Goal: Task Accomplishment & Management: Manage account settings

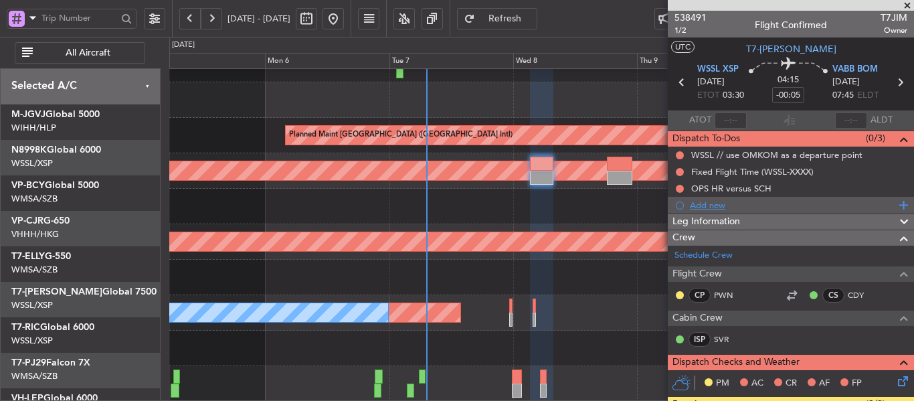
scroll to position [201, 0]
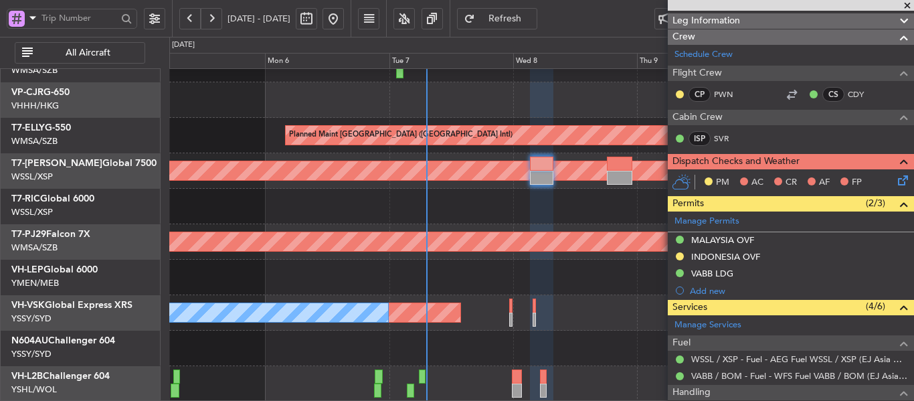
click at [907, 3] on span at bounding box center [907, 6] width 13 height 12
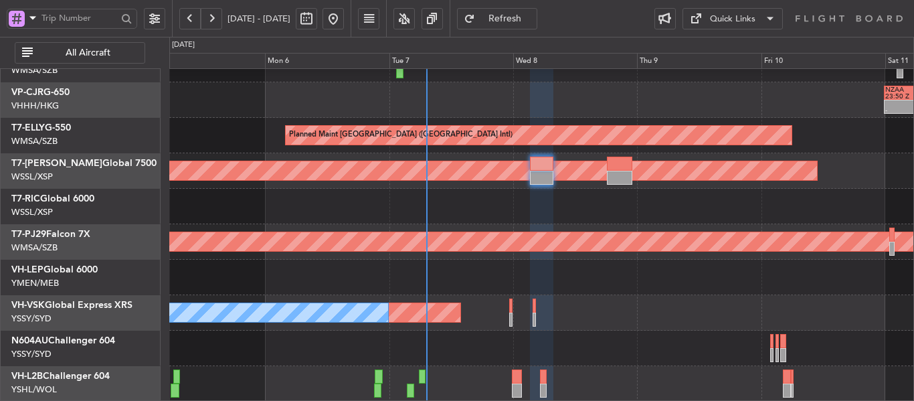
type input "0"
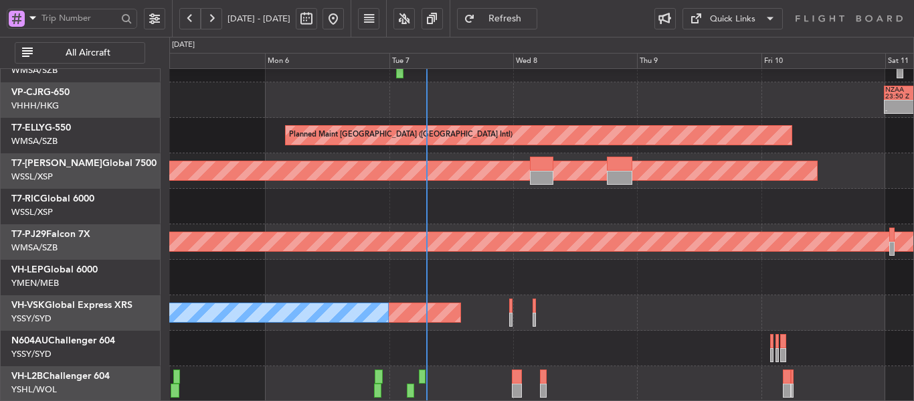
scroll to position [0, 0]
click at [760, 29] on button "Quick Links" at bounding box center [732, 18] width 100 height 21
click at [751, 43] on button "Trip Builder" at bounding box center [732, 51] width 100 height 32
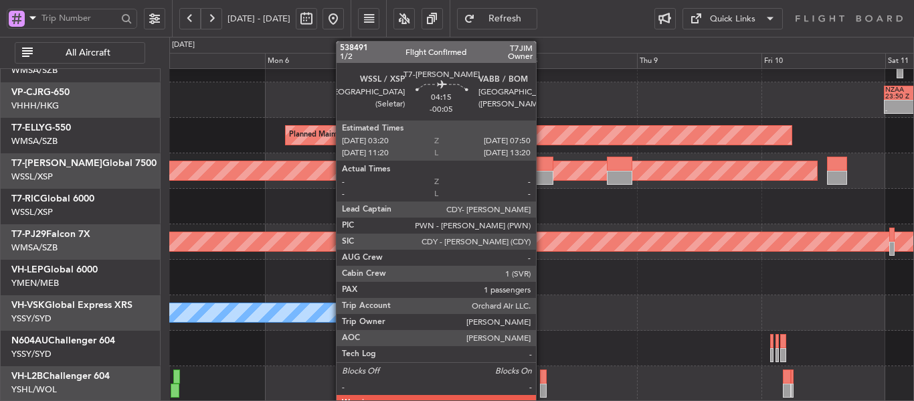
click at [542, 173] on div at bounding box center [541, 178] width 23 height 14
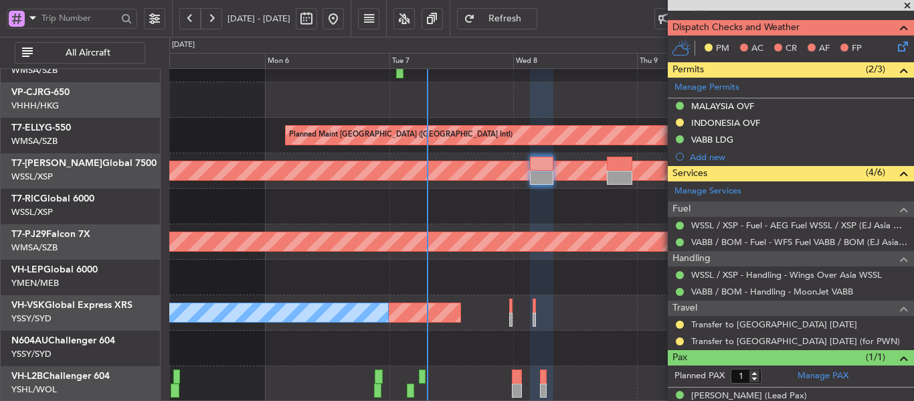
scroll to position [351, 0]
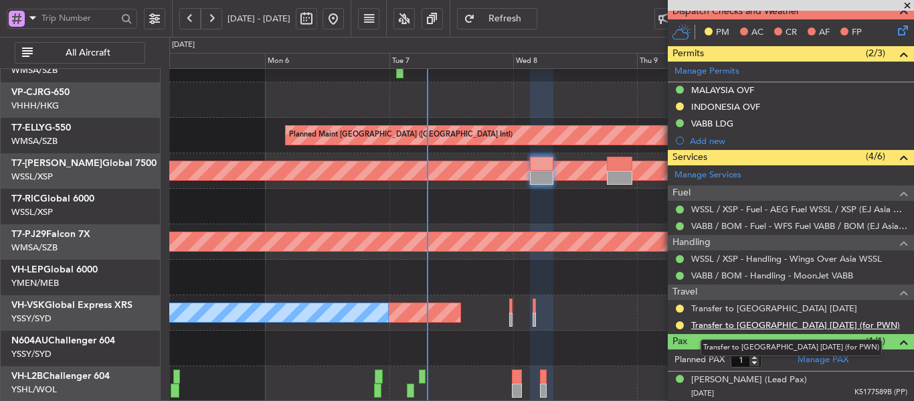
click at [729, 325] on link "Transfer to [GEOGRAPHIC_DATA] [DATE] (for PWN)" at bounding box center [795, 324] width 209 height 11
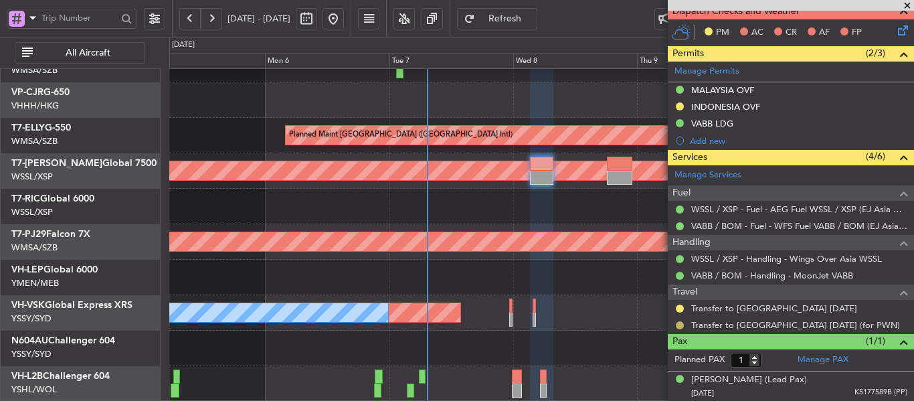
click at [681, 323] on button at bounding box center [680, 325] width 8 height 8
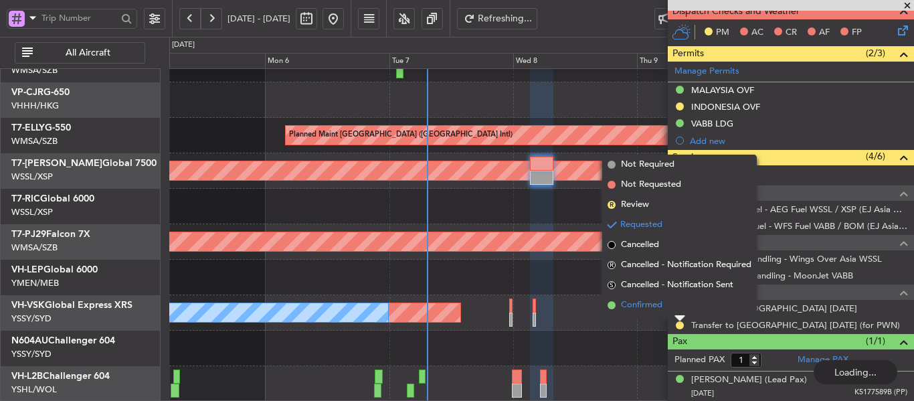
click at [613, 302] on span at bounding box center [612, 305] width 8 height 8
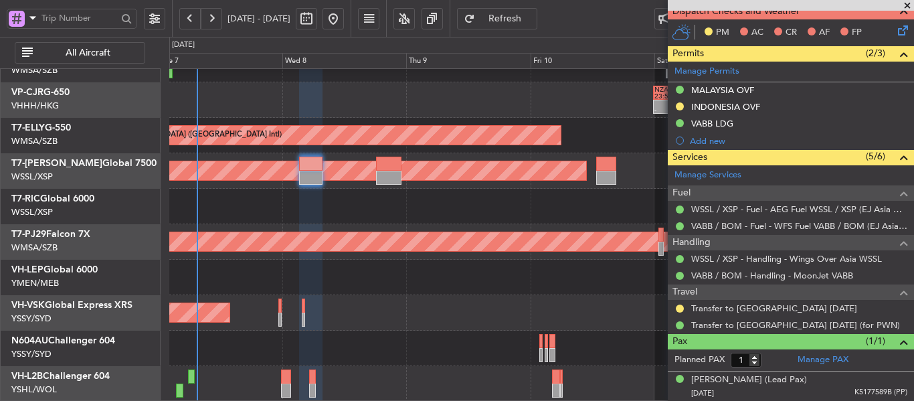
click at [314, 221] on div "- - NZAA 23:50 Z VHHH 10:30 Z Planned Maint [GEOGRAPHIC_DATA] ([GEOGRAPHIC_DATA…" at bounding box center [541, 170] width 744 height 461
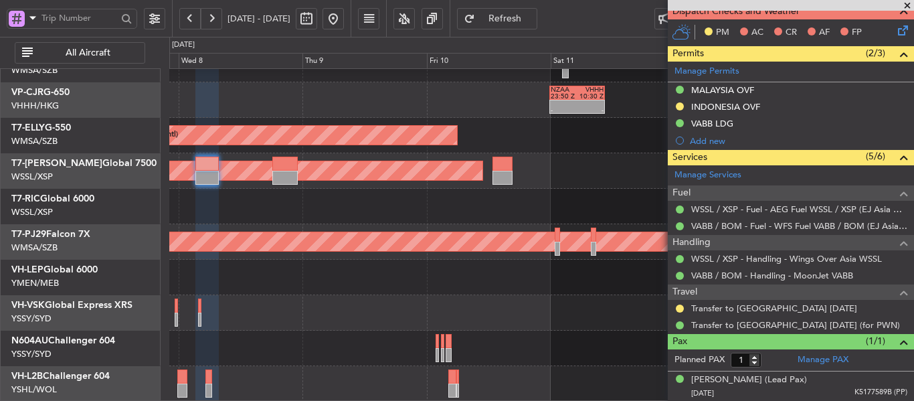
click at [413, 211] on div "- - NZAA 23:50 Z VHHH 10:30 Z Planned Maint [GEOGRAPHIC_DATA] ([GEOGRAPHIC_DATA…" at bounding box center [541, 170] width 744 height 461
click at [493, 203] on div "Planned Maint [GEOGRAPHIC_DATA] ([GEOGRAPHIC_DATA] Intl) - - NZAA 23:50 Z VHHH …" at bounding box center [541, 170] width 744 height 461
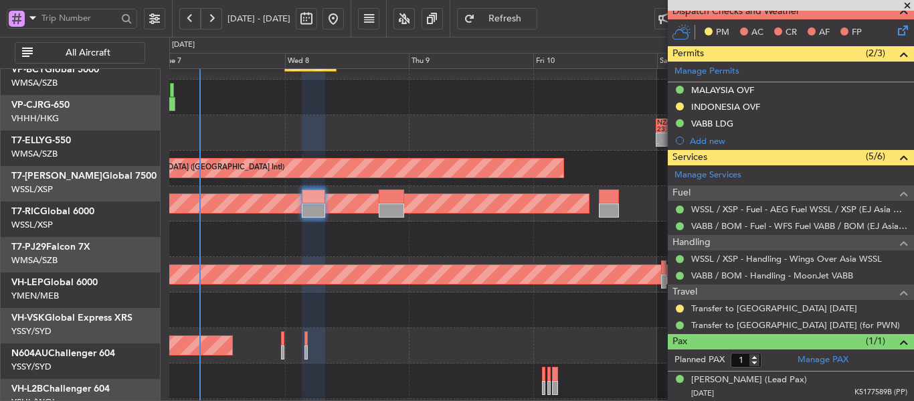
scroll to position [96, 0]
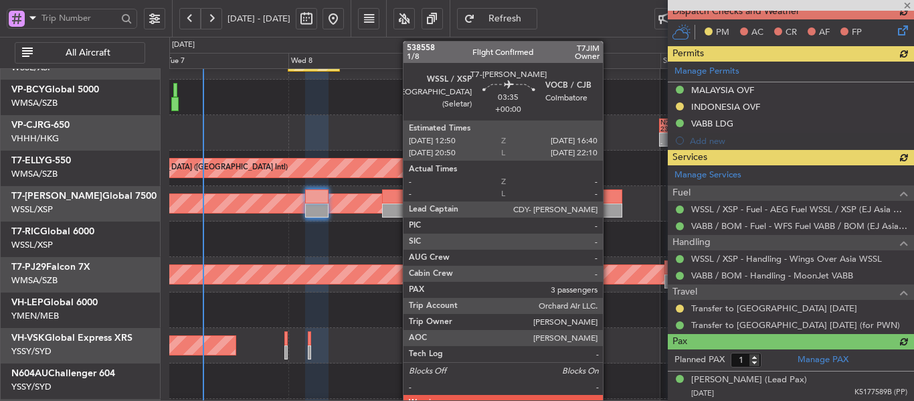
click at [609, 195] on div at bounding box center [612, 196] width 20 height 14
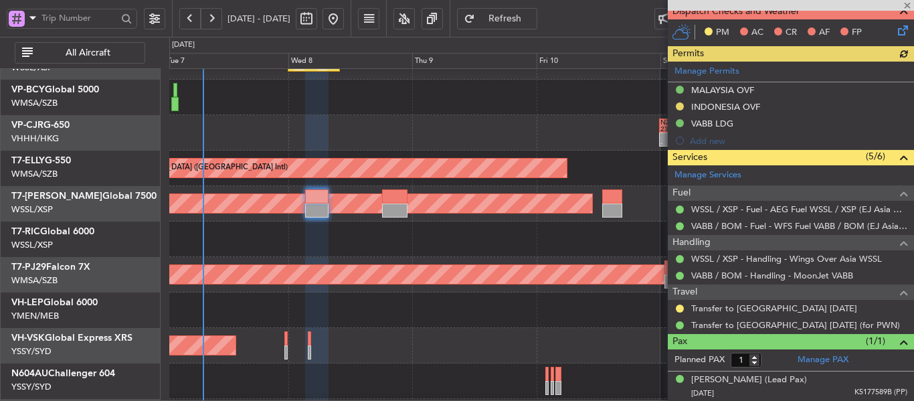
type input "3"
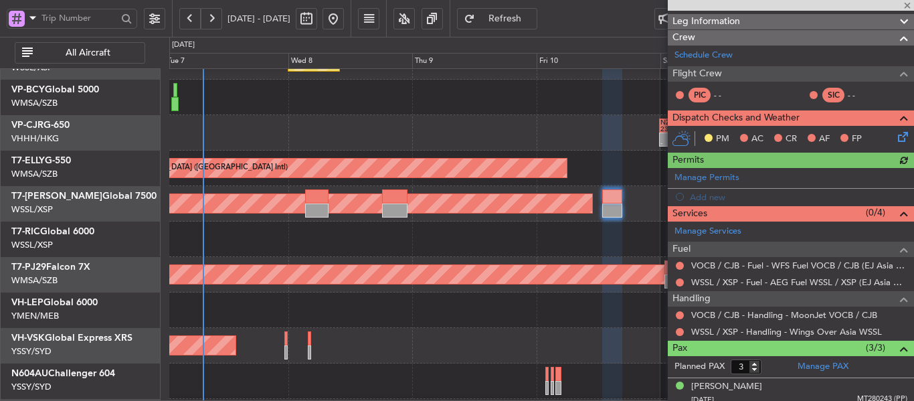
scroll to position [116, 0]
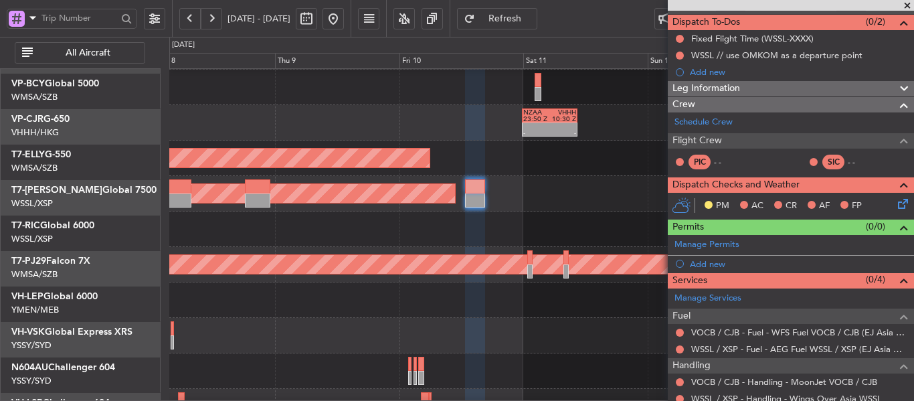
click at [481, 240] on div at bounding box center [541, 228] width 744 height 35
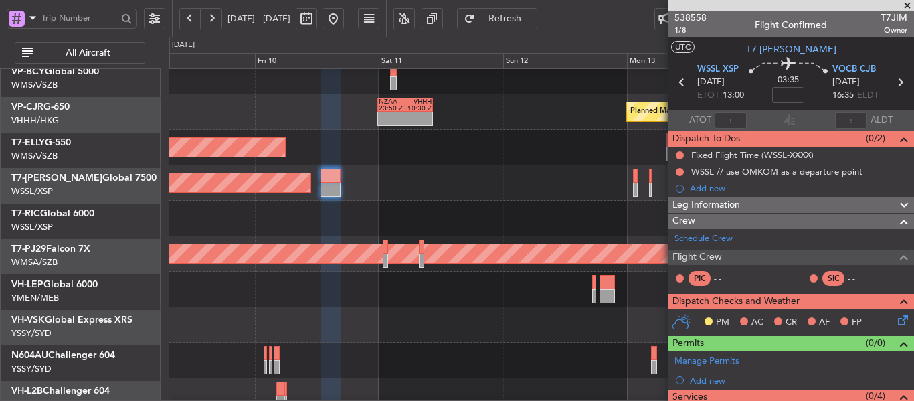
scroll to position [124, 0]
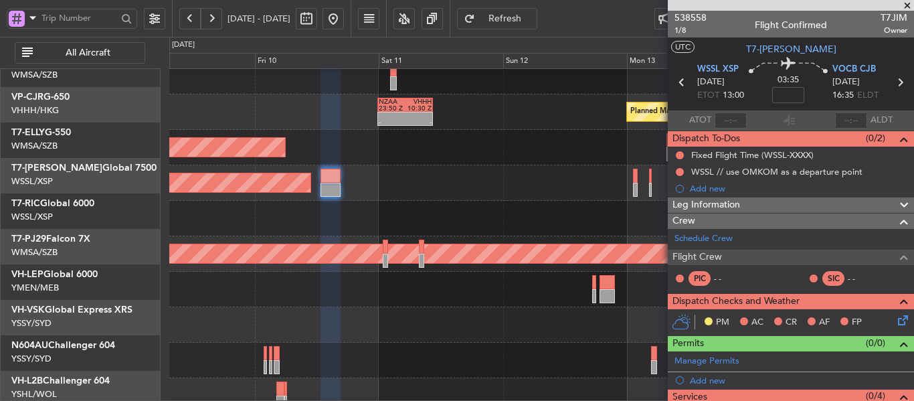
click at [337, 209] on div at bounding box center [541, 218] width 744 height 35
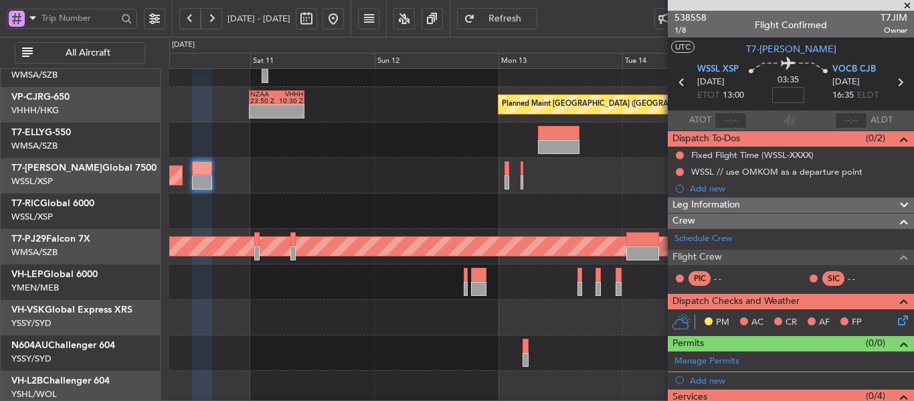
click at [777, 100] on input at bounding box center [788, 95] width 32 height 16
click at [755, 98] on div "03:35 -5" at bounding box center [788, 83] width 88 height 50
type input "-00:05"
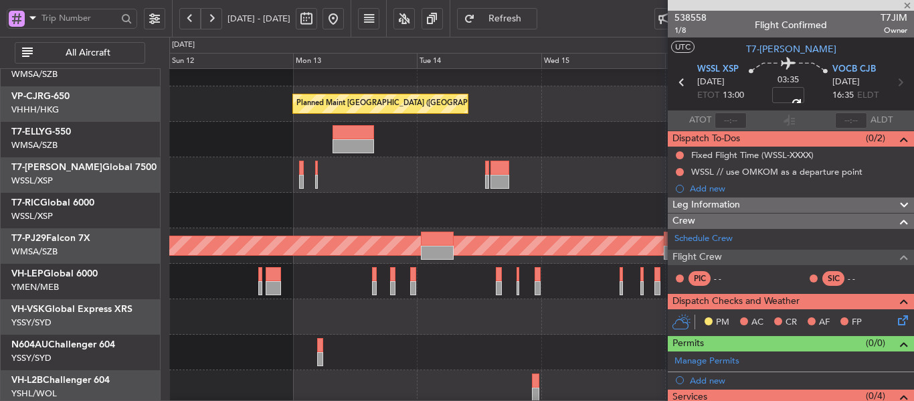
click at [372, 225] on div at bounding box center [541, 210] width 744 height 35
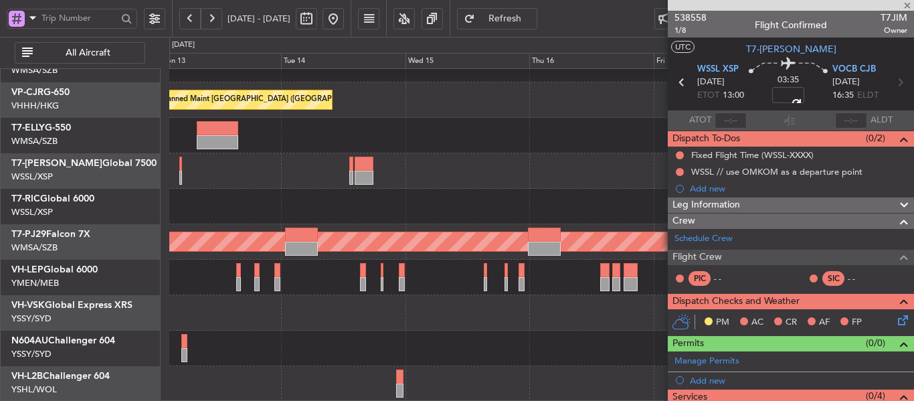
click at [436, 180] on div "Planned Maint [GEOGRAPHIC_DATA] ([GEOGRAPHIC_DATA] Intl) - - VHHH 00:50 Z LTAC …" at bounding box center [541, 170] width 744 height 461
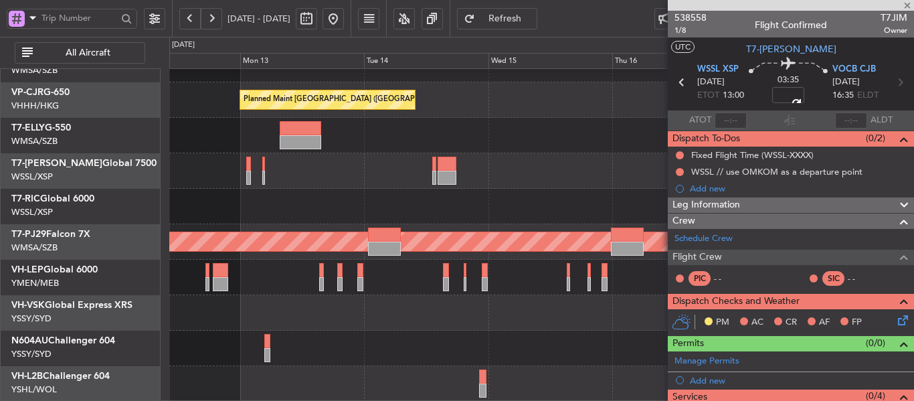
click at [457, 221] on div at bounding box center [541, 206] width 744 height 35
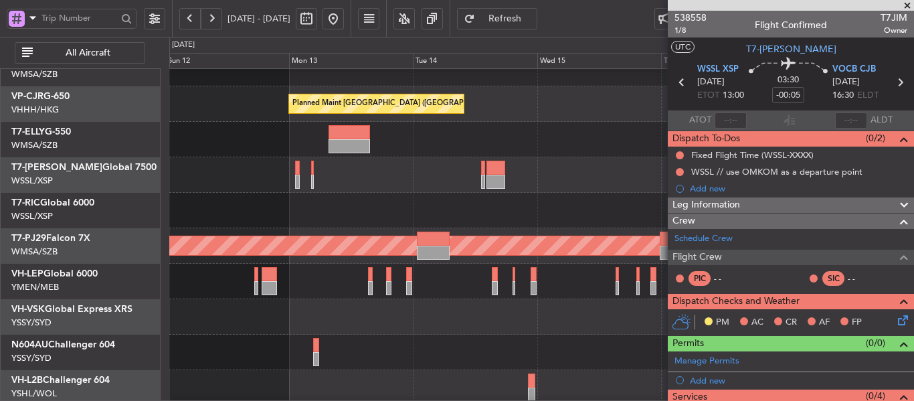
scroll to position [128, 0]
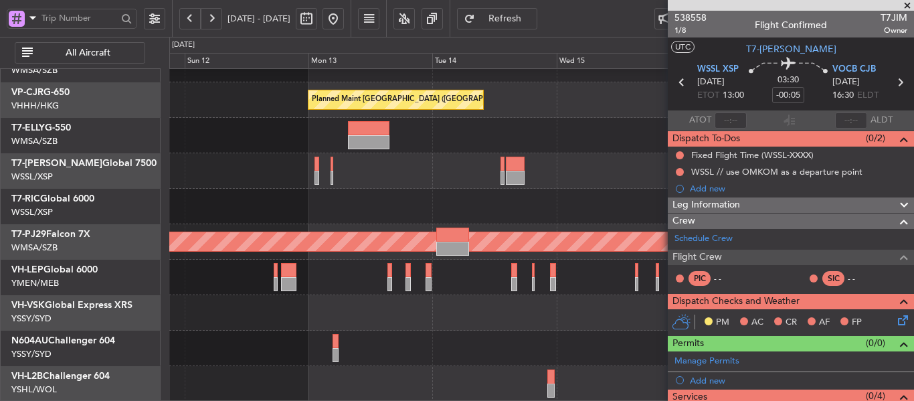
click at [290, 213] on div at bounding box center [541, 206] width 744 height 35
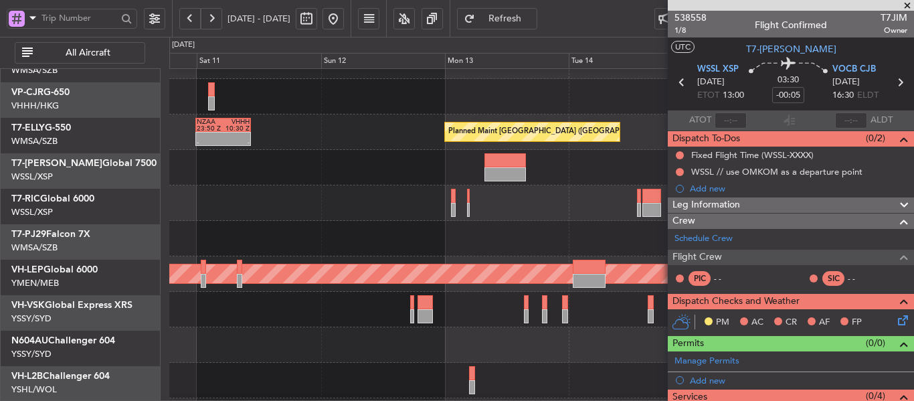
scroll to position [96, 0]
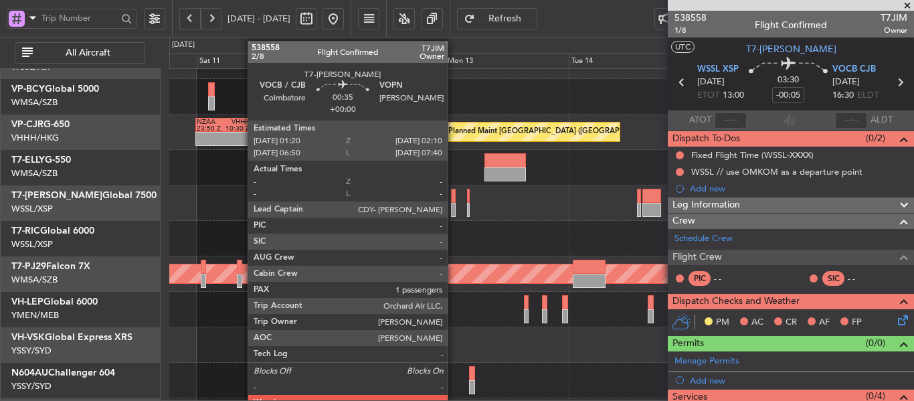
click at [454, 203] on div at bounding box center [453, 210] width 5 height 14
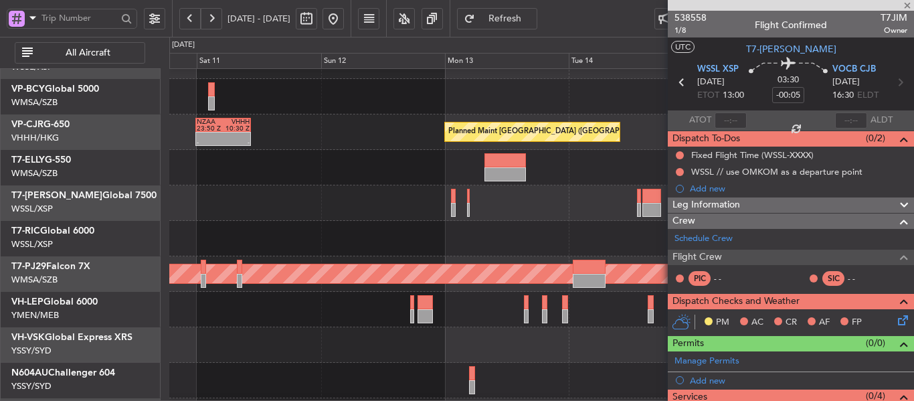
type input "1"
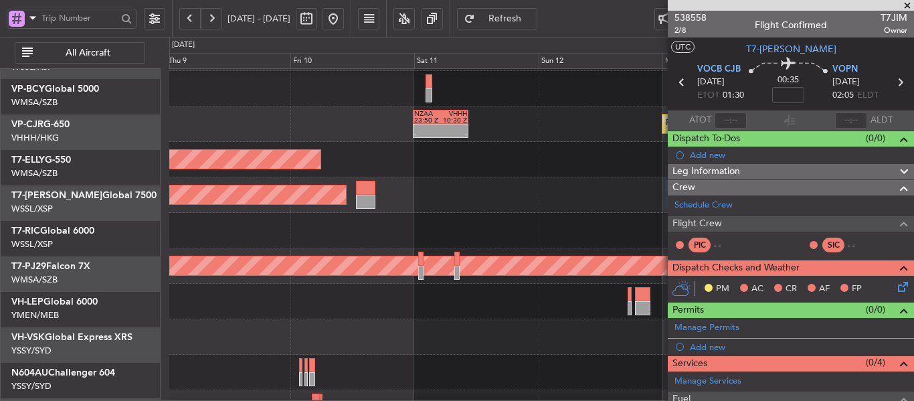
scroll to position [105, 0]
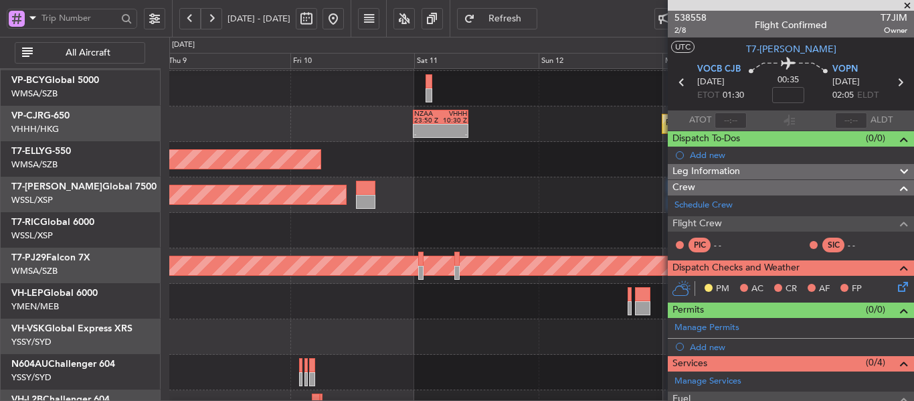
click at [566, 243] on div at bounding box center [541, 230] width 744 height 35
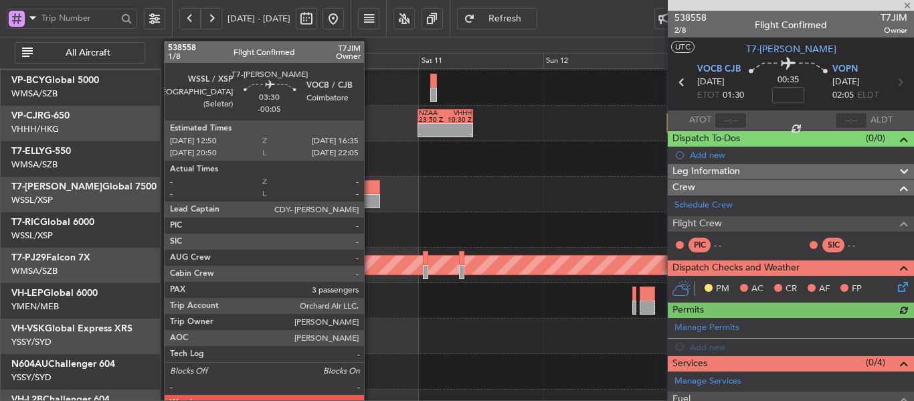
click at [370, 191] on div at bounding box center [370, 187] width 19 height 14
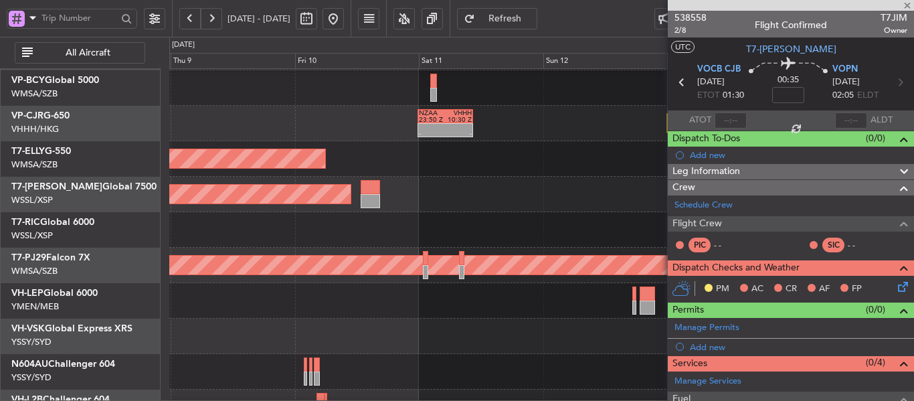
type input "-00:05"
type input "3"
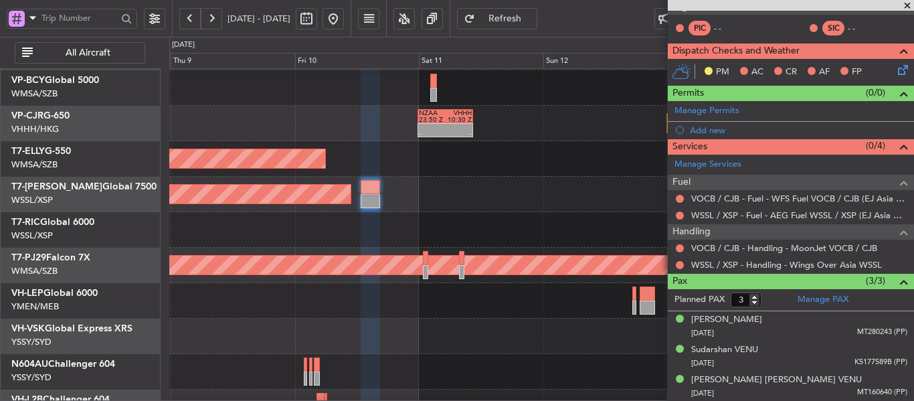
scroll to position [76, 0]
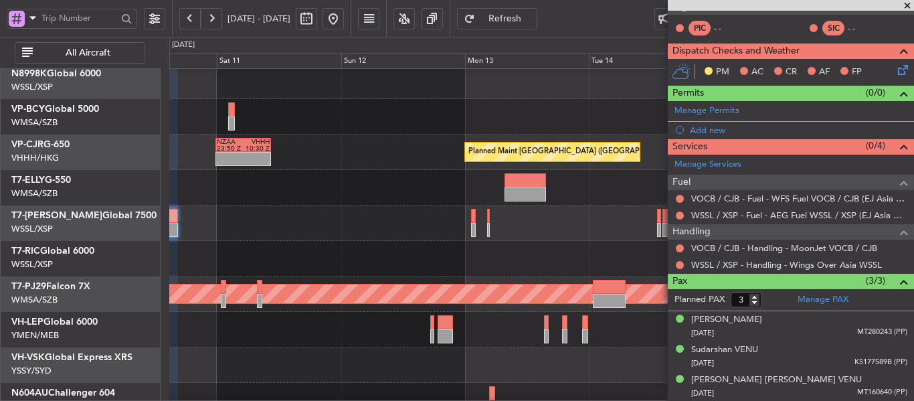
click at [349, 203] on div "Planned Maint [GEOGRAPHIC_DATA] ([GEOGRAPHIC_DATA] Intl)" at bounding box center [541, 187] width 744 height 35
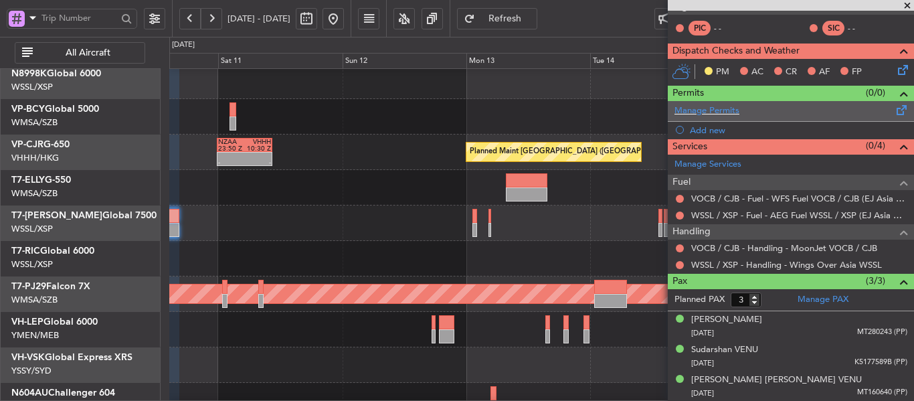
scroll to position [0, 0]
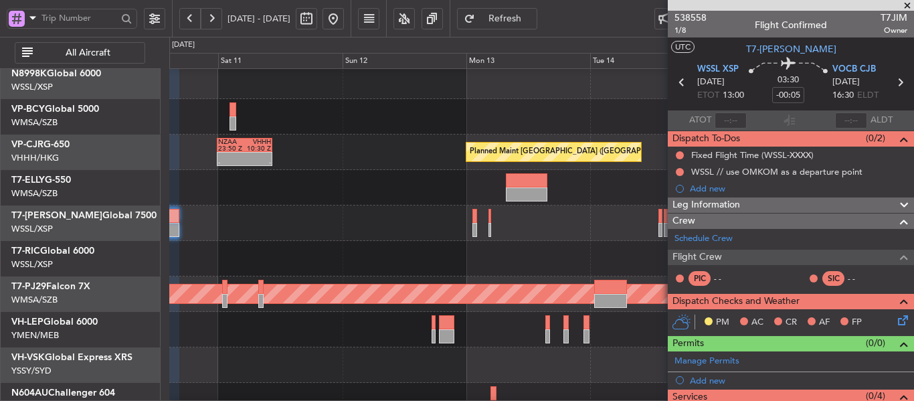
click at [893, 82] on icon at bounding box center [899, 82] width 17 height 17
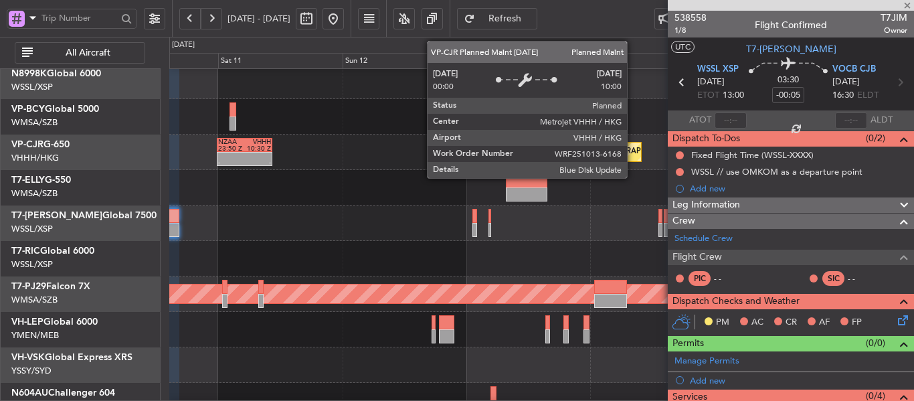
type input "1"
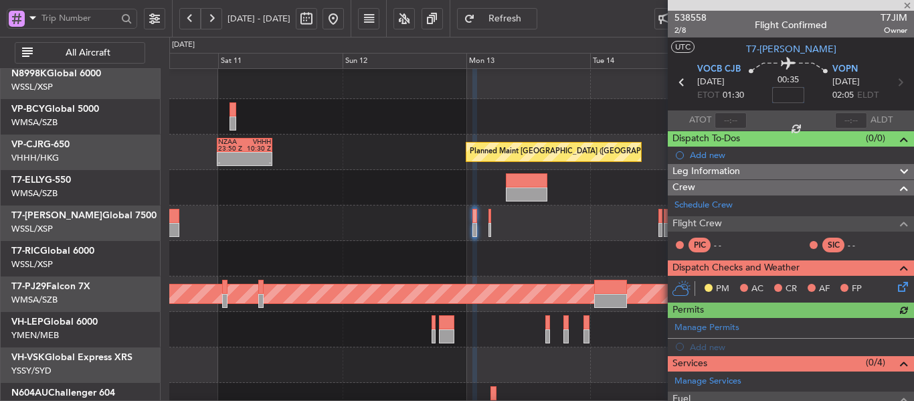
click at [780, 98] on input at bounding box center [788, 95] width 32 height 16
click at [751, 98] on div "00:35 -5" at bounding box center [788, 83] width 88 height 50
type input "-00:05"
click at [892, 84] on icon at bounding box center [899, 82] width 17 height 17
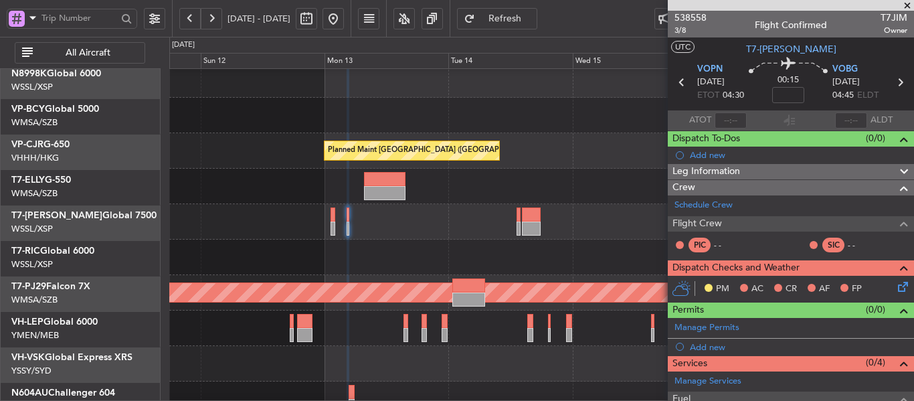
scroll to position [74, 0]
click at [364, 229] on div "Planned Maint [GEOGRAPHIC_DATA] (Seletar)" at bounding box center [541, 221] width 744 height 35
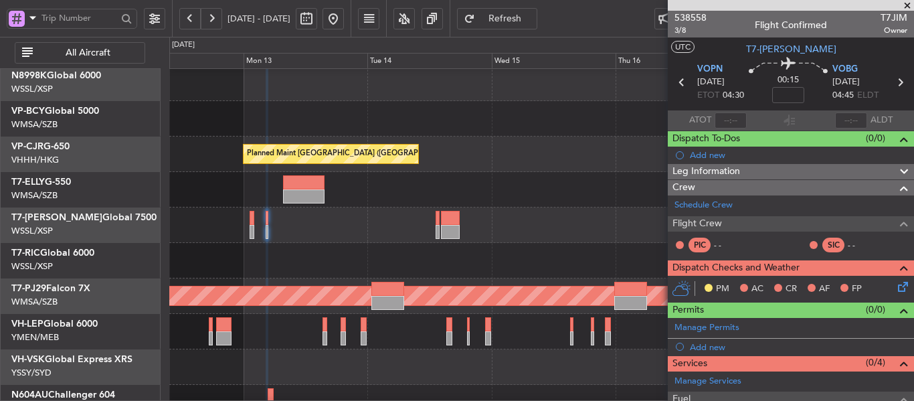
click at [435, 229] on div at bounding box center [541, 224] width 744 height 35
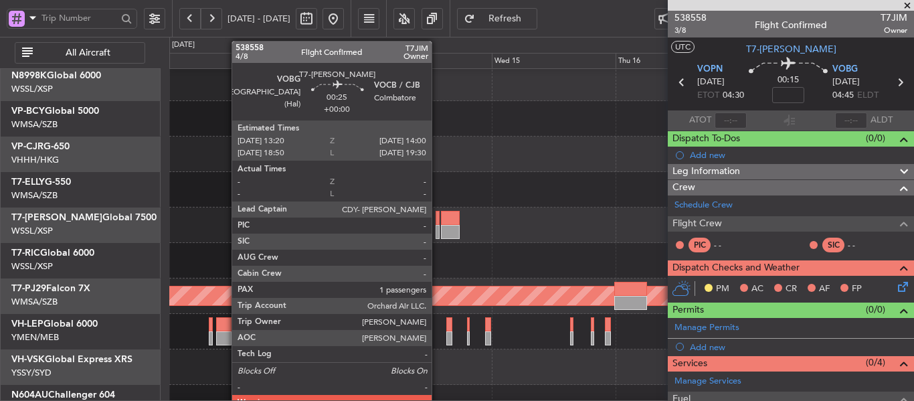
click at [438, 229] on div at bounding box center [438, 232] width 4 height 14
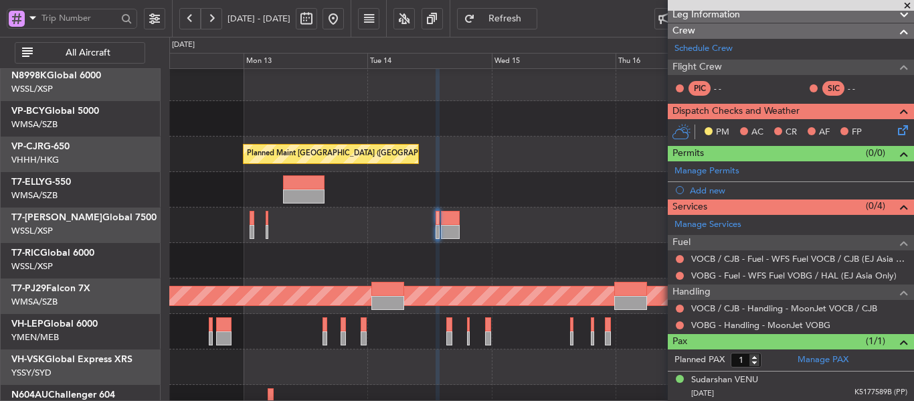
scroll to position [0, 0]
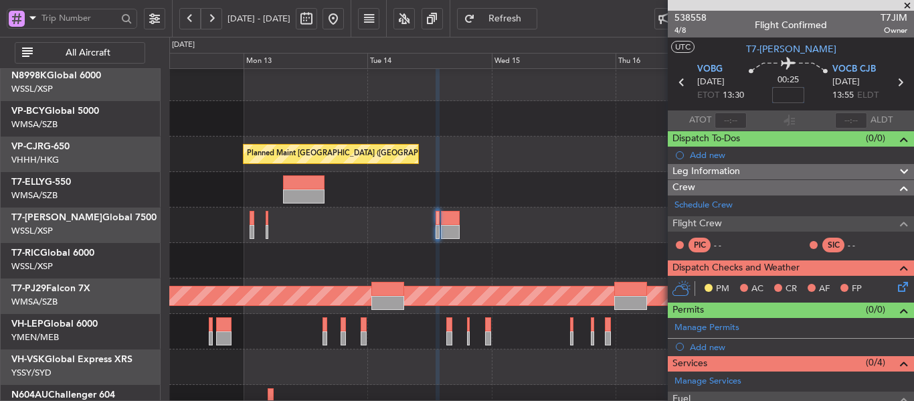
click at [788, 96] on input at bounding box center [788, 95] width 32 height 16
click at [759, 105] on div "00:25 -5" at bounding box center [788, 83] width 88 height 50
click at [759, 104] on div "00:25 -5" at bounding box center [788, 83] width 88 height 50
type input "-00:05"
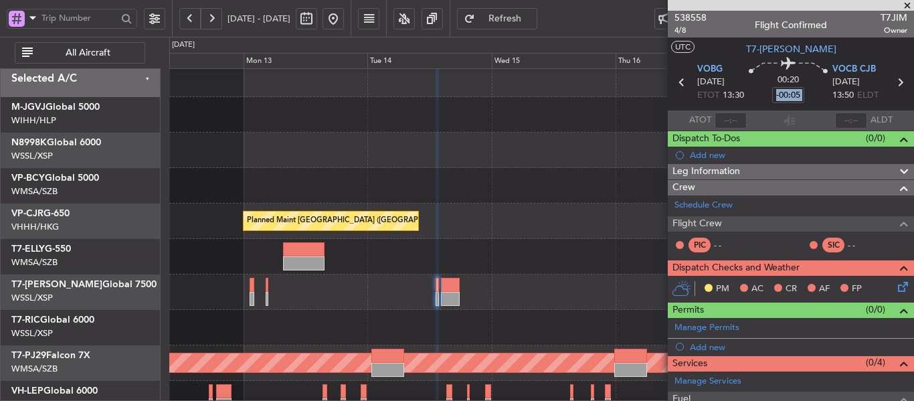
click at [603, 137] on div at bounding box center [541, 149] width 744 height 35
click at [893, 82] on icon at bounding box center [899, 82] width 17 height 17
type input "2"
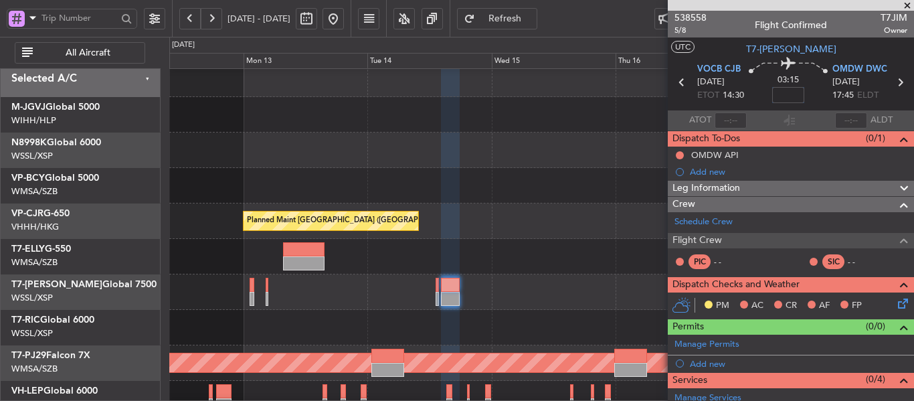
click at [776, 94] on input at bounding box center [788, 95] width 32 height 16
click at [751, 88] on div "03:15 -5" at bounding box center [788, 83] width 88 height 50
type input "-00:05"
click at [751, 88] on div "03:15 -00:05" at bounding box center [788, 83] width 88 height 50
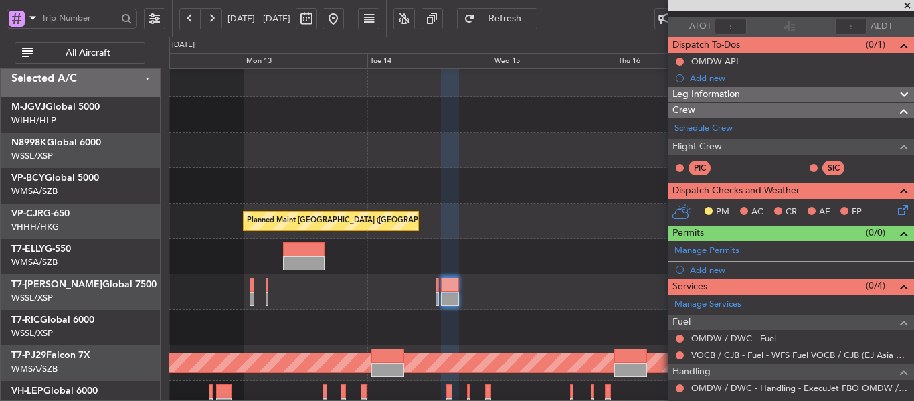
scroll to position [203, 0]
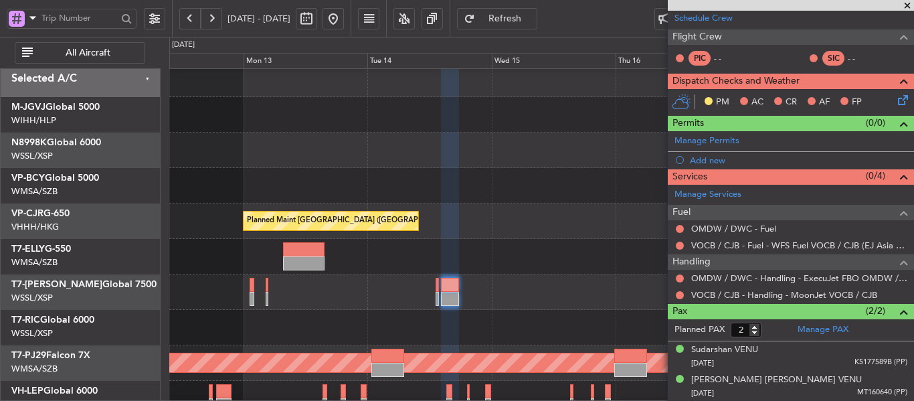
click at [903, 4] on span at bounding box center [907, 6] width 13 height 12
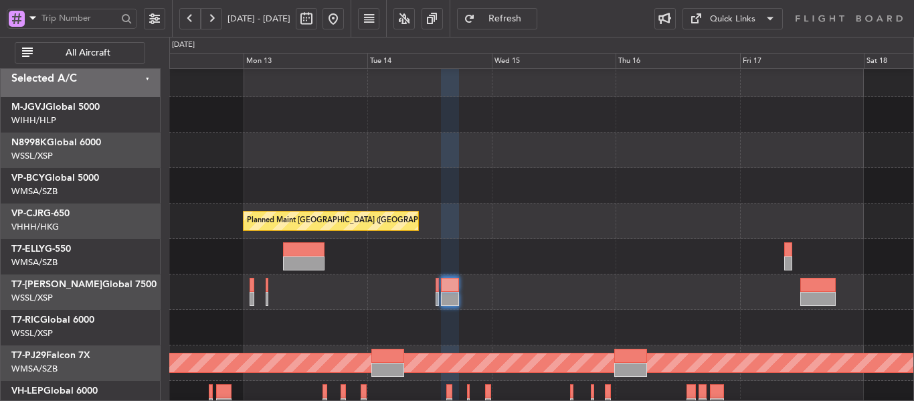
type input "0"
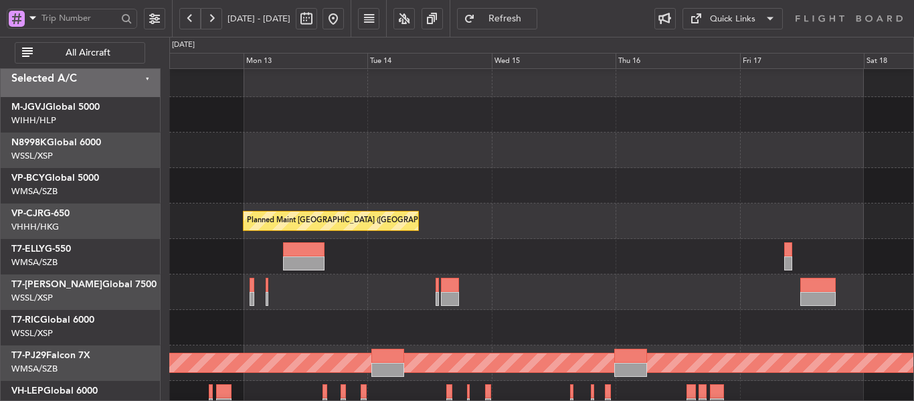
scroll to position [0, 0]
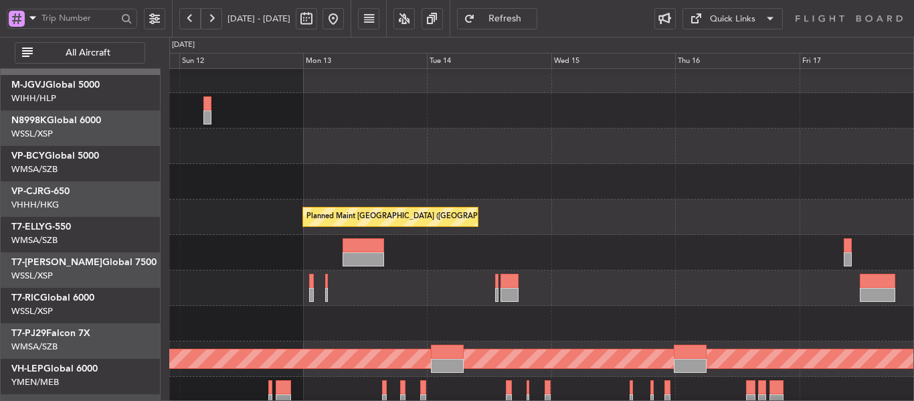
click at [562, 164] on div at bounding box center [541, 181] width 744 height 35
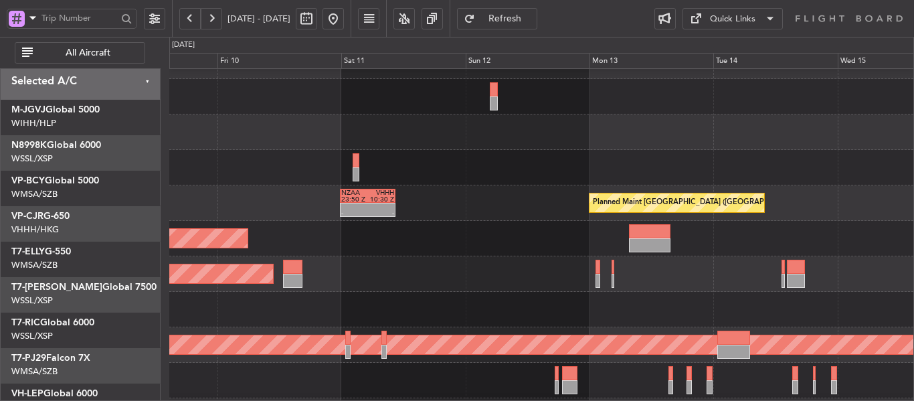
click at [504, 248] on div "Planned Maint [GEOGRAPHIC_DATA] ([GEOGRAPHIC_DATA] Intl)" at bounding box center [541, 238] width 744 height 35
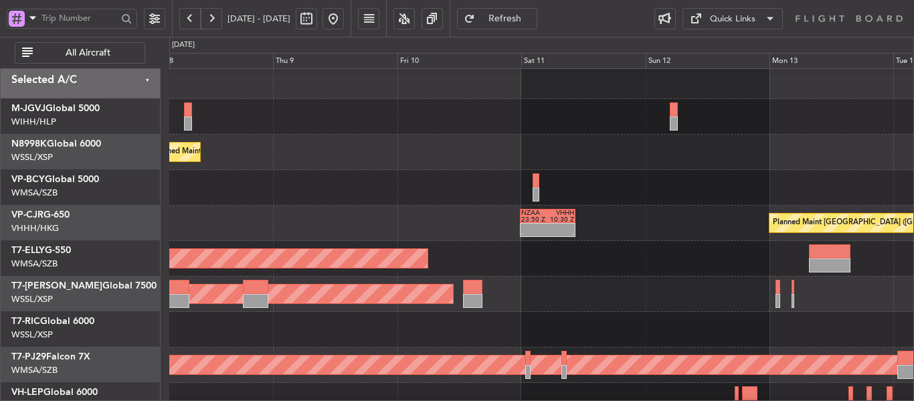
scroll to position [4, 0]
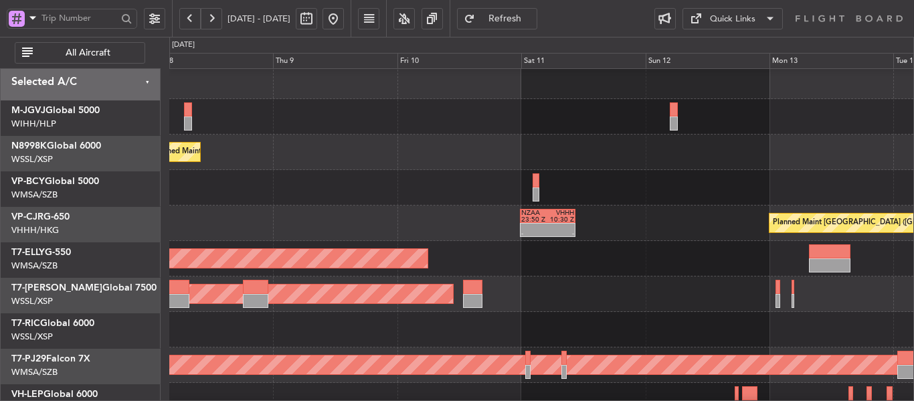
click at [331, 228] on div "Planned Maint [GEOGRAPHIC_DATA] ([GEOGRAPHIC_DATA] Intl) NZAA 23:50 Z VHHH 10:3…" at bounding box center [541, 222] width 744 height 35
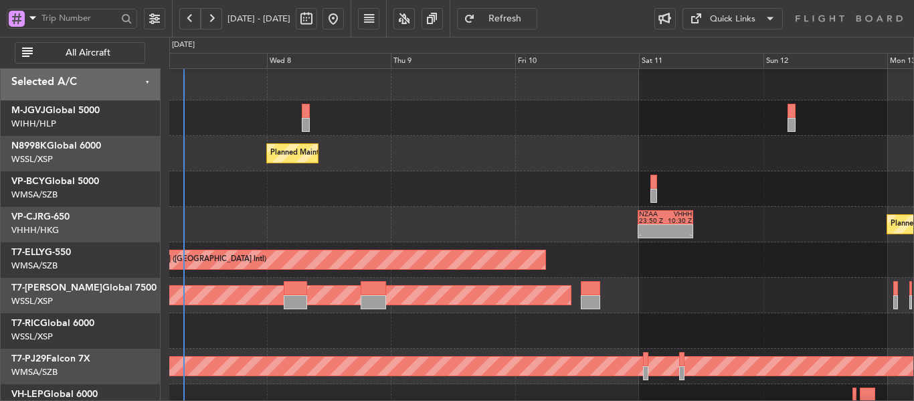
click at [58, 286] on link "T7-[PERSON_NAME] Global 7500" at bounding box center [83, 287] width 145 height 9
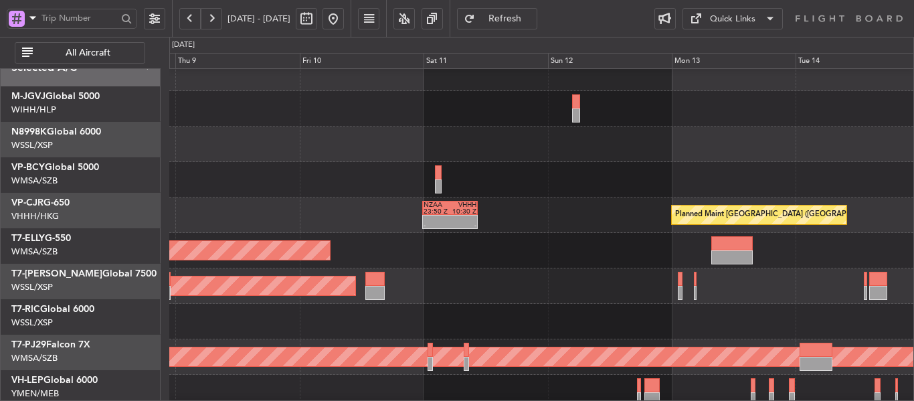
click at [418, 248] on div "Planned Maint [GEOGRAPHIC_DATA] ([GEOGRAPHIC_DATA] Intl)" at bounding box center [541, 250] width 744 height 35
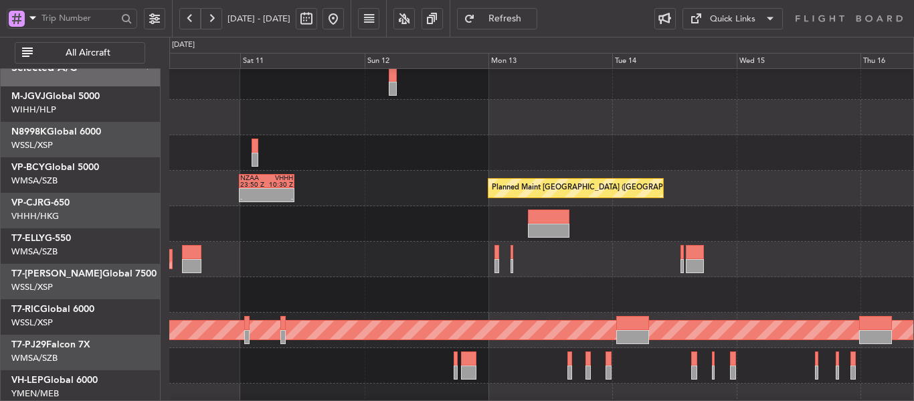
scroll to position [56, 0]
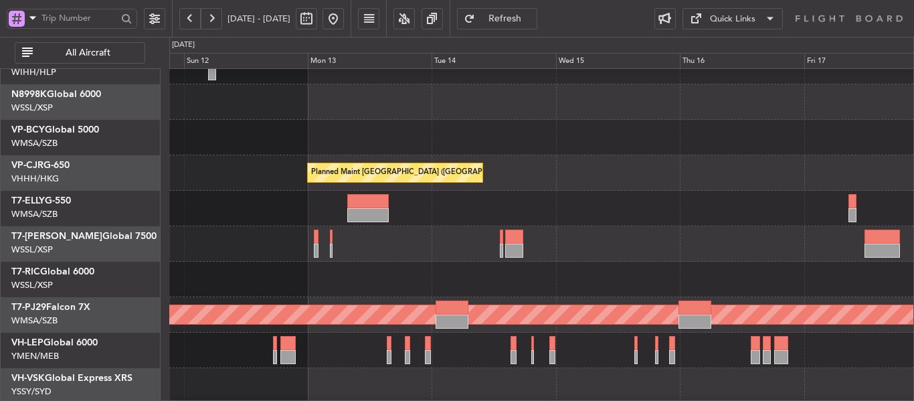
click at [439, 208] on div at bounding box center [541, 208] width 744 height 35
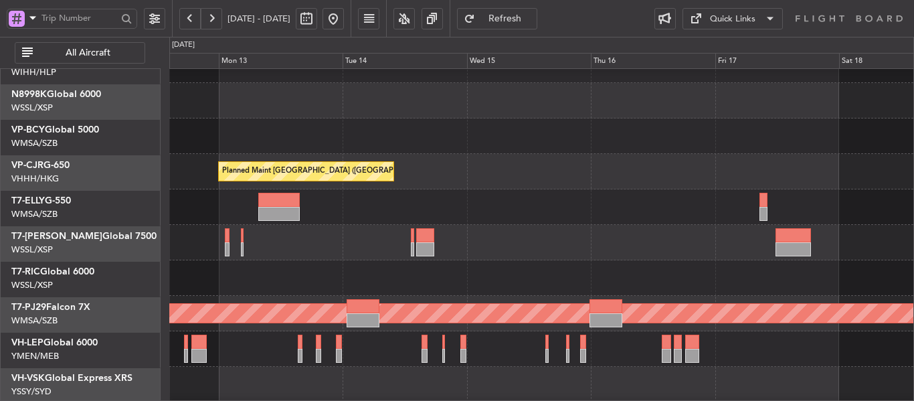
scroll to position [57, 0]
click at [432, 236] on div at bounding box center [541, 242] width 744 height 35
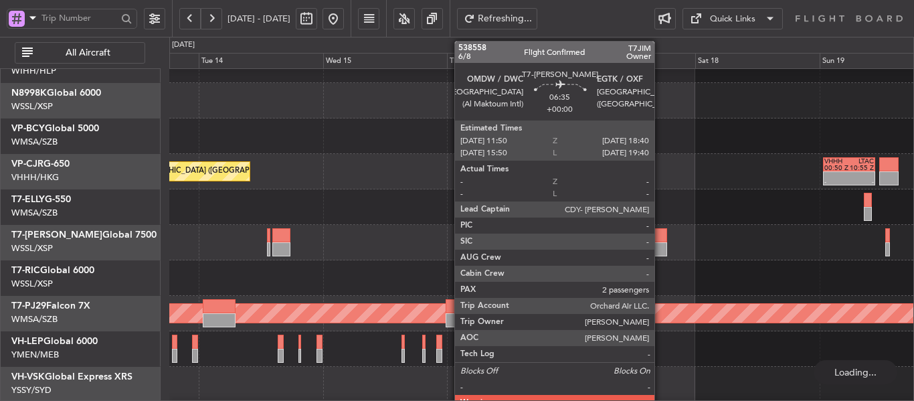
click at [660, 242] on div at bounding box center [649, 235] width 35 height 14
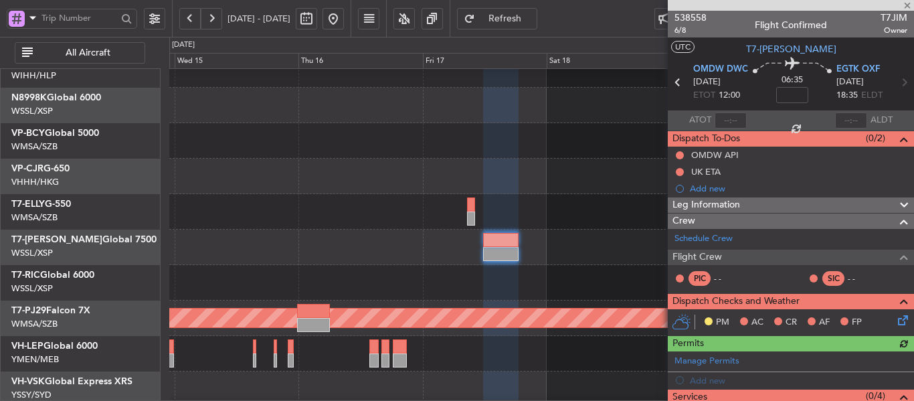
click at [387, 183] on div "- - VHHH 00:50 Z LTAC 10:55 Z Planned Maint [GEOGRAPHIC_DATA] ([GEOGRAPHIC_DATA…" at bounding box center [541, 176] width 744 height 35
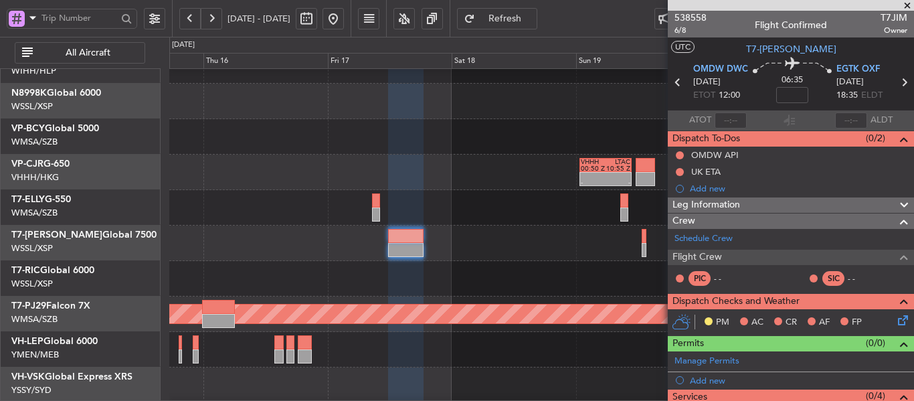
click at [490, 186] on div "- - VHHH 00:50 Z LTAC 10:55 Z Planned Maint [GEOGRAPHIC_DATA] ([GEOGRAPHIC_DATA…" at bounding box center [541, 172] width 744 height 35
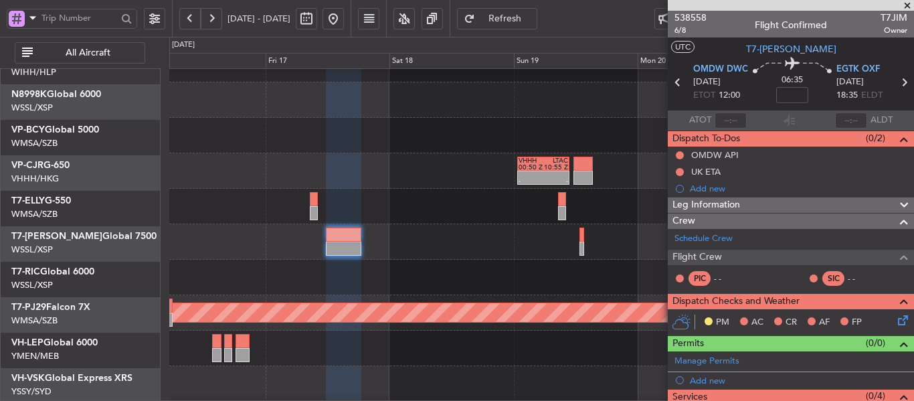
scroll to position [59, 0]
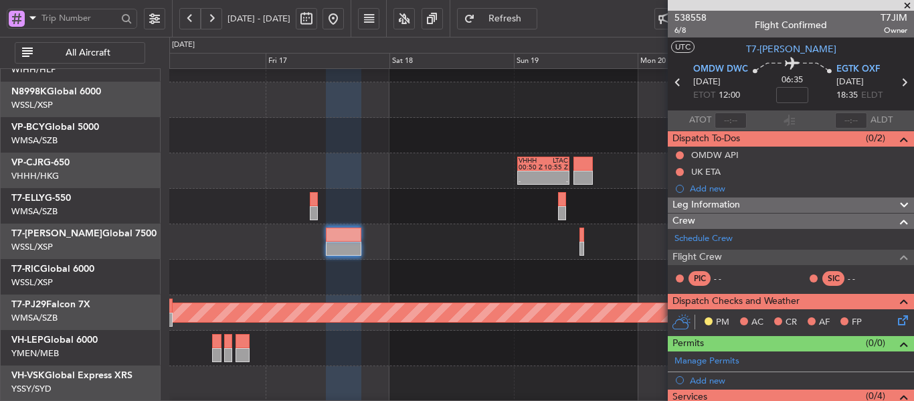
click at [475, 166] on div "- - VHHH 00:50 Z LTAC 10:55 Z" at bounding box center [541, 170] width 744 height 35
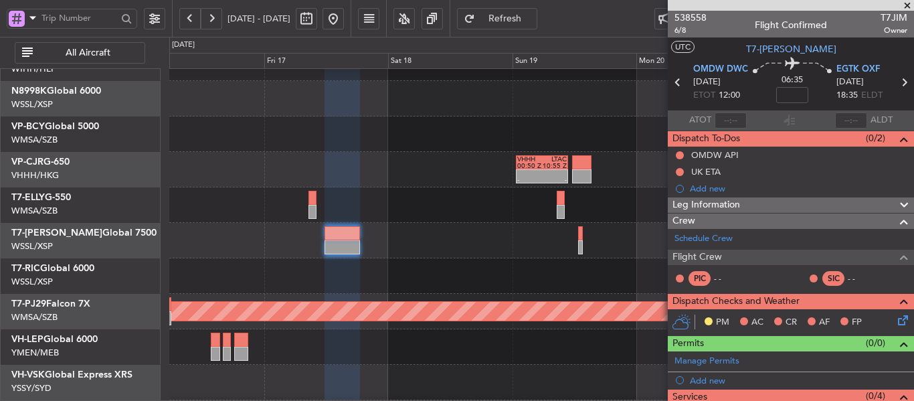
click at [906, 6] on span at bounding box center [907, 6] width 13 height 12
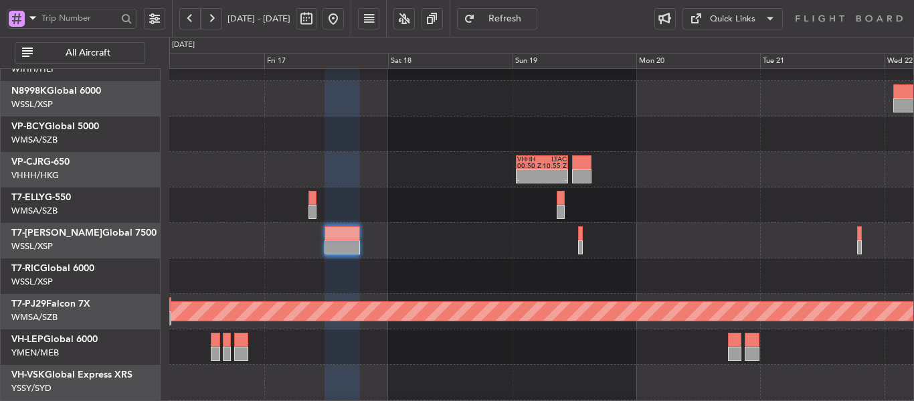
type input "0"
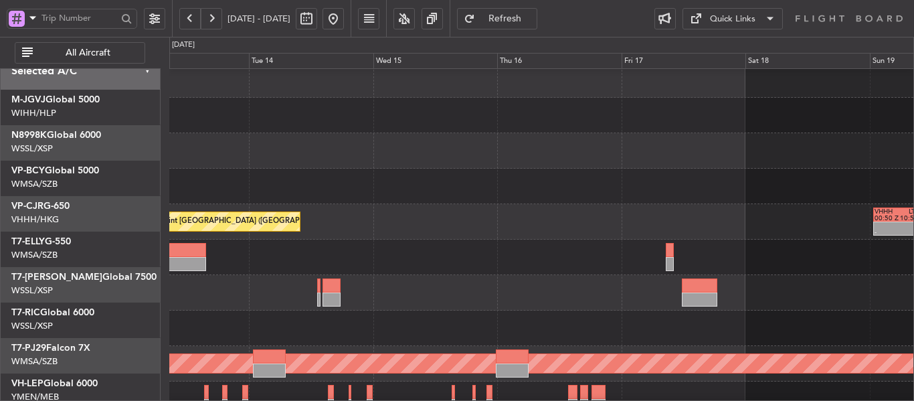
scroll to position [5, 0]
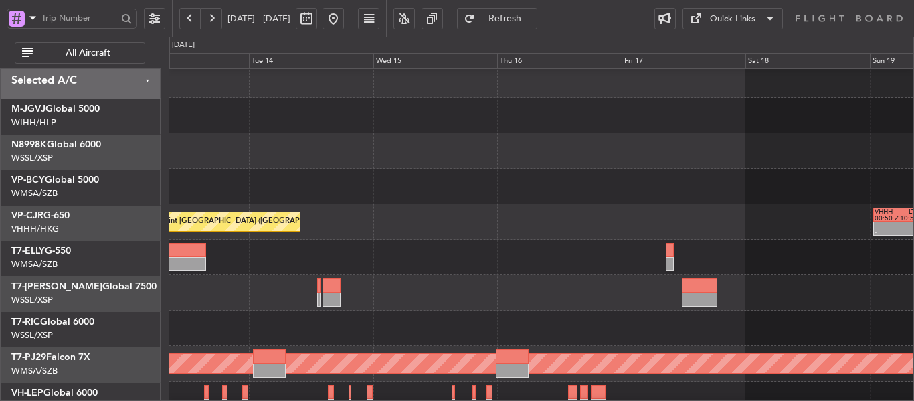
click at [701, 198] on div at bounding box center [541, 186] width 744 height 35
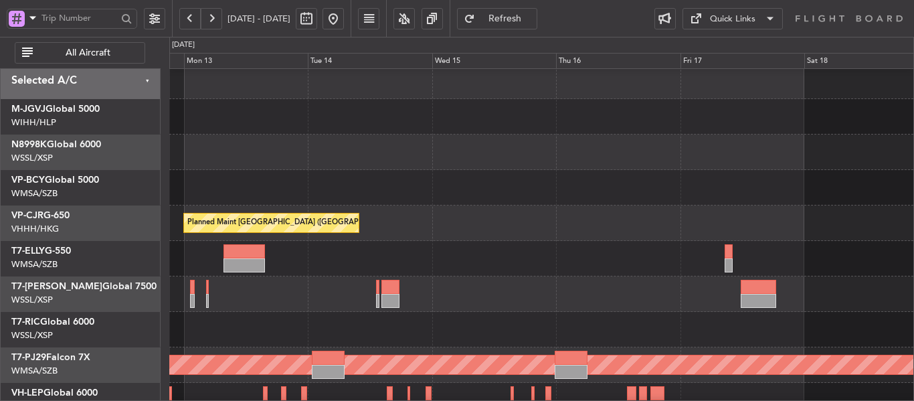
scroll to position [0, 0]
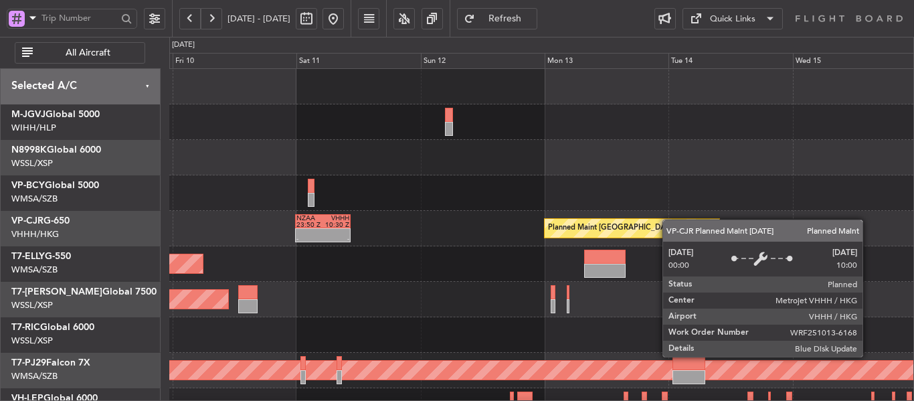
click at [686, 220] on div "Planned Maint [GEOGRAPHIC_DATA] ([GEOGRAPHIC_DATA] Intl) NZAA 23:50 Z VHHH 10:3…" at bounding box center [541, 299] width 744 height 461
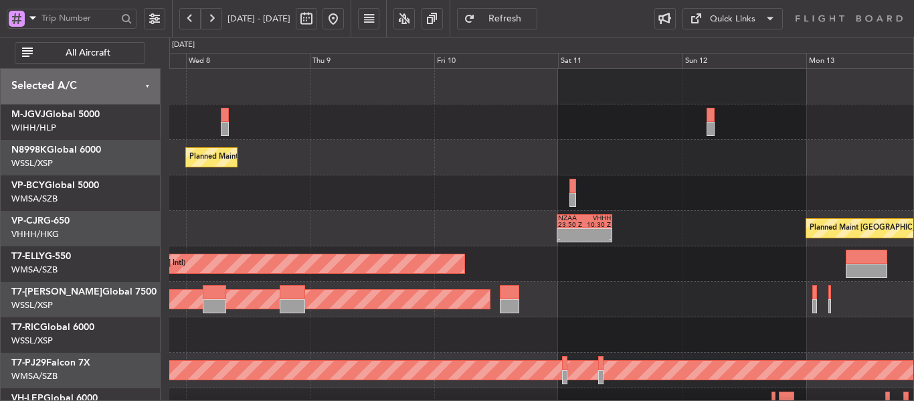
click at [603, 212] on div "Planned Maint [GEOGRAPHIC_DATA] (Seletar) Planned Maint [GEOGRAPHIC_DATA] ([GEO…" at bounding box center [541, 299] width 744 height 461
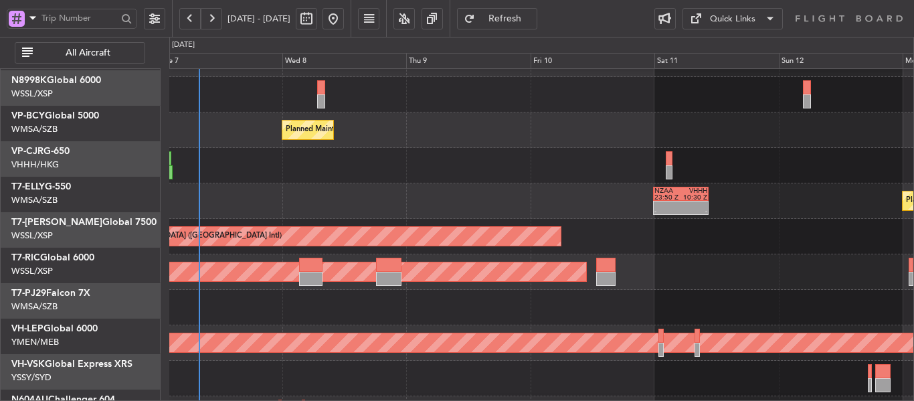
click at [533, 183] on div "Planned Maint [GEOGRAPHIC_DATA] ([GEOGRAPHIC_DATA] Intl) NZAA 23:50 Z VHHH 10:3…" at bounding box center [541, 200] width 744 height 35
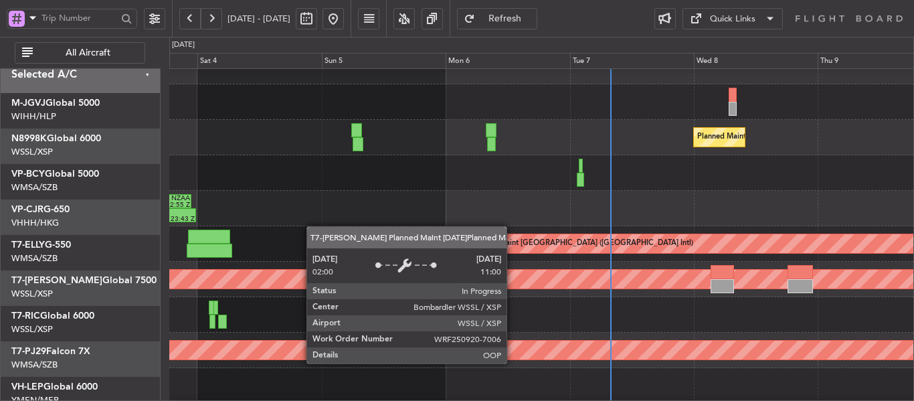
click at [541, 273] on div "Planned Maint [GEOGRAPHIC_DATA] (Seletar)" at bounding box center [541, 279] width 744 height 35
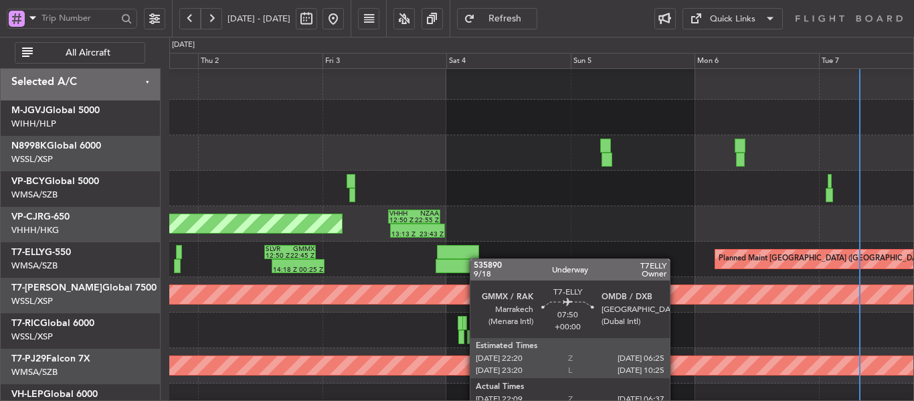
click at [476, 258] on div at bounding box center [458, 252] width 42 height 14
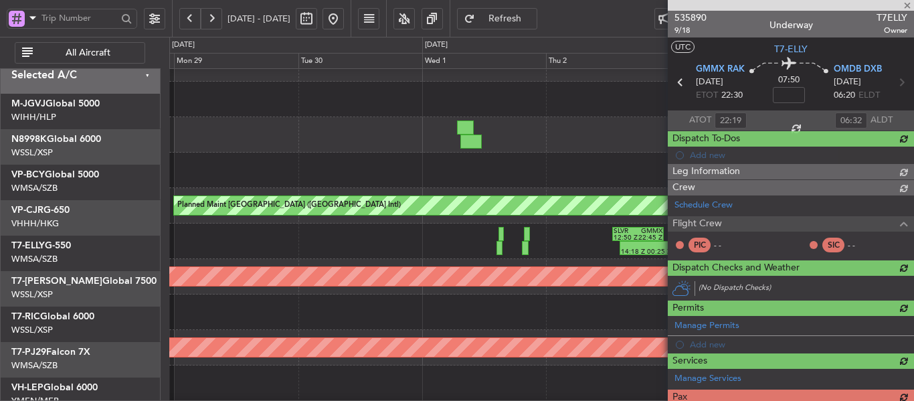
click at [633, 271] on div "Planned Maint [GEOGRAPHIC_DATA] (Seletar)" at bounding box center [541, 276] width 744 height 35
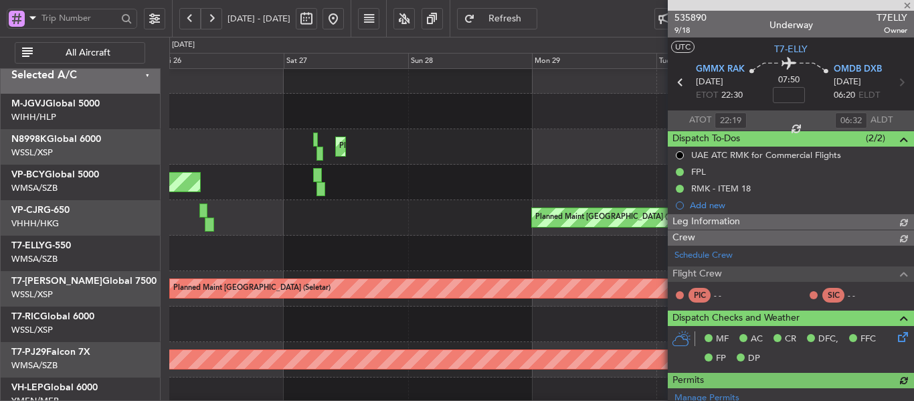
type input "[PERSON_NAME] (KYA)"
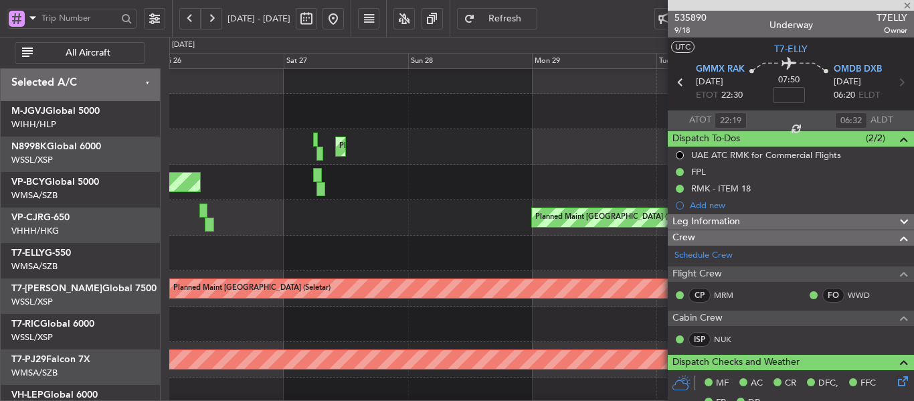
click at [580, 236] on div "Planned Maint [GEOGRAPHIC_DATA] ([GEOGRAPHIC_DATA] Intl) 13:13 Z 23:43 Z VHHH 1…" at bounding box center [541, 217] width 744 height 35
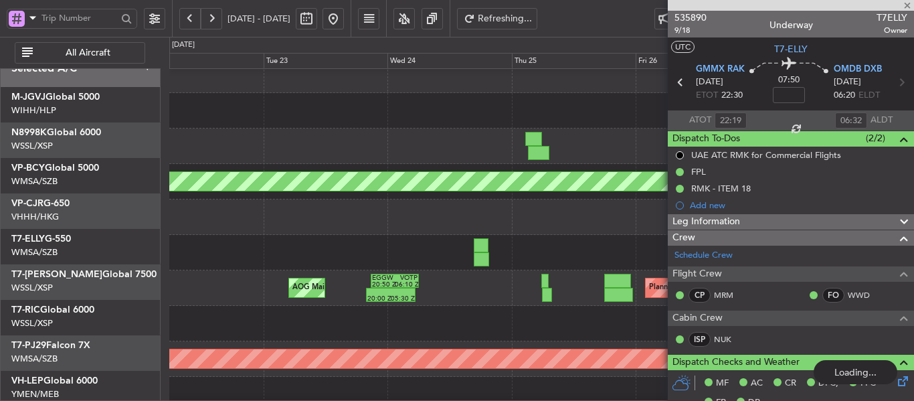
click at [545, 235] on div at bounding box center [541, 252] width 744 height 35
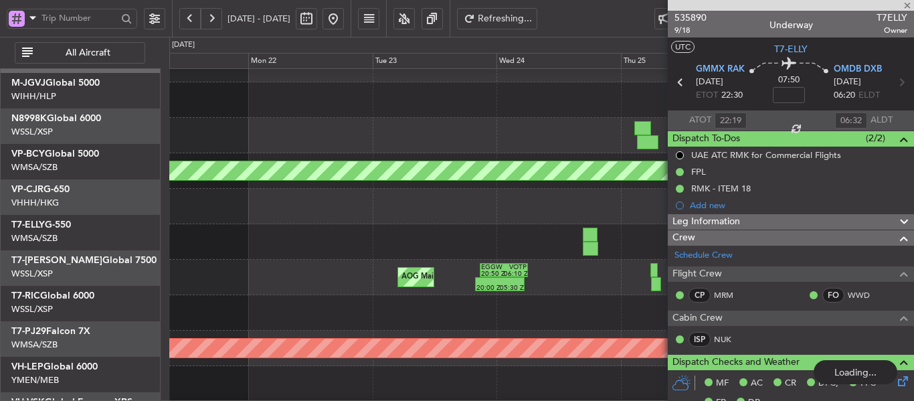
click at [585, 243] on div "[PERSON_NAME] [GEOGRAPHIC_DATA] (Dubai Intl) Planned Maint [GEOGRAPHIC_DATA] ([…" at bounding box center [541, 241] width 744 height 35
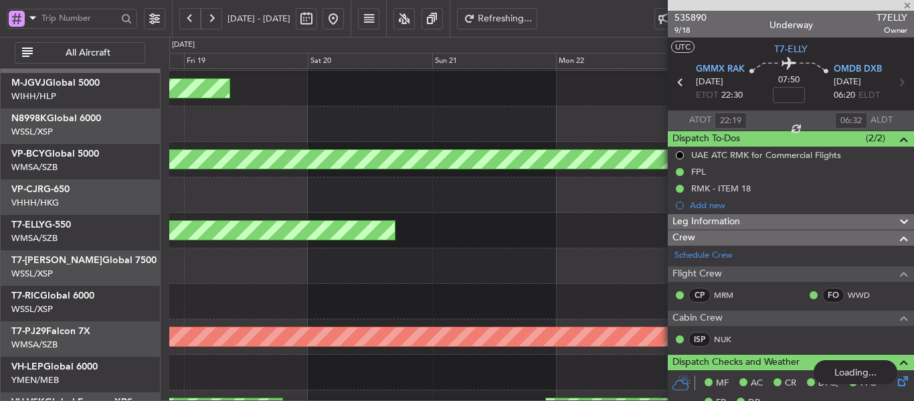
scroll to position [33, 0]
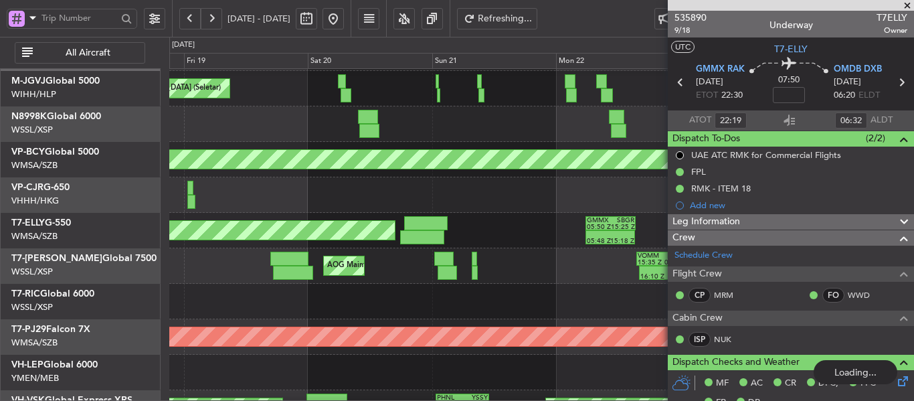
click at [907, 5] on span at bounding box center [907, 6] width 13 height 12
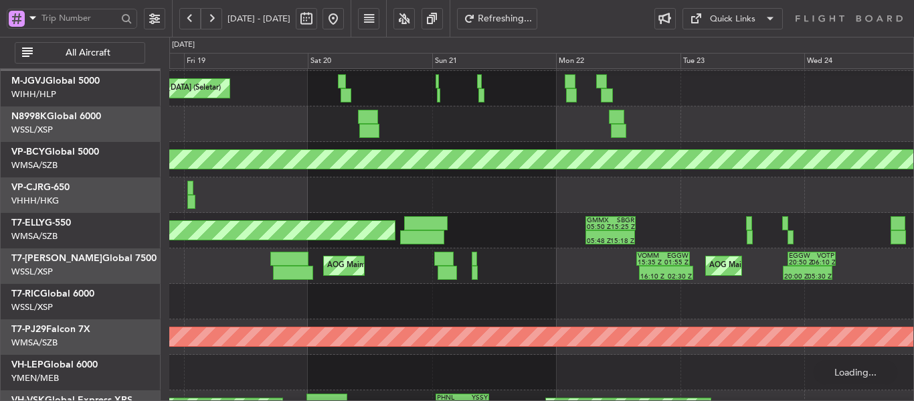
type input "0"
click at [344, 21] on button at bounding box center [333, 18] width 21 height 21
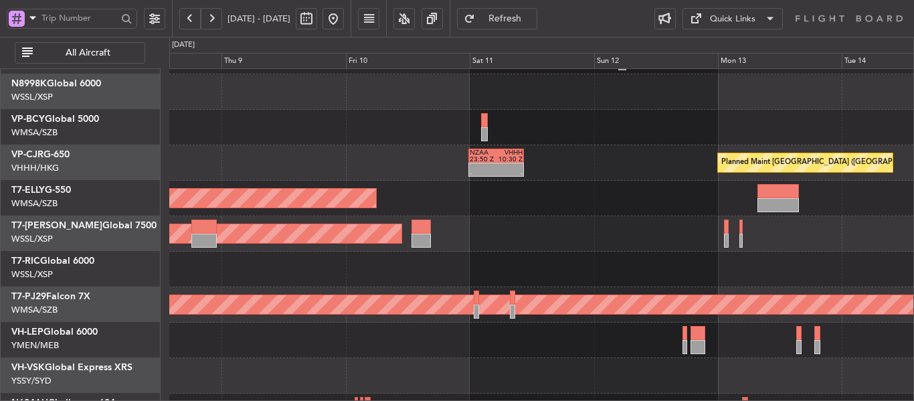
click at [167, 213] on div "Planned Maint [GEOGRAPHIC_DATA] (Seletar) - - NZAA 23:50 Z VHHH 10:30 Z Planned…" at bounding box center [457, 219] width 914 height 364
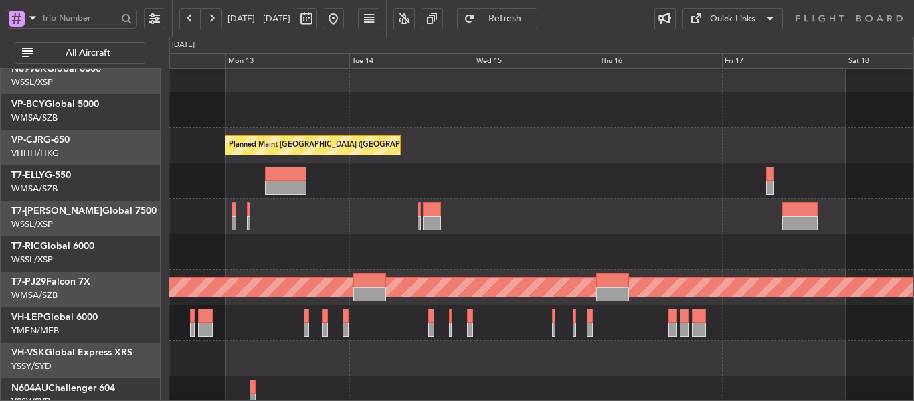
scroll to position [84, 0]
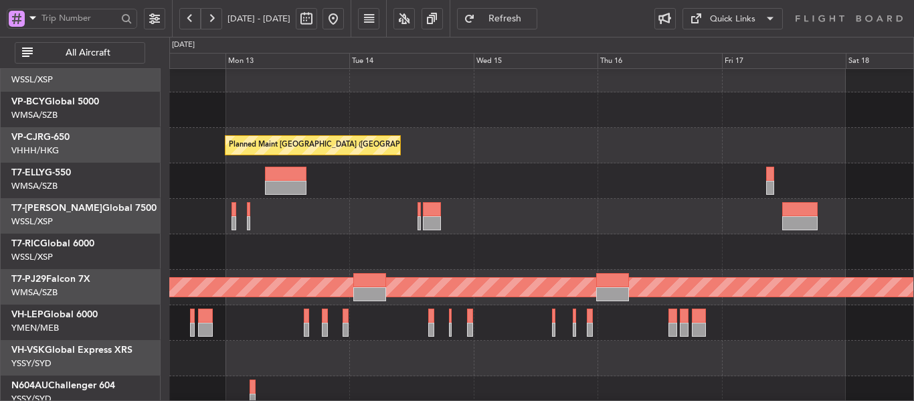
click at [258, 232] on div at bounding box center [541, 216] width 744 height 35
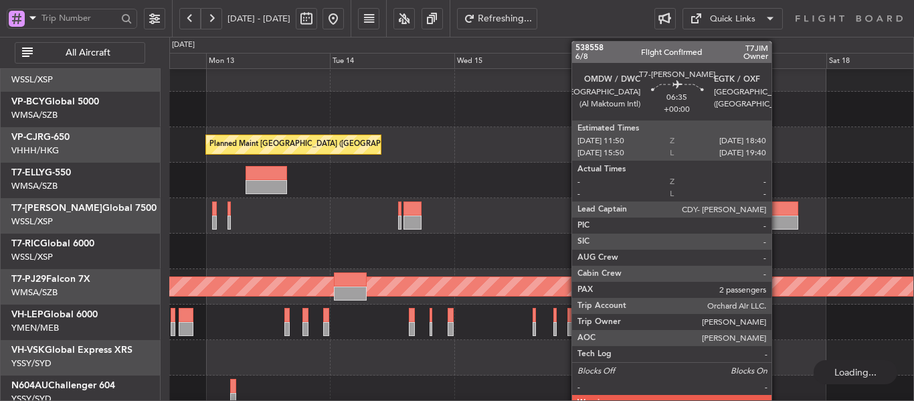
click at [777, 218] on div at bounding box center [780, 222] width 35 height 14
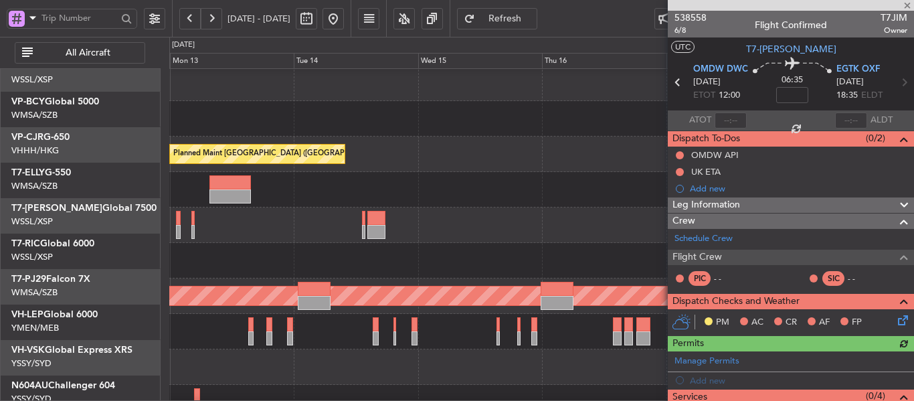
scroll to position [70, 0]
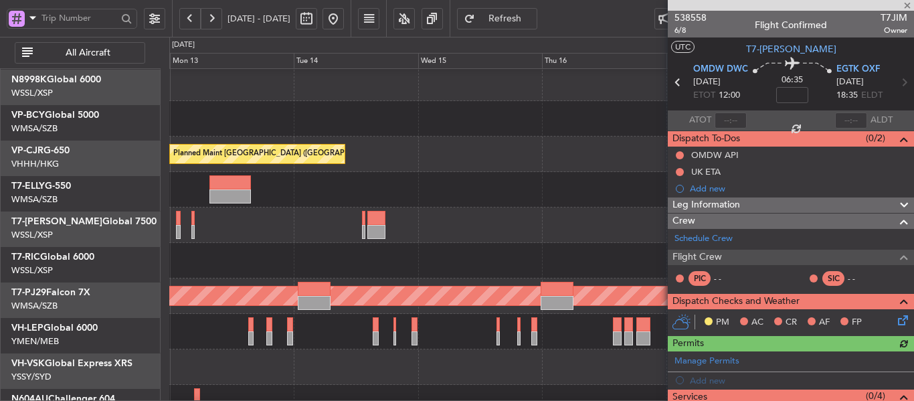
click at [521, 194] on div at bounding box center [541, 189] width 744 height 35
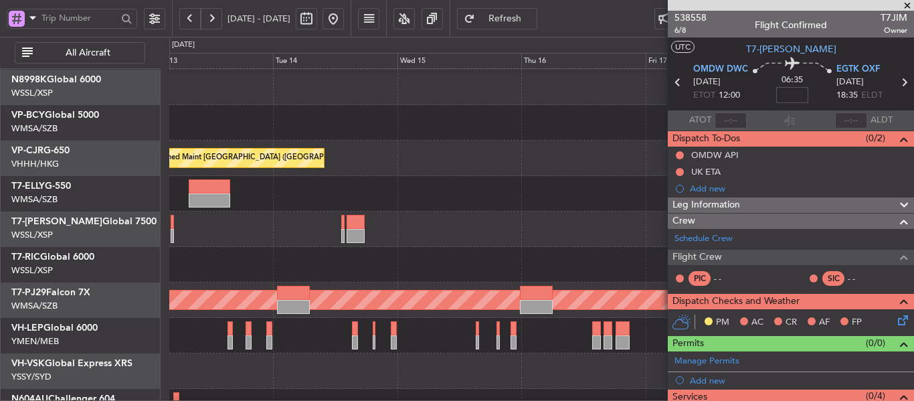
click at [791, 94] on input at bounding box center [792, 95] width 32 height 16
click at [753, 97] on div "06:35 -5" at bounding box center [792, 83] width 88 height 50
type input "-00:05"
click at [753, 97] on div "06:35 -00:05" at bounding box center [792, 83] width 88 height 50
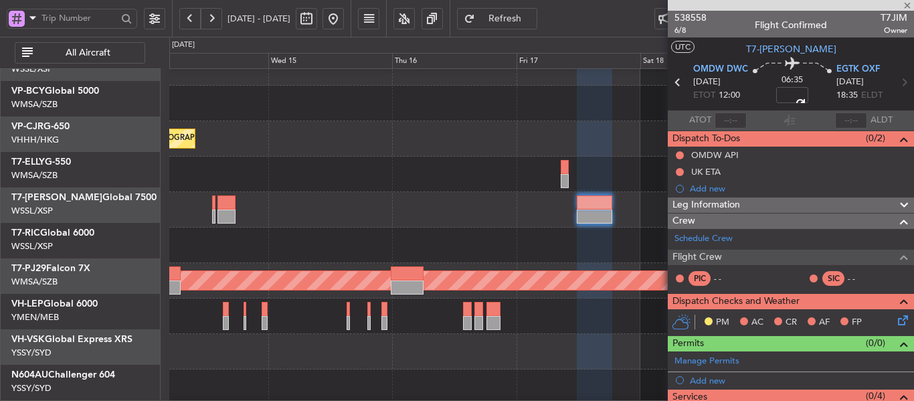
scroll to position [95, 0]
click at [443, 162] on div at bounding box center [541, 174] width 744 height 35
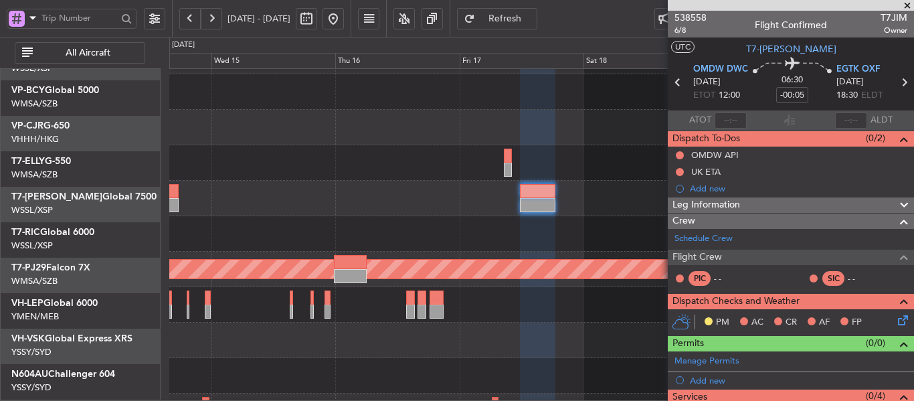
scroll to position [117, 0]
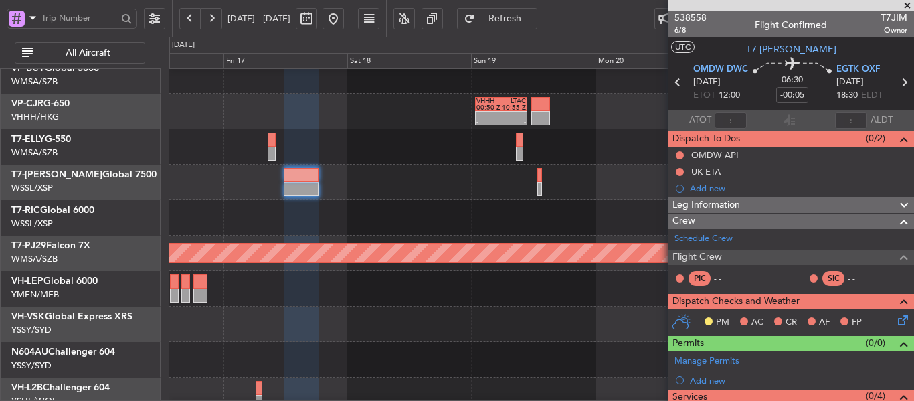
click at [329, 124] on div "- - VHHH 00:50 Z LTAC 10:55 Z" at bounding box center [541, 111] width 744 height 35
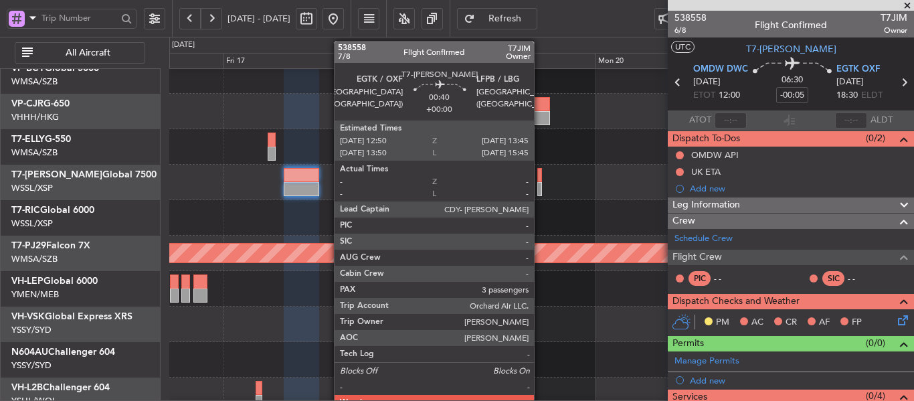
click at [539, 177] on div at bounding box center [539, 175] width 5 height 14
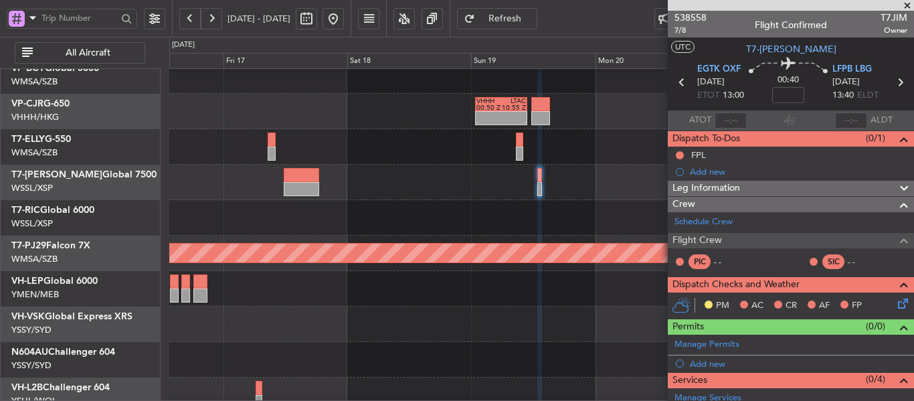
click at [905, 5] on span at bounding box center [907, 6] width 13 height 12
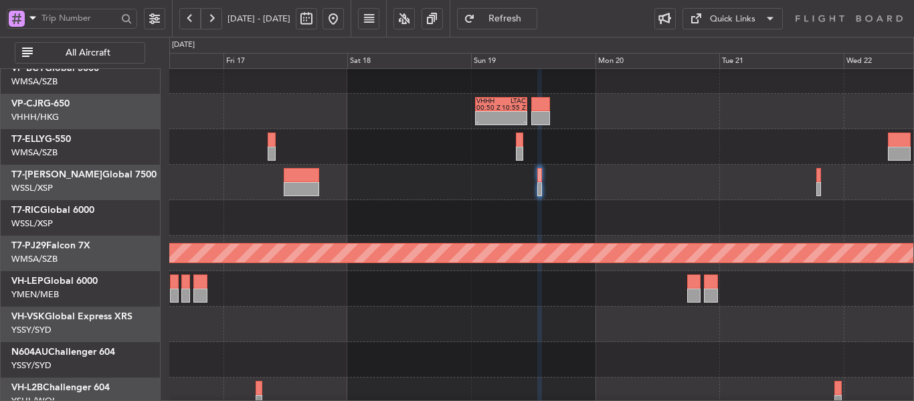
type input "0"
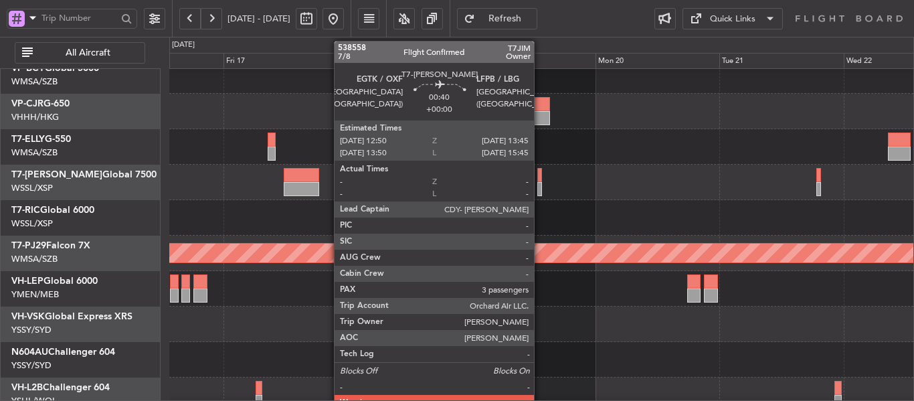
click at [540, 180] on div at bounding box center [539, 175] width 5 height 14
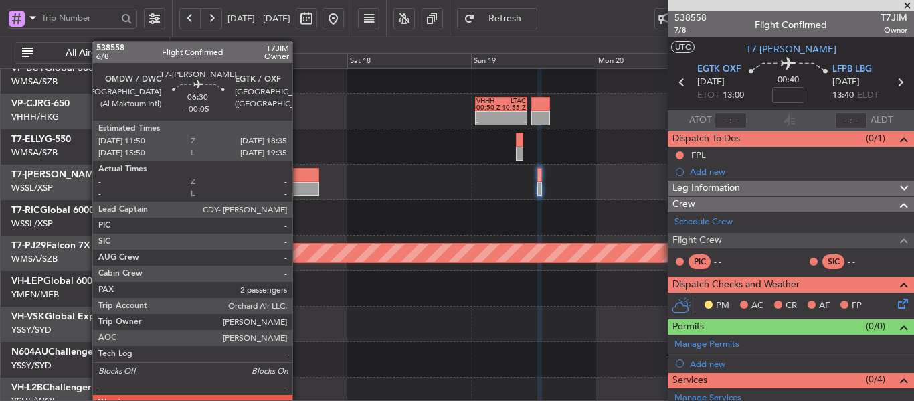
click at [298, 183] on div at bounding box center [301, 189] width 35 height 14
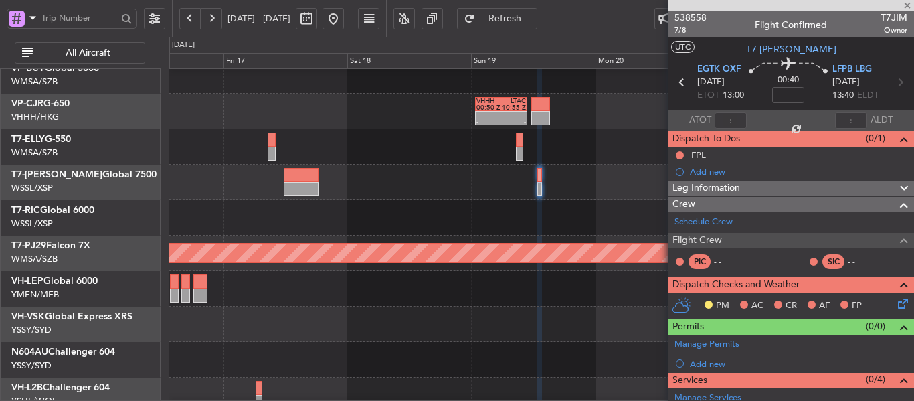
type input "-00:05"
type input "2"
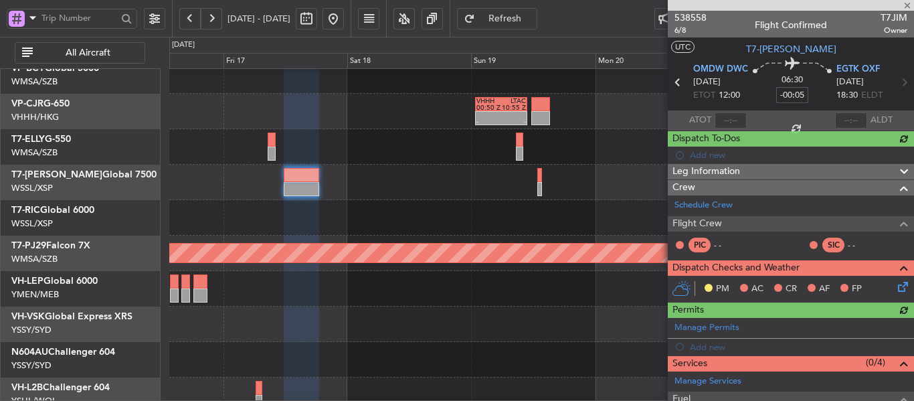
click at [784, 98] on input "-00:05" at bounding box center [792, 95] width 32 height 16
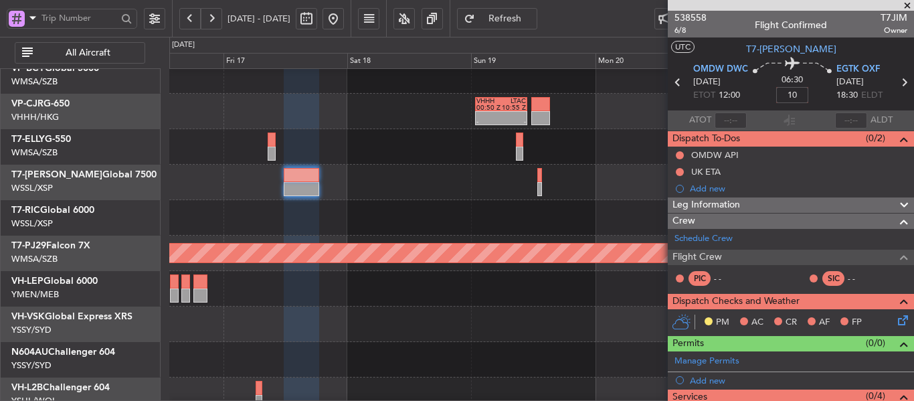
click at [744, 96] on div "OMDW DWC [DATE] ETOT 12:00" at bounding box center [720, 82] width 55 height 39
type input "+00:10"
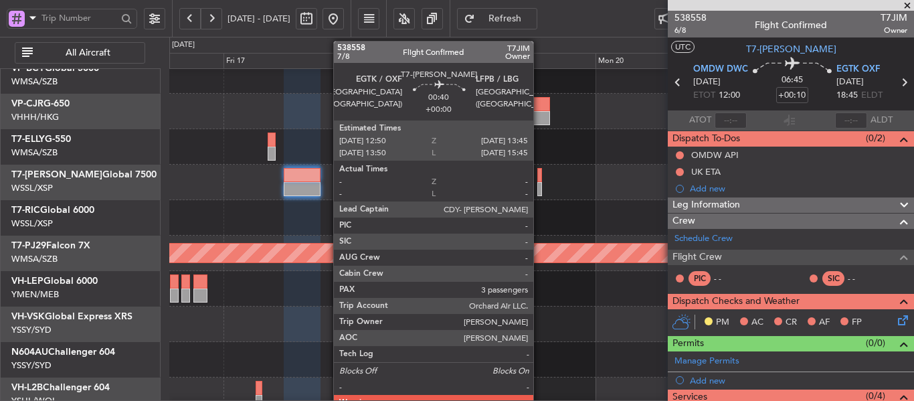
click at [539, 187] on div at bounding box center [539, 189] width 5 height 14
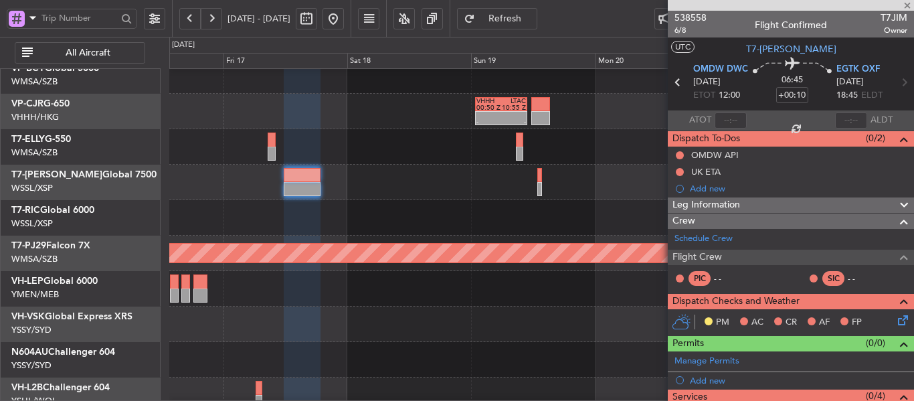
type input "3"
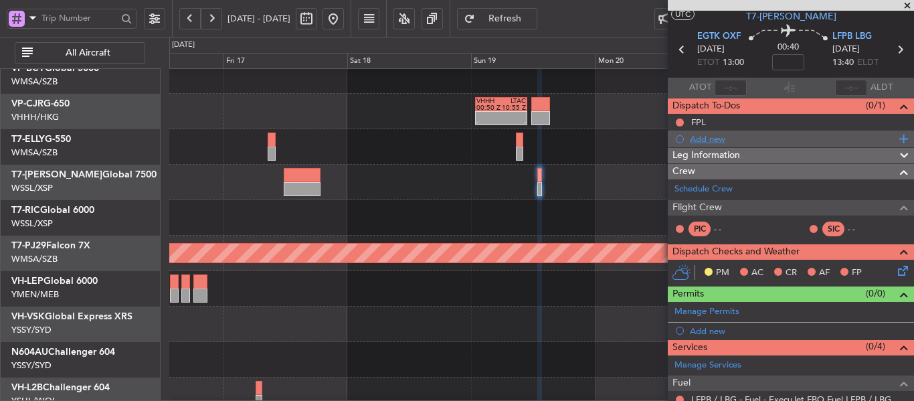
scroll to position [0, 0]
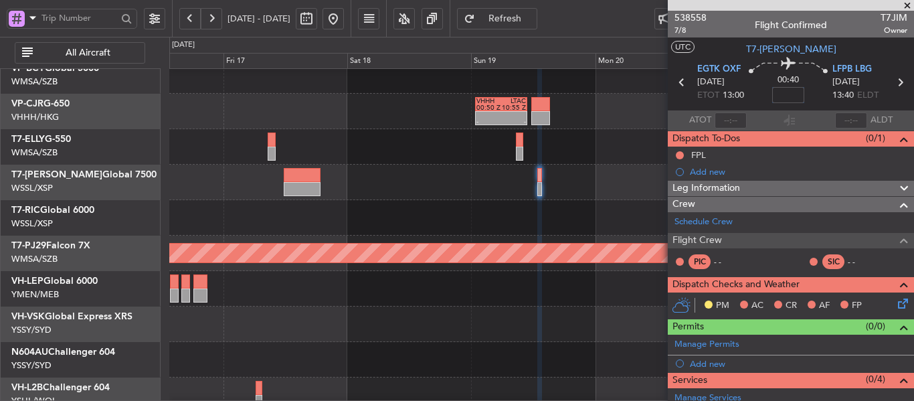
click at [784, 98] on input at bounding box center [788, 95] width 32 height 16
type input "+00:05"
click at [755, 121] on mat-tooltip-component "Flight Time Correction" at bounding box center [785, 123] width 100 height 35
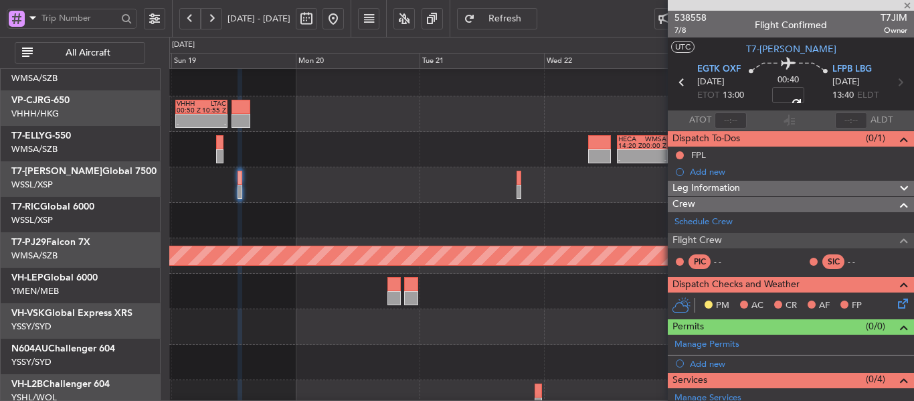
scroll to position [108, 0]
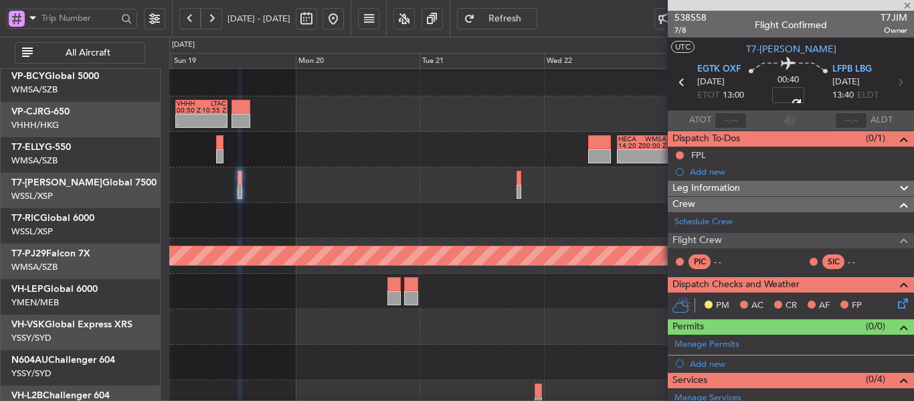
click at [256, 217] on div at bounding box center [541, 220] width 744 height 35
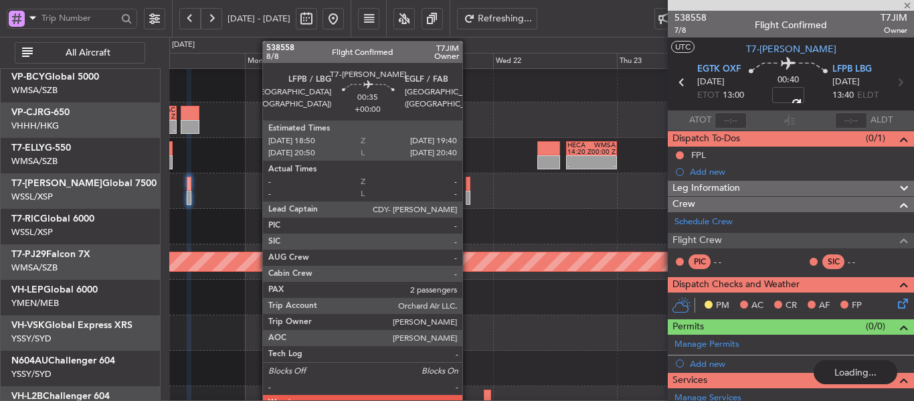
click at [468, 191] on div at bounding box center [468, 198] width 5 height 14
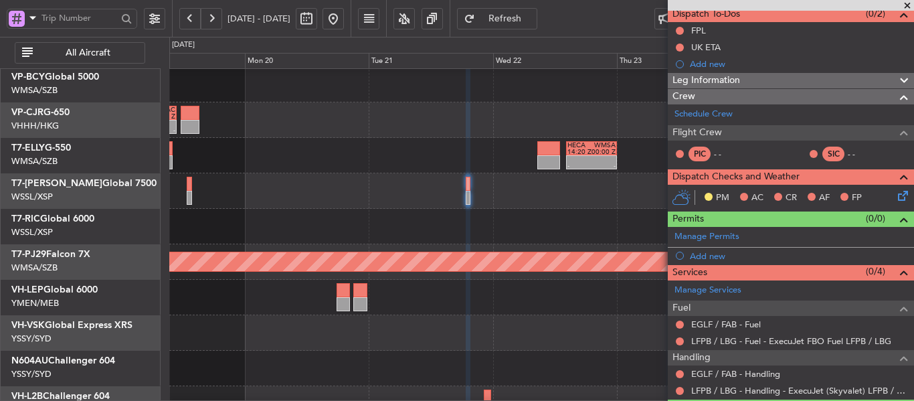
scroll to position [0, 0]
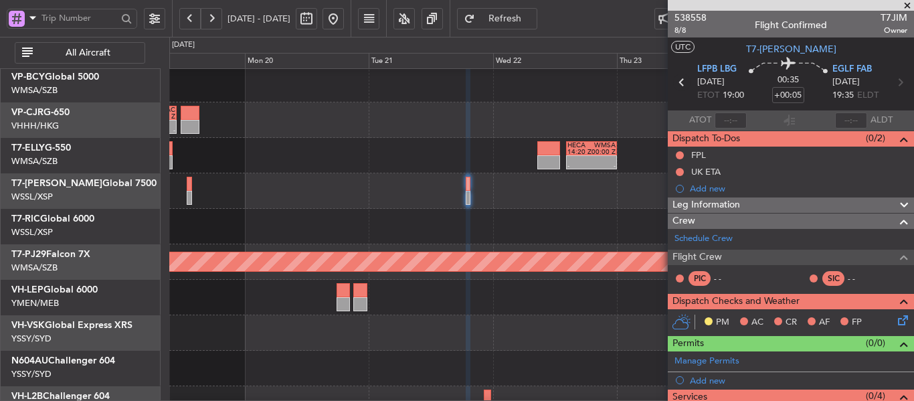
click at [678, 82] on icon at bounding box center [681, 82] width 17 height 17
type input "3"
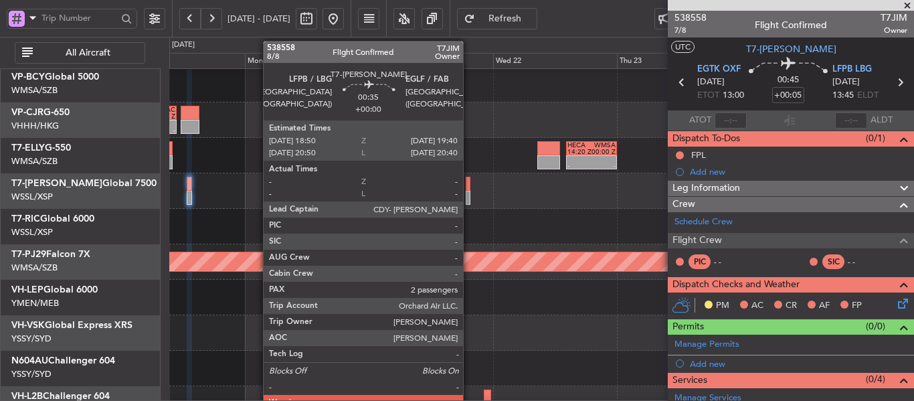
click at [469, 191] on div at bounding box center [468, 198] width 5 height 14
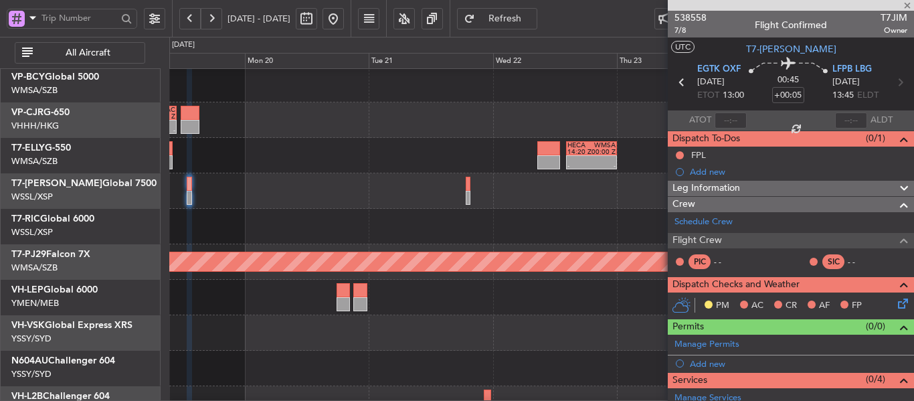
type input "2"
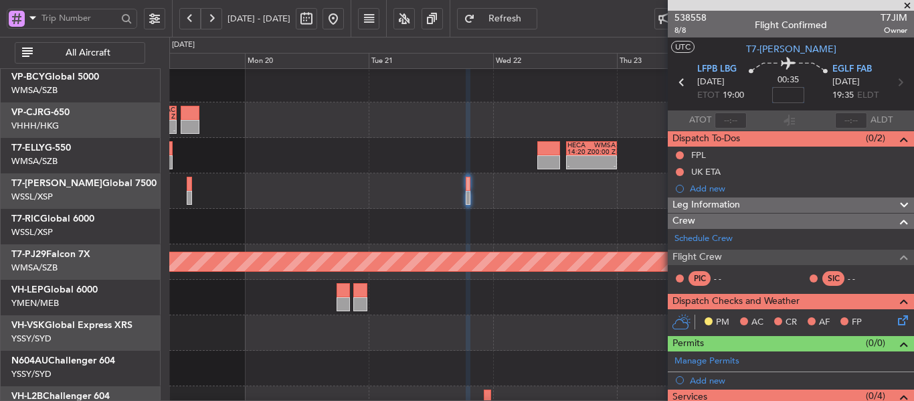
click at [773, 98] on input at bounding box center [788, 95] width 32 height 16
click at [755, 101] on div "00:35 5" at bounding box center [788, 83] width 88 height 50
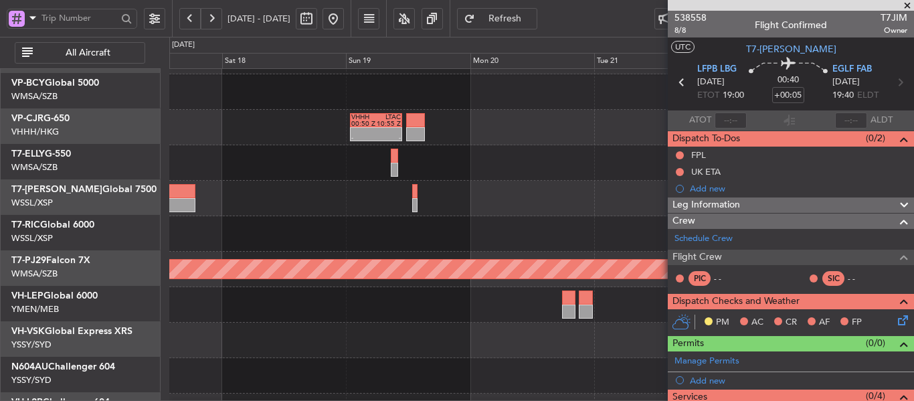
scroll to position [101, 0]
click at [482, 221] on div at bounding box center [541, 233] width 744 height 35
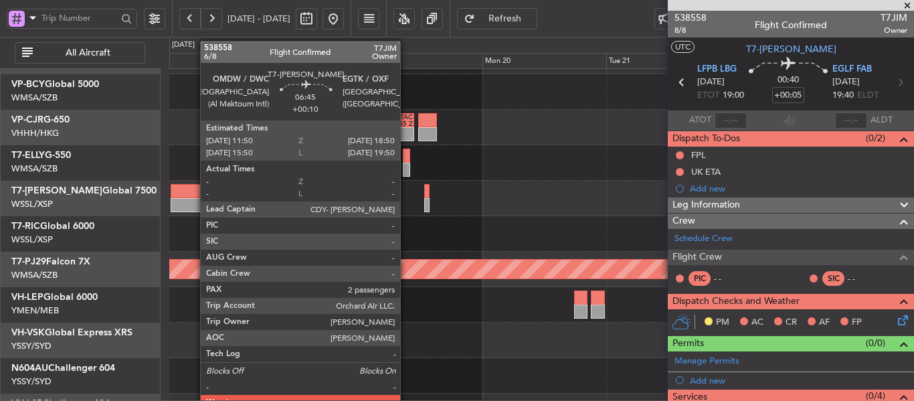
click at [193, 198] on div at bounding box center [189, 205] width 37 height 14
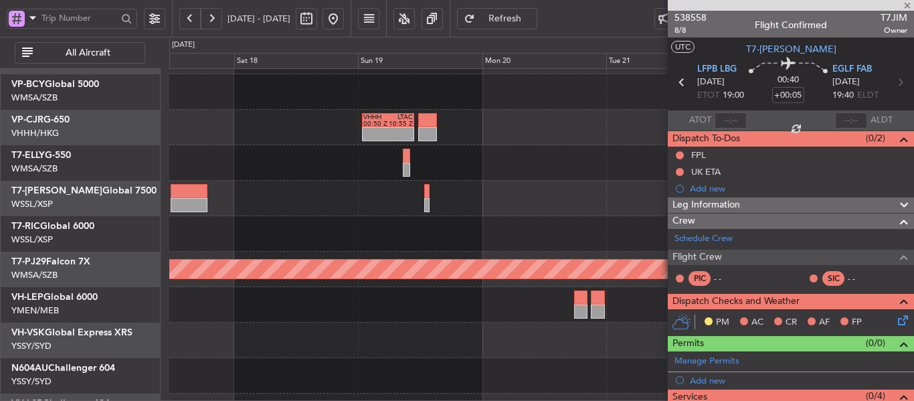
type input "+00:10"
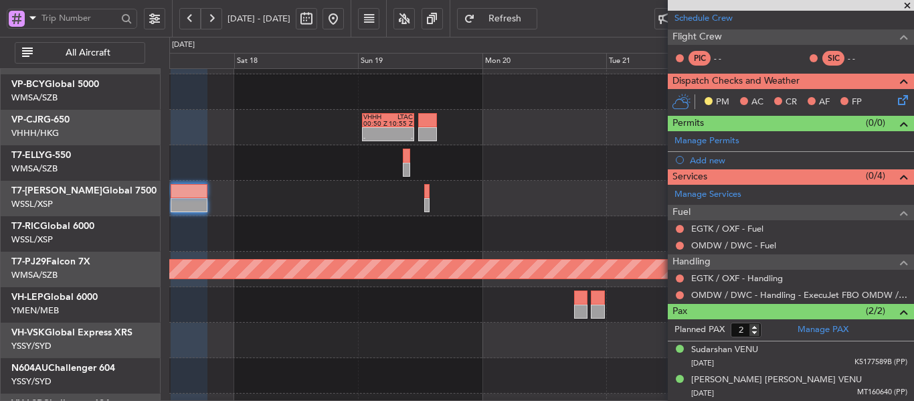
scroll to position [0, 0]
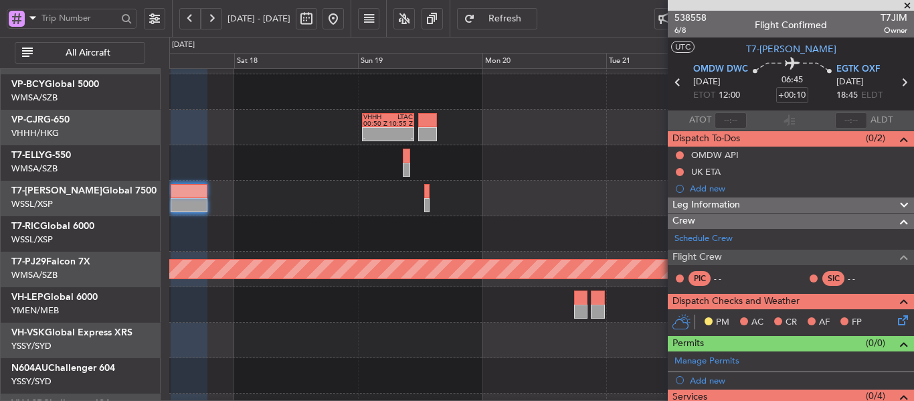
click at [909, 5] on span at bounding box center [907, 6] width 13 height 12
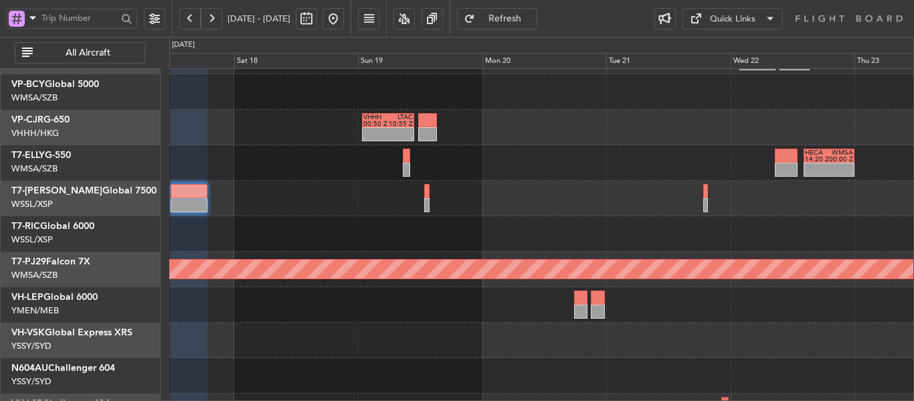
type input "0"
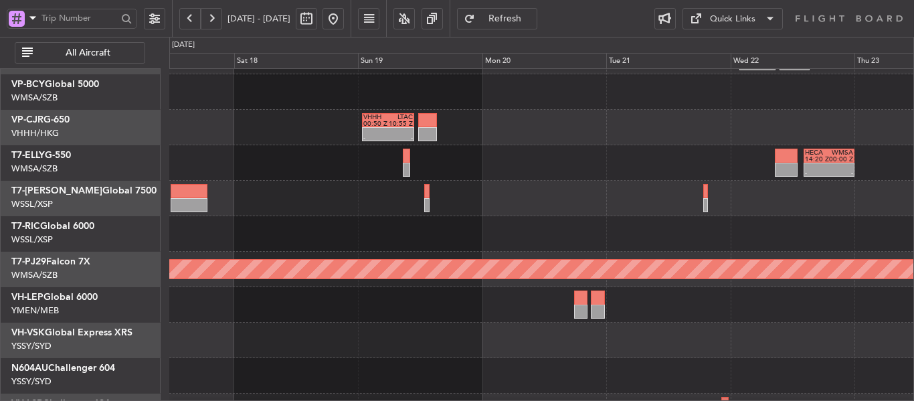
scroll to position [98, 0]
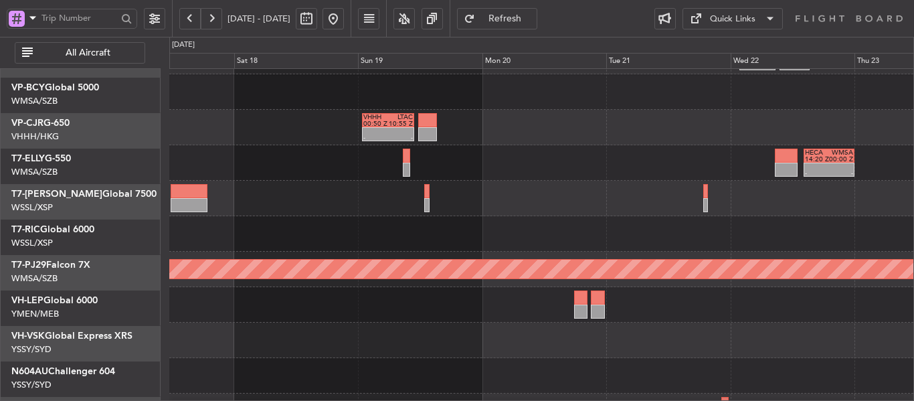
click at [525, 228] on div at bounding box center [541, 233] width 744 height 35
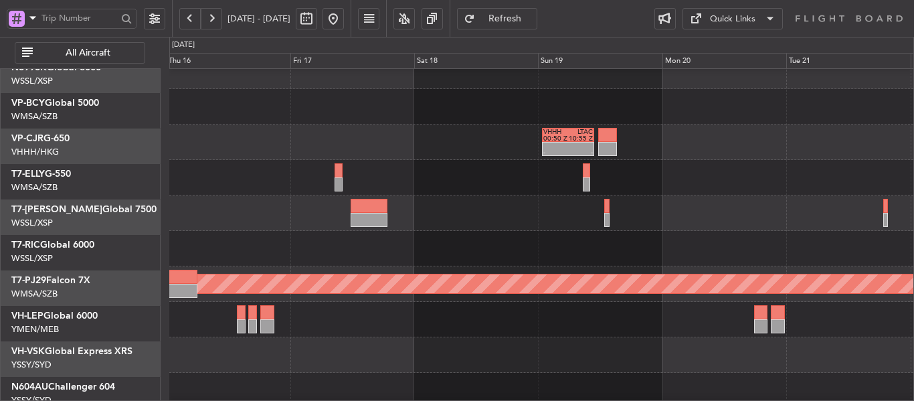
click at [565, 234] on div at bounding box center [541, 248] width 744 height 35
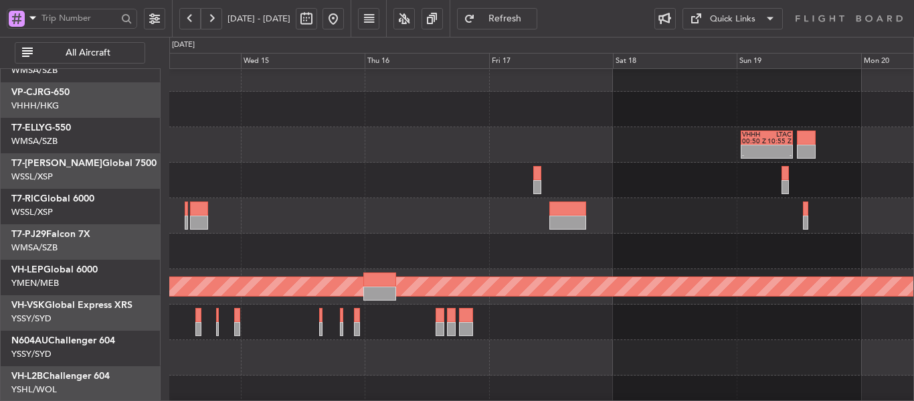
click at [618, 147] on div "- - VHHH 00:50 Z LTAC 10:55 Z Planned Maint [GEOGRAPHIC_DATA] ([GEOGRAPHIC_DATA…" at bounding box center [541, 215] width 744 height 461
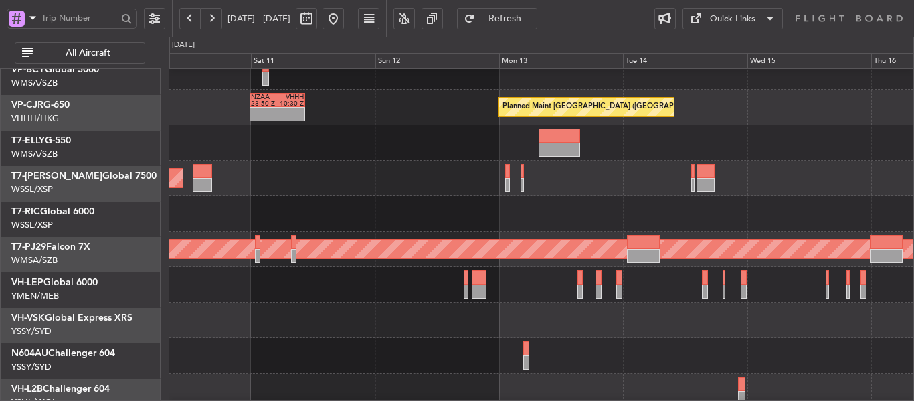
click at [637, 197] on div at bounding box center [541, 213] width 744 height 35
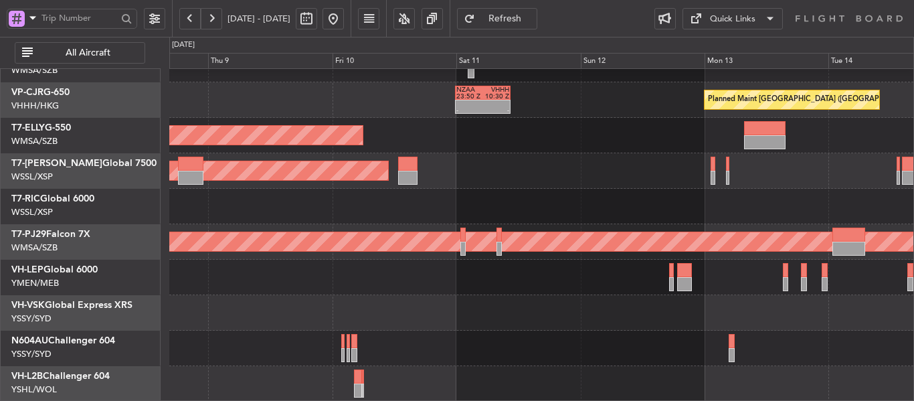
click at [595, 202] on div at bounding box center [541, 206] width 744 height 35
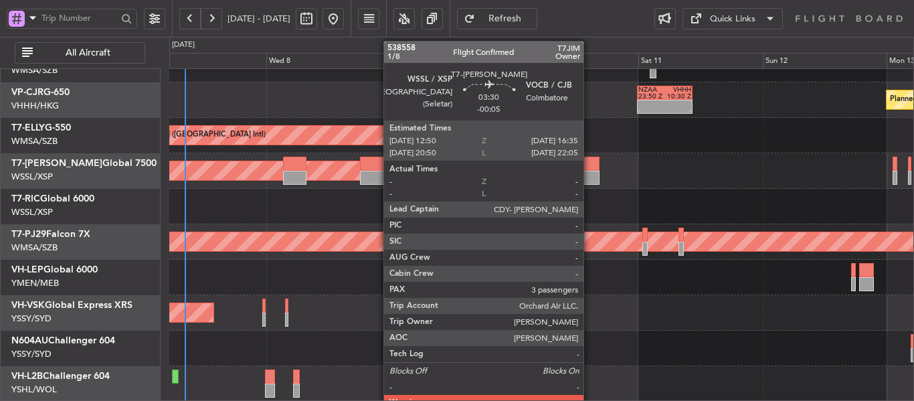
click at [589, 177] on div at bounding box center [589, 178] width 19 height 14
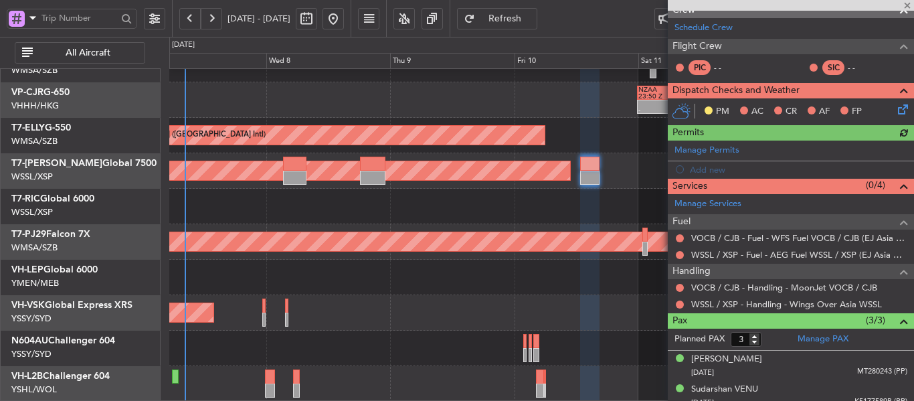
scroll to position [250, 0]
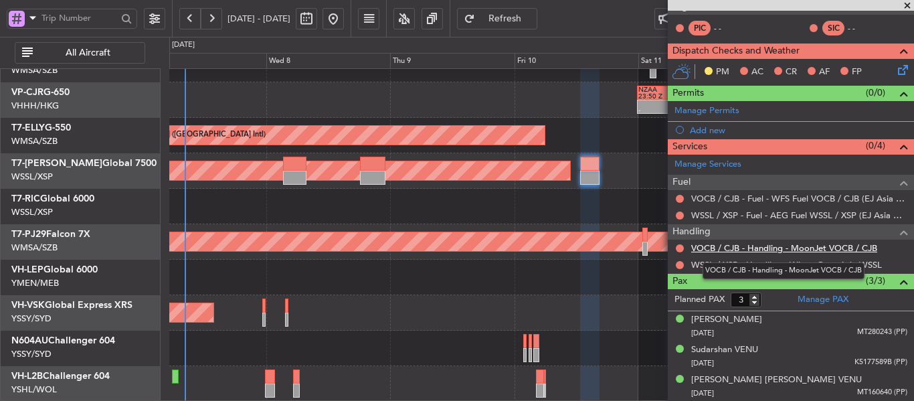
click at [733, 248] on link "VOCB / CJB - Handling - MoonJet VOCB / CJB" at bounding box center [784, 247] width 186 height 11
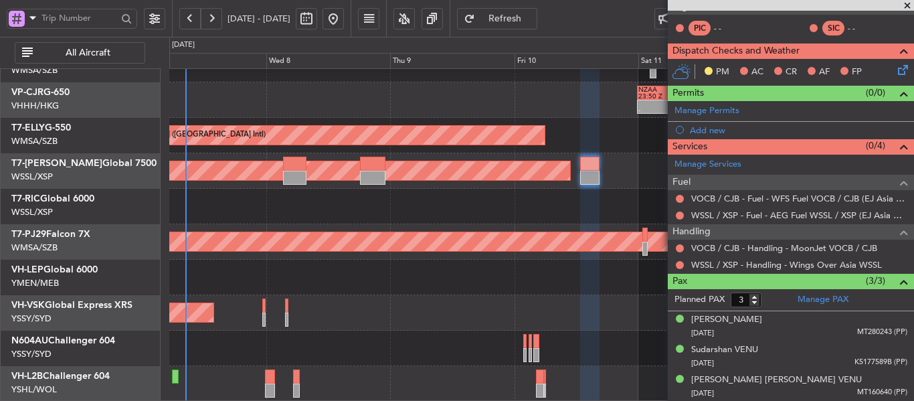
drag, startPoint x: 688, startPoint y: 316, endPoint x: 622, endPoint y: 304, distance: 67.3
click at [622, 304] on fb-app "[DATE] - [DATE] Refresh Quick Links All Aircraft Planned Maint [GEOGRAPHIC_DATA…" at bounding box center [457, 209] width 914 height 385
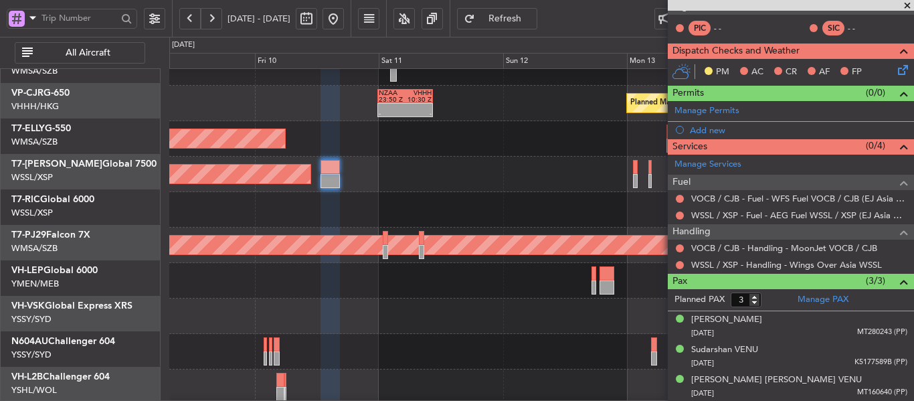
click at [303, 306] on div at bounding box center [541, 315] width 744 height 35
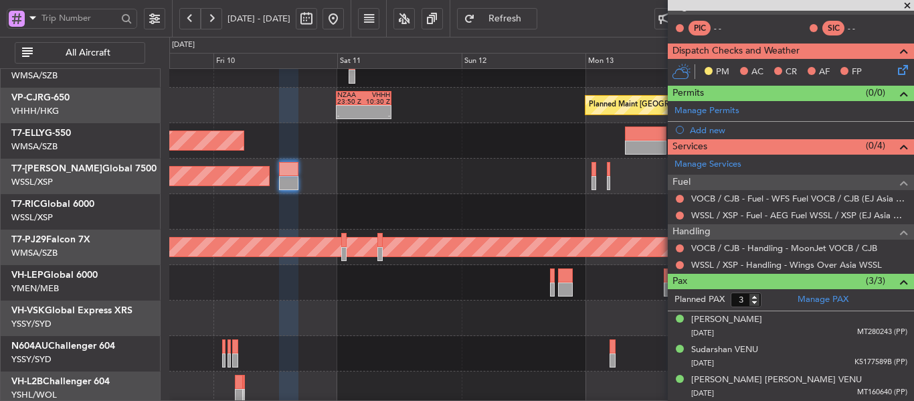
scroll to position [128, 0]
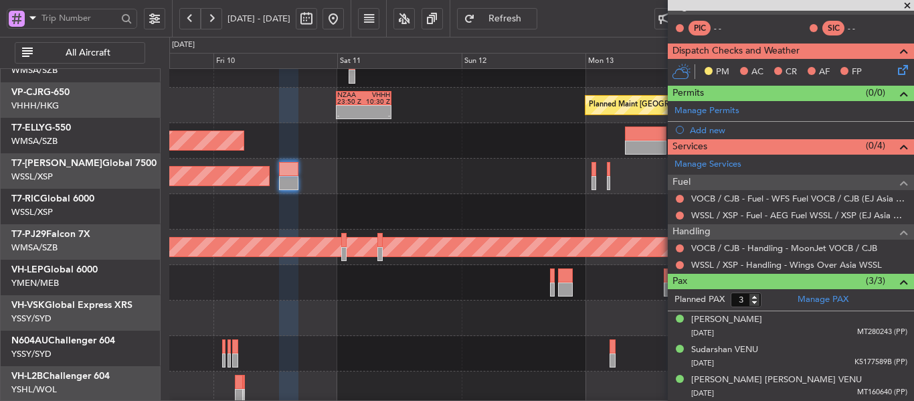
click at [291, 201] on div at bounding box center [541, 211] width 744 height 35
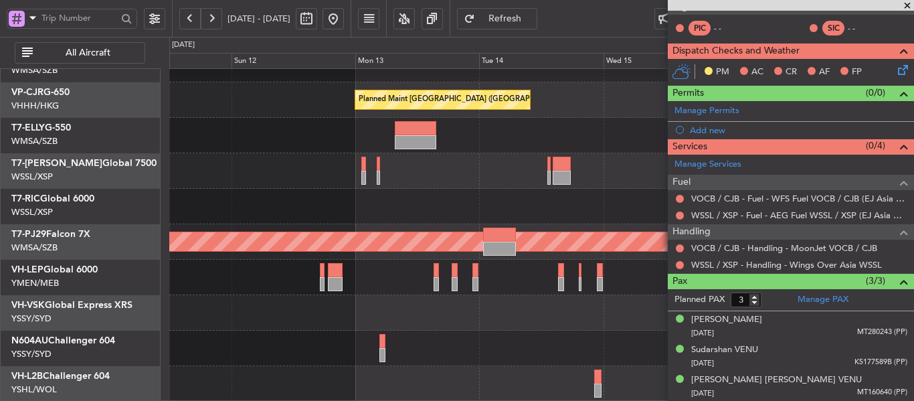
click at [463, 303] on div at bounding box center [541, 312] width 744 height 35
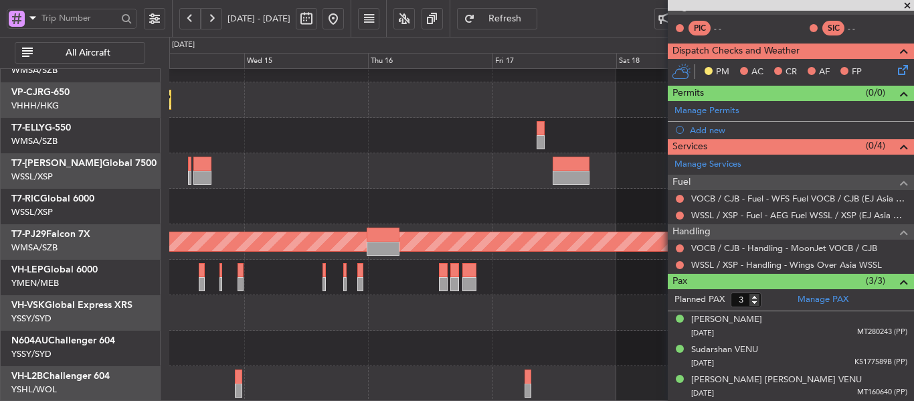
click at [248, 165] on div at bounding box center [541, 170] width 744 height 35
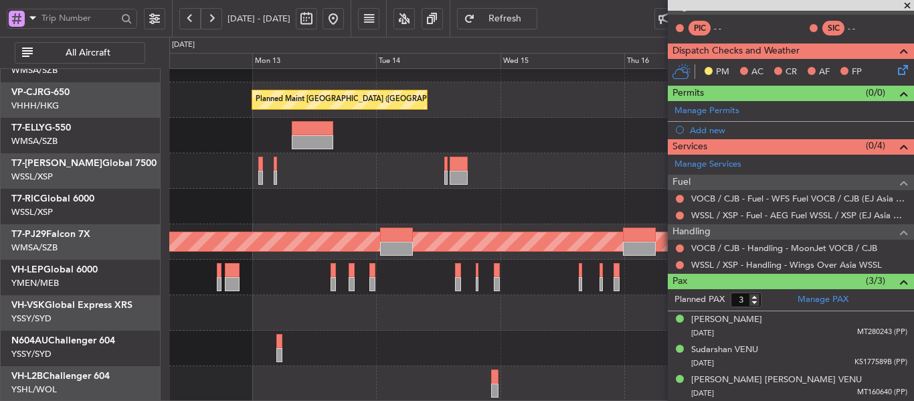
click at [532, 191] on div at bounding box center [541, 206] width 744 height 35
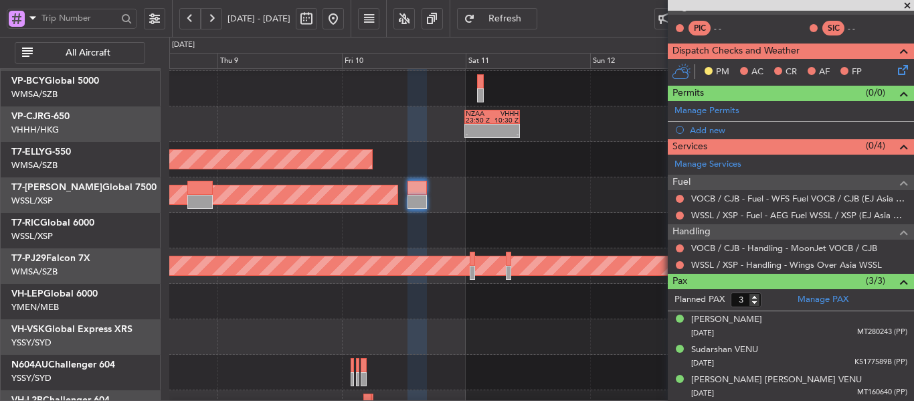
click at [309, 229] on div at bounding box center [541, 230] width 744 height 35
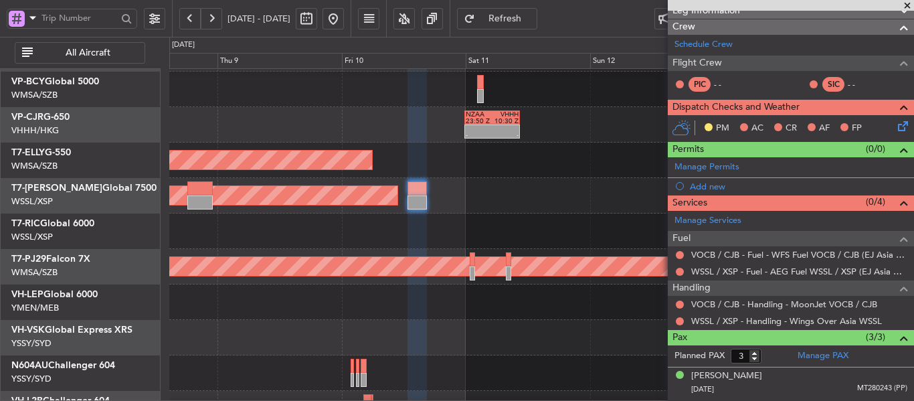
scroll to position [183, 0]
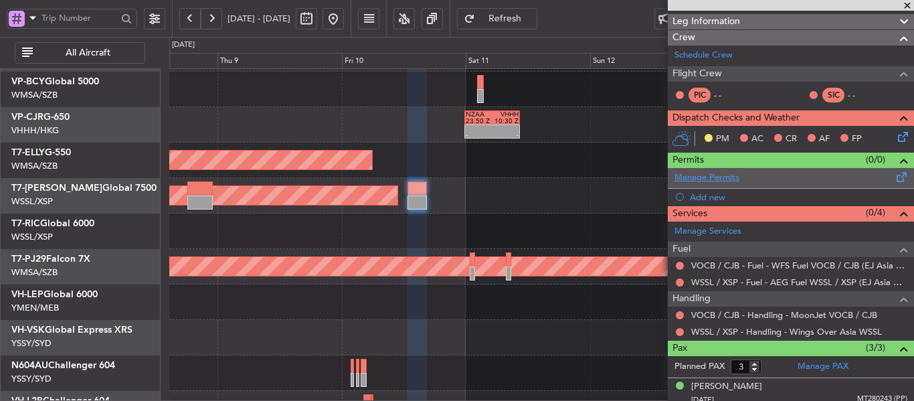
click at [714, 178] on link "Manage Permits" at bounding box center [706, 177] width 65 height 13
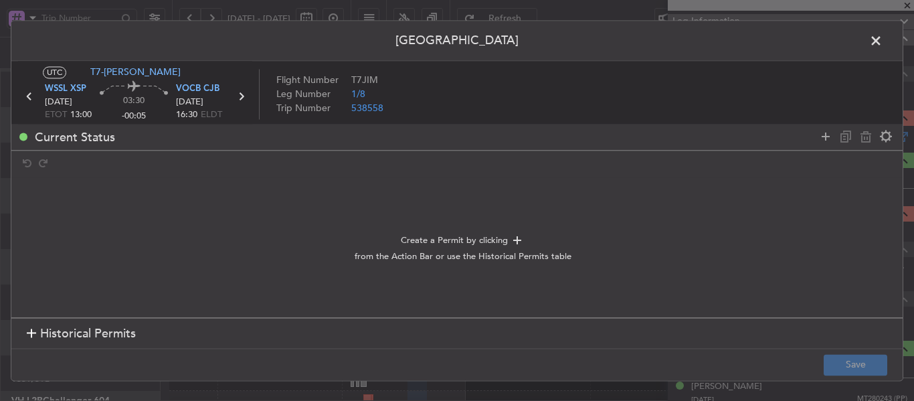
click at [33, 333] on div at bounding box center [31, 333] width 9 height 9
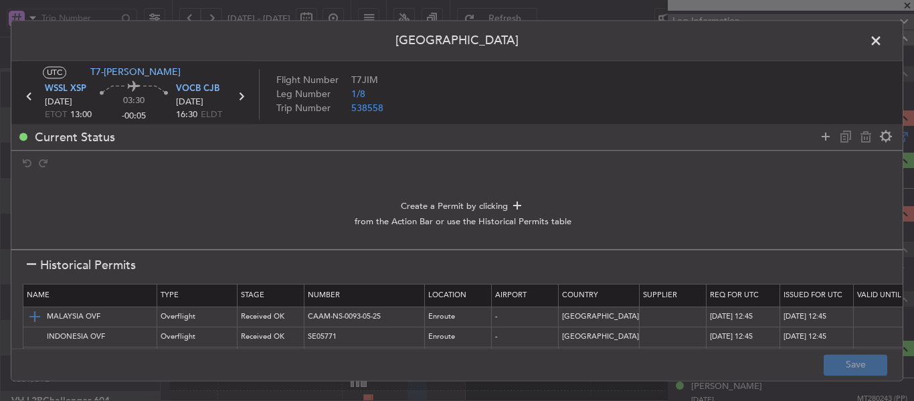
click at [36, 312] on img at bounding box center [35, 317] width 16 height 16
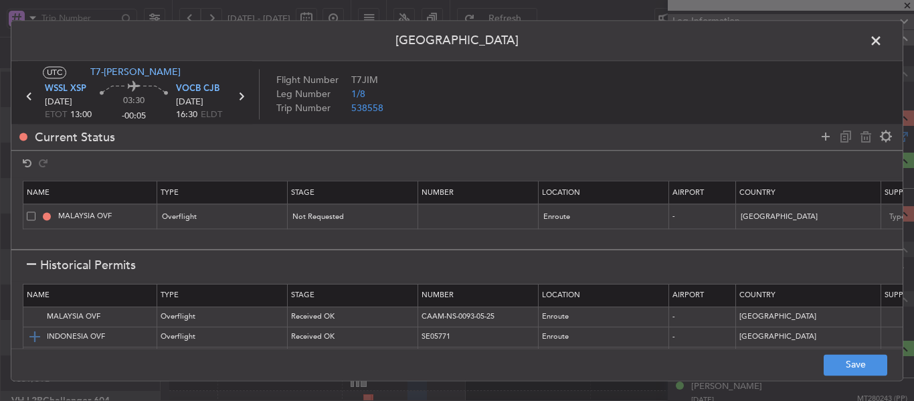
click at [33, 336] on img at bounding box center [35, 337] width 16 height 16
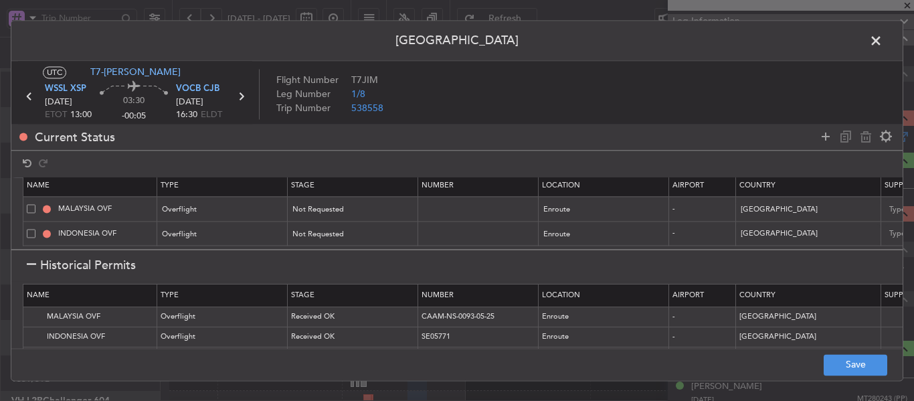
scroll to position [52, 0]
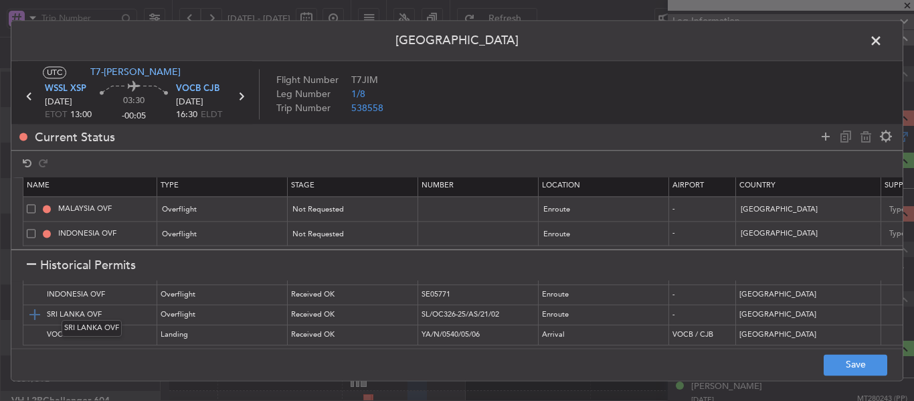
click at [34, 307] on img at bounding box center [35, 315] width 16 height 16
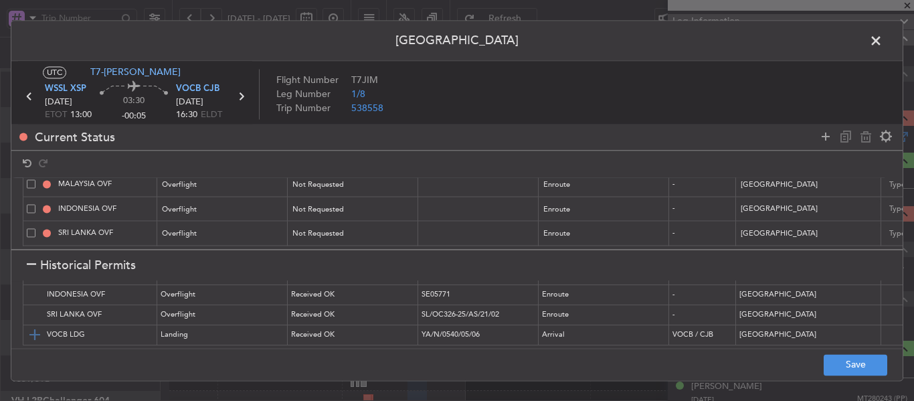
click at [37, 327] on img at bounding box center [35, 335] width 16 height 16
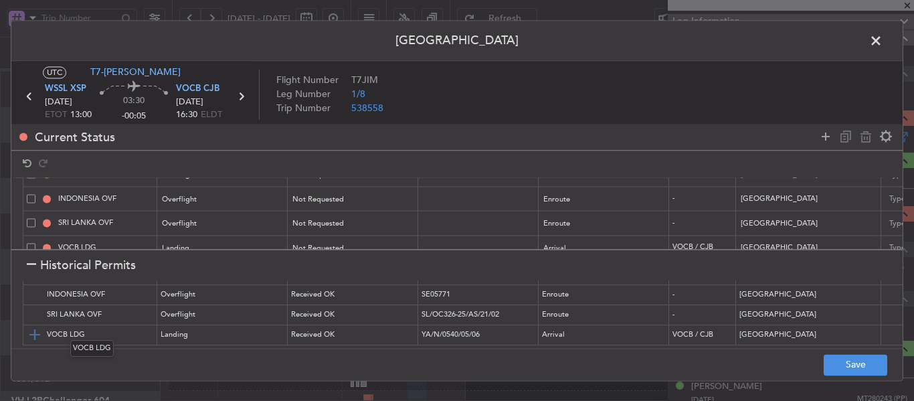
scroll to position [66, 0]
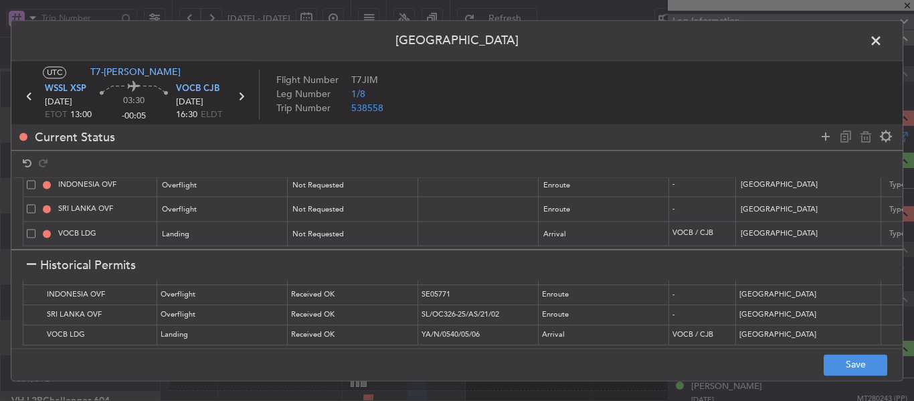
click at [29, 263] on div at bounding box center [31, 265] width 9 height 9
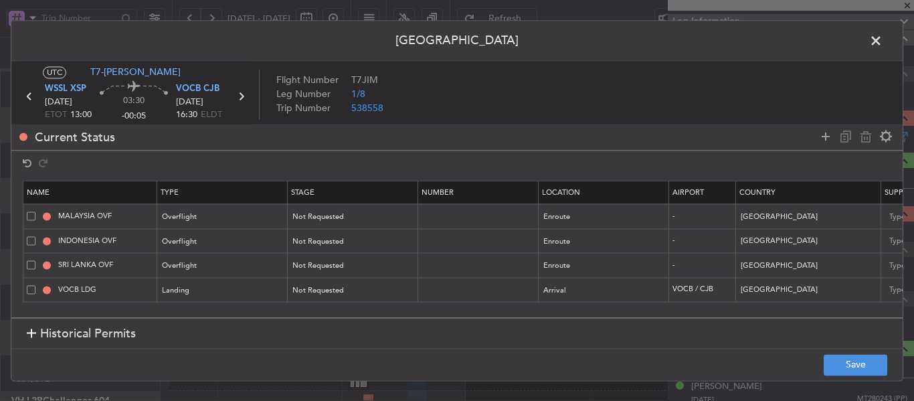
scroll to position [0, 0]
click at [836, 365] on button "Save" at bounding box center [856, 364] width 64 height 21
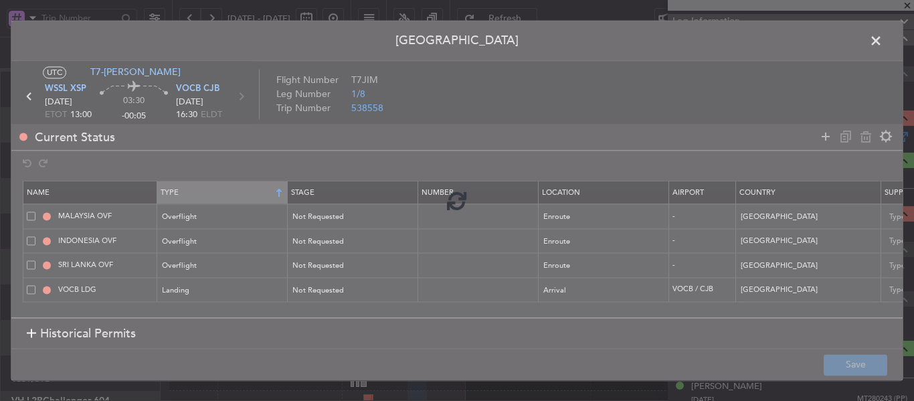
type input "NNN"
type input "2"
type input "NNN"
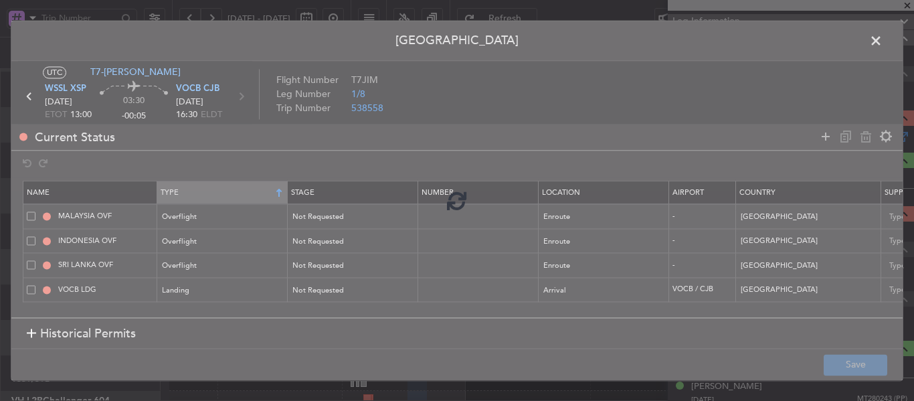
type input "3"
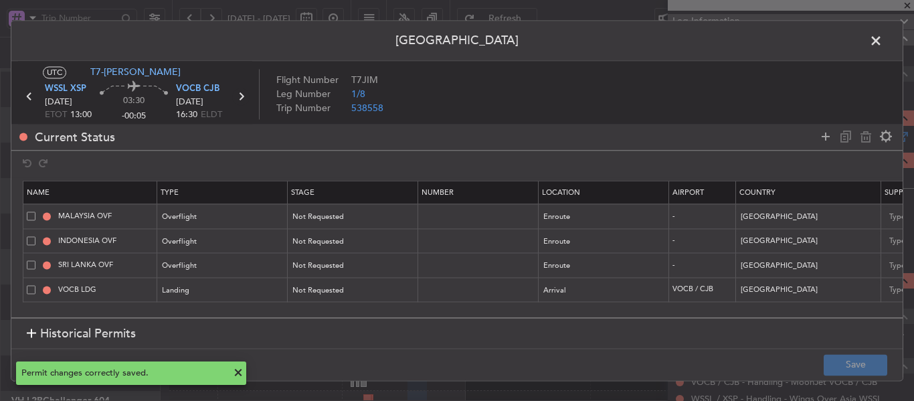
click at [238, 96] on icon at bounding box center [240, 96] width 17 height 17
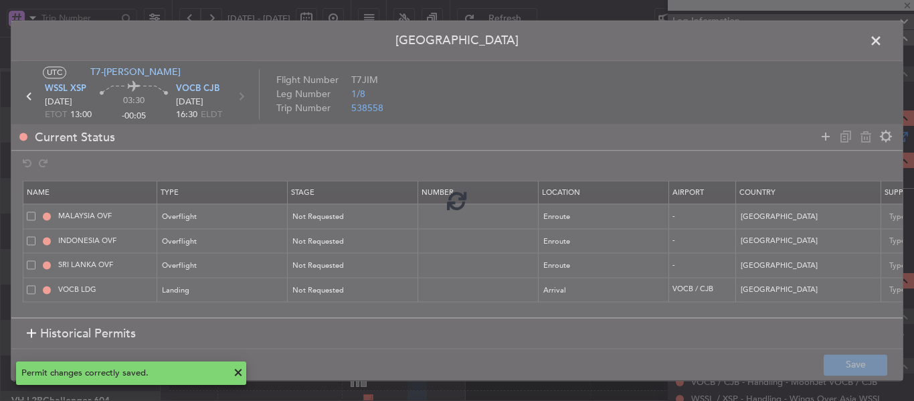
type input "1"
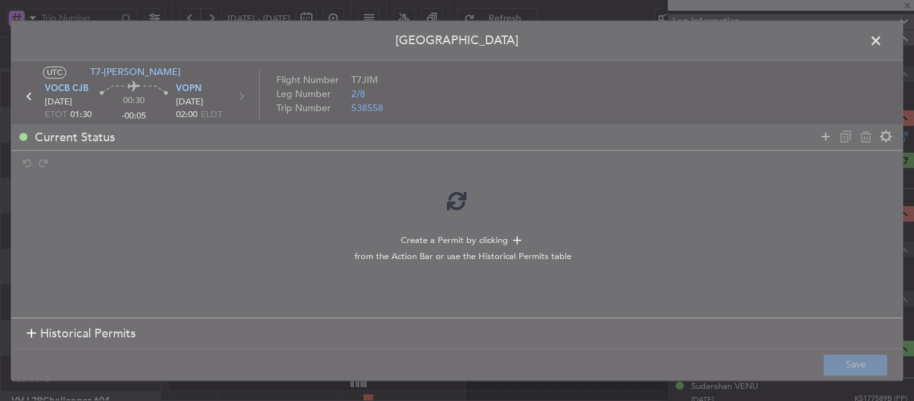
scroll to position [26, 0]
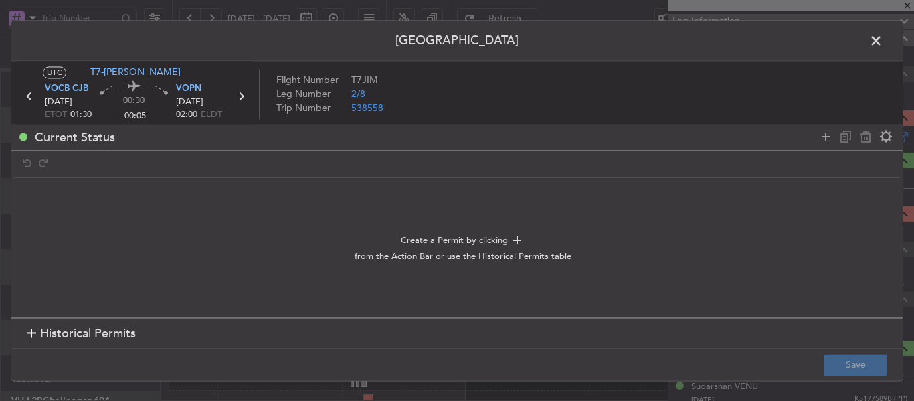
click at [34, 332] on div at bounding box center [31, 333] width 9 height 9
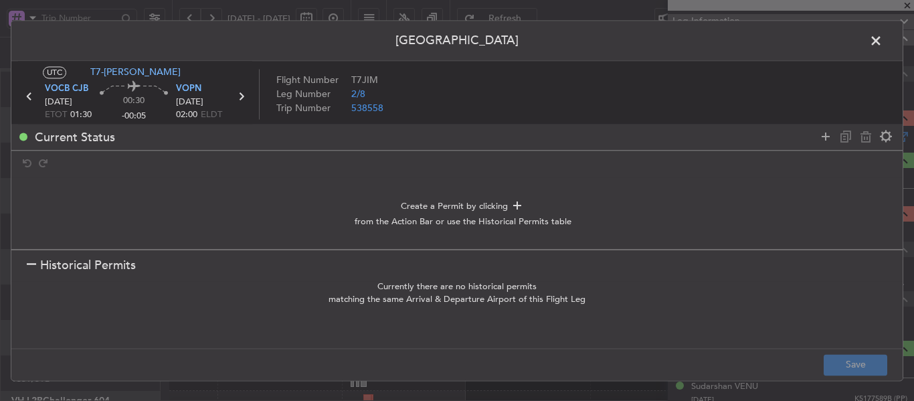
click at [31, 265] on div at bounding box center [31, 265] width 9 height 9
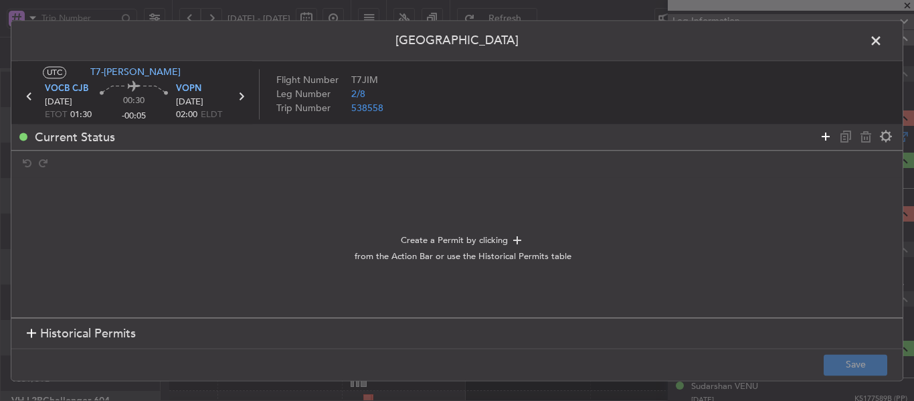
click at [820, 140] on icon at bounding box center [826, 136] width 16 height 16
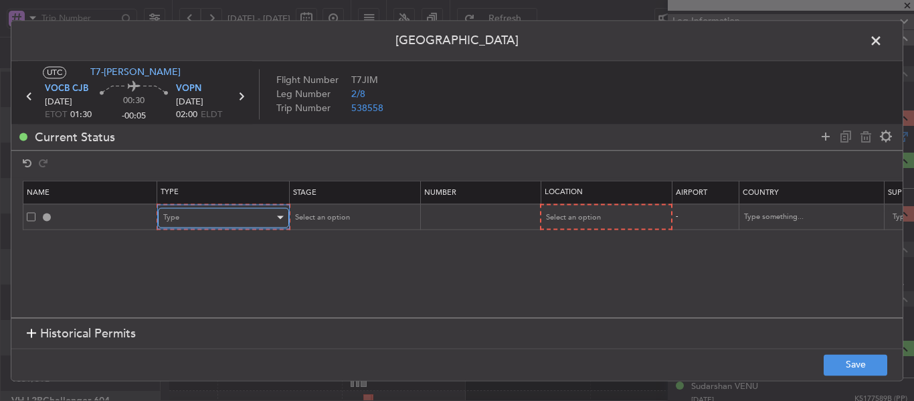
click at [247, 221] on div "Type" at bounding box center [218, 217] width 111 height 20
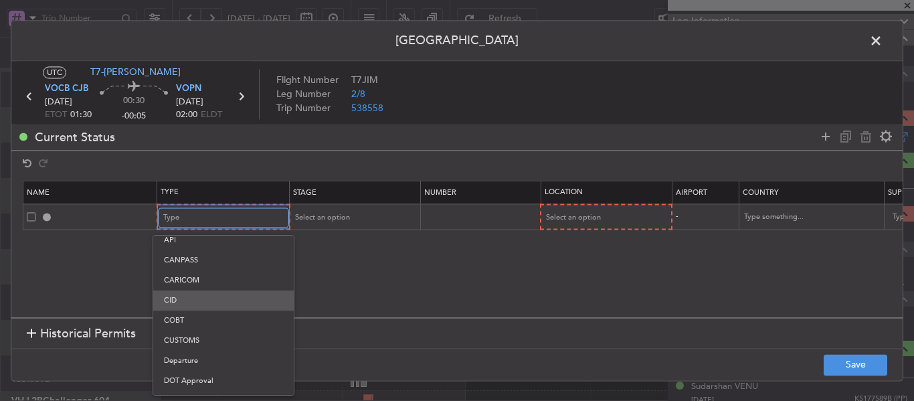
scroll to position [67, 0]
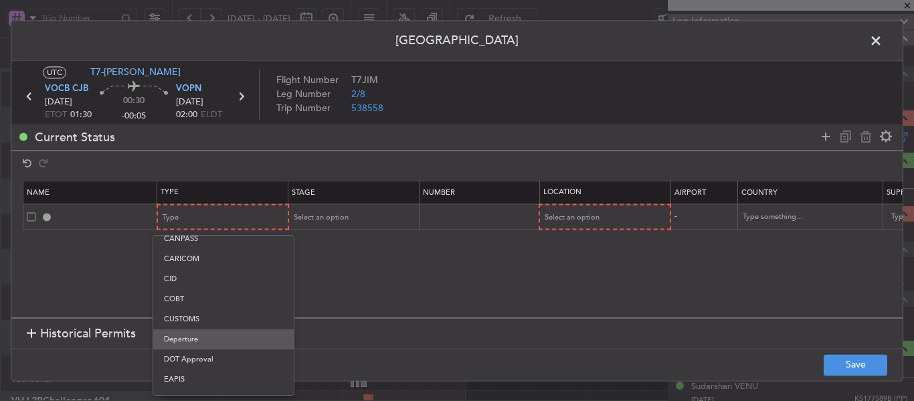
click at [216, 338] on span "Departure" at bounding box center [223, 339] width 119 height 20
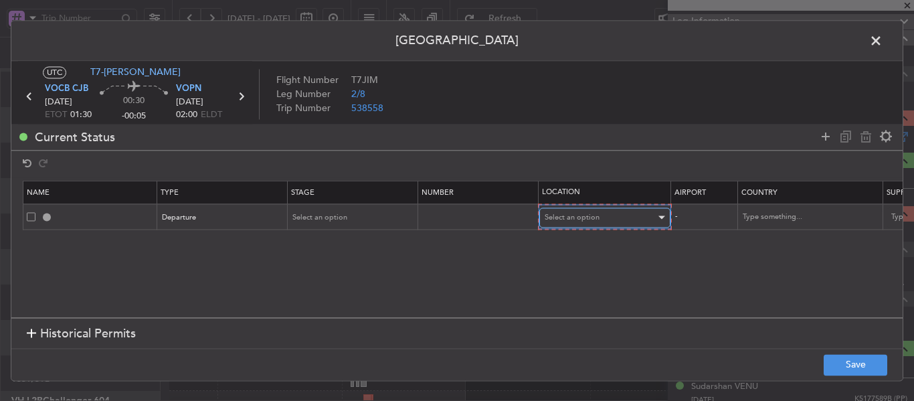
click at [572, 221] on span "Select an option" at bounding box center [572, 217] width 55 height 10
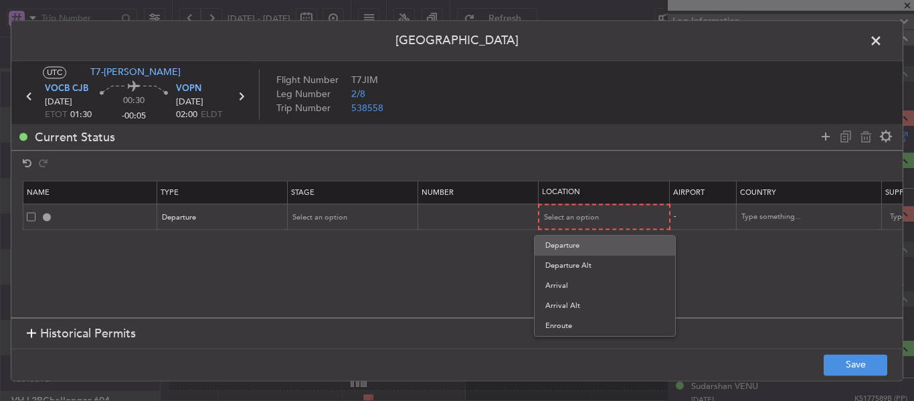
click at [565, 245] on span "Departure" at bounding box center [604, 246] width 119 height 20
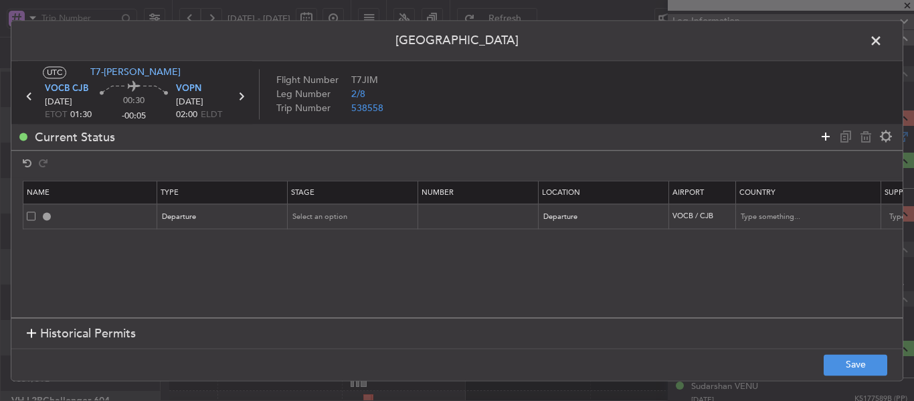
click at [825, 134] on icon at bounding box center [826, 136] width 16 height 16
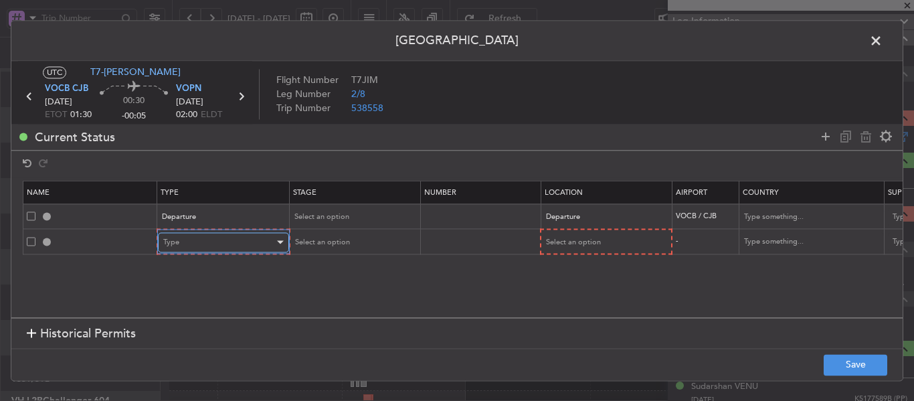
click at [232, 245] on div "Type" at bounding box center [218, 242] width 111 height 20
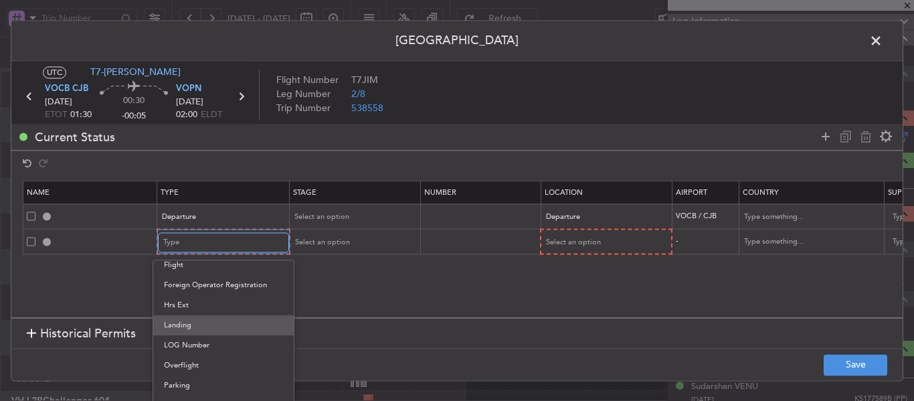
scroll to position [268, 0]
click at [209, 329] on span "Landing" at bounding box center [223, 324] width 119 height 20
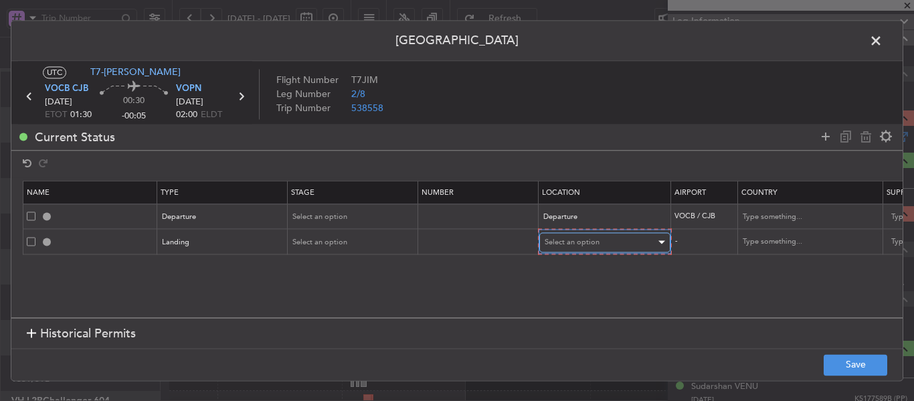
click at [577, 248] on div "Select an option" at bounding box center [600, 242] width 111 height 20
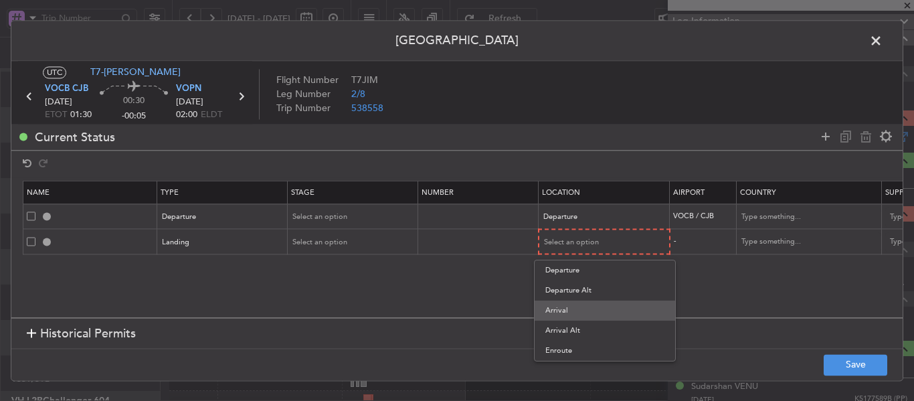
click at [566, 316] on span "Arrival" at bounding box center [604, 310] width 119 height 20
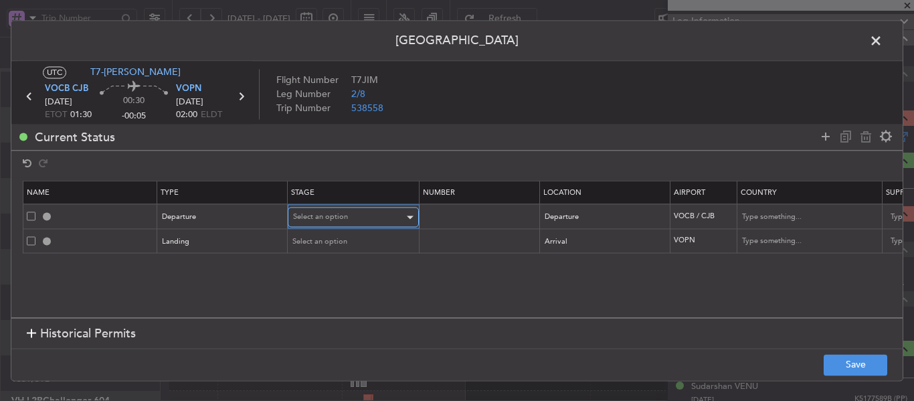
click at [352, 213] on div "Select an option" at bounding box center [348, 217] width 111 height 20
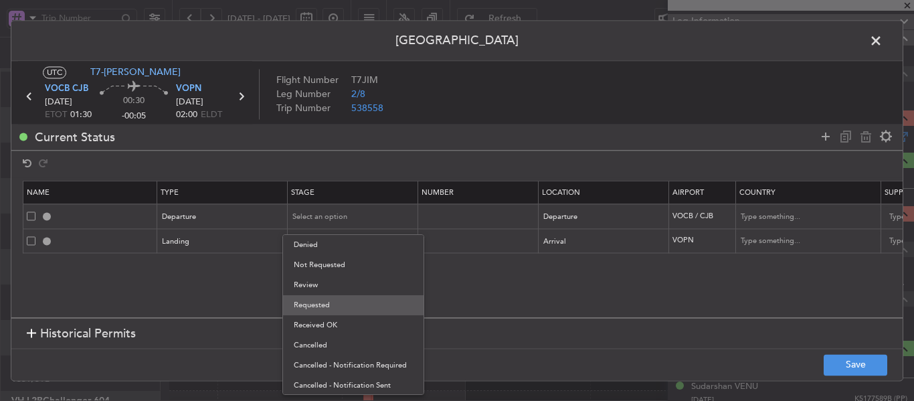
click at [348, 297] on span "Requested" at bounding box center [353, 305] width 119 height 20
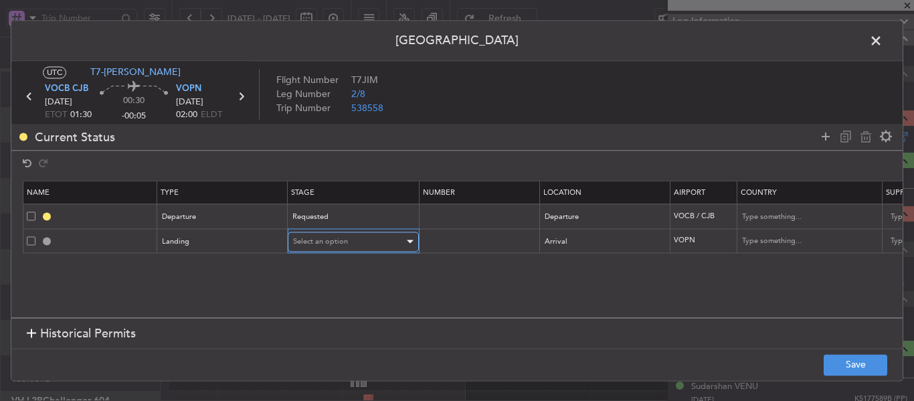
click at [350, 240] on div "Select an option" at bounding box center [348, 242] width 111 height 20
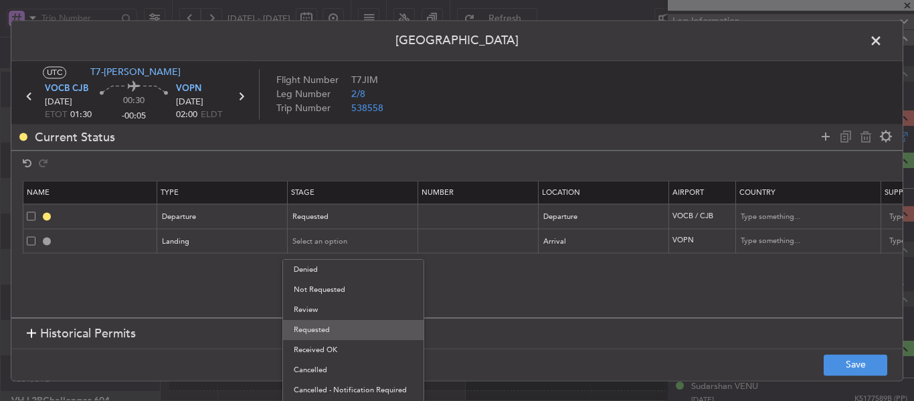
click at [343, 323] on span "Requested" at bounding box center [353, 330] width 119 height 20
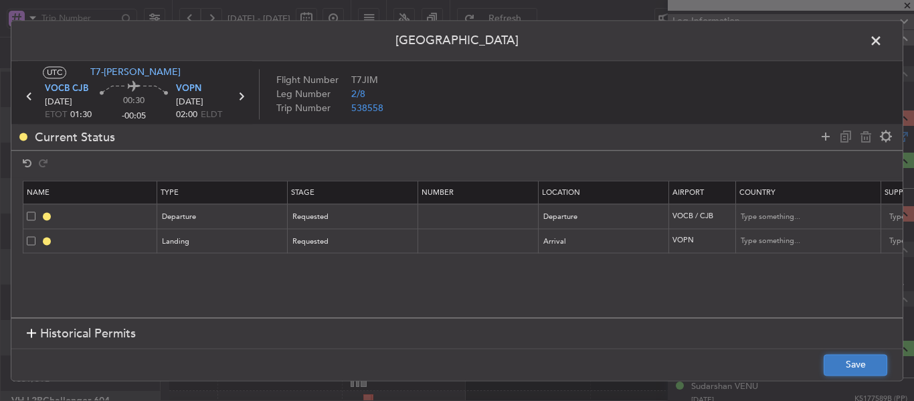
click at [861, 365] on button "Save" at bounding box center [856, 364] width 64 height 21
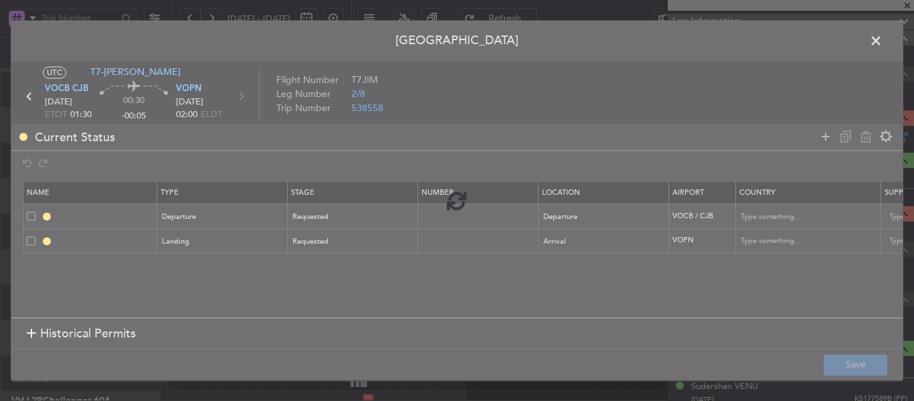
type input "DEPARTURE"
type input "[GEOGRAPHIC_DATA]"
type input "NNN"
type input "3"
type input "VOPN LDG"
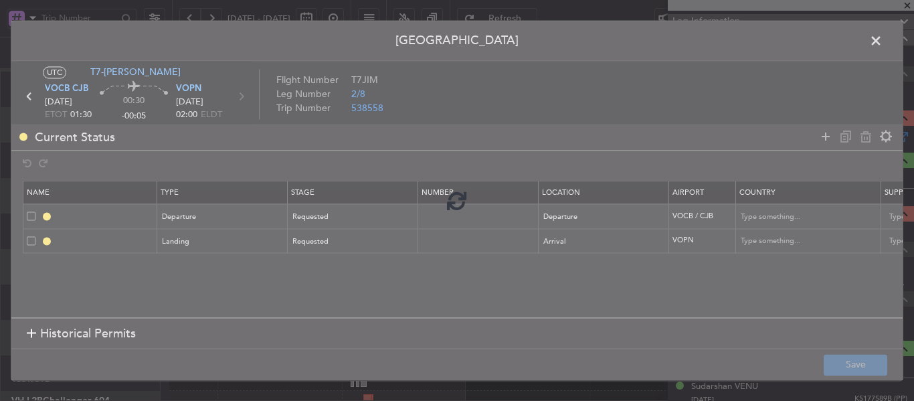
type input "[GEOGRAPHIC_DATA]"
type input "NNN"
type input "3"
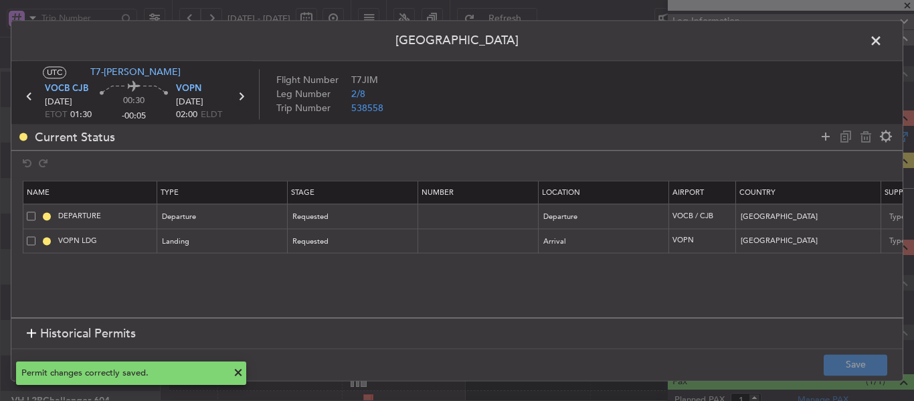
click at [242, 97] on icon at bounding box center [240, 96] width 17 height 17
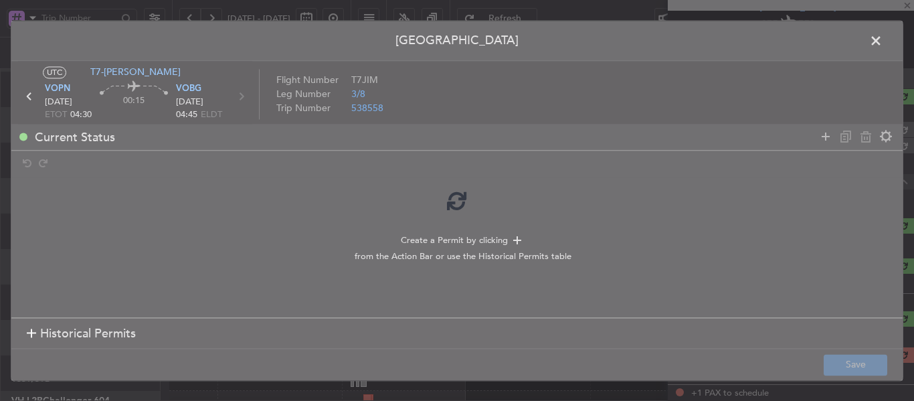
scroll to position [150, 0]
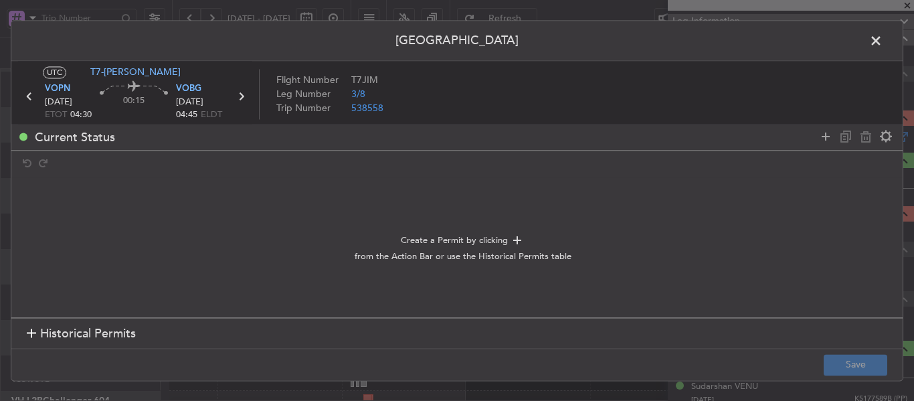
click at [24, 330] on section "Historical Permits" at bounding box center [456, 334] width 891 height 32
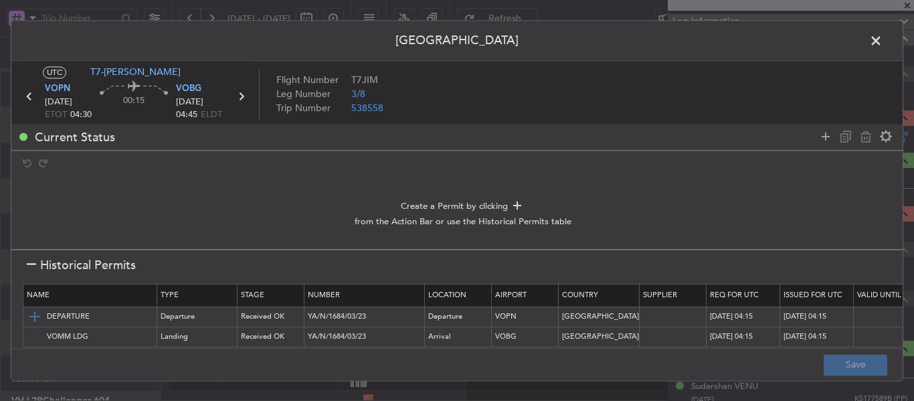
click at [33, 320] on img at bounding box center [35, 317] width 16 height 16
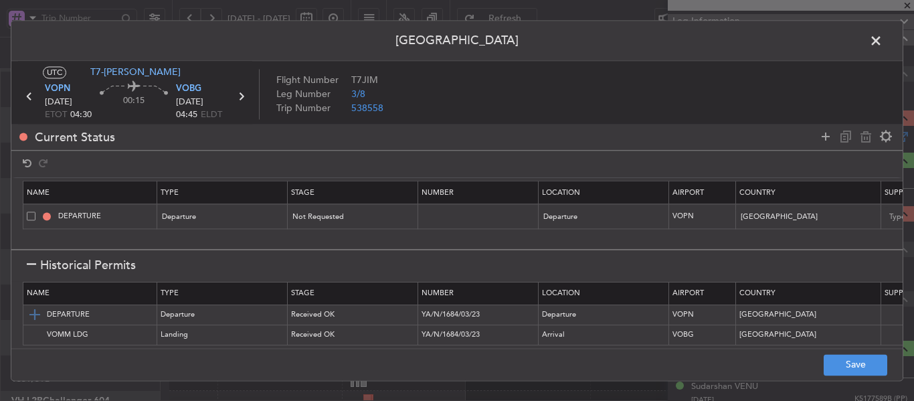
scroll to position [12, 0]
click at [32, 327] on img at bounding box center [35, 335] width 16 height 16
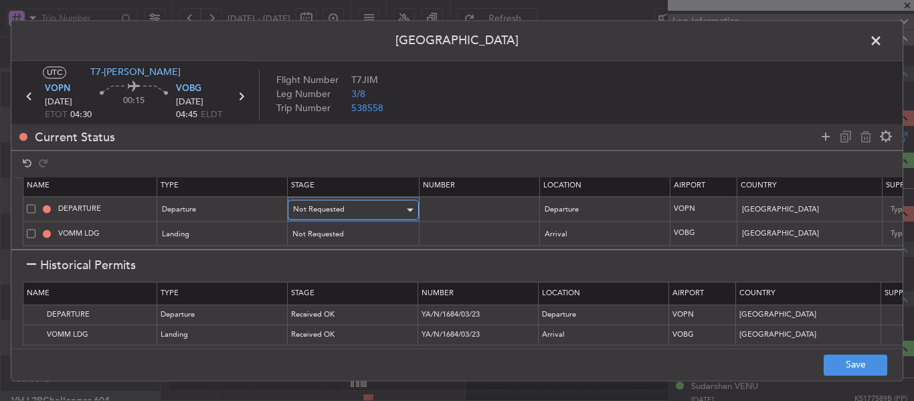
click at [352, 200] on div "Not Requested" at bounding box center [348, 210] width 111 height 20
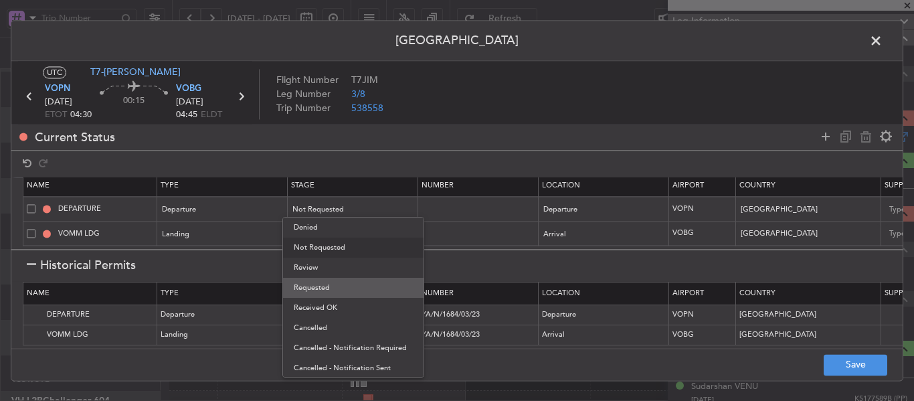
click at [331, 289] on span "Requested" at bounding box center [353, 288] width 119 height 20
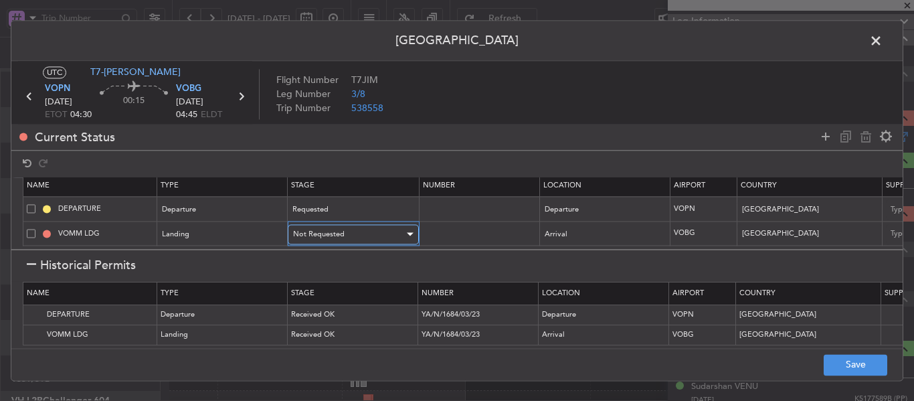
click at [341, 229] on span "Not Requested" at bounding box center [319, 234] width 52 height 10
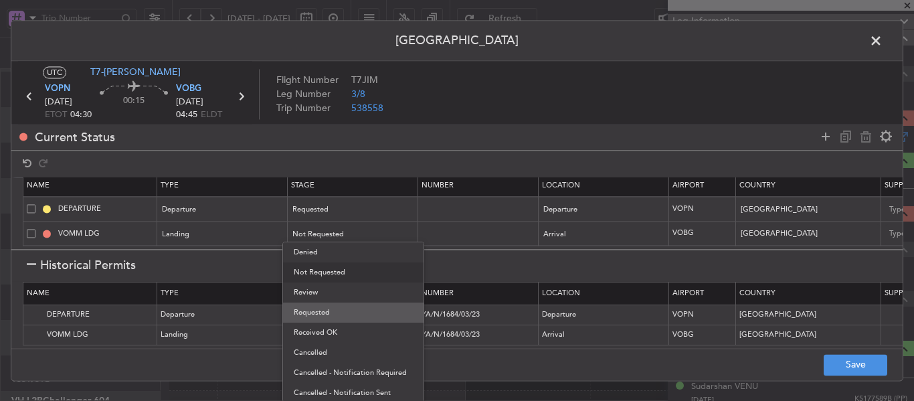
click at [338, 313] on span "Requested" at bounding box center [353, 312] width 119 height 20
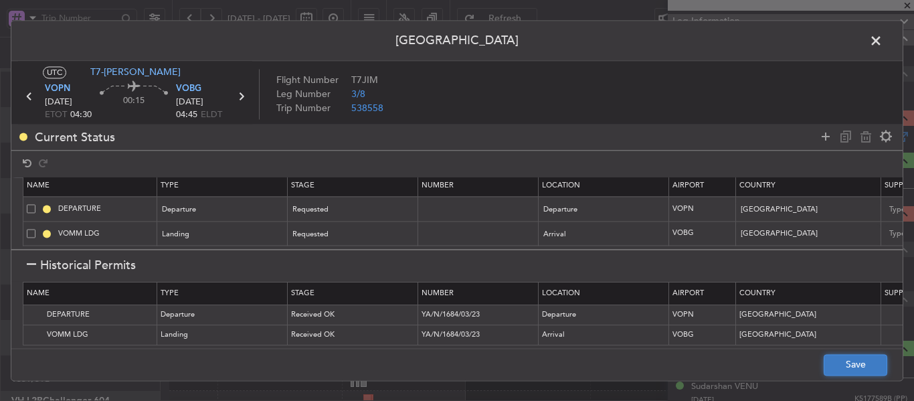
click at [843, 362] on button "Save" at bounding box center [856, 364] width 64 height 21
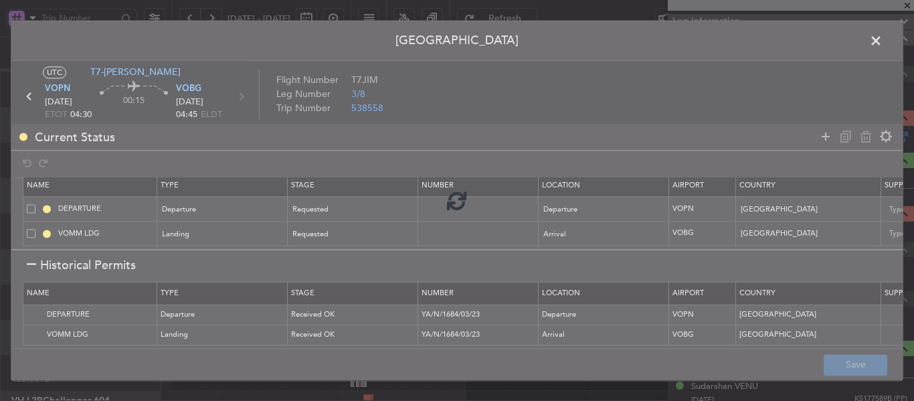
type input "INDIA DEPARTURE"
type input "NNN"
type input "3"
type input "VOBG LDG"
type input "NNN"
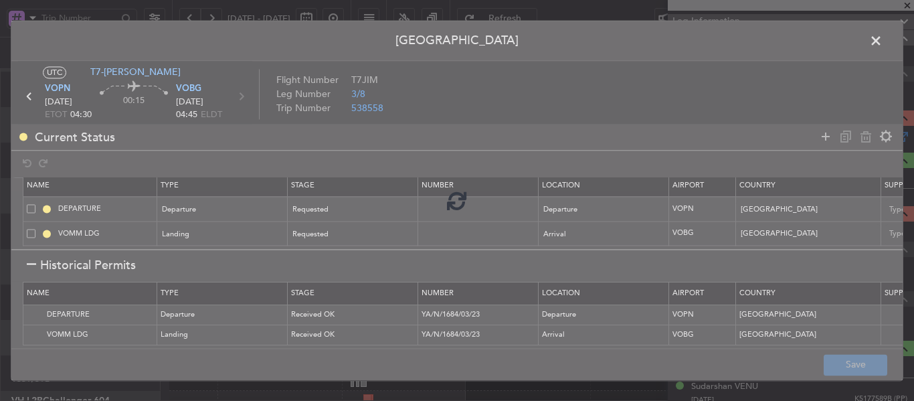
type input "3"
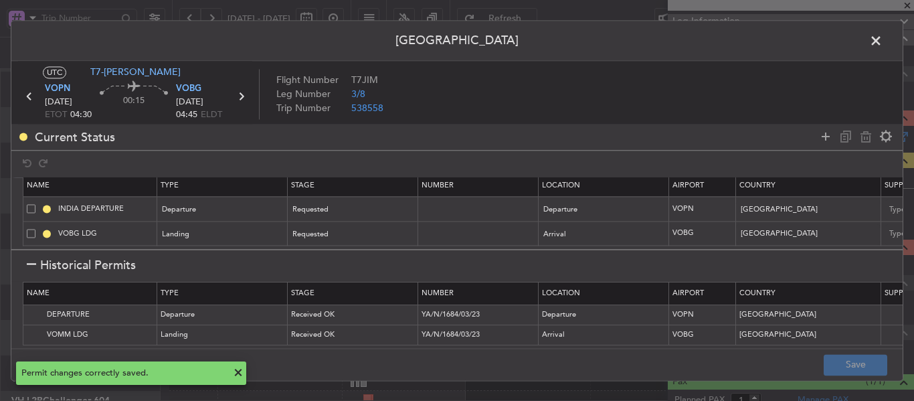
click at [32, 260] on h1 "Historical Permits" at bounding box center [81, 265] width 109 height 18
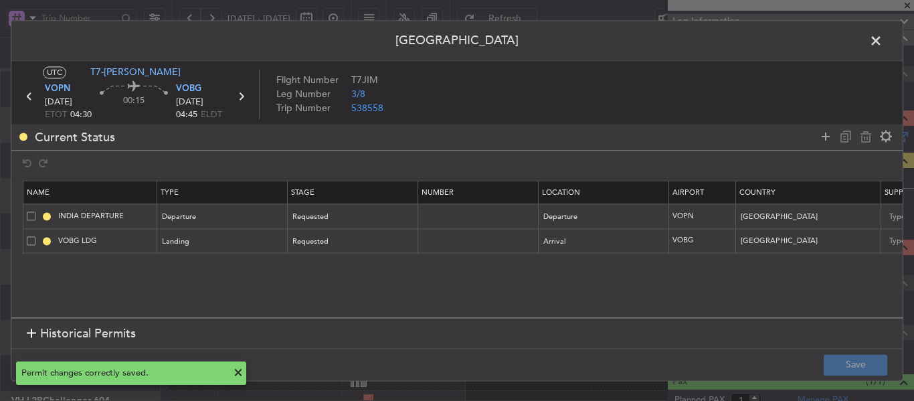
click at [245, 95] on icon at bounding box center [240, 96] width 17 height 17
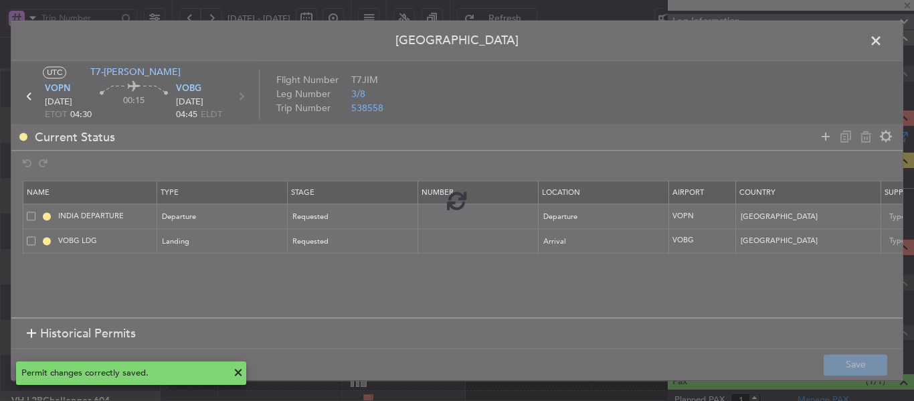
type input "-00:05"
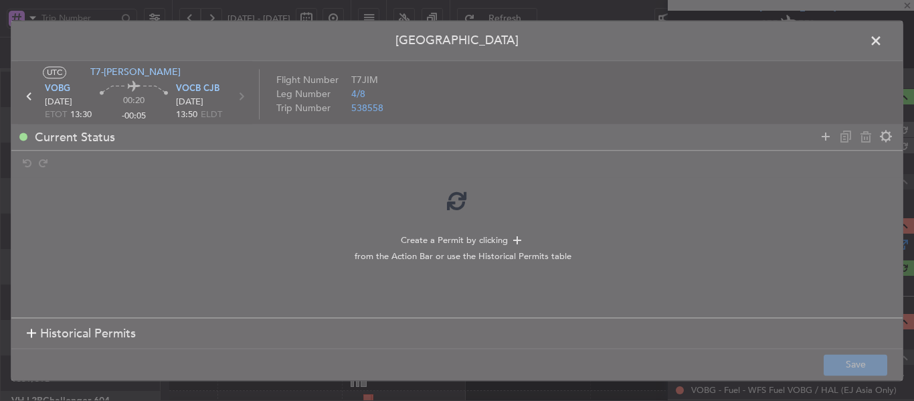
scroll to position [150, 0]
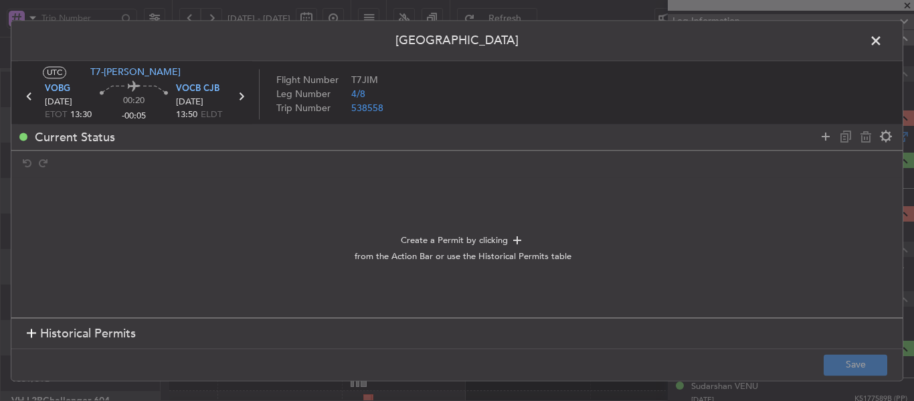
click at [23, 339] on section "Historical Permits" at bounding box center [456, 334] width 891 height 32
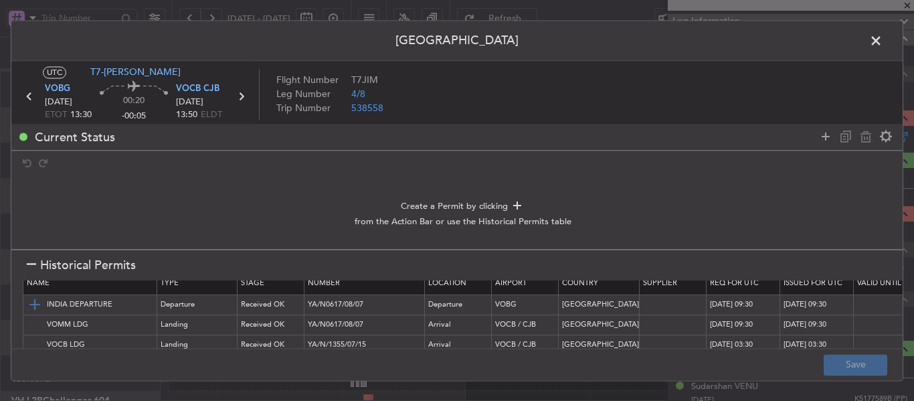
click at [32, 308] on img at bounding box center [35, 305] width 16 height 16
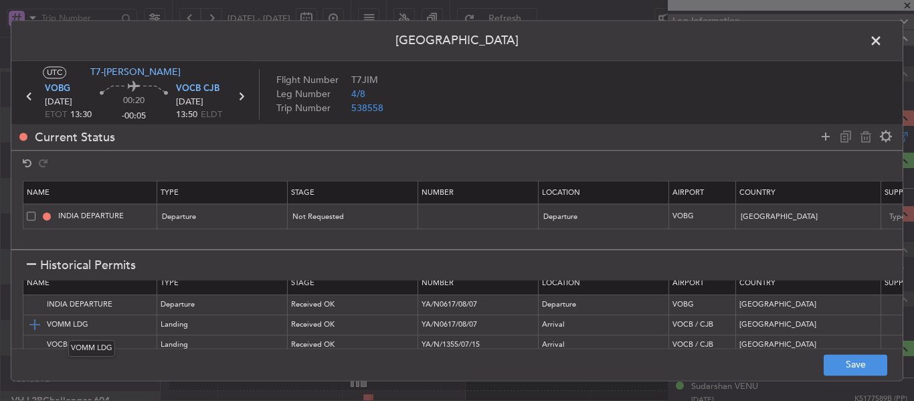
click at [32, 323] on img at bounding box center [35, 325] width 16 height 16
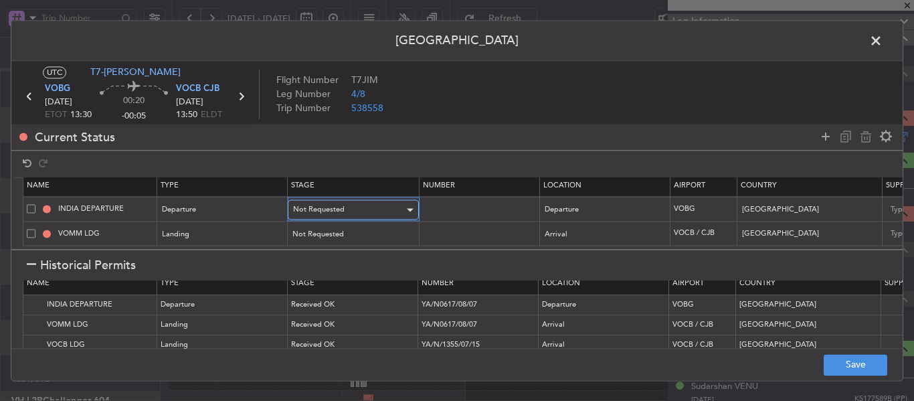
click at [372, 200] on div "Not Requested" at bounding box center [348, 210] width 111 height 20
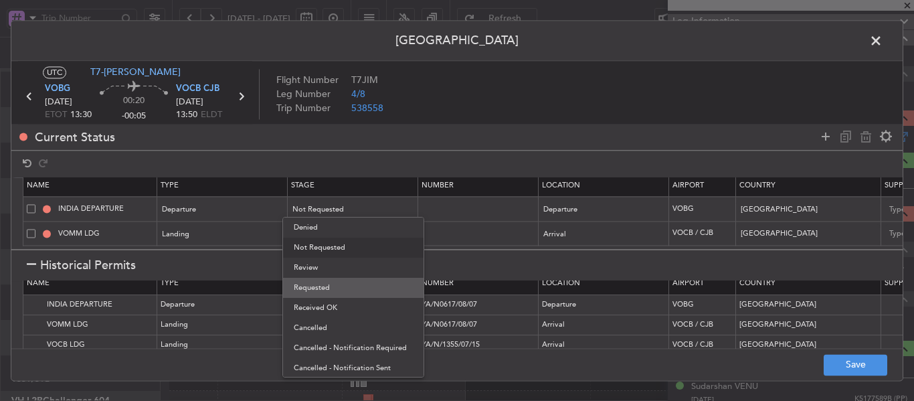
click at [351, 282] on span "Requested" at bounding box center [353, 288] width 119 height 20
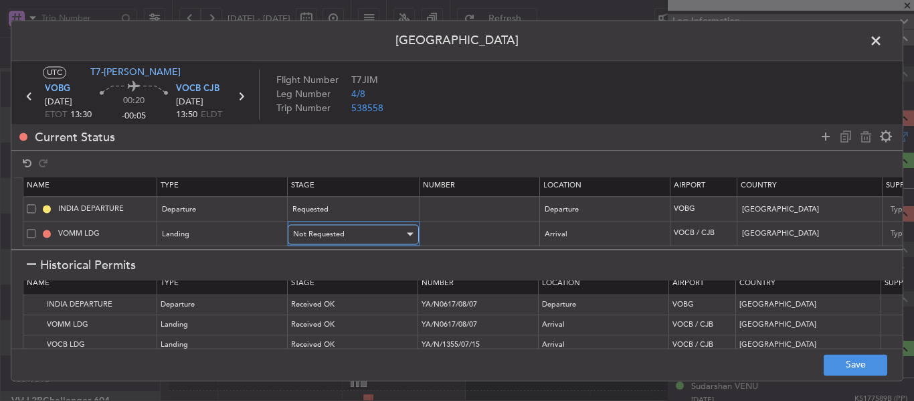
click at [324, 229] on span "Not Requested" at bounding box center [319, 234] width 52 height 10
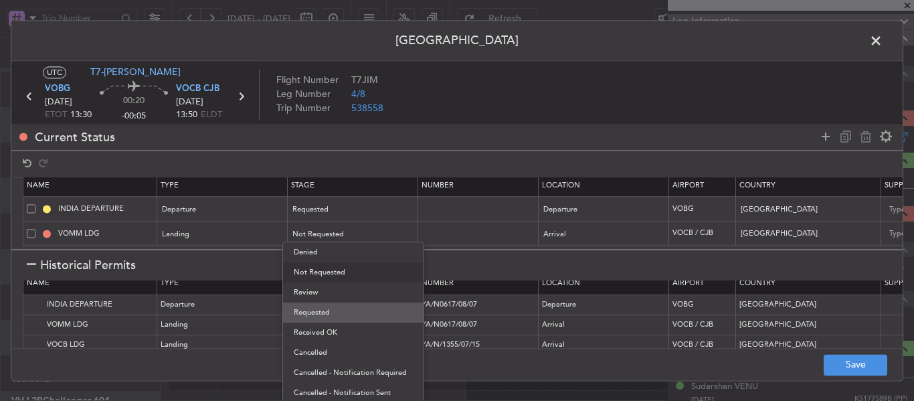
click at [338, 311] on span "Requested" at bounding box center [353, 312] width 119 height 20
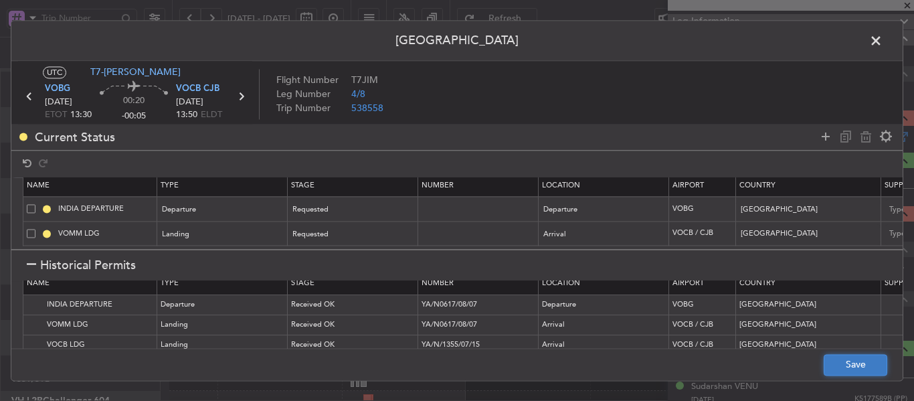
click at [864, 373] on button "Save" at bounding box center [856, 364] width 64 height 21
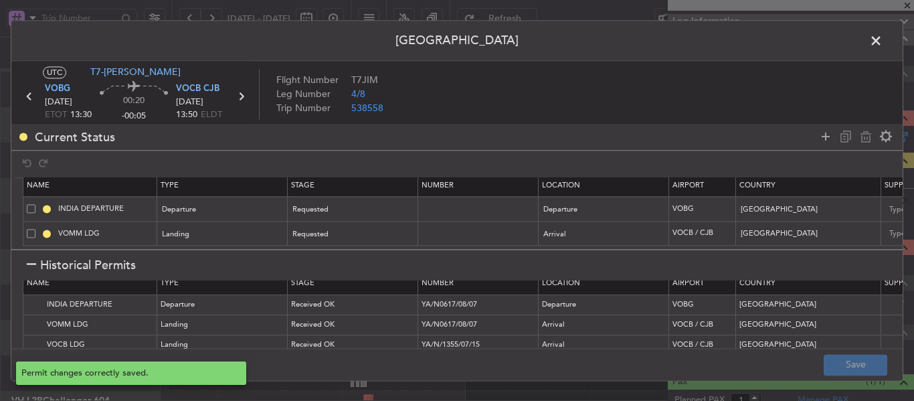
type input "NNN"
type input "3"
type input "VOCB LDG"
type input "NNN"
type input "3"
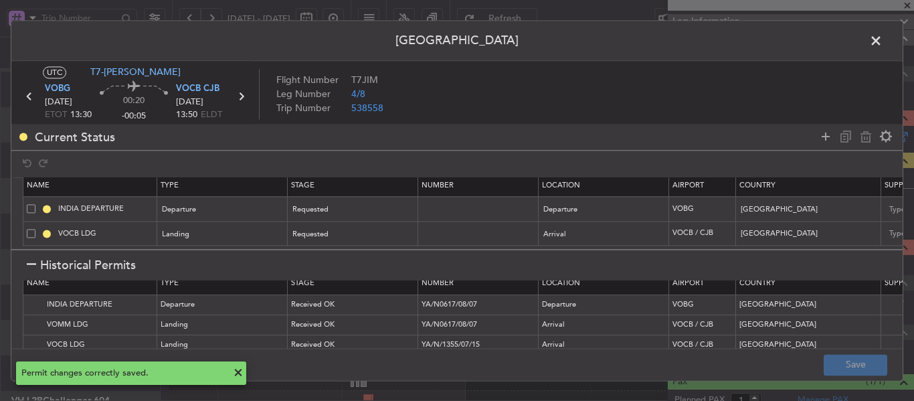
click at [244, 95] on icon at bounding box center [240, 96] width 17 height 17
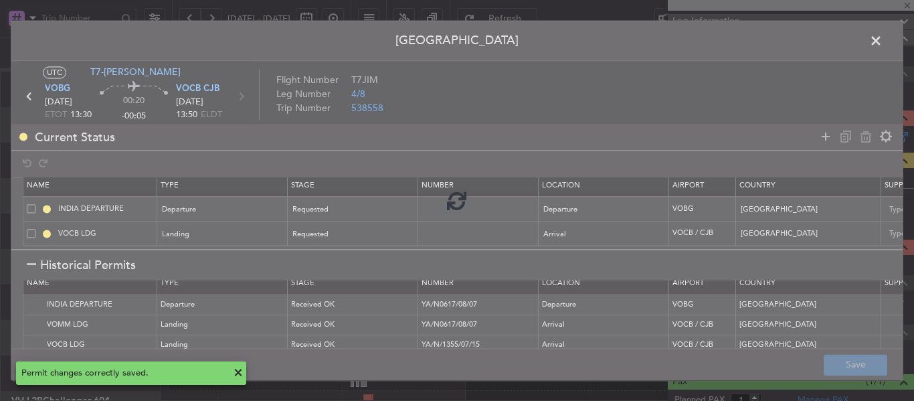
type input "2"
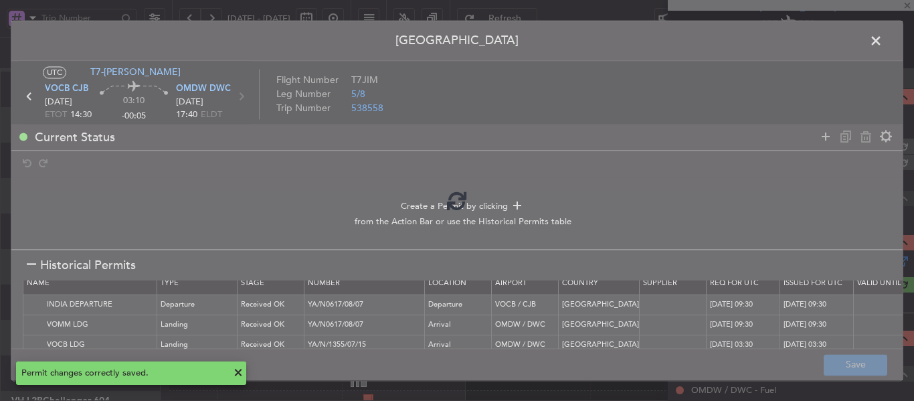
scroll to position [167, 0]
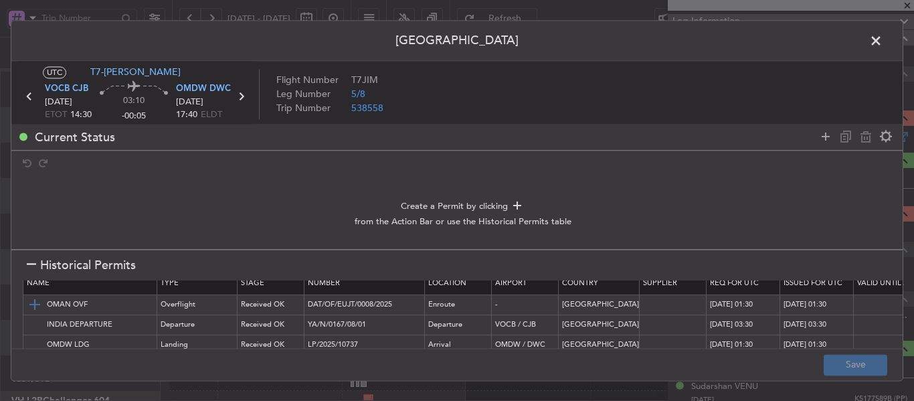
click at [35, 300] on img at bounding box center [35, 305] width 16 height 16
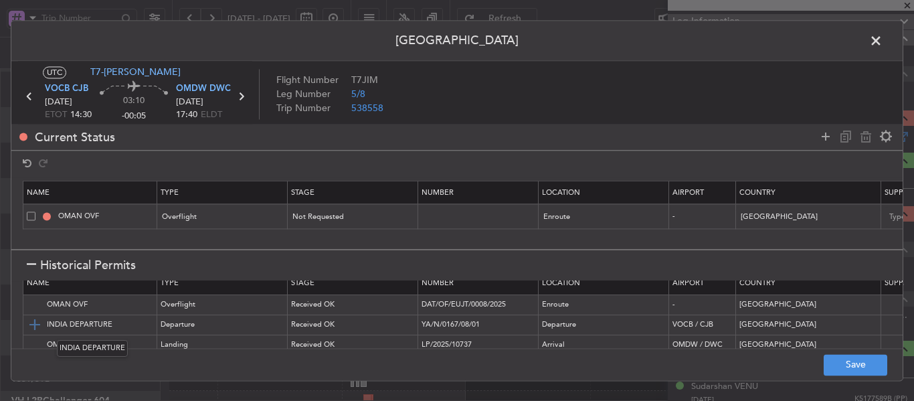
click at [35, 323] on img at bounding box center [35, 325] width 16 height 16
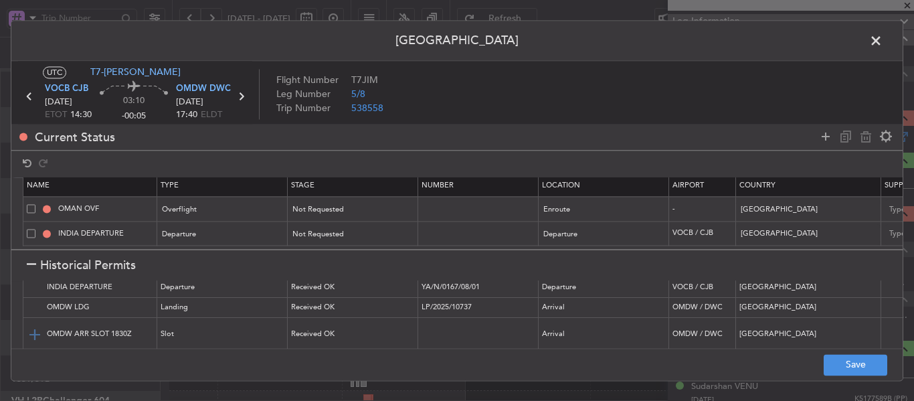
scroll to position [79, 0]
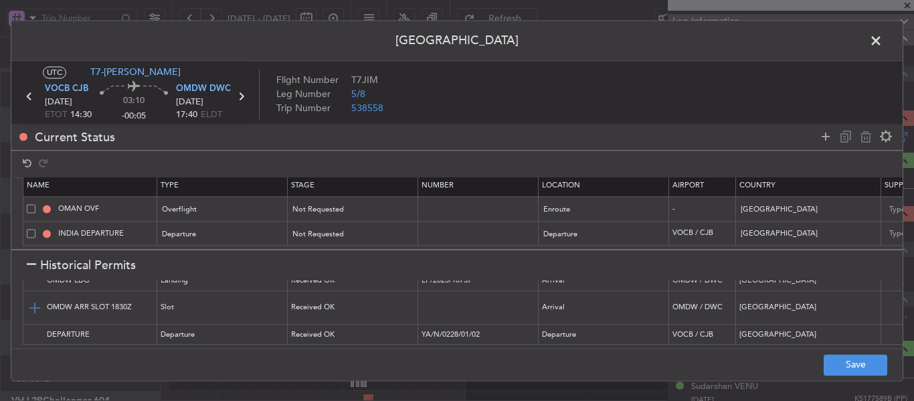
click at [35, 304] on img at bounding box center [35, 308] width 16 height 16
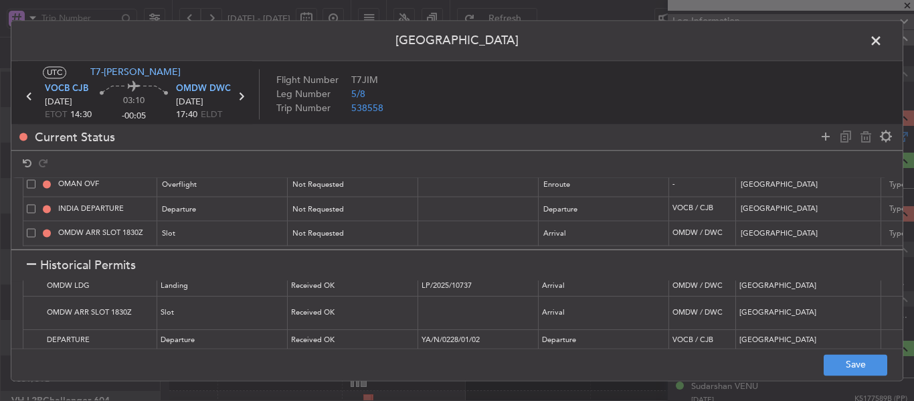
scroll to position [59, 0]
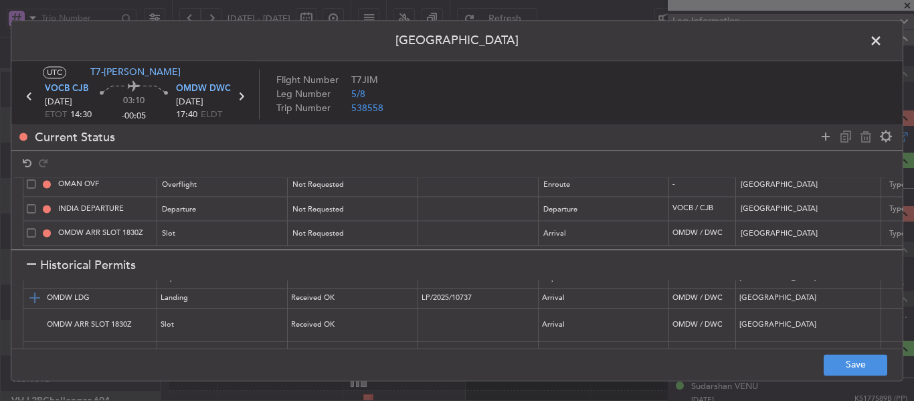
click at [35, 298] on img at bounding box center [35, 298] width 16 height 16
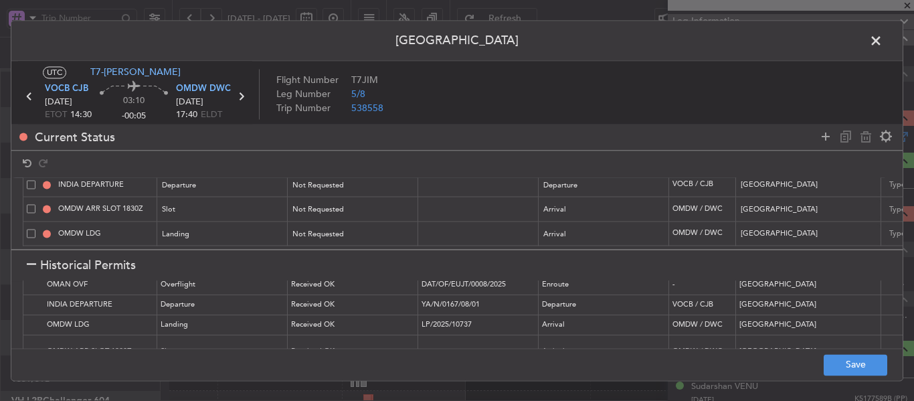
click at [31, 261] on div at bounding box center [31, 265] width 9 height 9
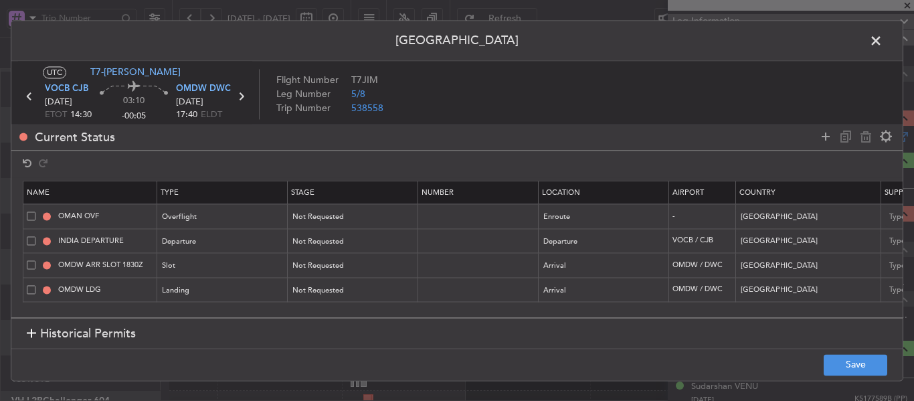
scroll to position [0, 0]
click at [821, 139] on icon at bounding box center [826, 136] width 16 height 16
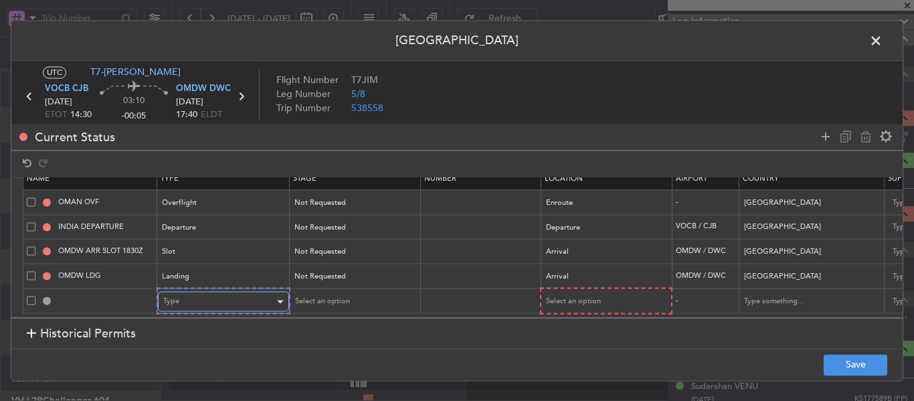
click at [221, 293] on div "Type" at bounding box center [218, 302] width 111 height 20
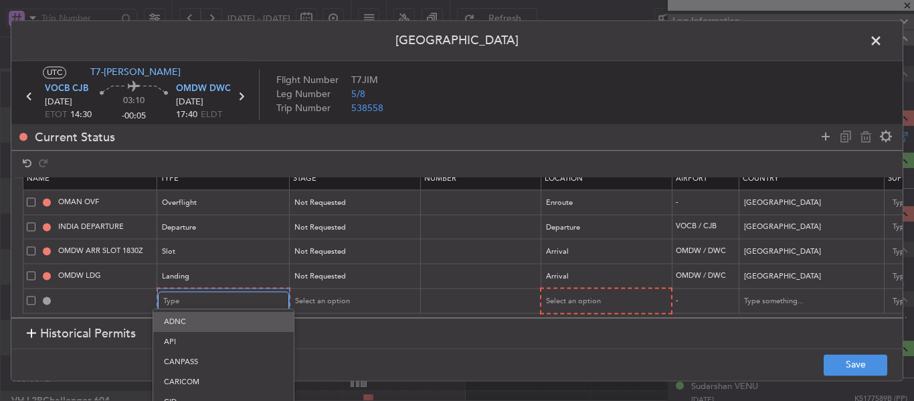
scroll to position [0, 0]
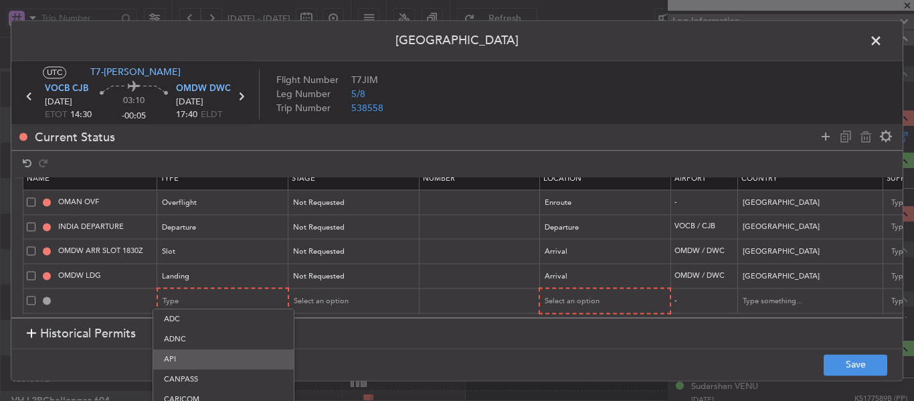
click at [203, 357] on span "API" at bounding box center [223, 359] width 119 height 20
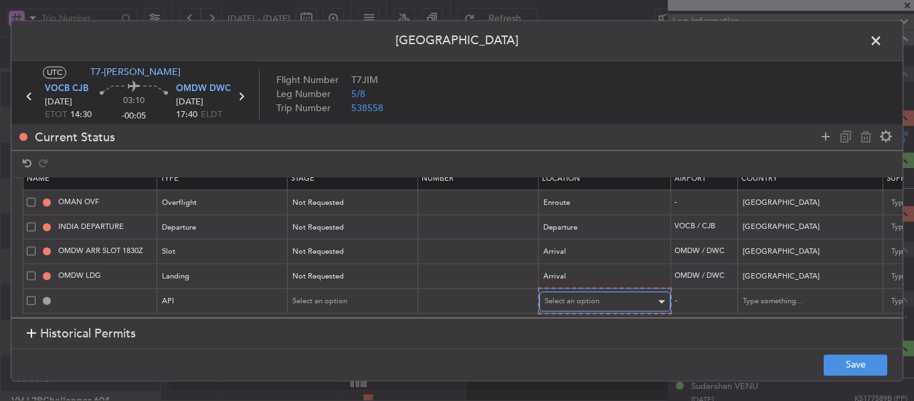
click at [577, 296] on span "Select an option" at bounding box center [572, 301] width 55 height 10
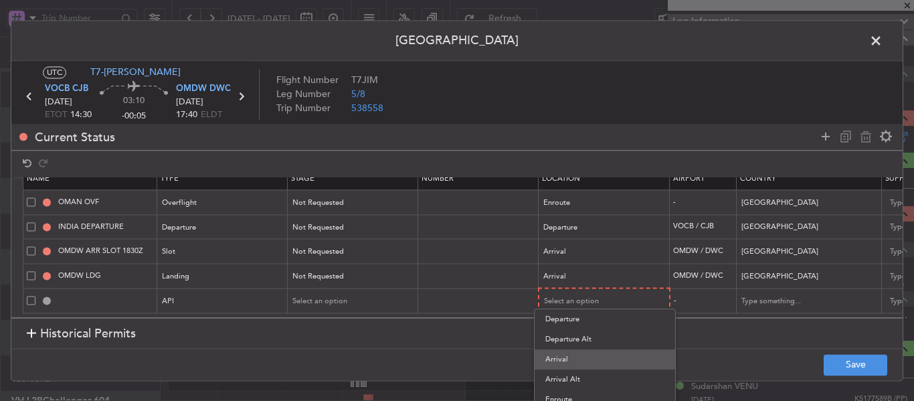
click at [567, 356] on span "Arrival" at bounding box center [604, 359] width 119 height 20
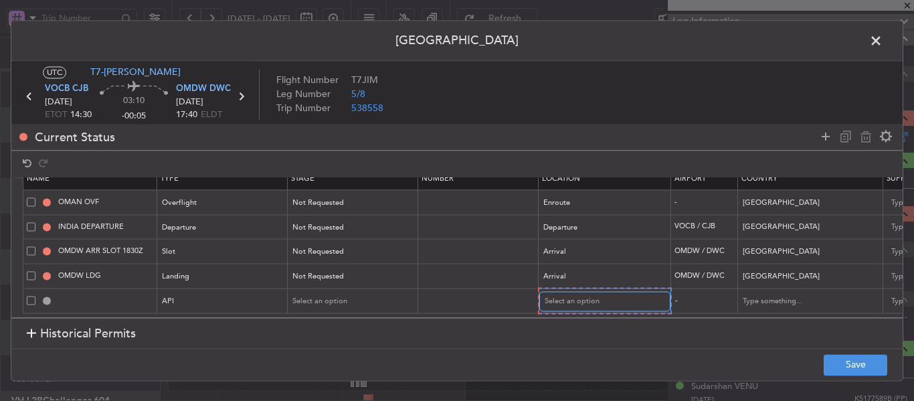
scroll to position [23, 0]
click at [852, 363] on button "Save" at bounding box center [856, 364] width 64 height 21
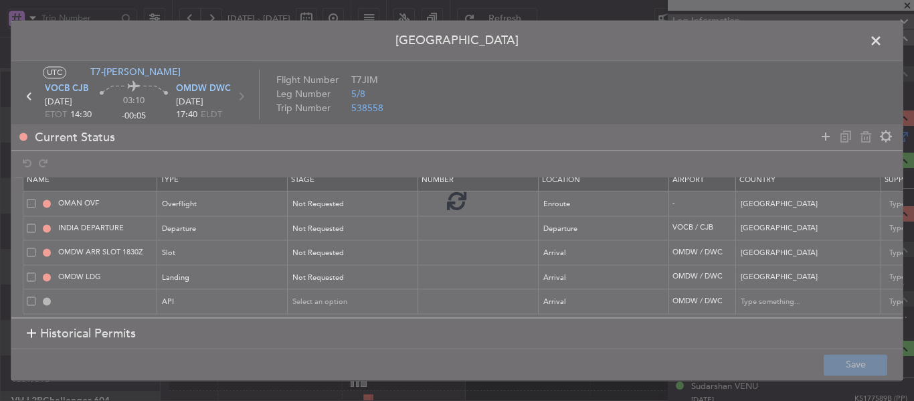
type input "NNN"
type input "2"
type input "NNN"
type input "3"
type input "OMDW ARR SLOT"
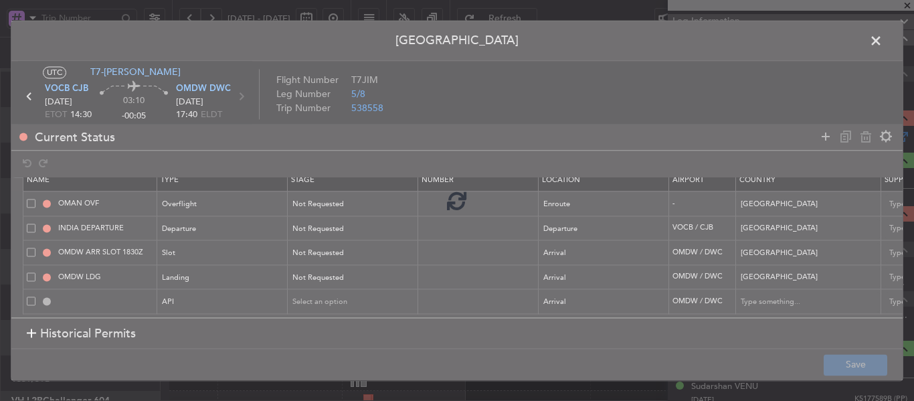
type input "NNN"
type input "1"
type input "NNN"
type input "1"
type input "OMDW ARR API"
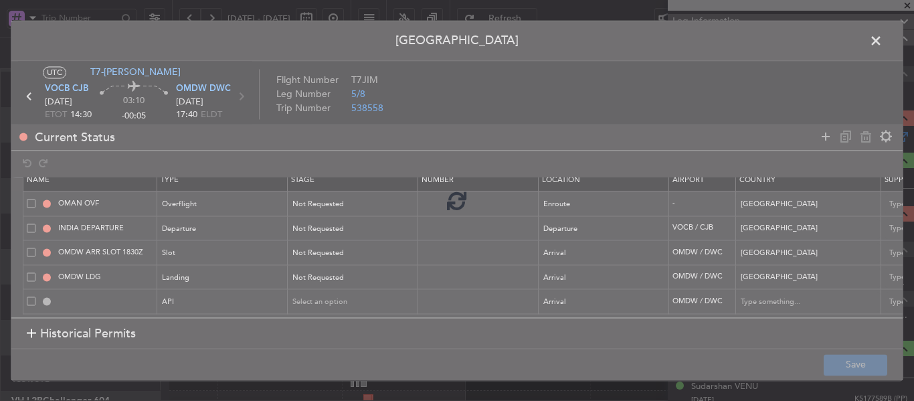
type input "[GEOGRAPHIC_DATA]"
type input "NNN"
type input "1"
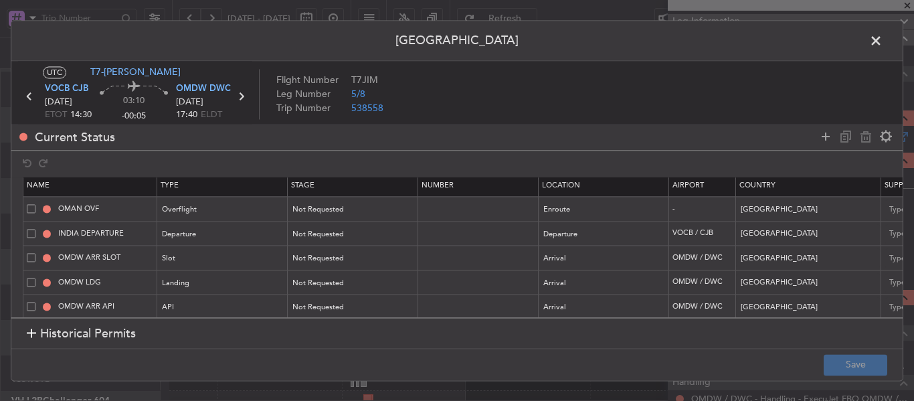
scroll to position [0, 0]
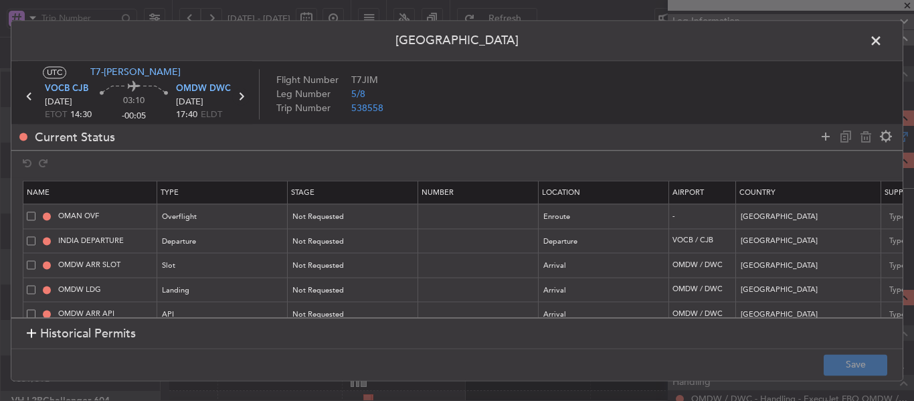
click at [241, 96] on icon at bounding box center [240, 96] width 17 height 17
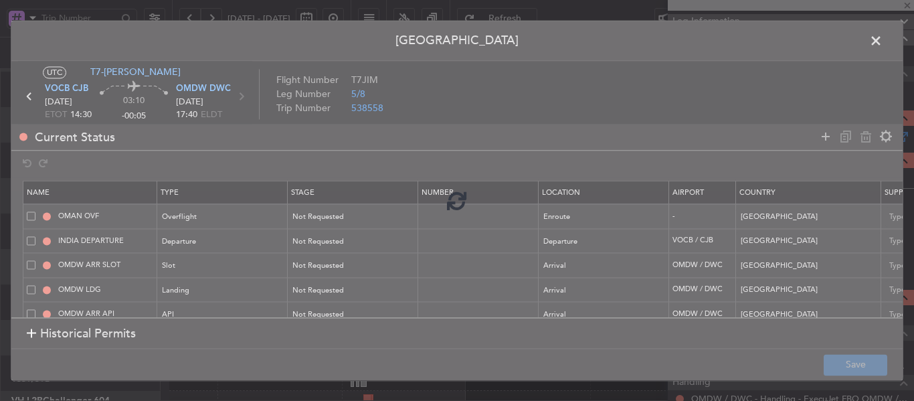
type input "+00:10"
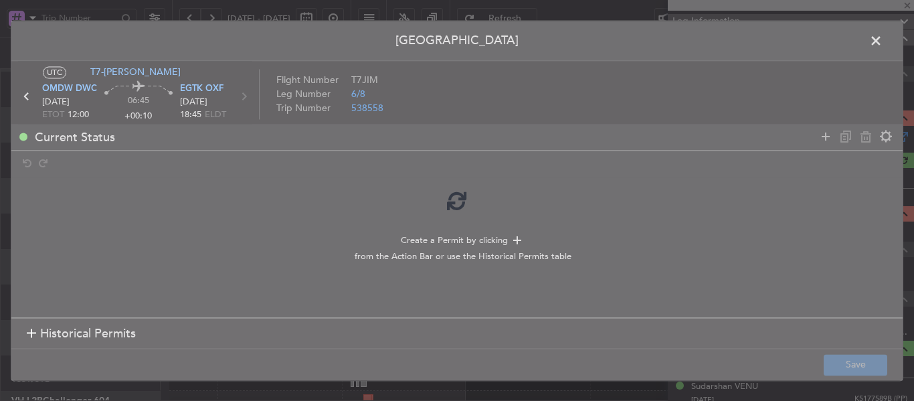
scroll to position [26, 0]
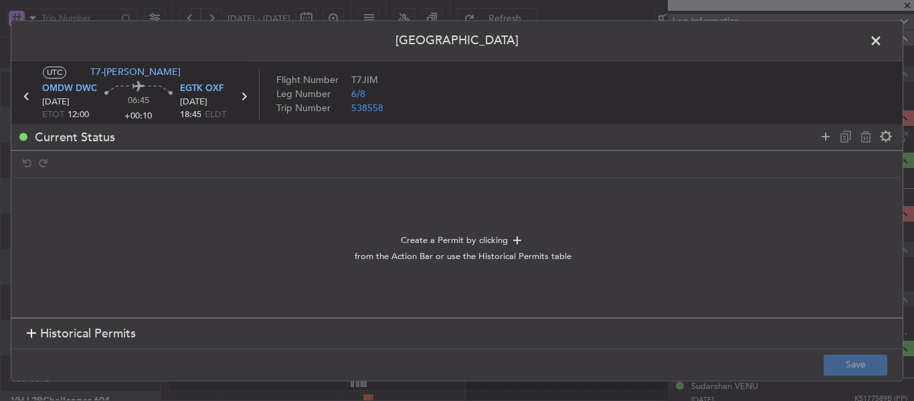
click at [25, 98] on icon at bounding box center [26, 96] width 17 height 17
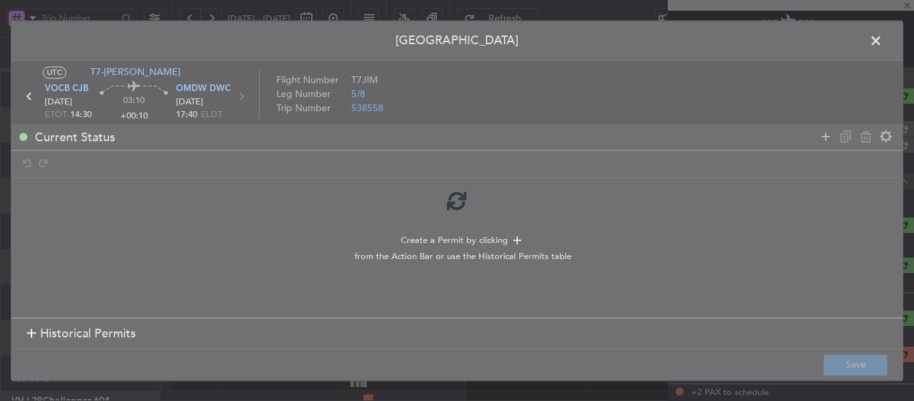
type input "-00:05"
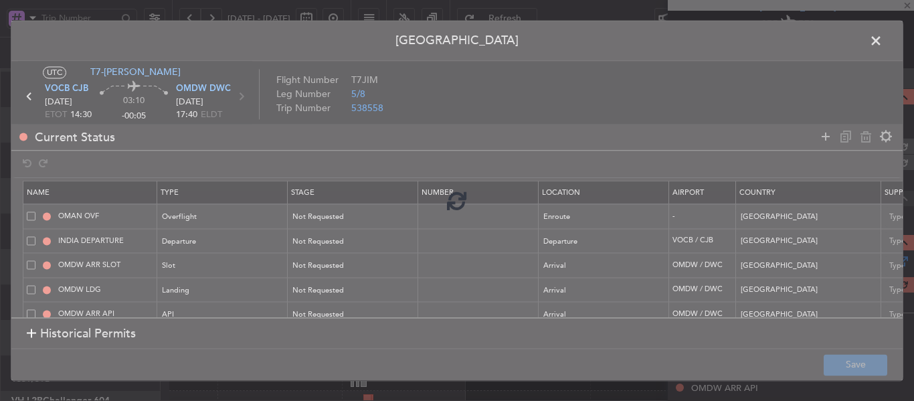
scroll to position [167, 0]
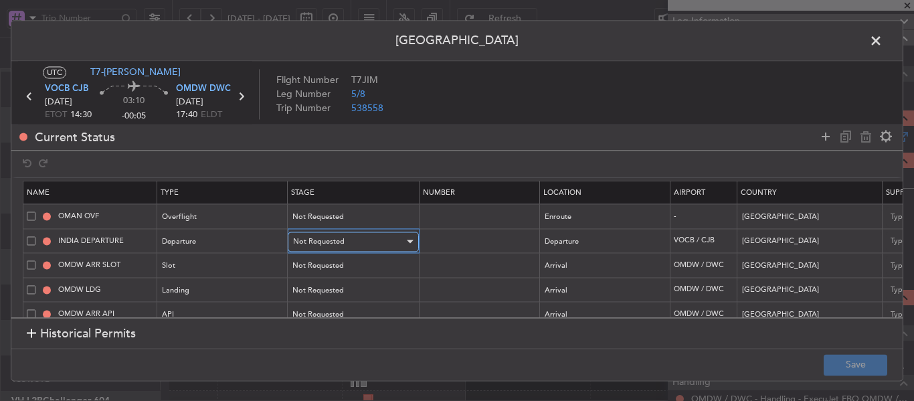
click at [345, 244] on div "Not Requested" at bounding box center [348, 242] width 111 height 20
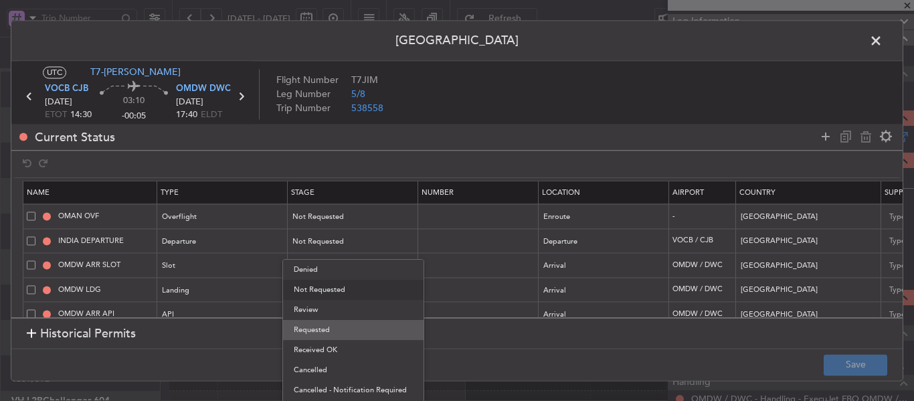
click at [322, 324] on span "Requested" at bounding box center [353, 330] width 119 height 20
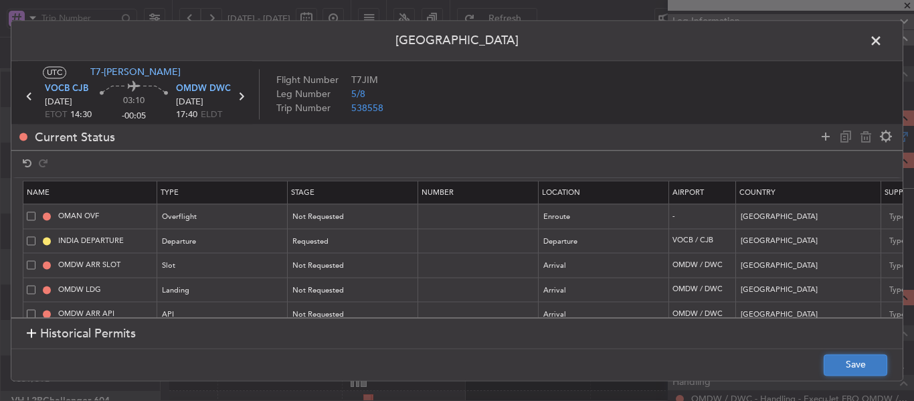
click at [848, 367] on button "Save" at bounding box center [856, 364] width 64 height 21
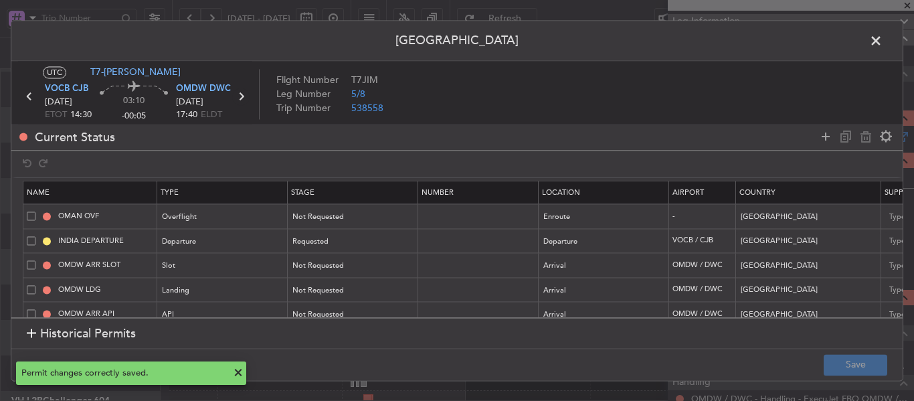
click at [240, 96] on icon at bounding box center [240, 96] width 17 height 17
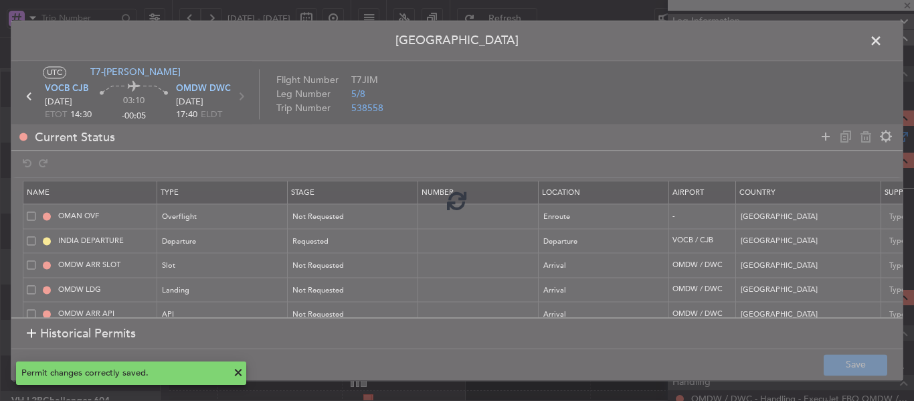
type input "+00:10"
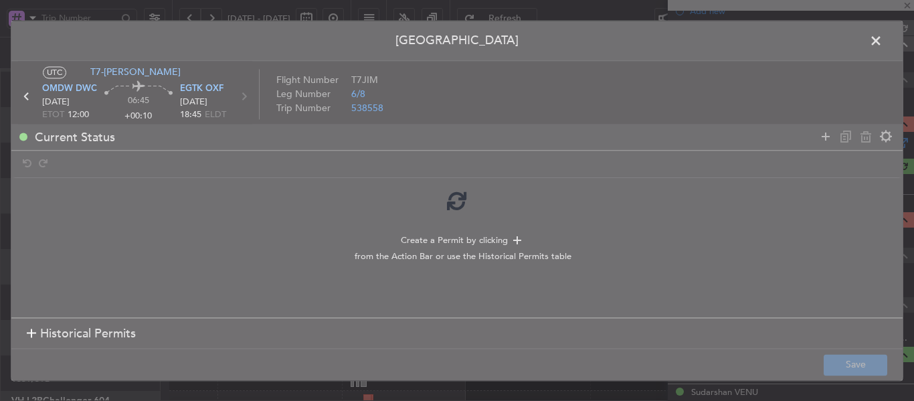
scroll to position [183, 0]
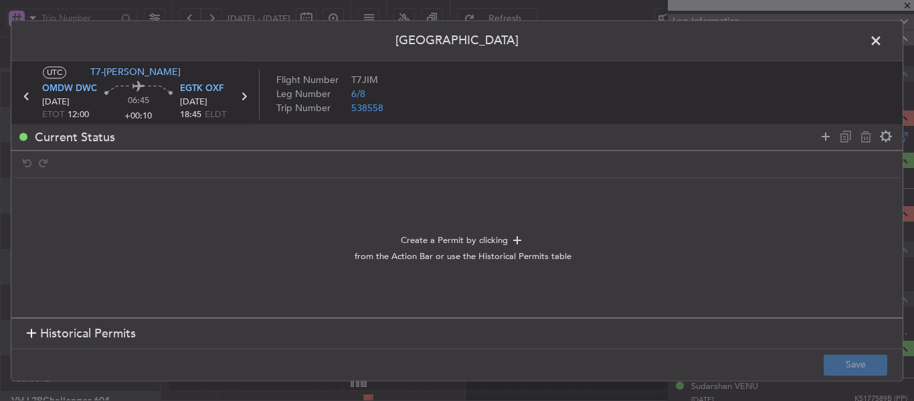
click at [31, 332] on div at bounding box center [31, 333] width 9 height 9
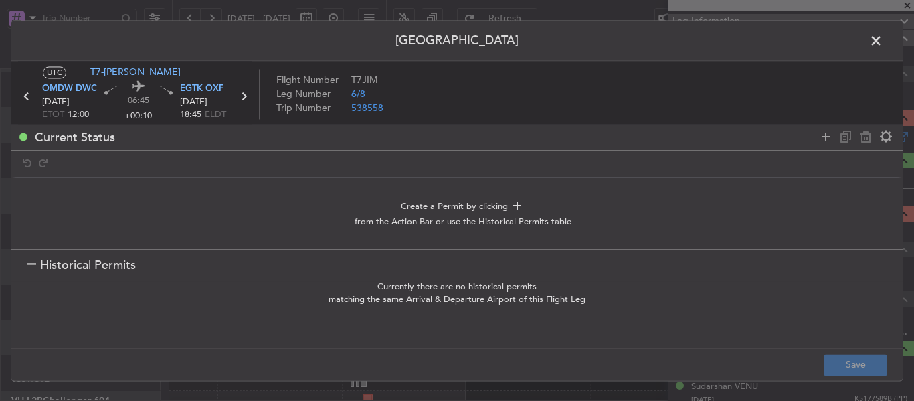
scroll to position [0, 0]
click at [25, 256] on section "Historical Permits" at bounding box center [456, 265] width 891 height 32
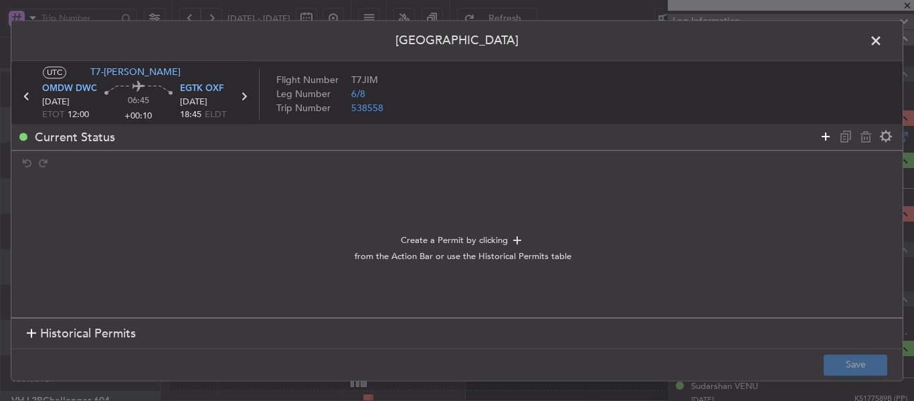
click at [822, 137] on icon at bounding box center [826, 136] width 16 height 16
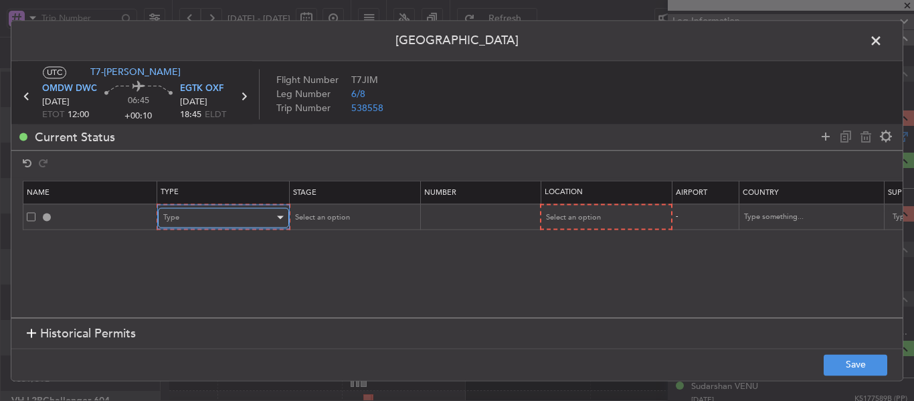
click at [243, 212] on div "Type" at bounding box center [218, 217] width 111 height 20
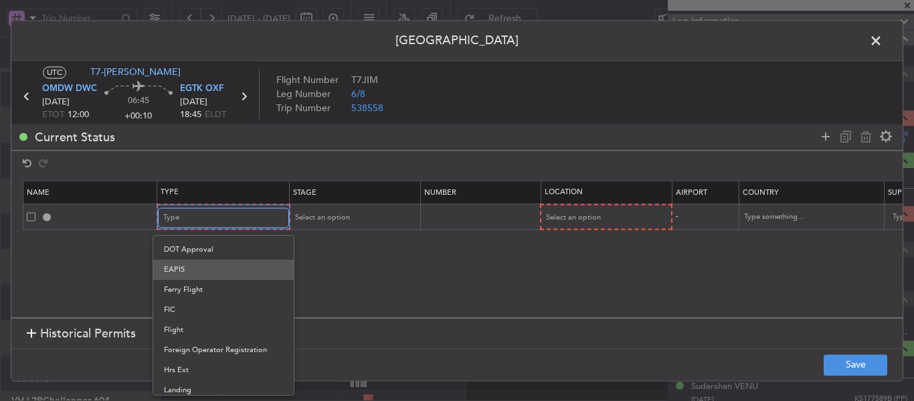
scroll to position [110, 0]
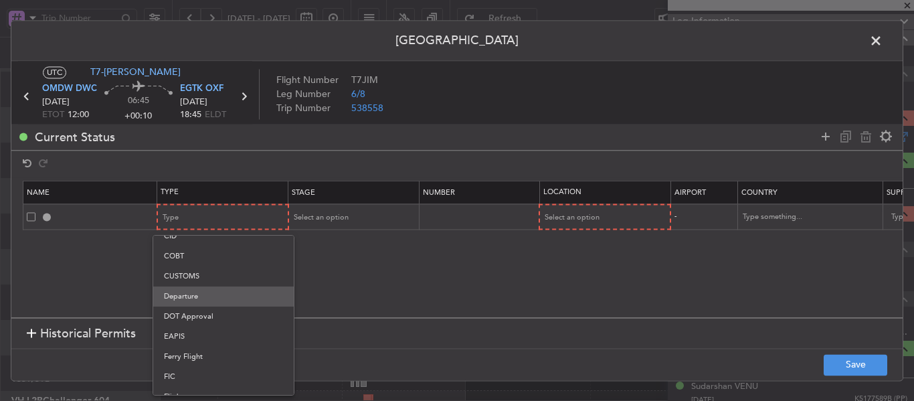
click at [199, 303] on span "Departure" at bounding box center [223, 296] width 119 height 20
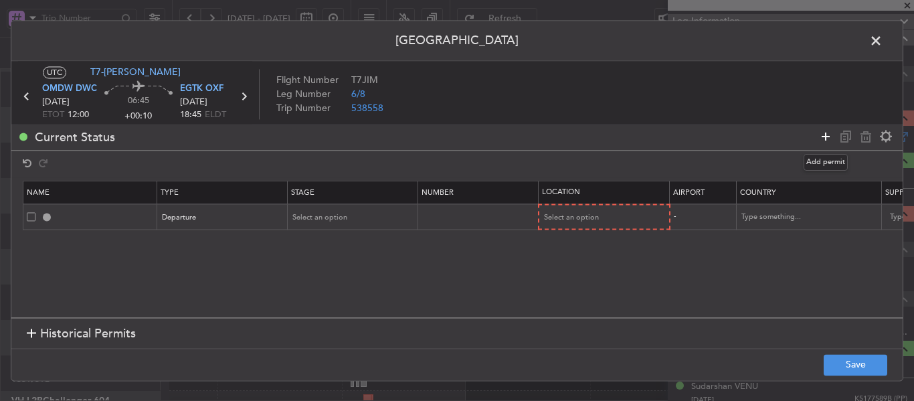
click at [822, 136] on icon at bounding box center [826, 136] width 16 height 16
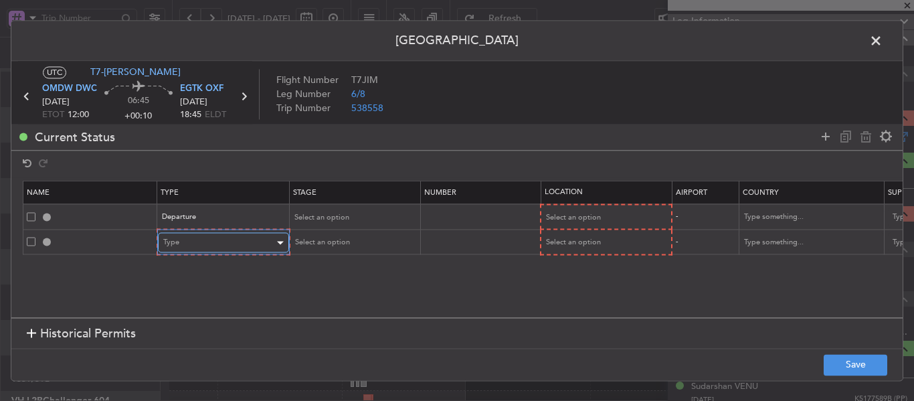
click at [250, 244] on div "Type" at bounding box center [218, 243] width 111 height 20
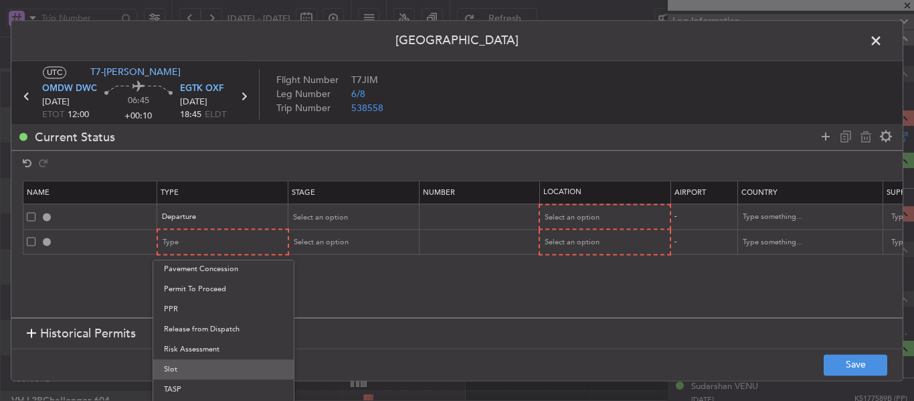
click at [195, 375] on span "Slot" at bounding box center [223, 369] width 119 height 20
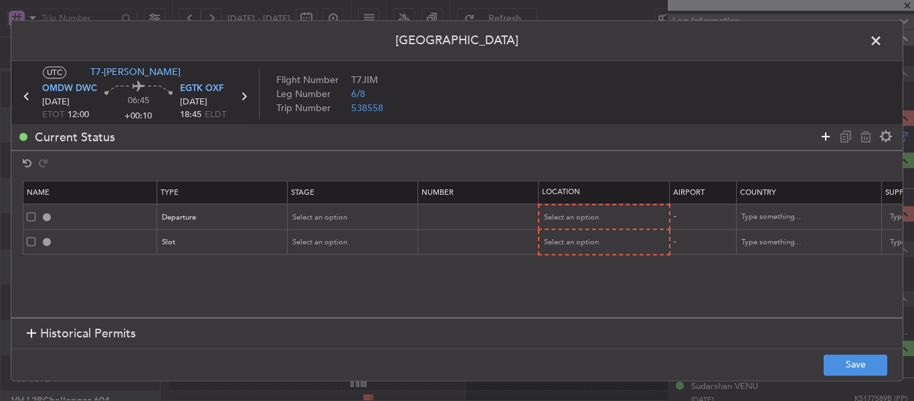
click at [818, 134] on icon at bounding box center [826, 136] width 16 height 16
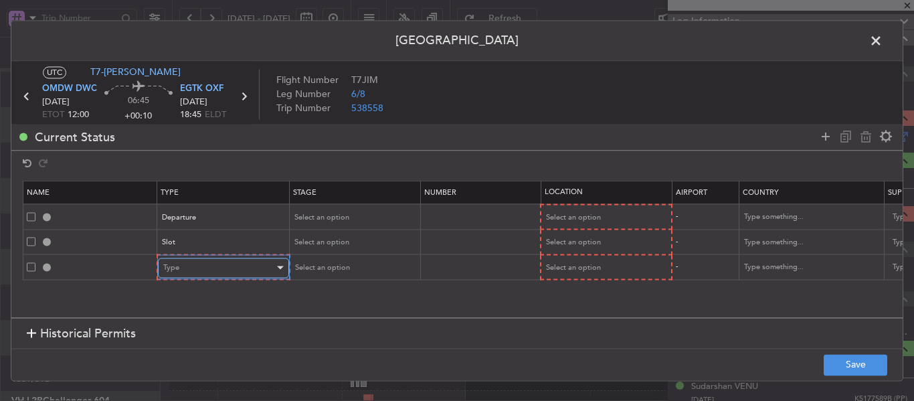
click at [243, 271] on div "Type" at bounding box center [218, 268] width 111 height 20
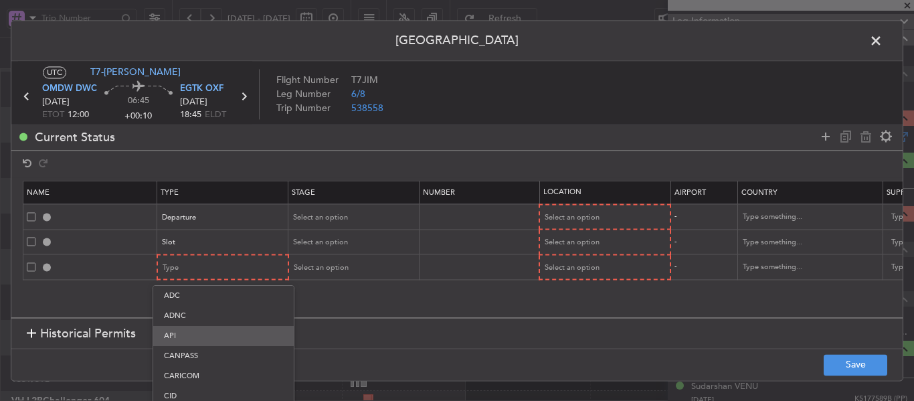
click at [195, 335] on span "API" at bounding box center [223, 336] width 119 height 20
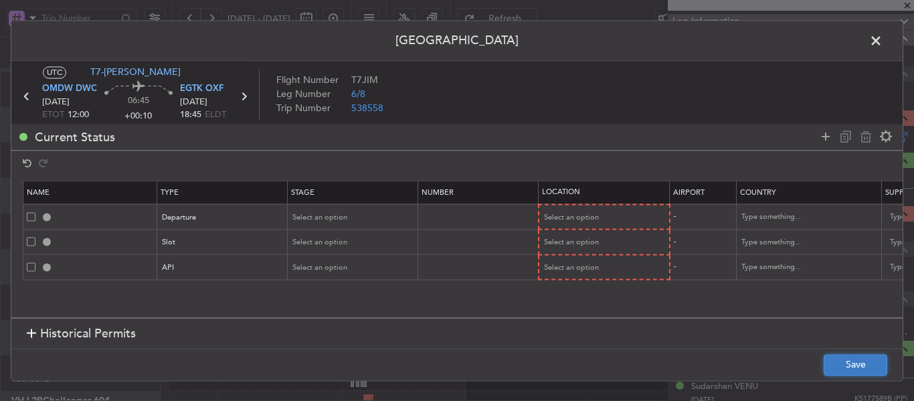
click at [843, 362] on button "Save" at bounding box center [856, 364] width 64 height 21
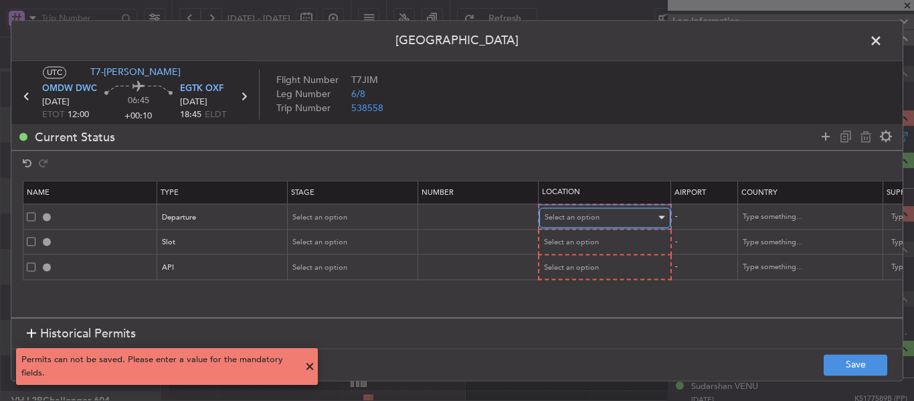
click at [571, 215] on span "Select an option" at bounding box center [572, 217] width 55 height 10
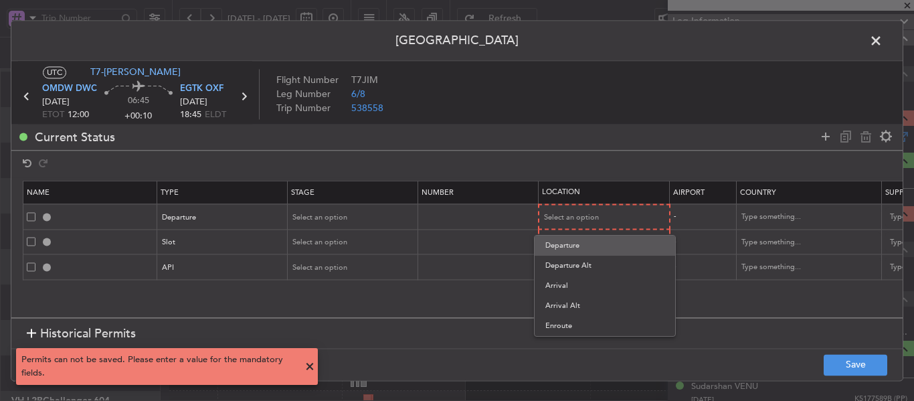
click at [566, 239] on span "Departure" at bounding box center [604, 246] width 119 height 20
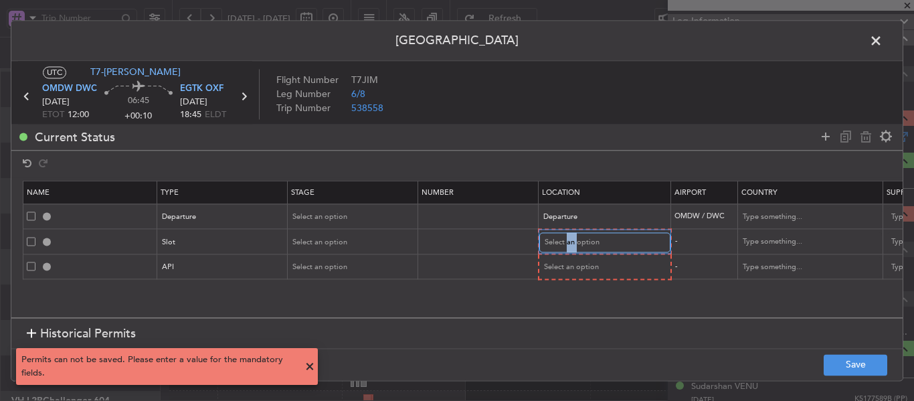
click at [566, 239] on span "Select an option" at bounding box center [572, 242] width 55 height 10
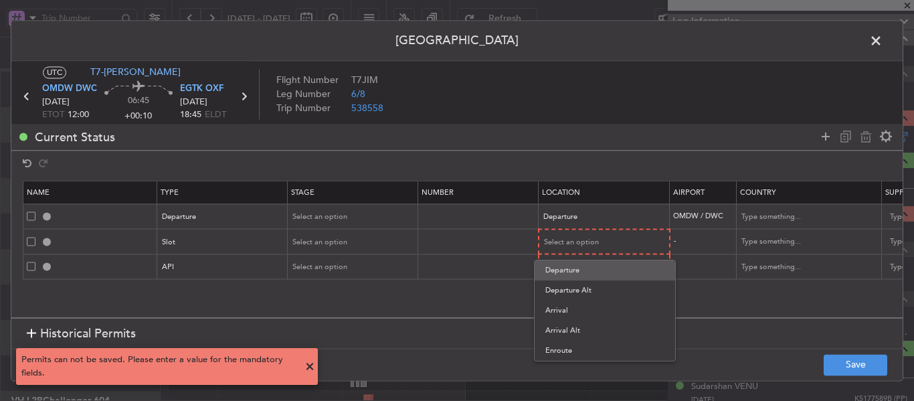
click at [557, 267] on span "Departure" at bounding box center [604, 270] width 119 height 20
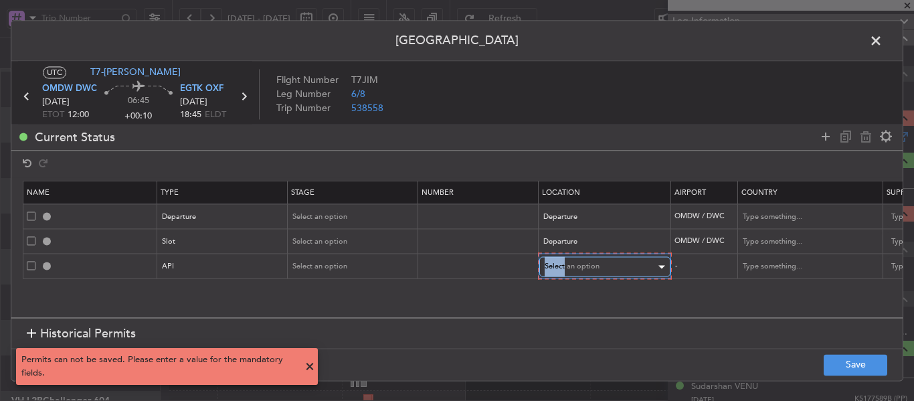
click at [557, 266] on span "Select an option" at bounding box center [572, 267] width 55 height 10
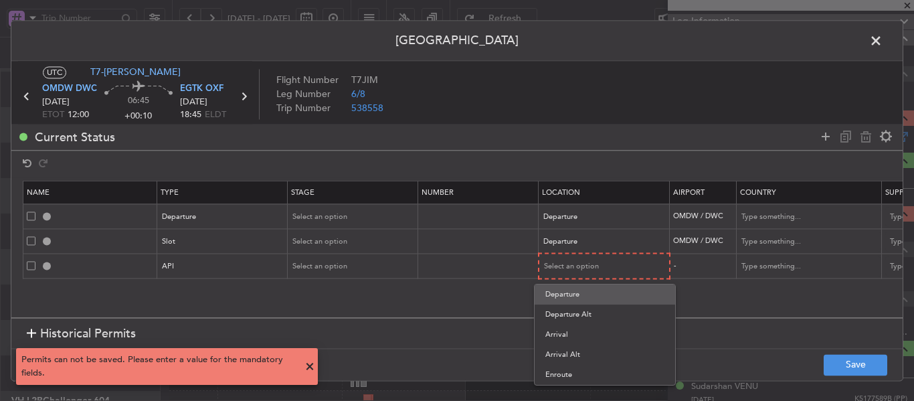
click at [552, 287] on span "Departure" at bounding box center [604, 294] width 119 height 20
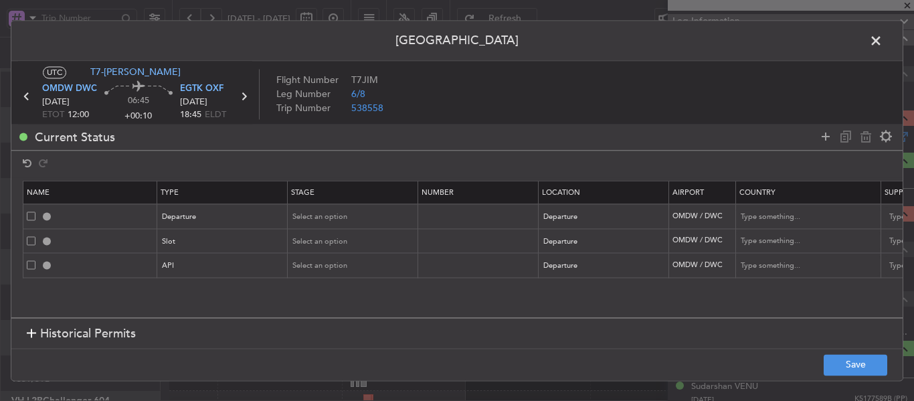
drag, startPoint x: 822, startPoint y: 133, endPoint x: 790, endPoint y: 138, distance: 32.5
click at [822, 132] on icon at bounding box center [826, 136] width 16 height 16
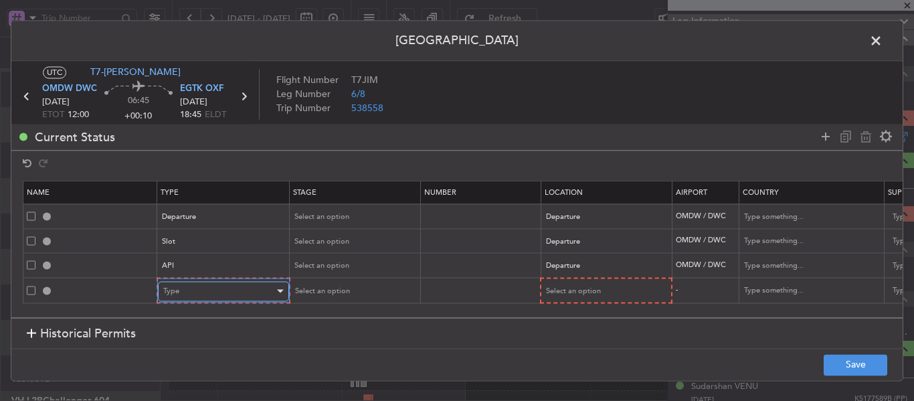
click at [208, 289] on div "Type" at bounding box center [218, 291] width 111 height 20
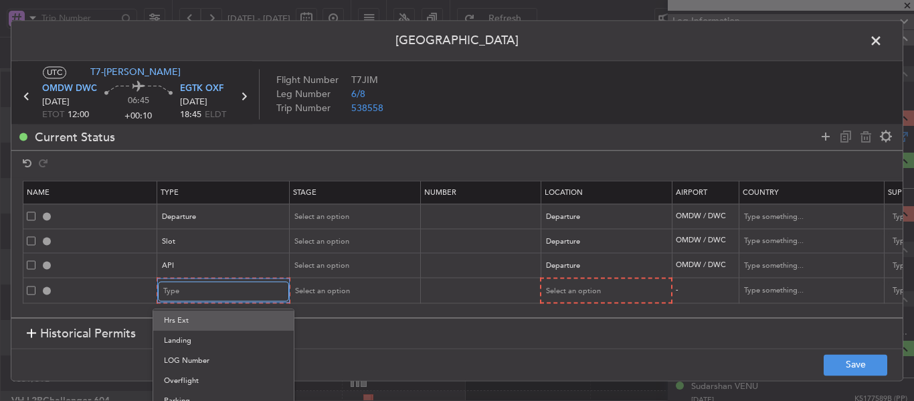
scroll to position [315, 0]
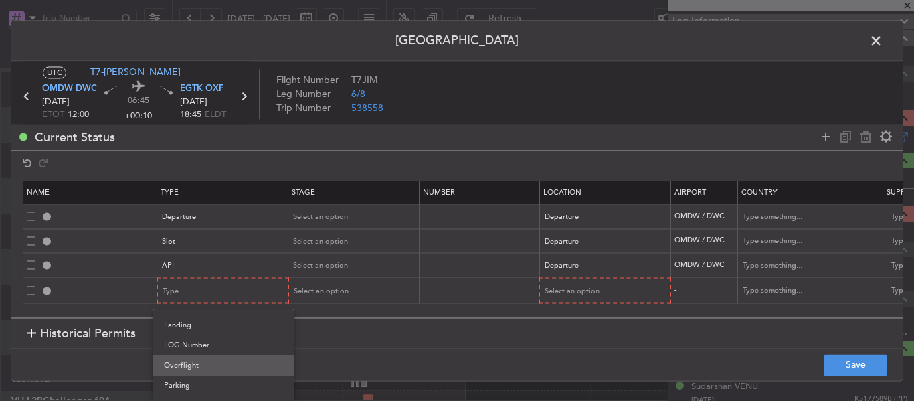
click at [207, 369] on span "Overflight" at bounding box center [223, 365] width 119 height 20
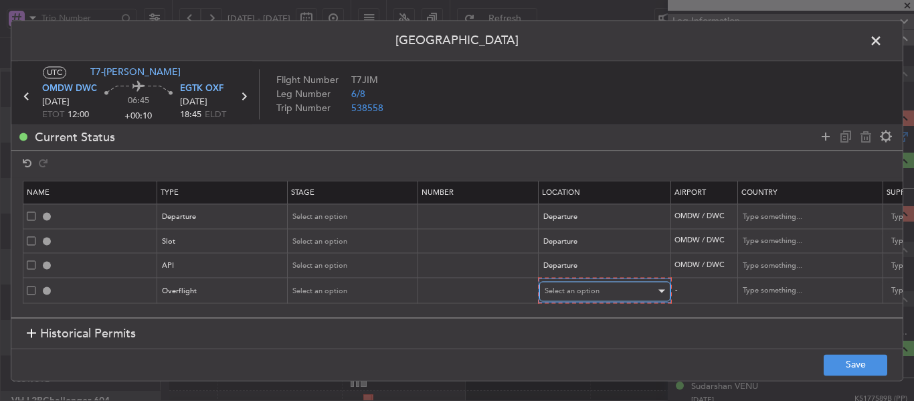
click at [563, 296] on span "Select an option" at bounding box center [572, 291] width 55 height 10
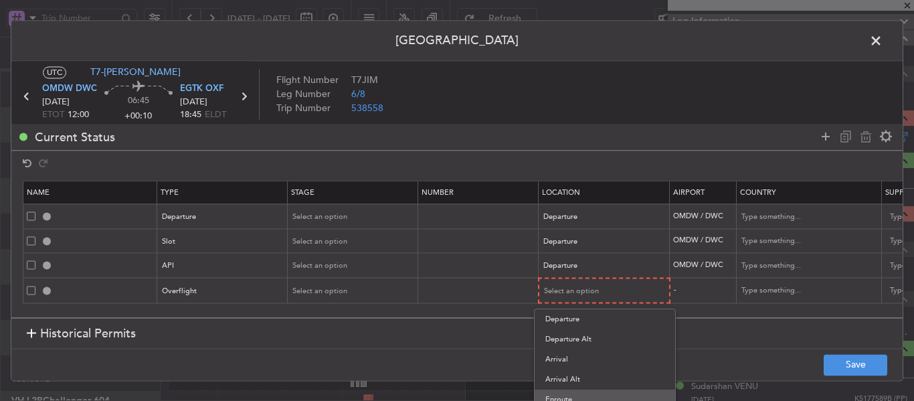
click at [569, 394] on span "Enroute" at bounding box center [604, 399] width 119 height 20
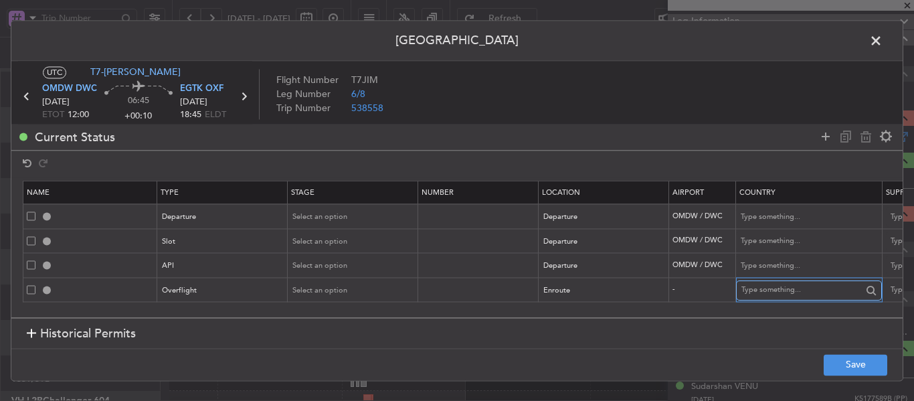
click at [764, 285] on input "text" at bounding box center [801, 290] width 120 height 20
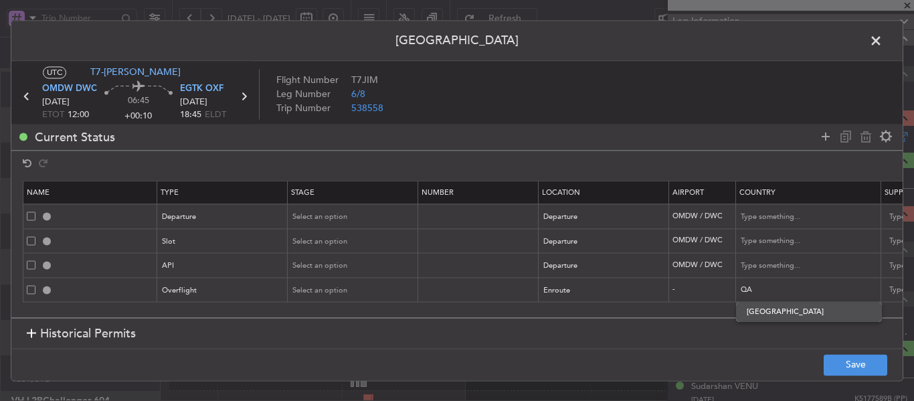
click at [776, 315] on span "[GEOGRAPHIC_DATA]" at bounding box center [809, 312] width 124 height 20
type input "[GEOGRAPHIC_DATA]"
click at [824, 142] on icon at bounding box center [826, 136] width 16 height 16
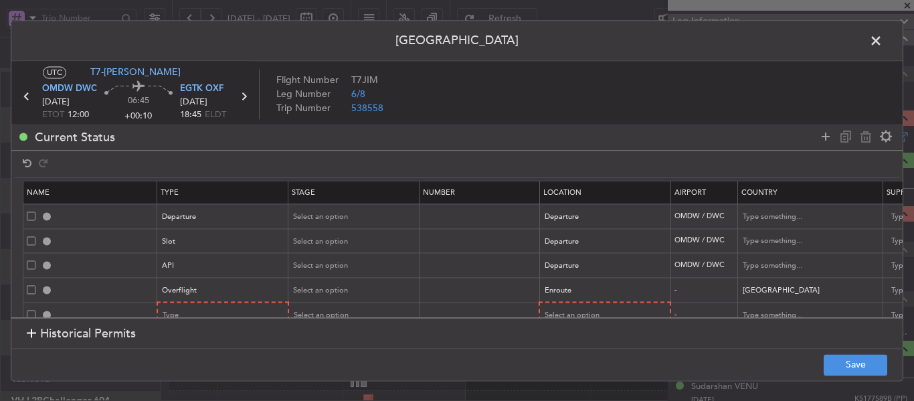
scroll to position [24, 0]
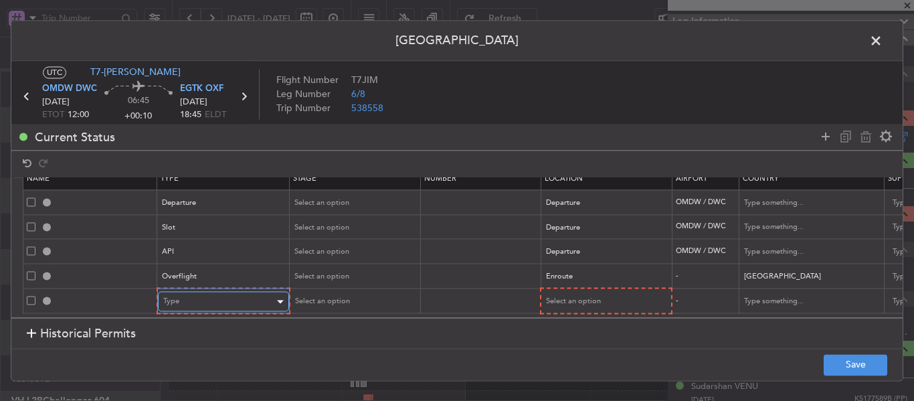
click at [259, 292] on div "Type" at bounding box center [218, 302] width 111 height 20
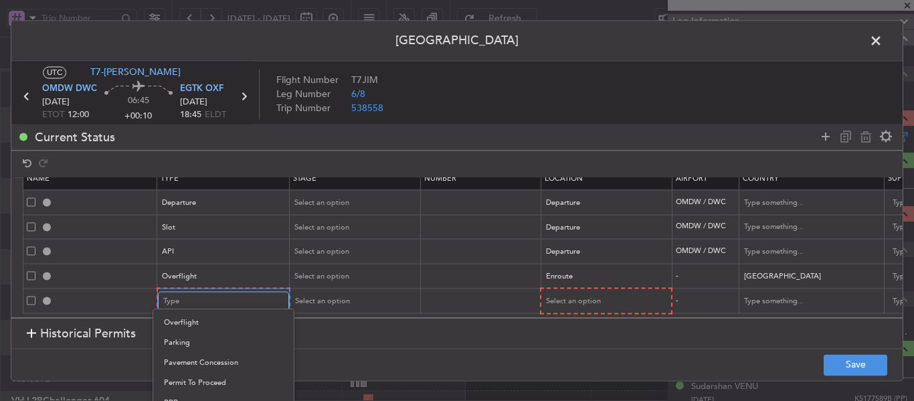
scroll to position [336, 0]
click at [197, 351] on span "Overflight" at bounding box center [223, 345] width 119 height 20
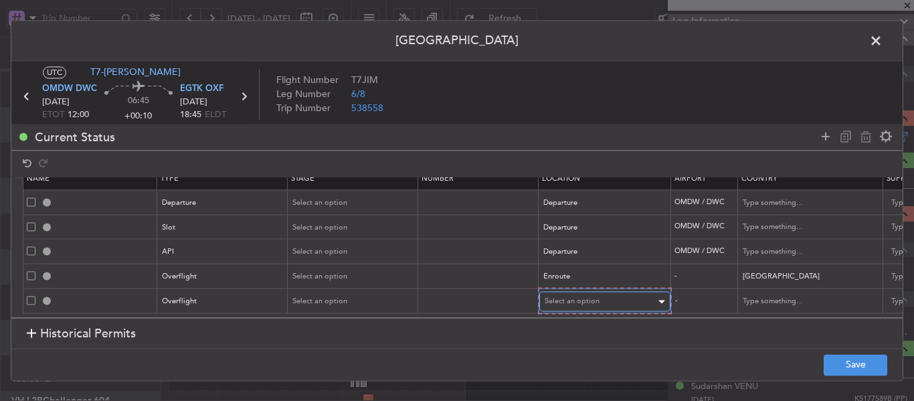
click at [583, 296] on span "Select an option" at bounding box center [572, 301] width 55 height 10
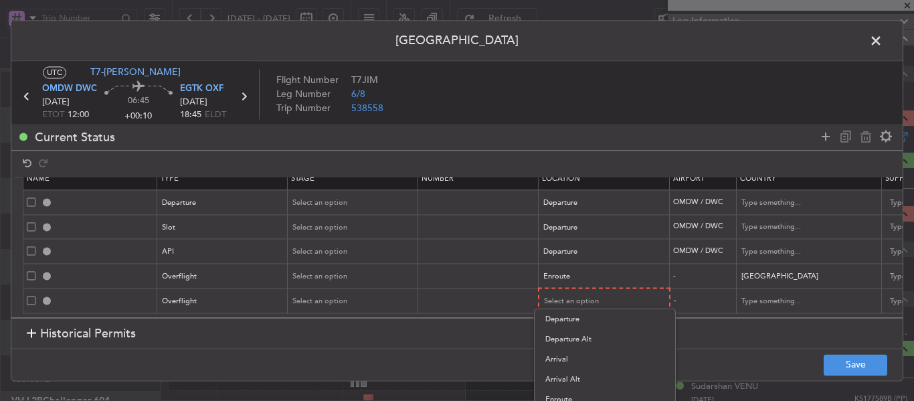
drag, startPoint x: 563, startPoint y: 396, endPoint x: 583, endPoint y: 376, distance: 28.4
click at [562, 396] on span "Enroute" at bounding box center [604, 399] width 119 height 20
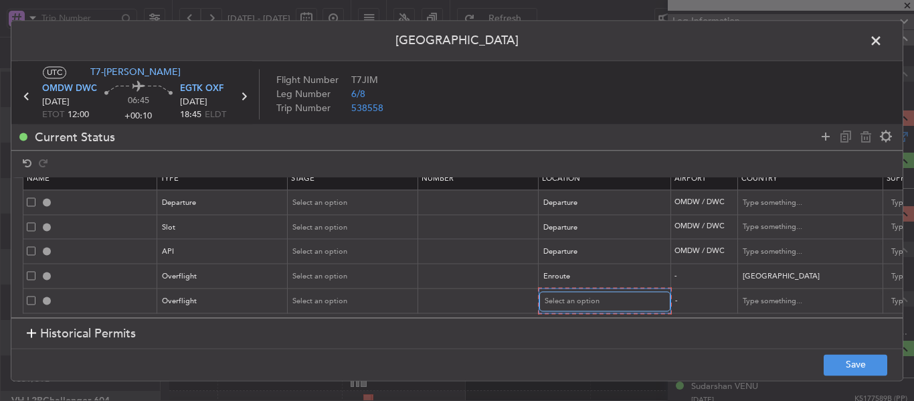
scroll to position [23, 0]
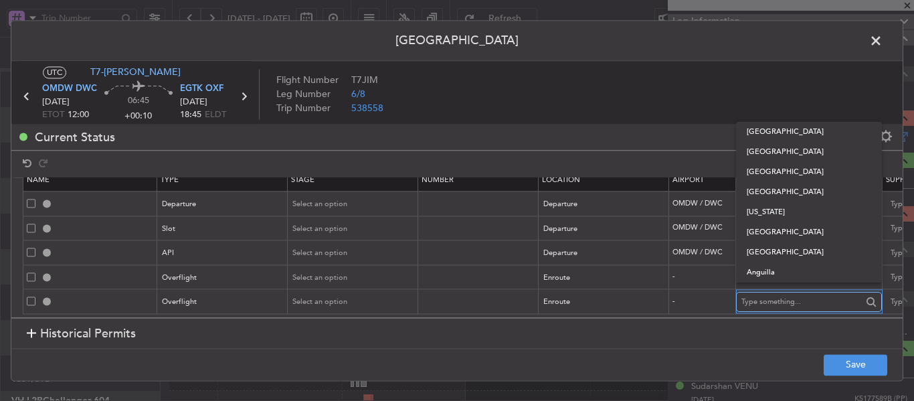
click at [745, 292] on input "text" at bounding box center [801, 302] width 120 height 20
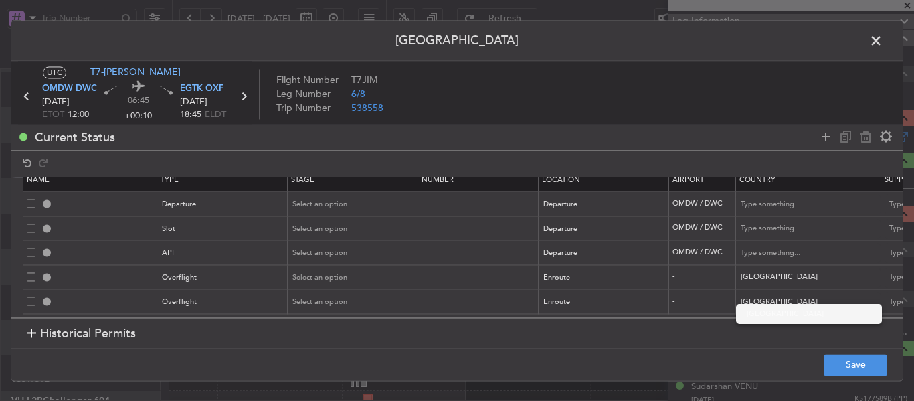
click at [755, 311] on span "[GEOGRAPHIC_DATA]" at bounding box center [809, 314] width 124 height 20
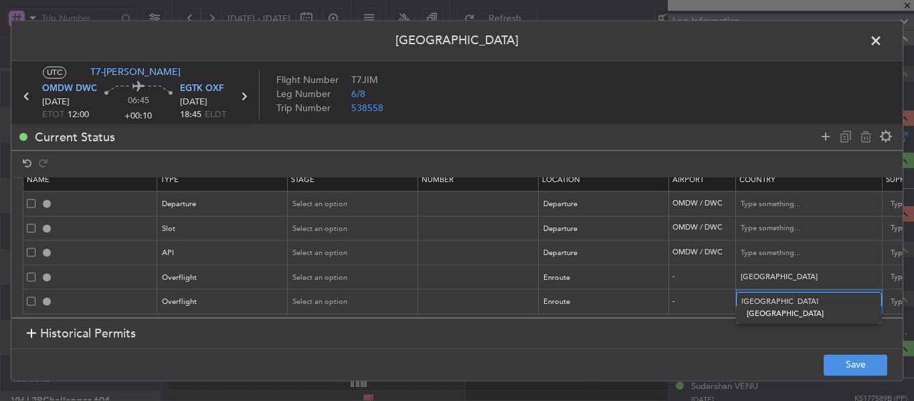
type input "[GEOGRAPHIC_DATA]"
click at [827, 133] on icon at bounding box center [826, 136] width 16 height 16
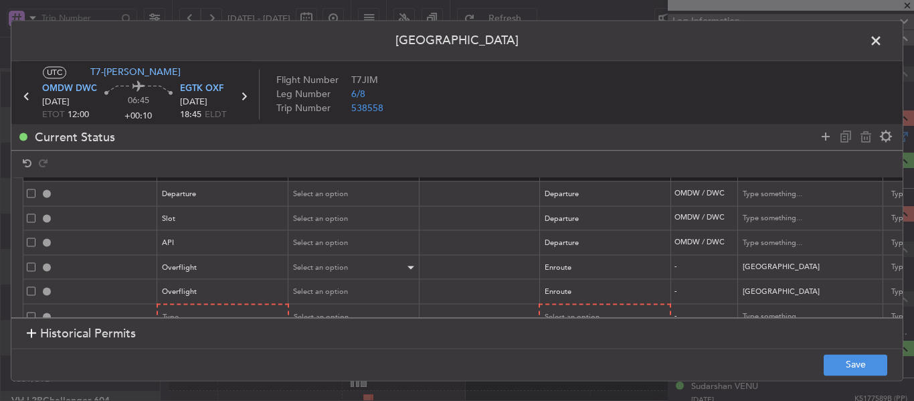
scroll to position [48, 0]
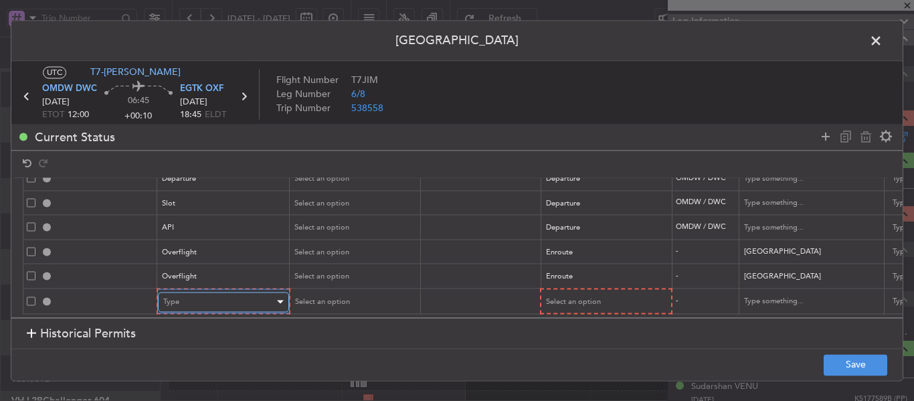
click at [205, 292] on div "Type" at bounding box center [218, 302] width 111 height 20
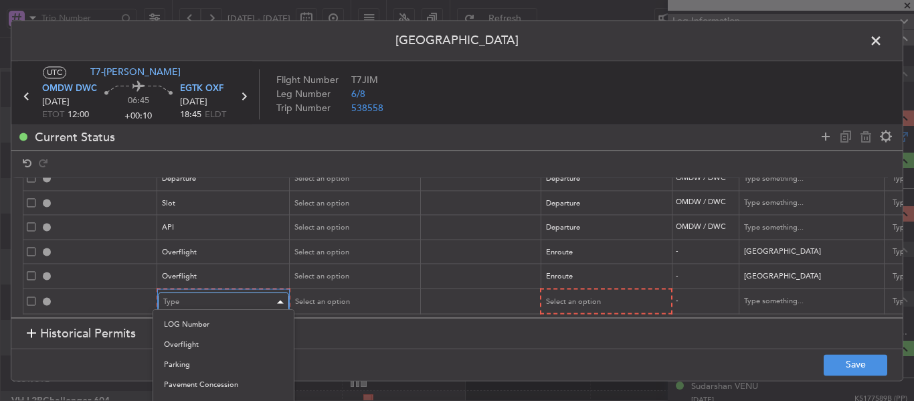
scroll to position [359, 0]
click at [185, 316] on span "Overflight" at bounding box center [223, 322] width 119 height 20
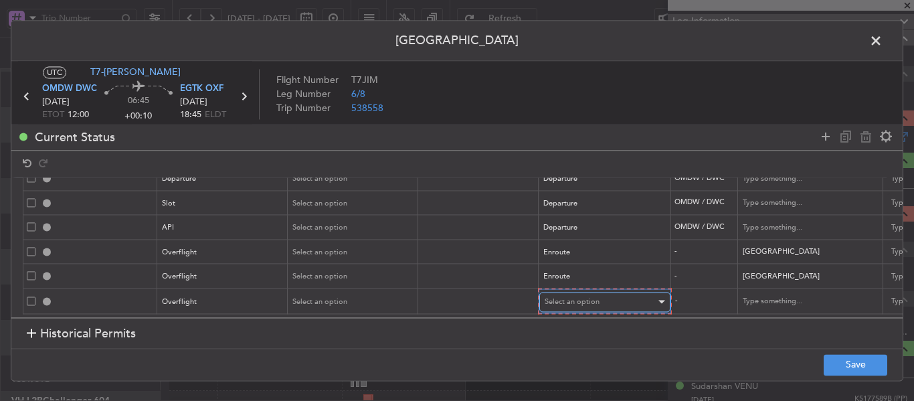
click at [567, 296] on span "Select an option" at bounding box center [572, 301] width 55 height 10
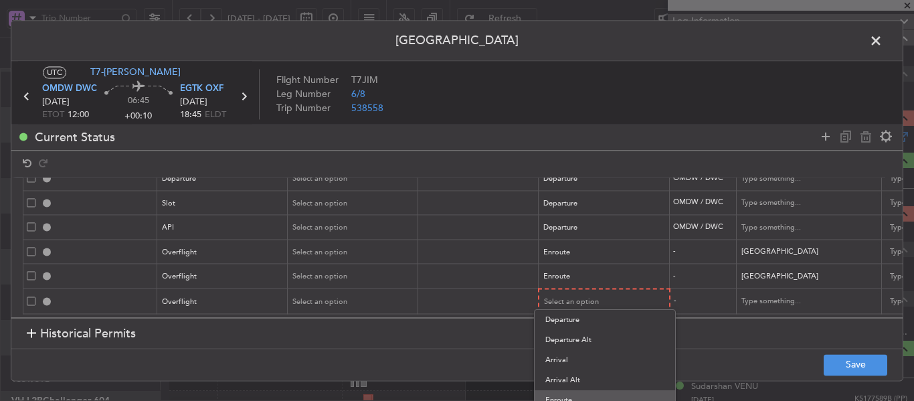
click at [569, 392] on span "Enroute" at bounding box center [604, 400] width 119 height 20
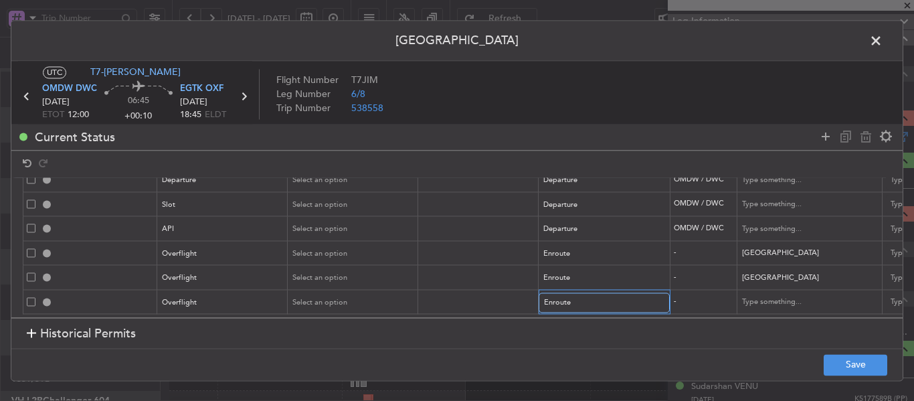
scroll to position [47, 0]
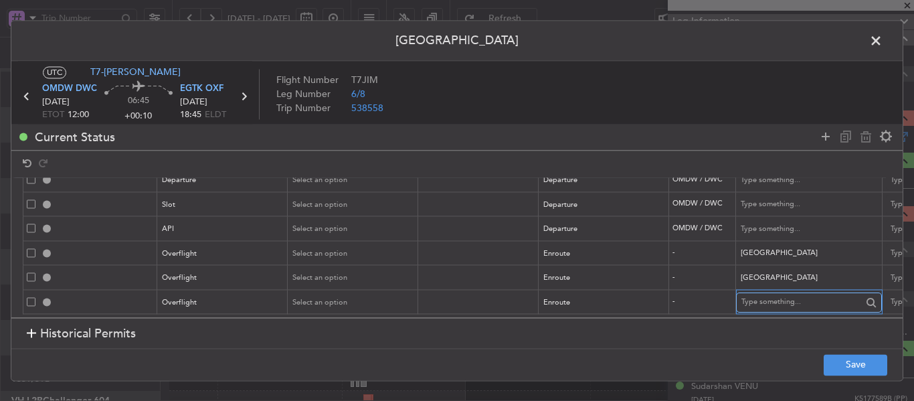
click at [777, 294] on input "text" at bounding box center [801, 302] width 120 height 20
click at [779, 316] on span "[GEOGRAPHIC_DATA]" at bounding box center [809, 314] width 124 height 20
type input "[GEOGRAPHIC_DATA]"
click at [830, 132] on icon at bounding box center [826, 136] width 16 height 16
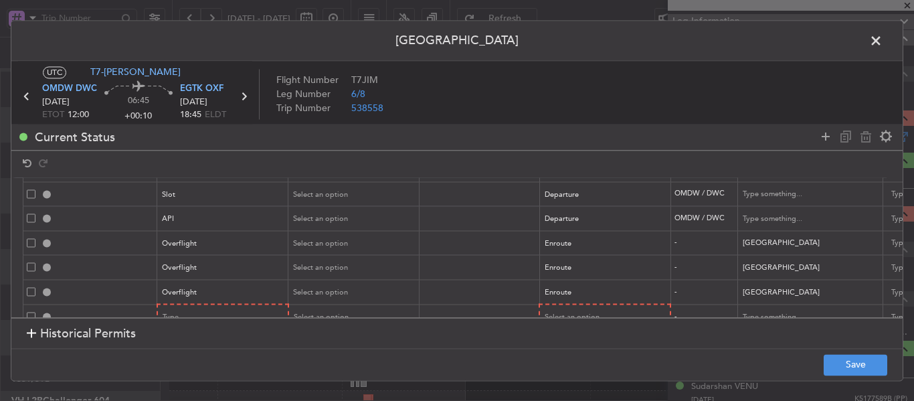
scroll to position [73, 0]
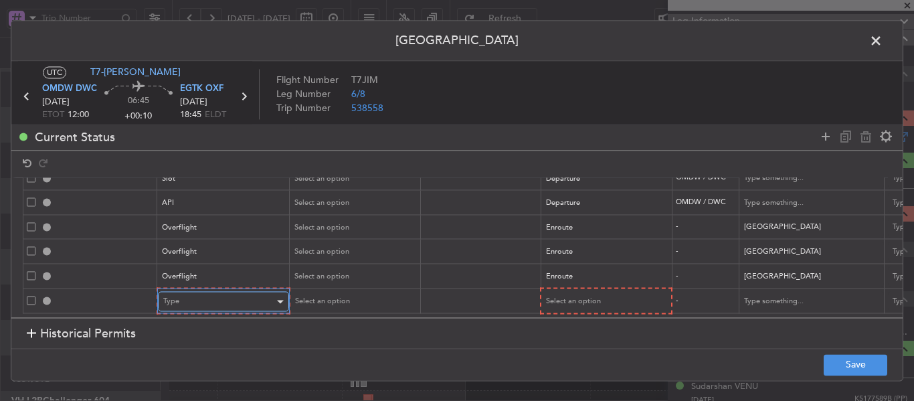
click at [257, 292] on div "Type" at bounding box center [218, 302] width 111 height 20
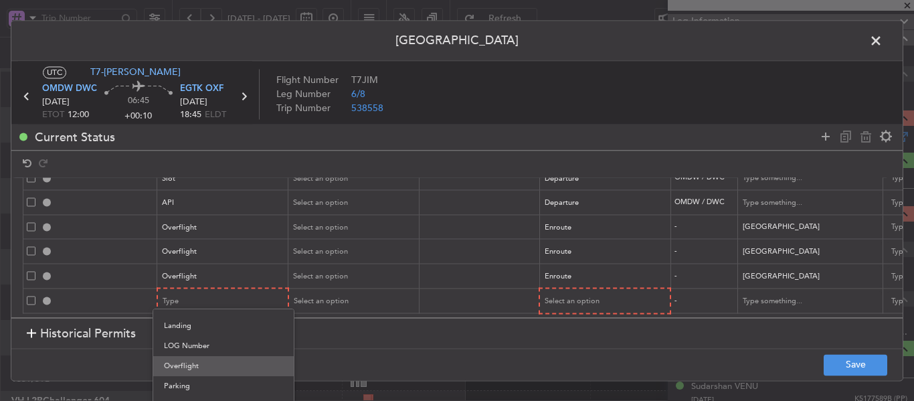
click at [225, 360] on span "Overflight" at bounding box center [223, 366] width 119 height 20
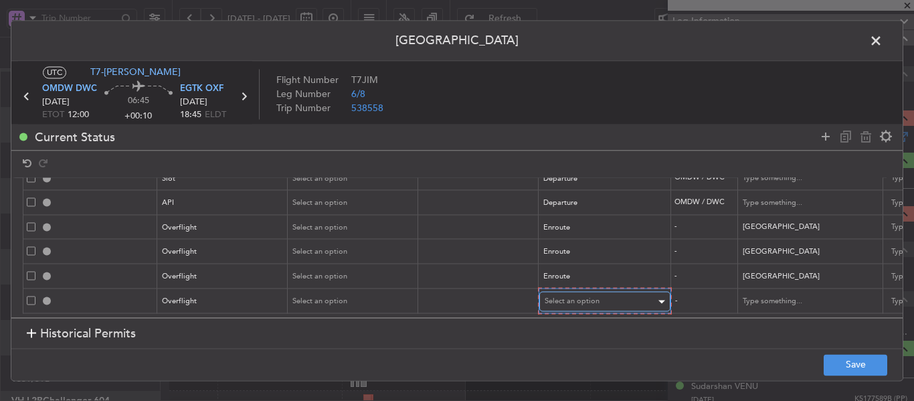
click at [563, 296] on span "Select an option" at bounding box center [572, 301] width 55 height 10
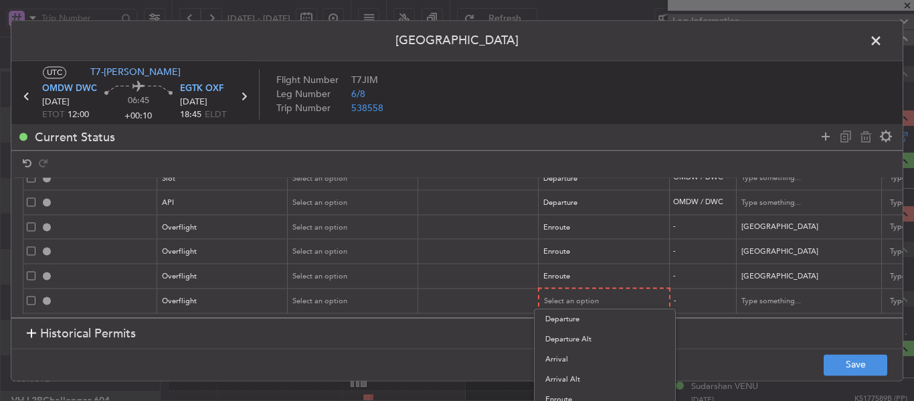
click at [569, 394] on span "Enroute" at bounding box center [604, 399] width 119 height 20
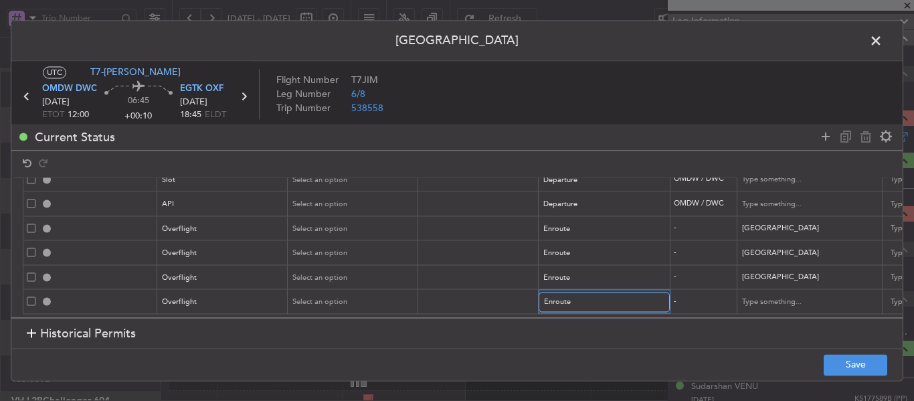
scroll to position [72, 0]
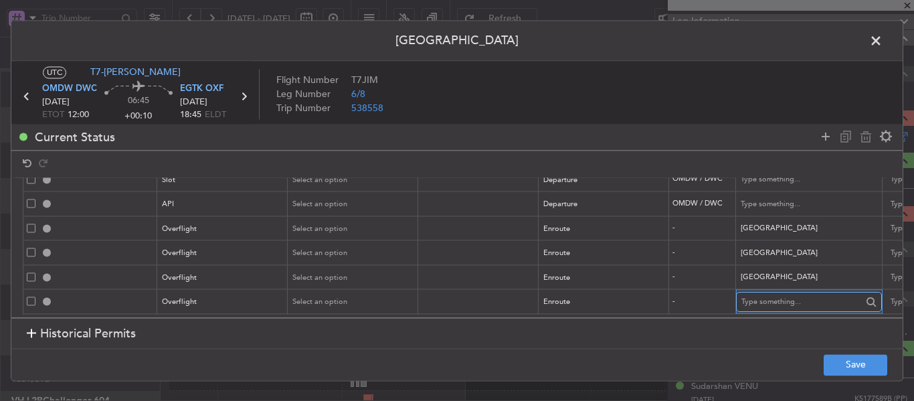
click at [755, 292] on input "text" at bounding box center [801, 302] width 120 height 20
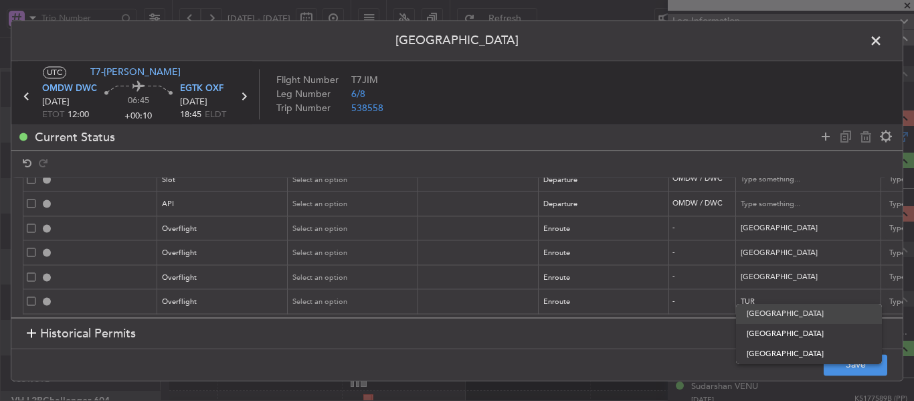
click at [779, 316] on span "[GEOGRAPHIC_DATA]" at bounding box center [809, 314] width 124 height 20
type input "[GEOGRAPHIC_DATA]"
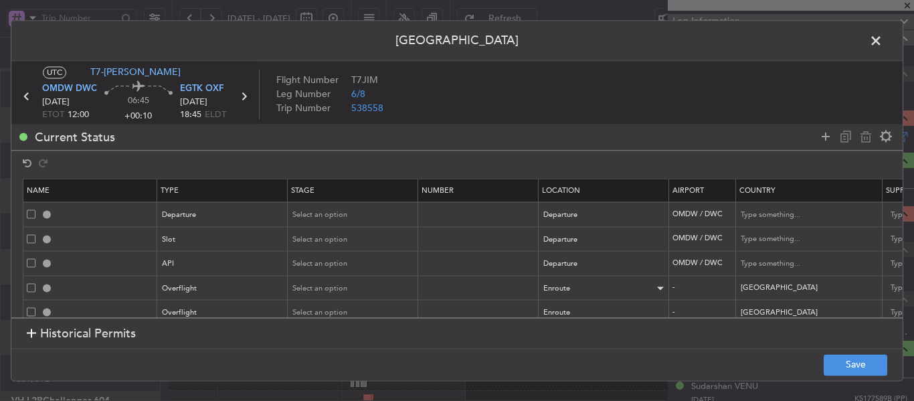
scroll to position [0, 0]
click at [844, 365] on button "Save" at bounding box center [856, 364] width 64 height 21
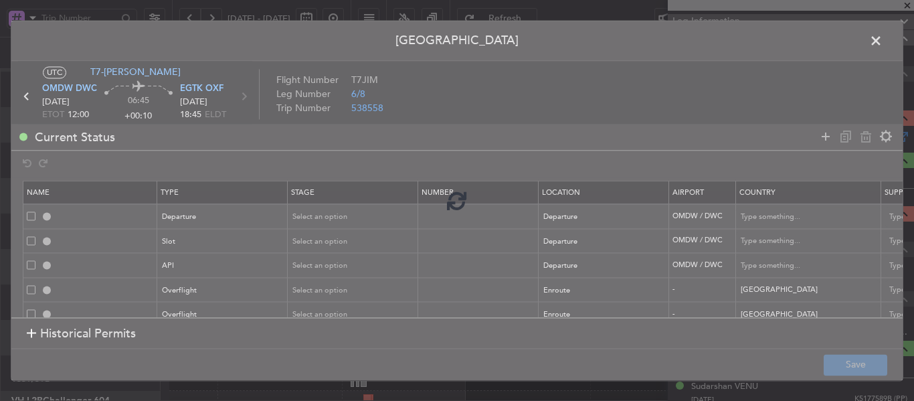
type input "DEPARTURE"
type input "[GEOGRAPHIC_DATA]"
type input "NNN"
type input "1"
type input "OMDW DEP SLOT"
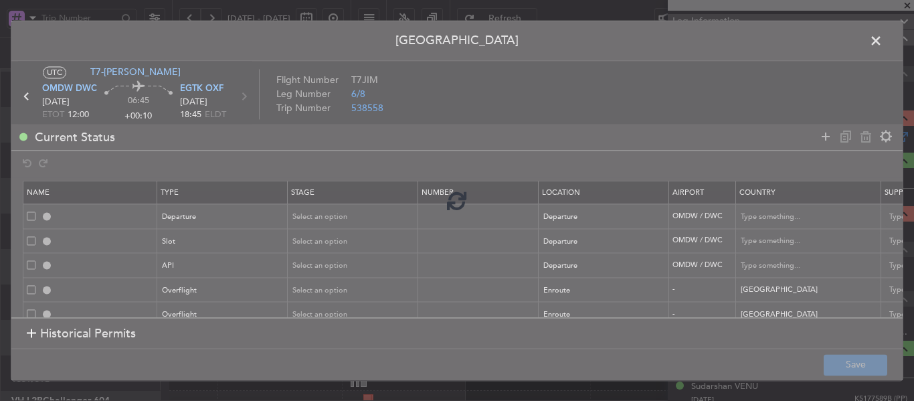
type input "[GEOGRAPHIC_DATA]"
type input "NNN"
type input "1"
type input "OMDW DEP API"
type input "[GEOGRAPHIC_DATA]"
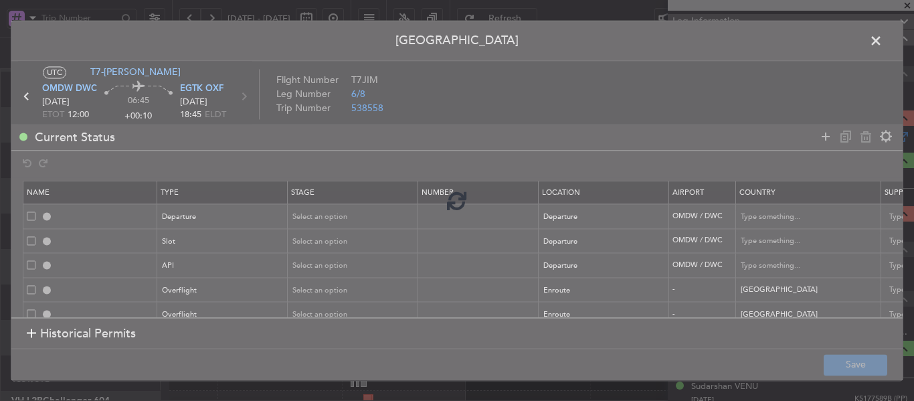
type input "NNN"
type input "1"
type input "QATAR OVF"
type input "NNN"
type input "2"
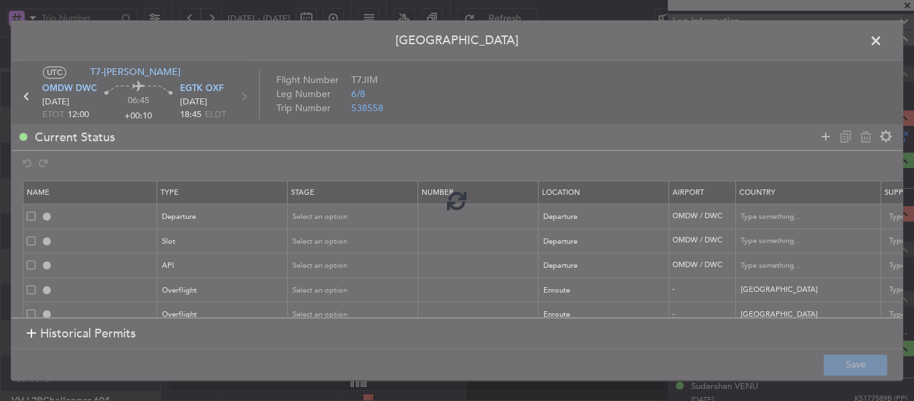
type input "IRAQ OVF"
type input "NNN"
type input "1"
type input "KUWAIT OVF"
type input "NNN"
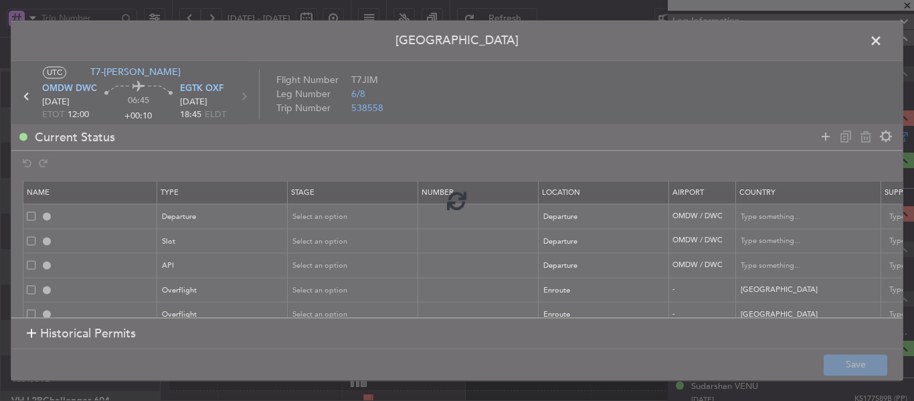
type input "TURKEY OVF"
type input "NNN"
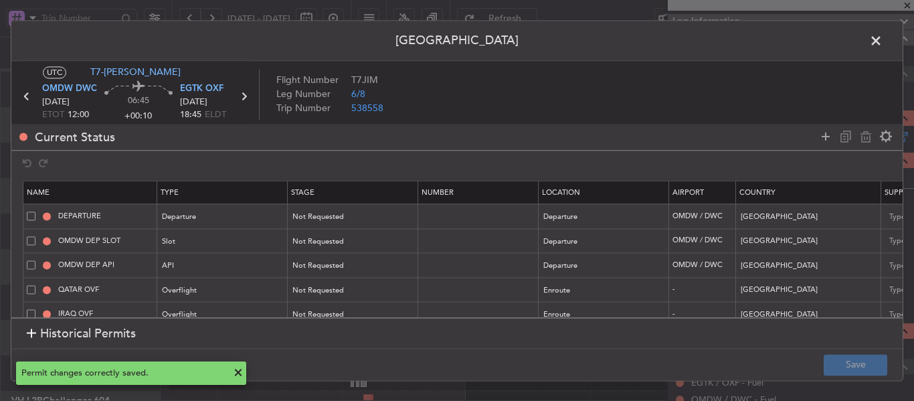
click at [246, 92] on icon at bounding box center [243, 96] width 17 height 17
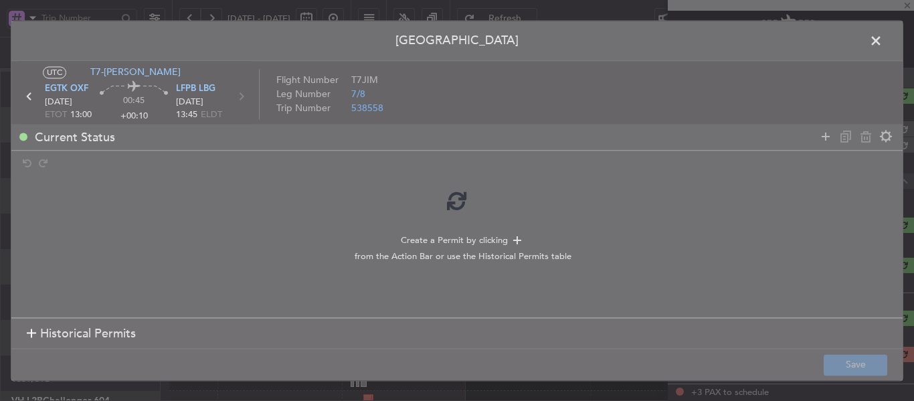
type input "+00:05"
type input "3"
type input "+00:05"
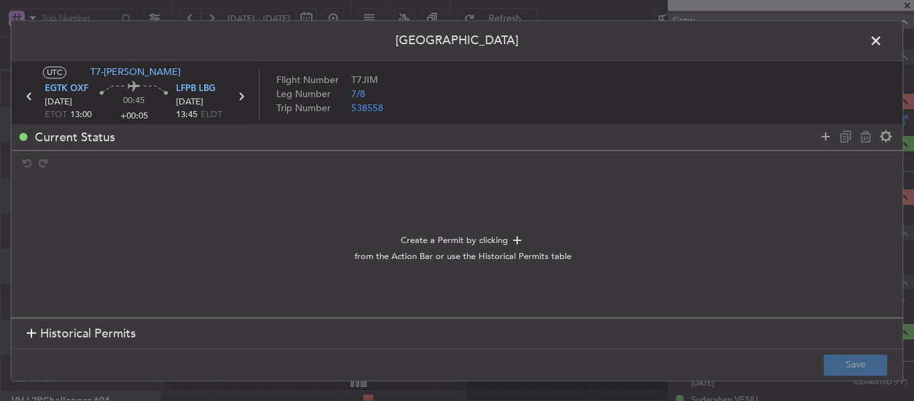
scroll to position [167, 0]
click at [241, 97] on icon at bounding box center [240, 96] width 17 height 17
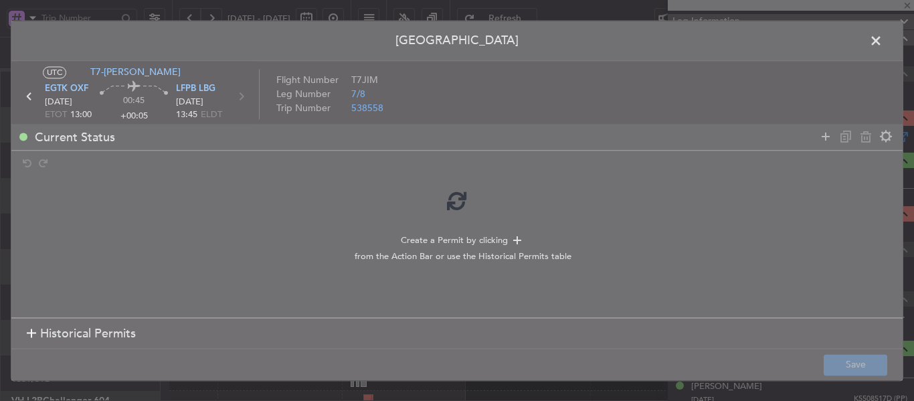
type input "2"
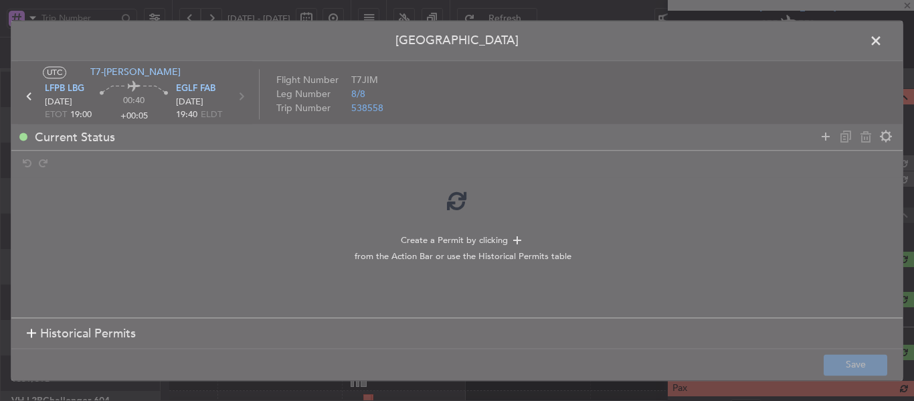
scroll to position [183, 0]
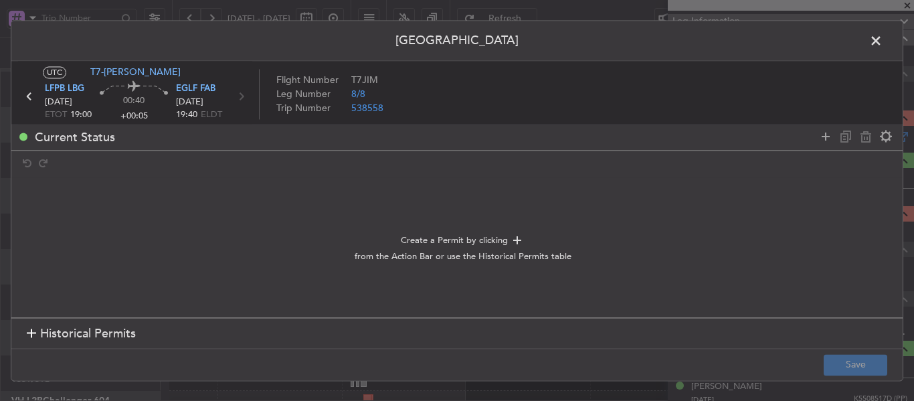
click at [27, 331] on div at bounding box center [31, 333] width 9 height 9
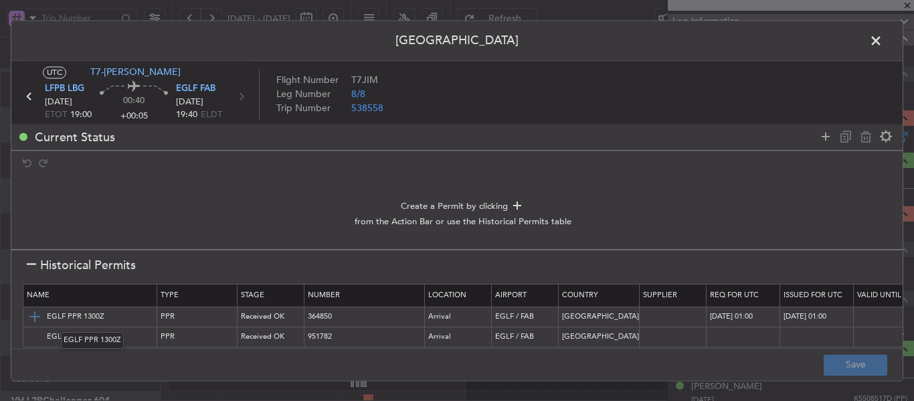
click at [41, 317] on img at bounding box center [35, 317] width 16 height 16
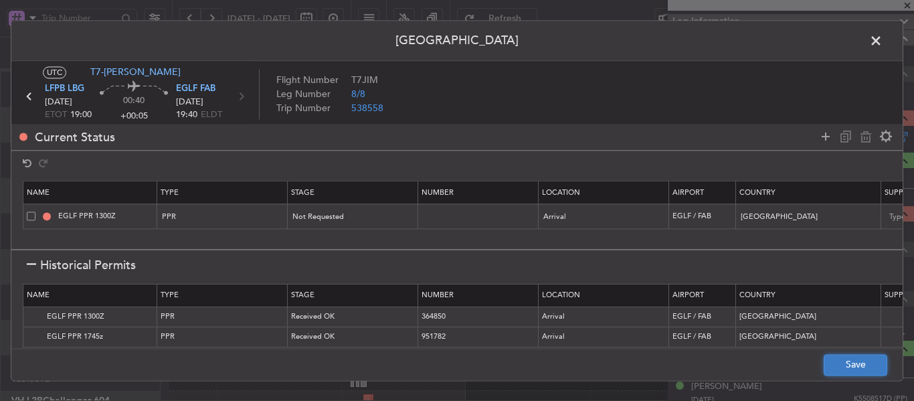
click at [857, 369] on button "Save" at bounding box center [856, 364] width 64 height 21
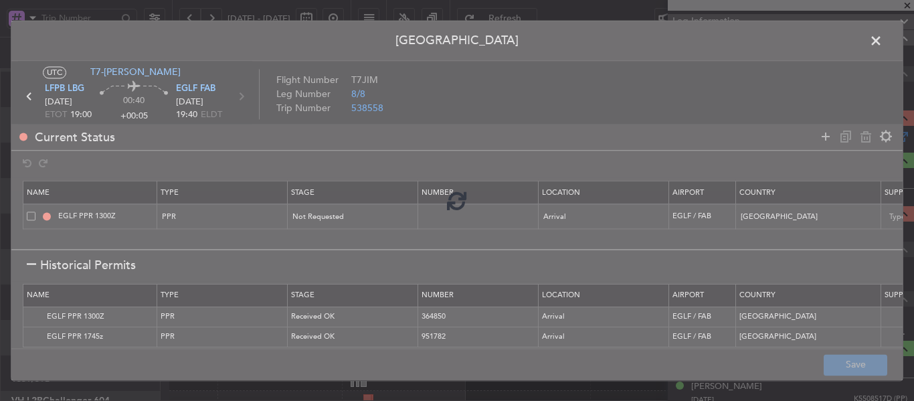
type input "EGLF PPR"
type input "NNN"
type input "2"
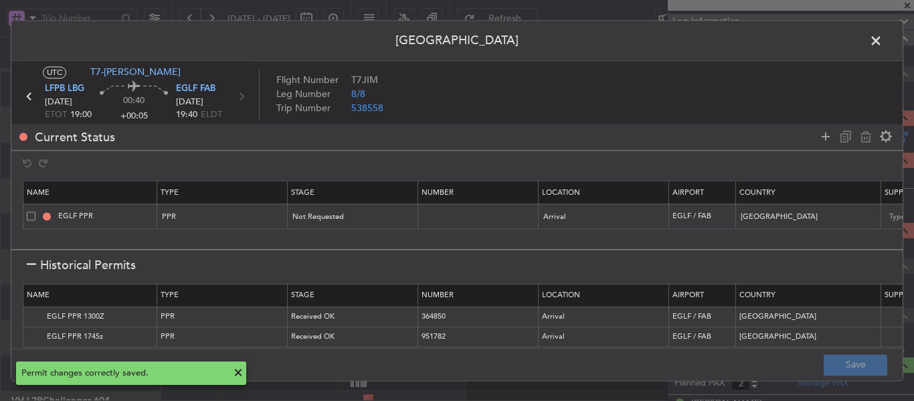
click at [883, 44] on span at bounding box center [883, 44] width 0 height 27
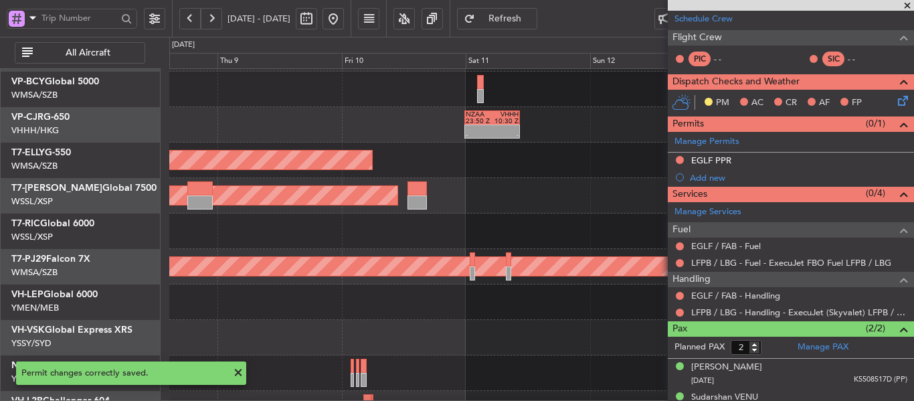
scroll to position [237, 0]
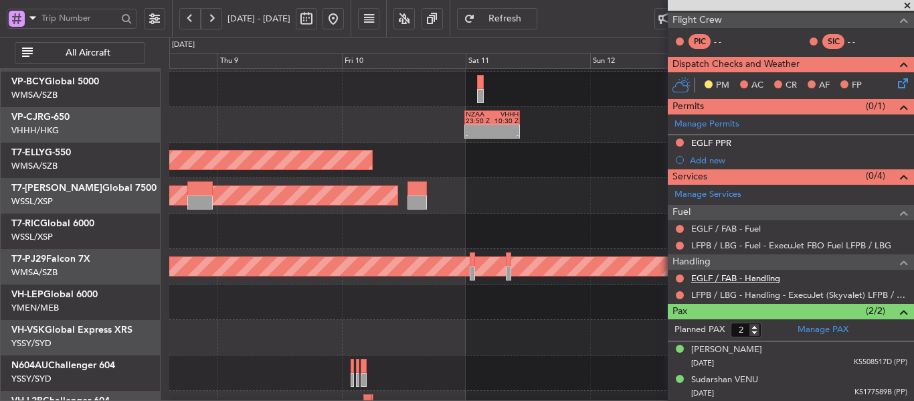
click at [761, 280] on link "EGLF / FAB - Handling" at bounding box center [735, 277] width 89 height 11
click at [519, 27] on button "Refresh" at bounding box center [497, 18] width 80 height 21
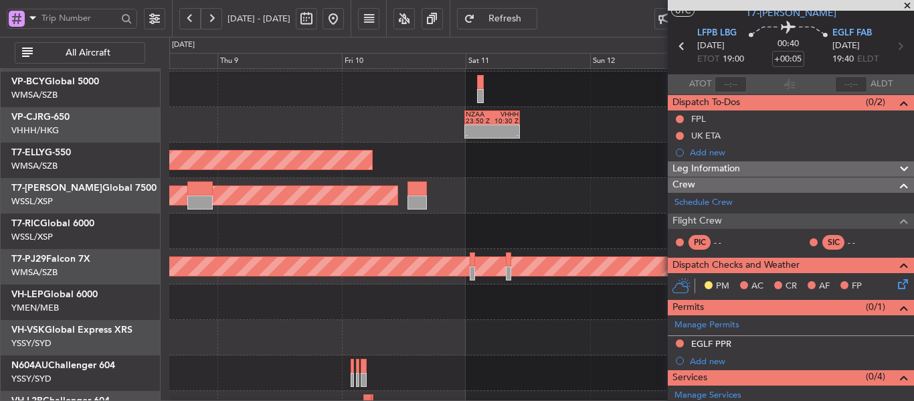
click at [678, 48] on icon at bounding box center [681, 45] width 17 height 17
type input "3"
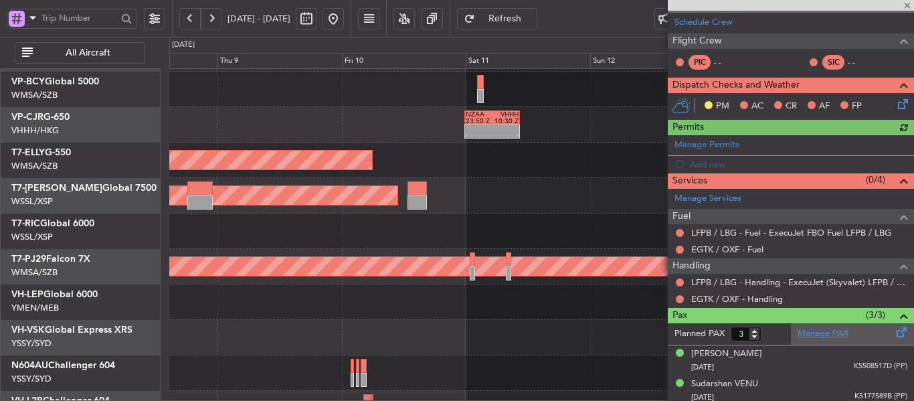
scroll to position [234, 0]
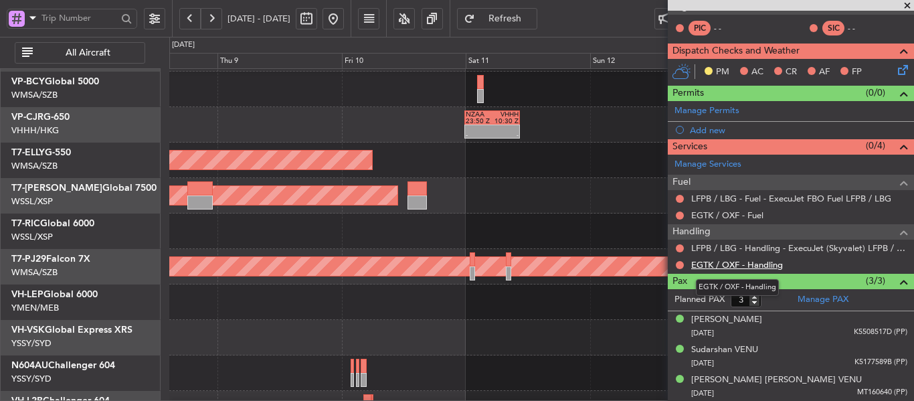
click at [769, 266] on link "EGTK / OXF - Handling" at bounding box center [737, 264] width 92 height 11
click at [533, 17] on span "Refresh" at bounding box center [505, 18] width 55 height 9
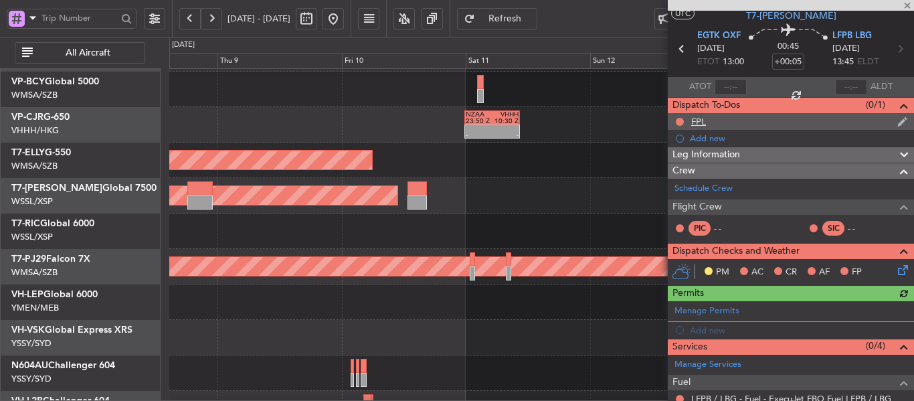
scroll to position [0, 0]
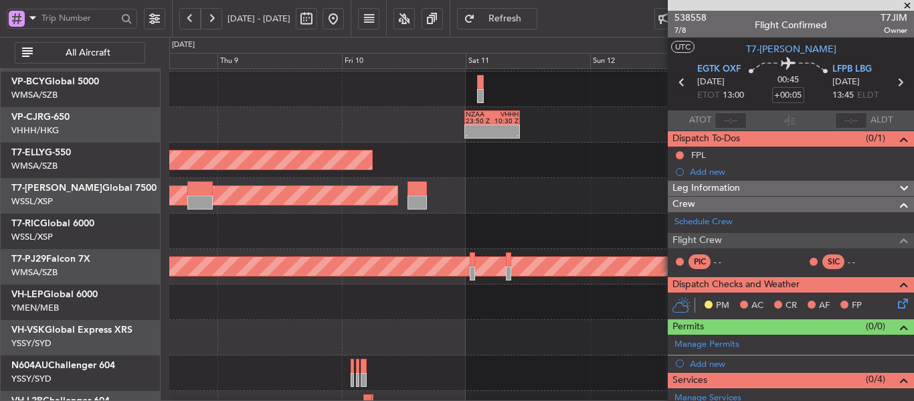
click at [678, 82] on icon at bounding box center [681, 82] width 17 height 17
type input "+00:10"
type input "2"
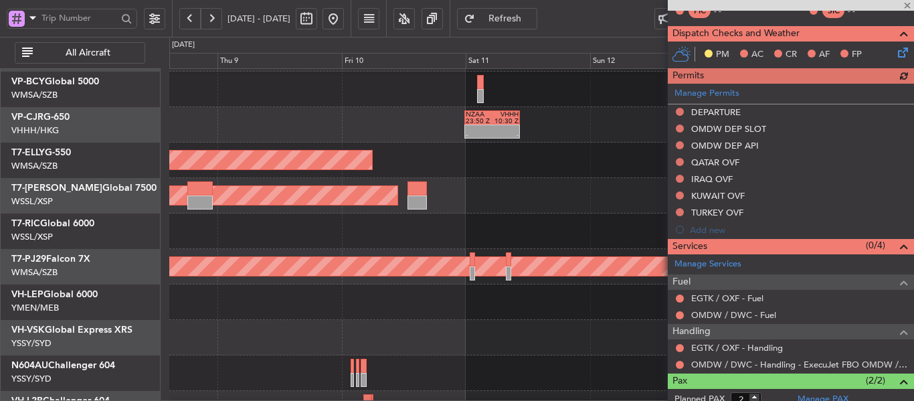
scroll to position [337, 0]
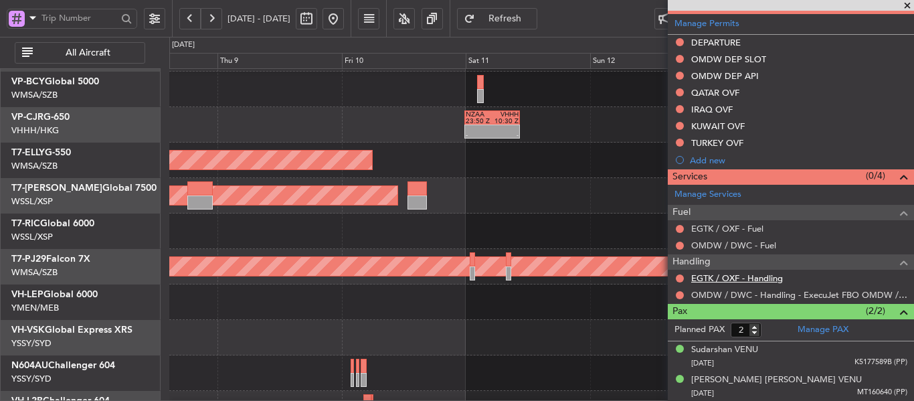
click at [765, 279] on link "EGTK / OXF - Handling" at bounding box center [737, 277] width 92 height 11
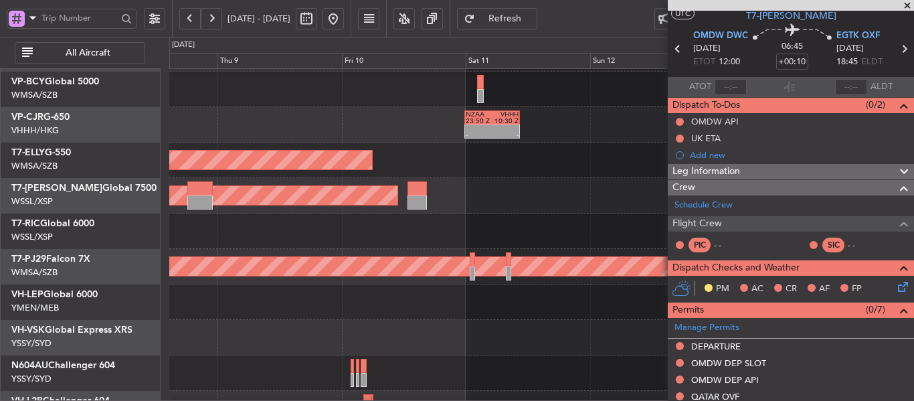
scroll to position [3, 0]
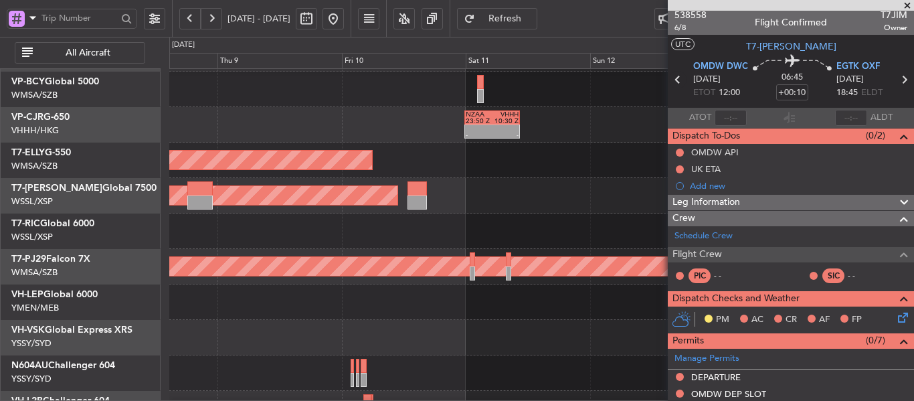
click at [675, 81] on icon at bounding box center [677, 79] width 17 height 17
type input "-00:05"
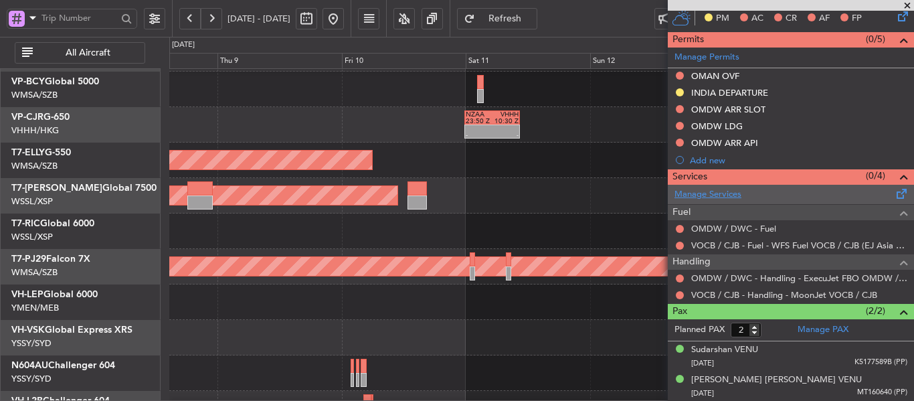
scroll to position [0, 0]
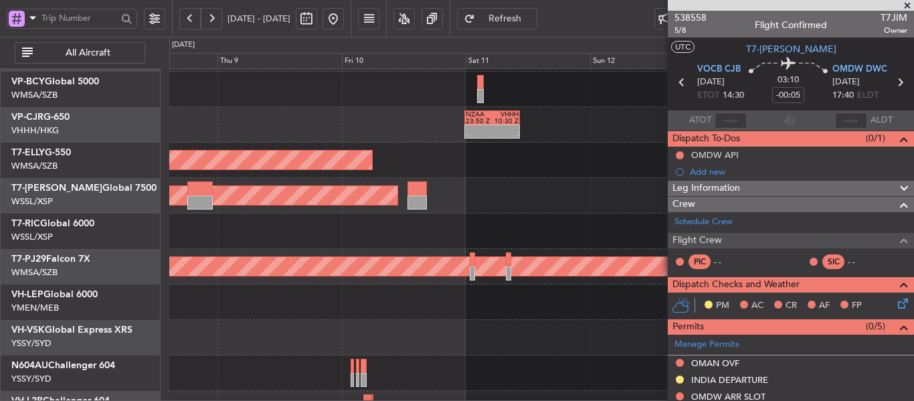
click at [678, 84] on icon at bounding box center [681, 82] width 17 height 17
type input "1"
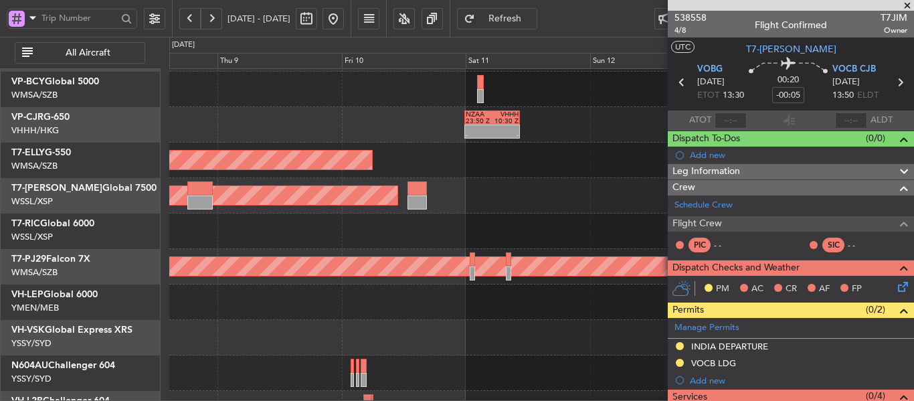
click at [677, 82] on icon at bounding box center [681, 82] width 17 height 17
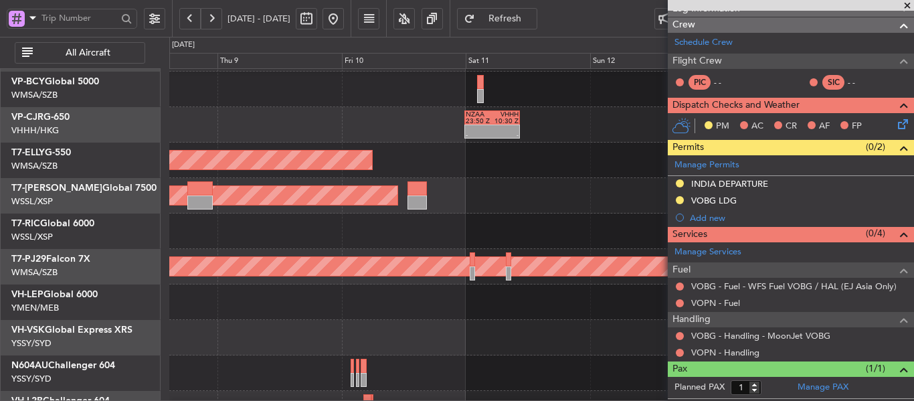
scroll to position [190, 0]
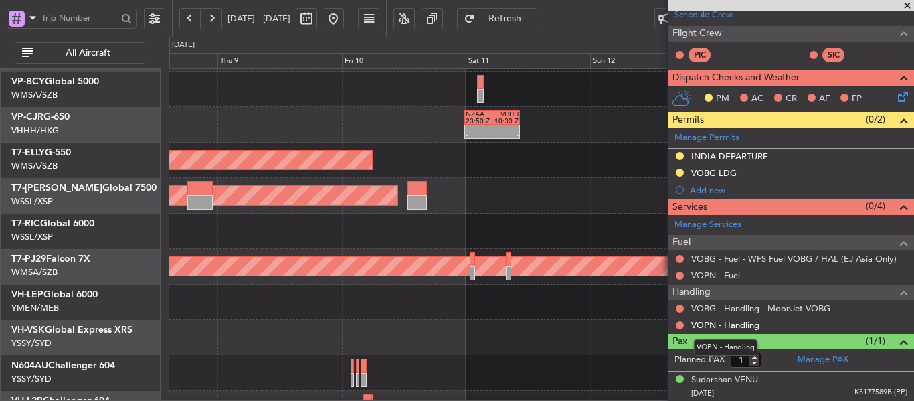
click at [740, 326] on link "VOPN - Handling" at bounding box center [725, 324] width 68 height 11
click at [533, 20] on span "Refresh" at bounding box center [505, 18] width 55 height 9
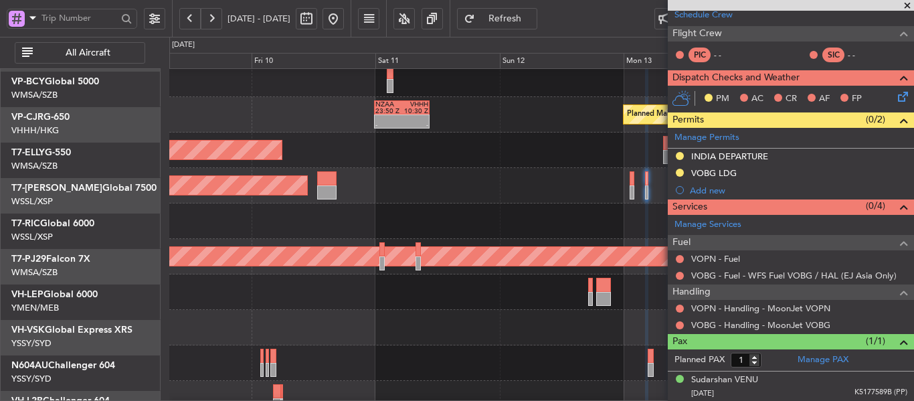
scroll to position [114, 0]
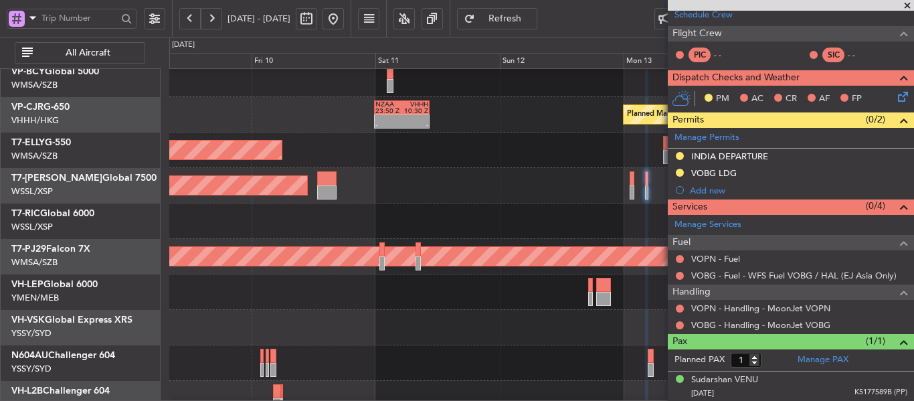
click at [413, 233] on div at bounding box center [541, 220] width 744 height 35
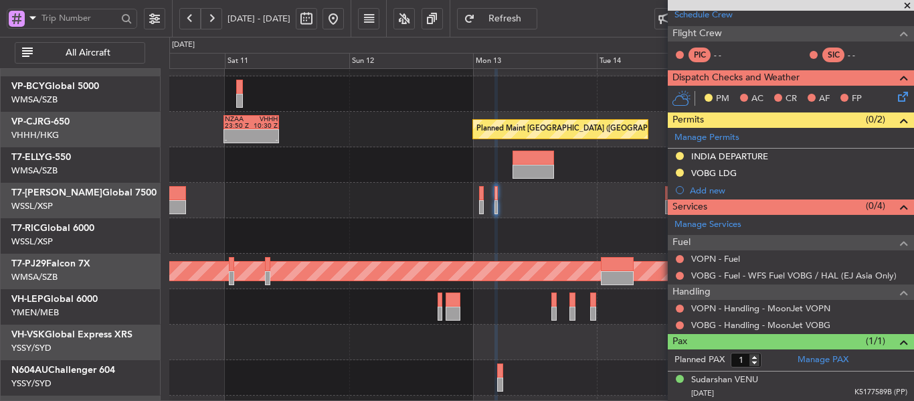
click at [454, 240] on div at bounding box center [541, 235] width 744 height 35
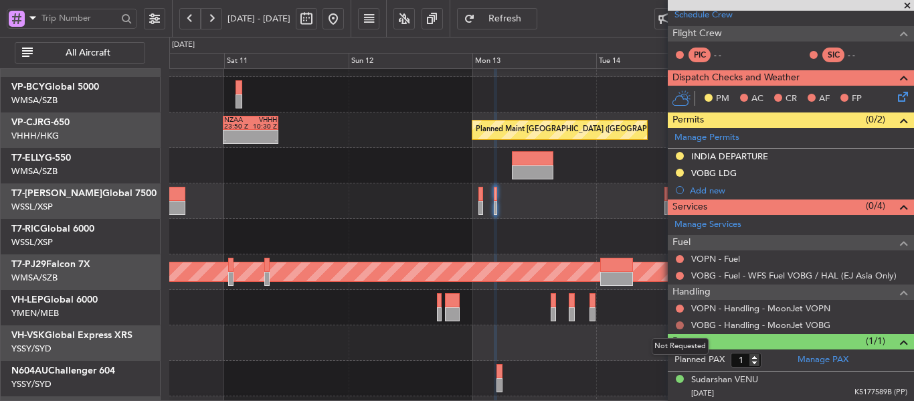
click at [676, 325] on button at bounding box center [680, 325] width 8 height 8
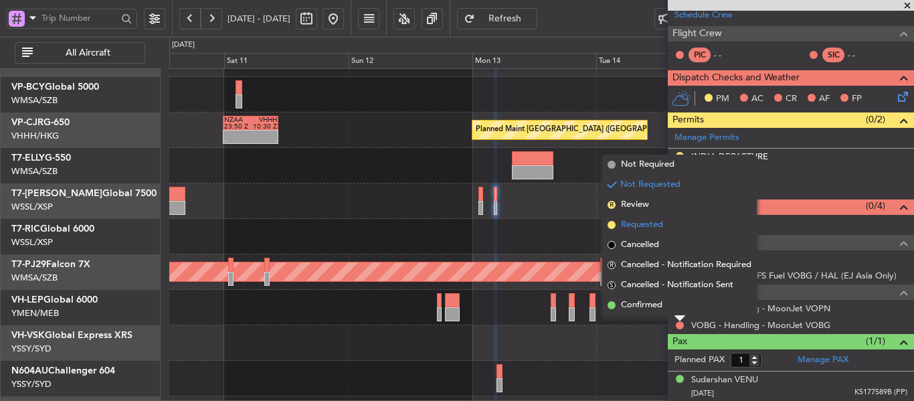
click at [613, 221] on span at bounding box center [612, 225] width 8 height 8
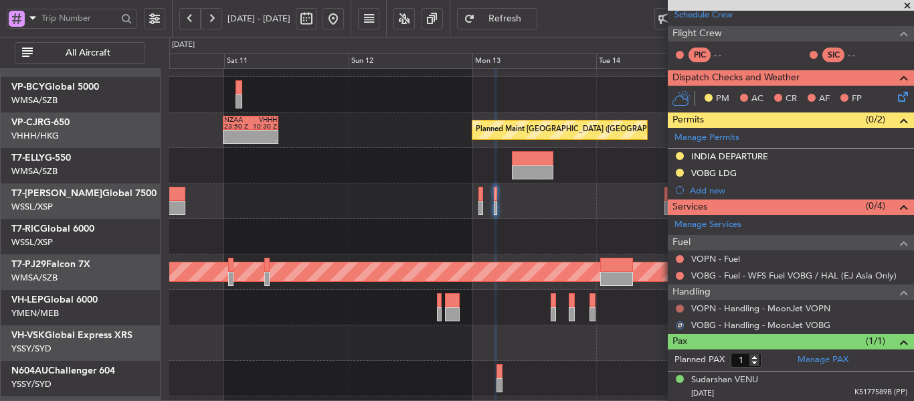
click at [679, 306] on button at bounding box center [680, 308] width 8 height 8
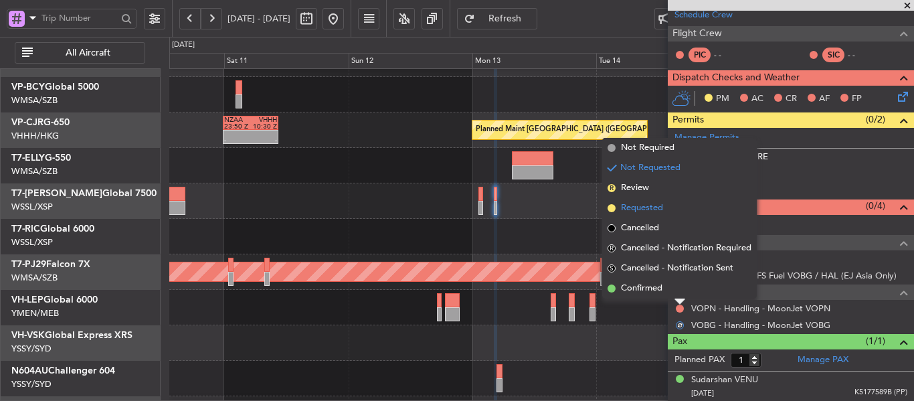
click at [613, 209] on span at bounding box center [612, 208] width 8 height 8
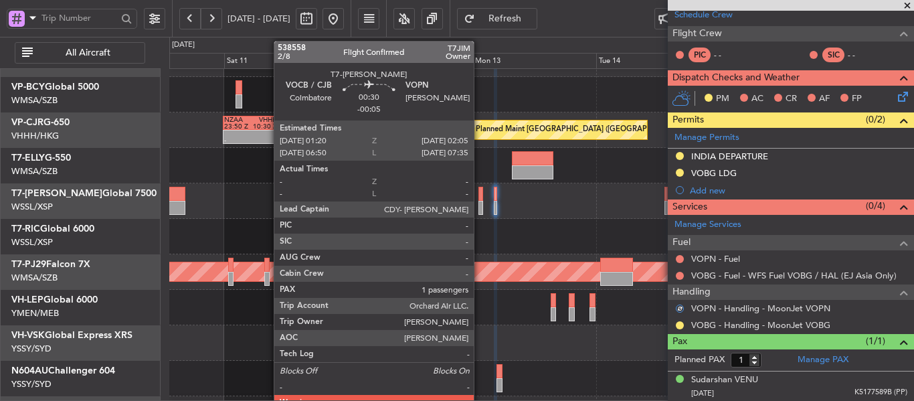
click at [480, 195] on div at bounding box center [480, 194] width 4 height 14
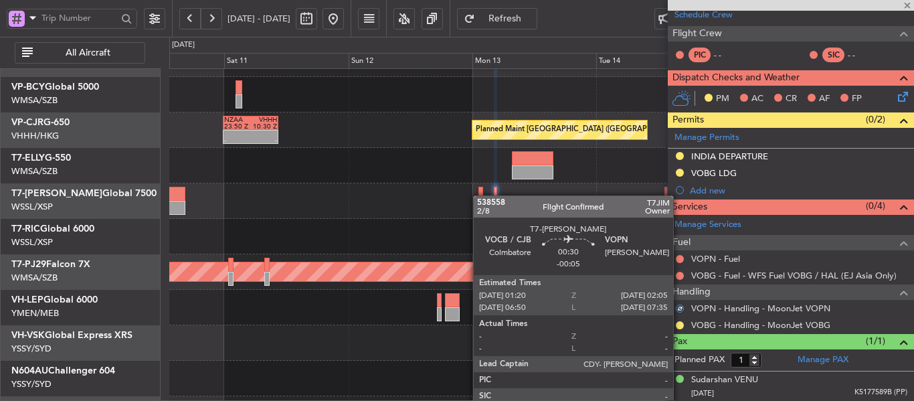
type input "-00:05"
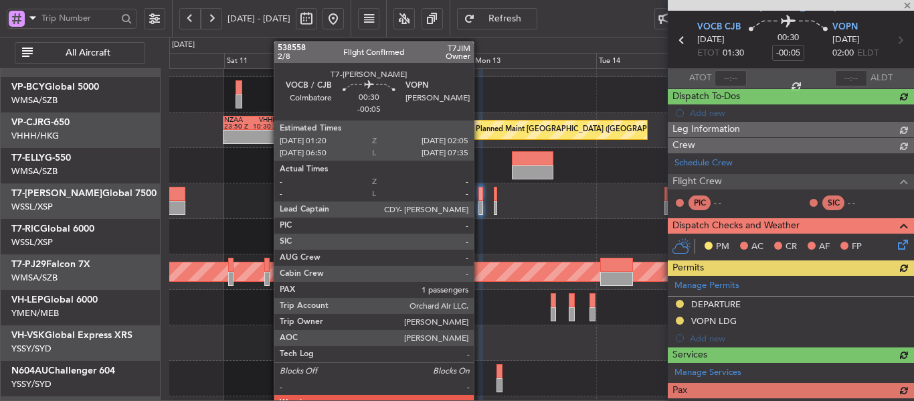
scroll to position [190, 0]
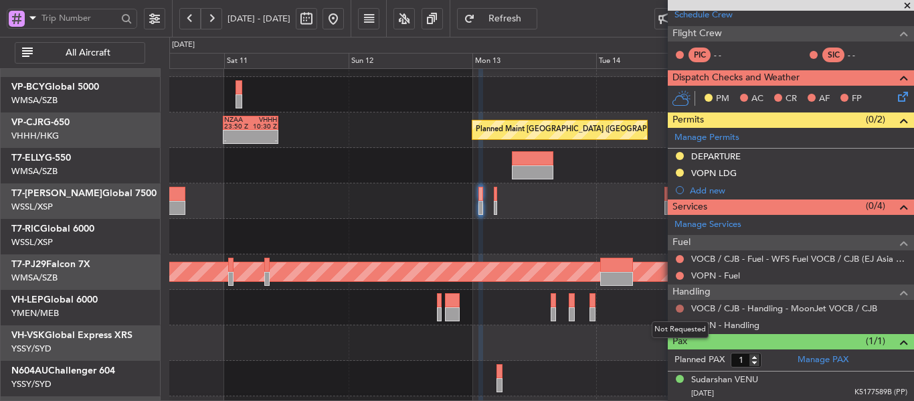
click at [677, 305] on button at bounding box center [680, 308] width 8 height 8
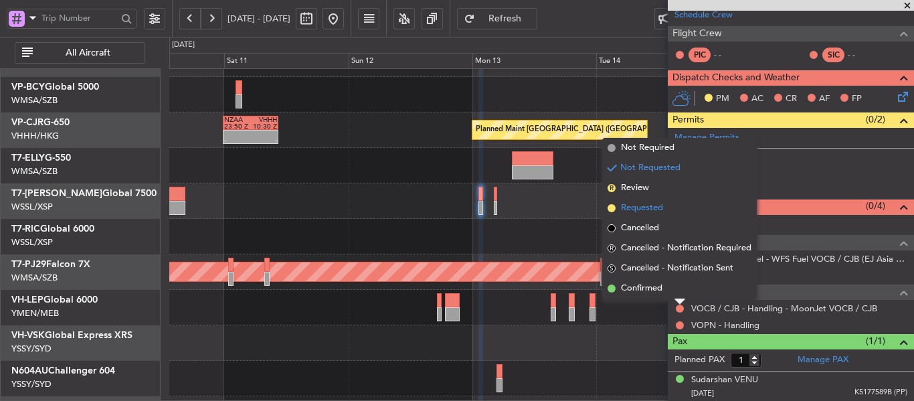
click at [608, 206] on span at bounding box center [612, 208] width 8 height 8
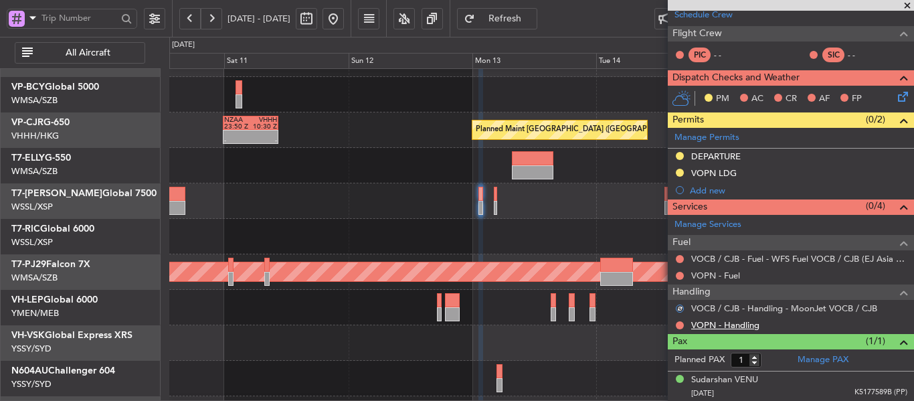
click at [708, 327] on link "VOPN - Handling" at bounding box center [725, 324] width 68 height 11
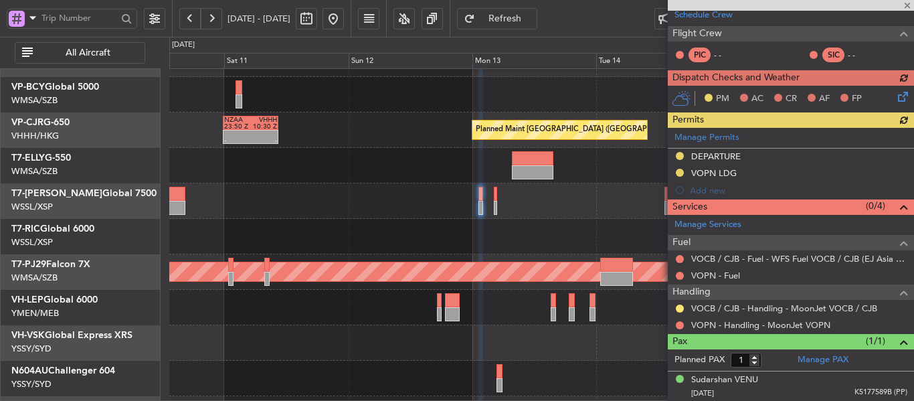
click at [511, 17] on button "Refresh" at bounding box center [497, 18] width 80 height 21
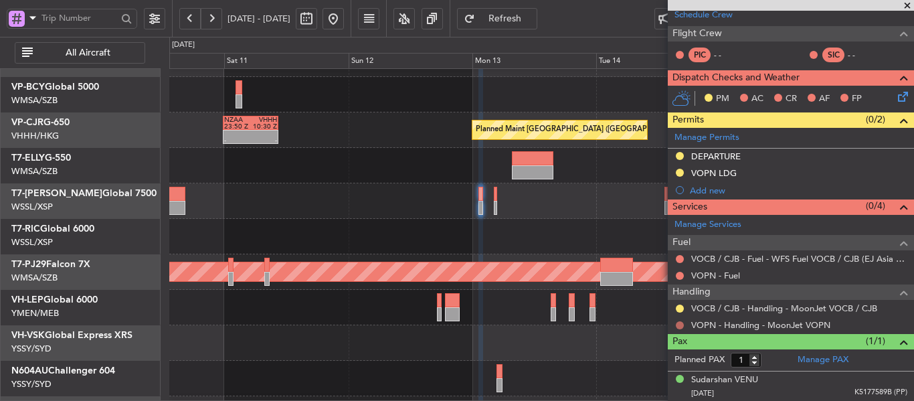
click at [683, 325] on button at bounding box center [680, 325] width 8 height 8
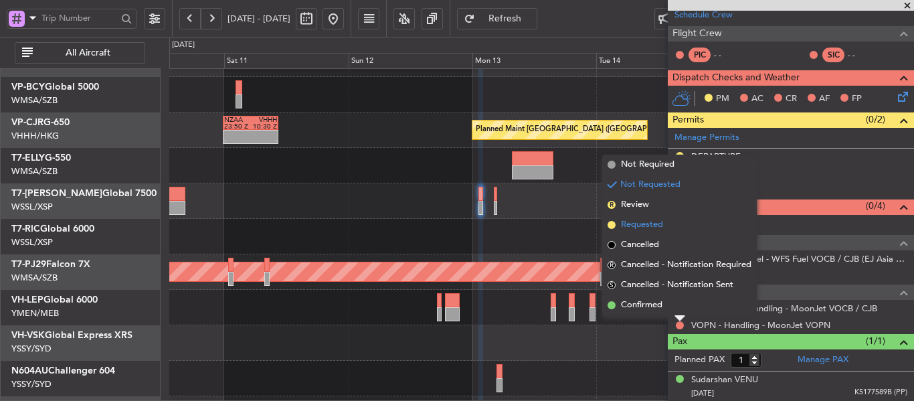
click at [610, 225] on span at bounding box center [612, 225] width 8 height 8
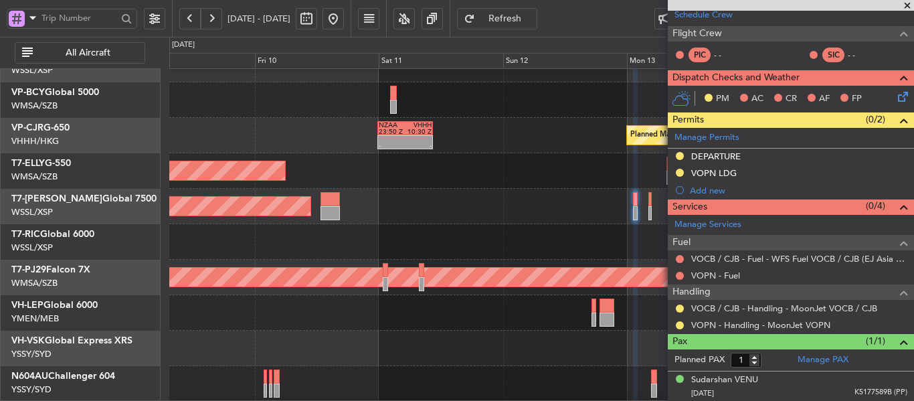
click at [448, 227] on div at bounding box center [541, 241] width 744 height 35
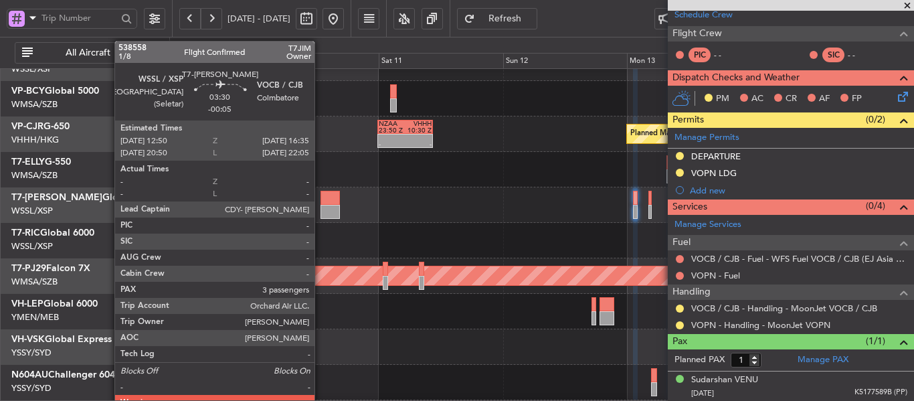
click at [320, 209] on div at bounding box center [329, 212] width 19 height 14
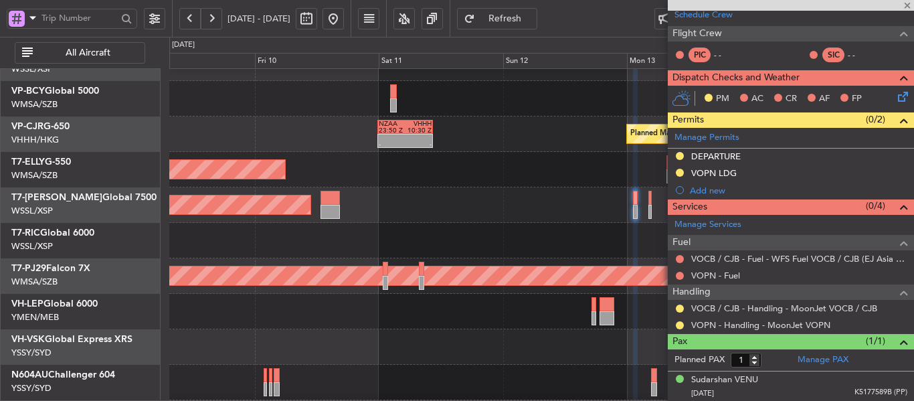
type input "3"
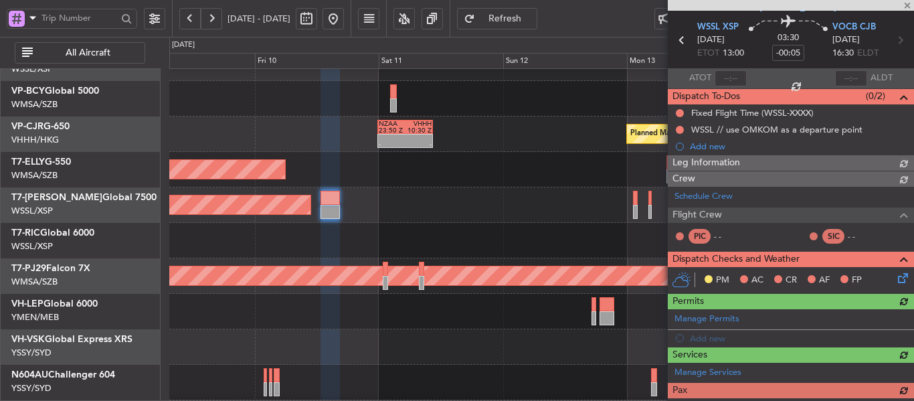
scroll to position [223, 0]
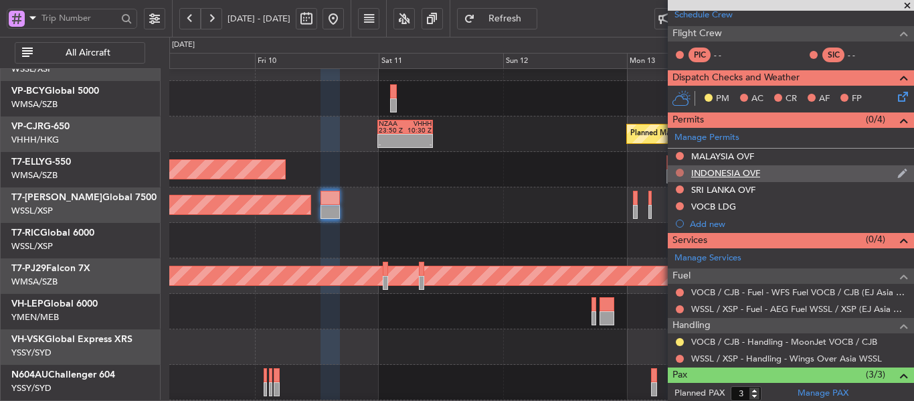
click at [680, 172] on button at bounding box center [680, 173] width 8 height 8
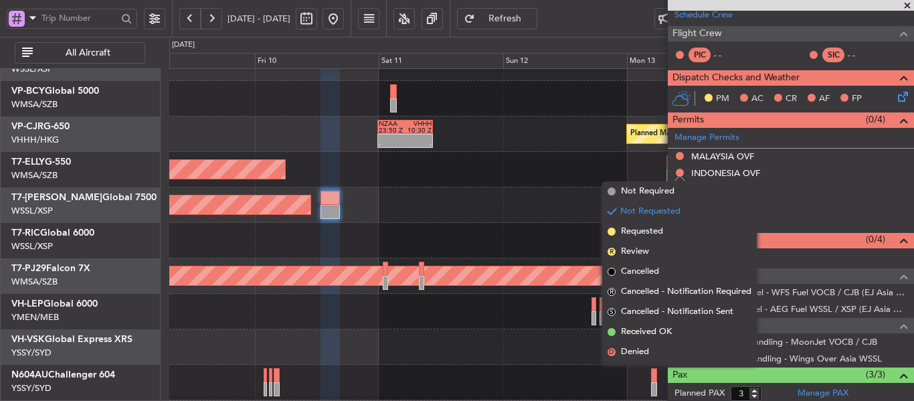
click at [542, 169] on div "Planned Maint [GEOGRAPHIC_DATA] ([GEOGRAPHIC_DATA] Intl)" at bounding box center [541, 169] width 744 height 35
click at [490, 244] on div at bounding box center [541, 240] width 744 height 35
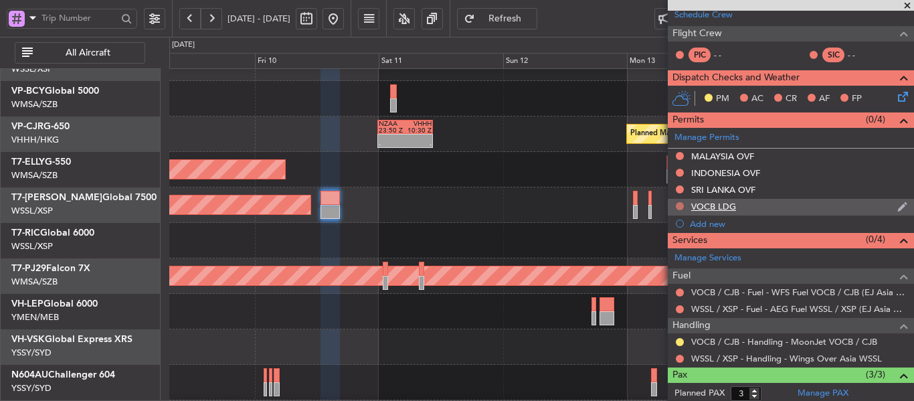
click at [680, 208] on button at bounding box center [680, 206] width 8 height 8
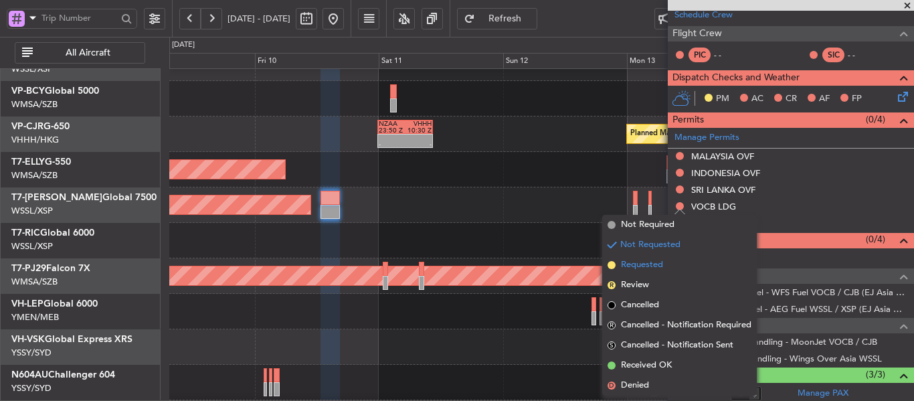
click at [614, 266] on span at bounding box center [612, 265] width 8 height 8
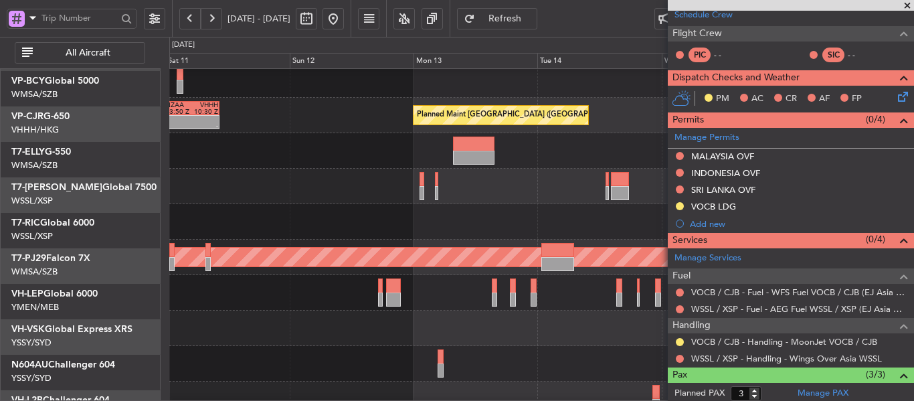
click at [242, 204] on div at bounding box center [541, 221] width 744 height 35
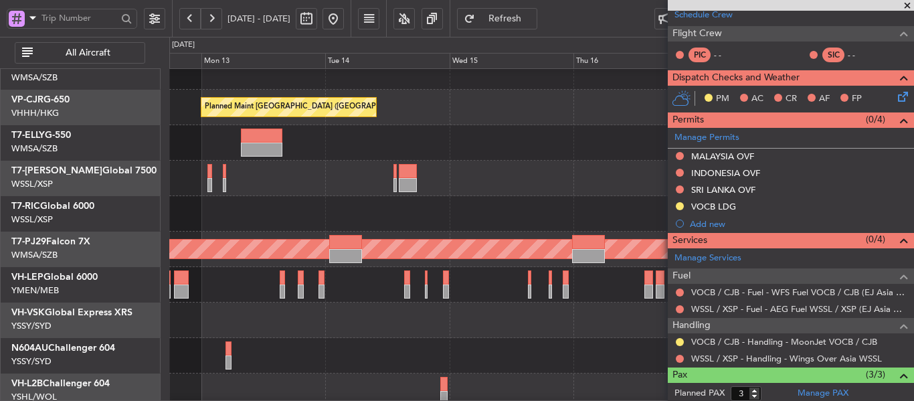
click at [314, 209] on div at bounding box center [541, 213] width 744 height 35
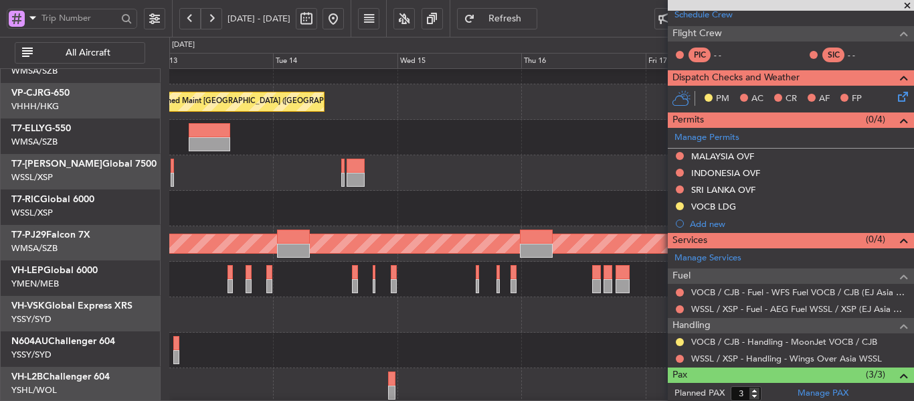
scroll to position [128, 0]
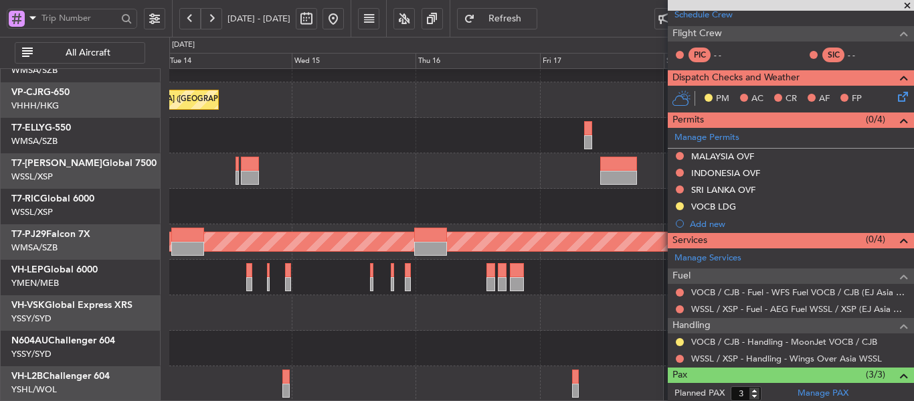
click at [357, 199] on div at bounding box center [541, 206] width 744 height 35
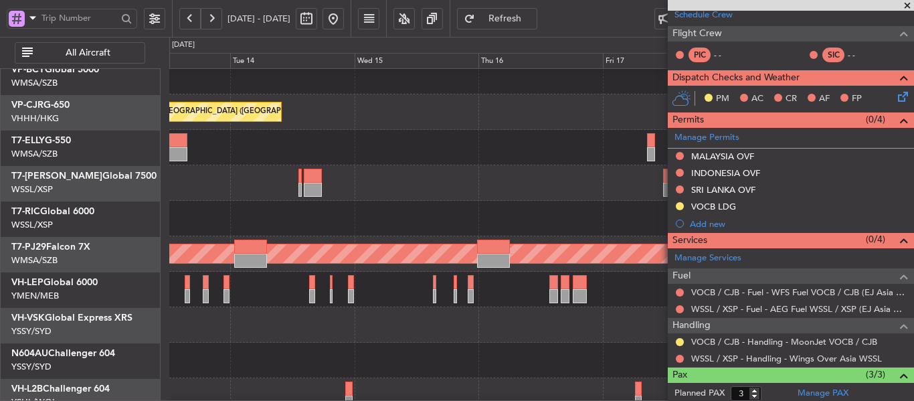
click at [566, 197] on div at bounding box center [541, 182] width 744 height 35
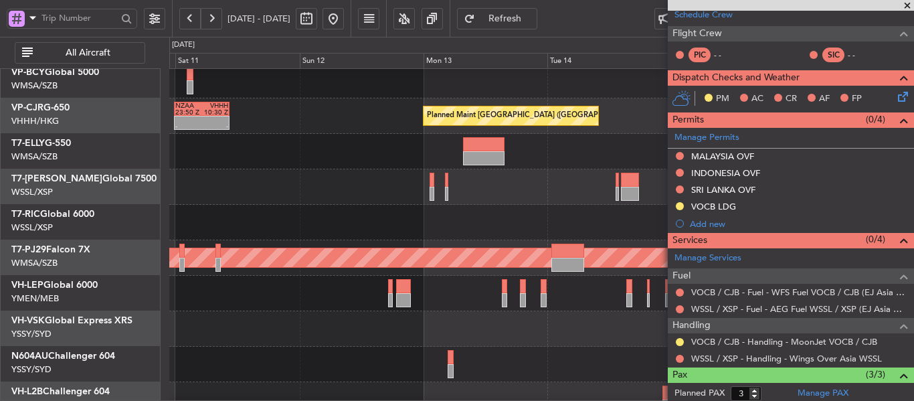
click at [502, 193] on div "Planned Maint [GEOGRAPHIC_DATA] (Seletar)" at bounding box center [541, 186] width 744 height 35
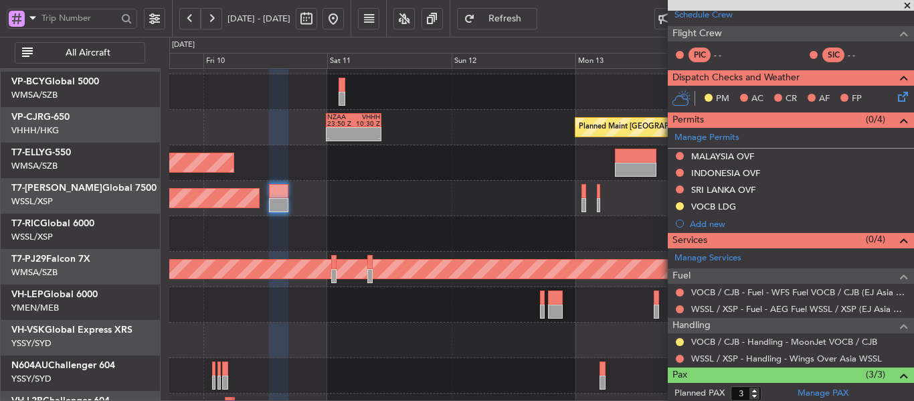
click at [482, 211] on div "Planned Maint [GEOGRAPHIC_DATA] (Seletar)" at bounding box center [541, 198] width 744 height 35
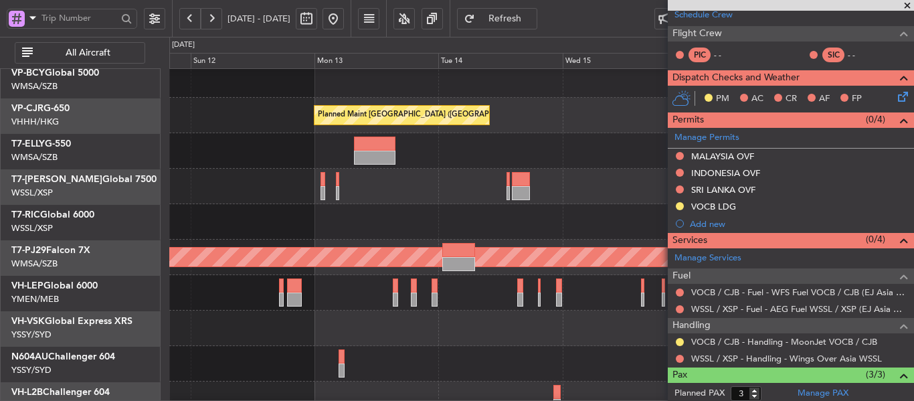
click at [278, 185] on div "Planned Maint [GEOGRAPHIC_DATA] (Seletar)" at bounding box center [541, 186] width 744 height 35
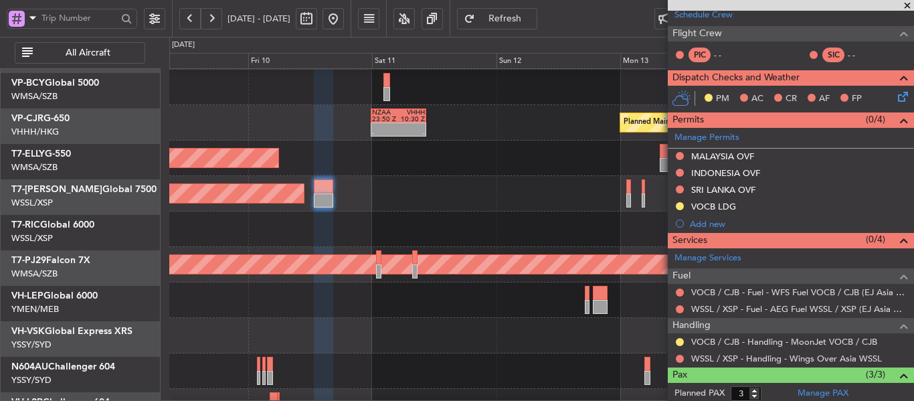
scroll to position [106, 0]
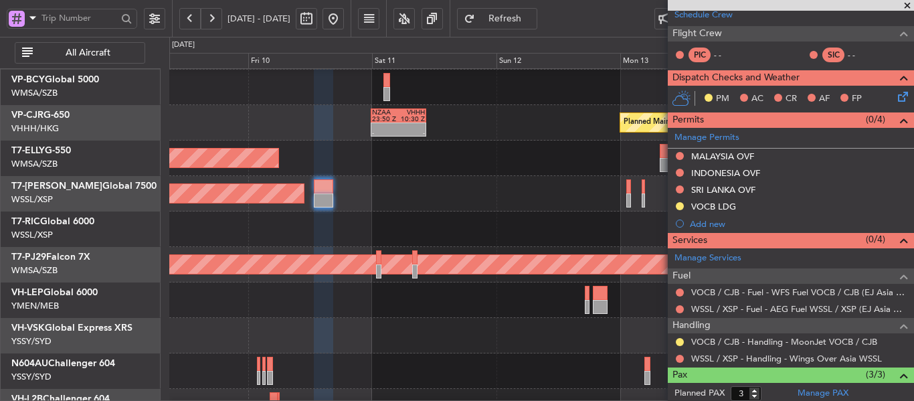
click at [506, 228] on div at bounding box center [541, 228] width 744 height 35
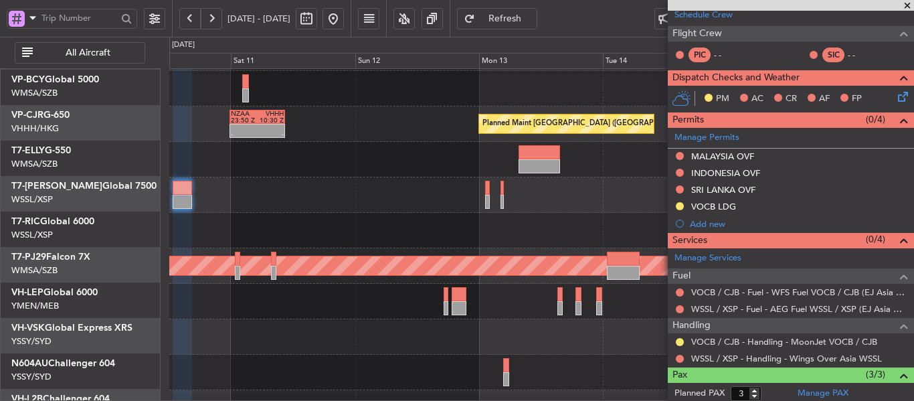
scroll to position [105, 0]
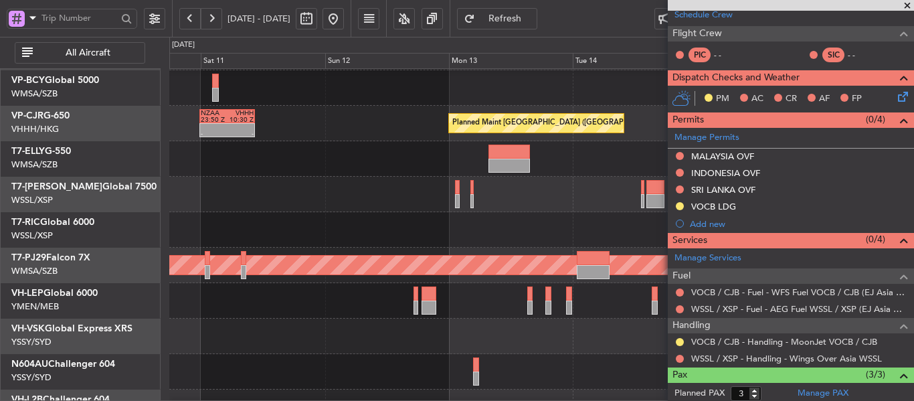
click at [324, 188] on div "Planned Maint [GEOGRAPHIC_DATA] (Seletar)" at bounding box center [541, 194] width 744 height 35
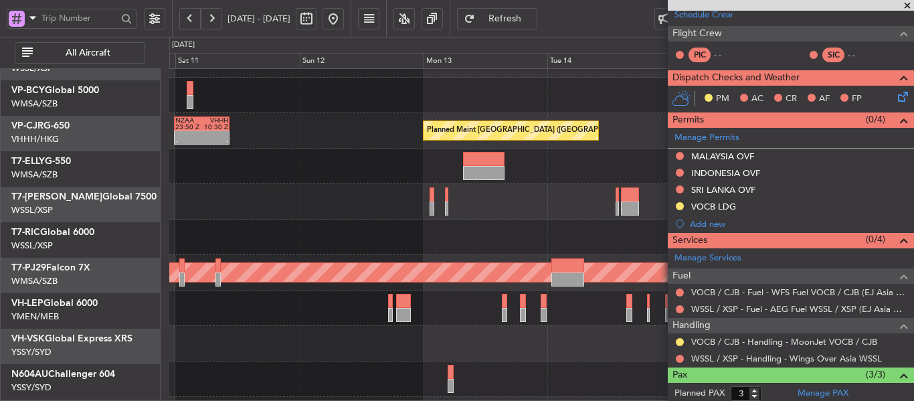
scroll to position [94, 0]
click at [548, 215] on div "Planned Maint [GEOGRAPHIC_DATA] (Seletar)" at bounding box center [541, 201] width 744 height 35
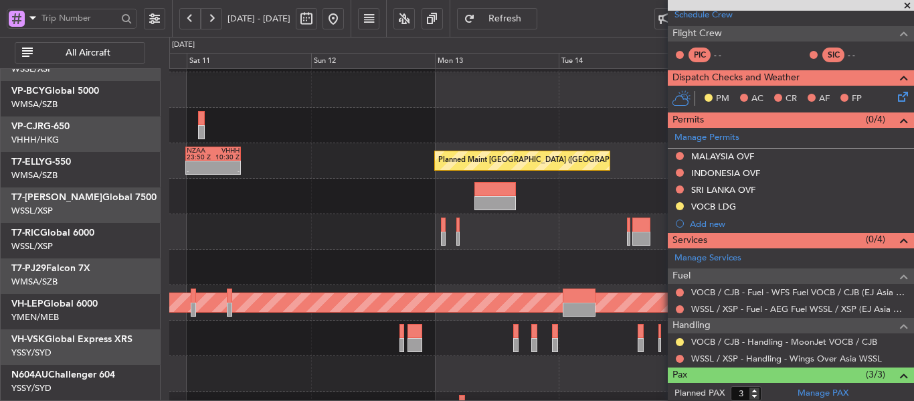
scroll to position [0, 0]
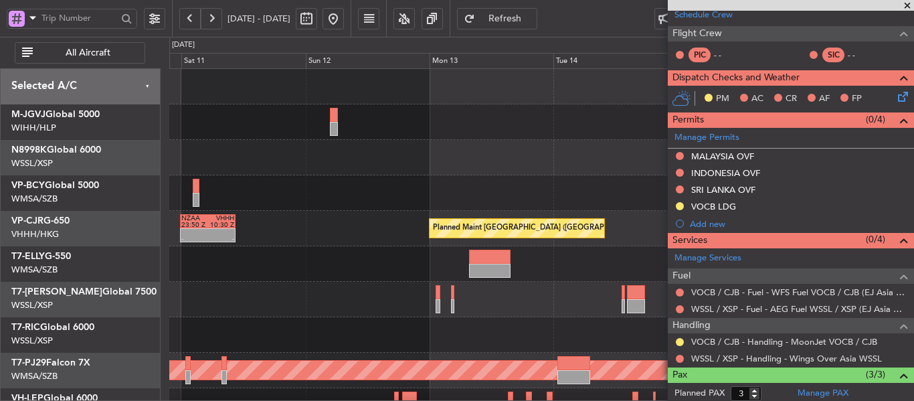
click at [414, 291] on div "Planned Maint Hong Kong (Hong Kong Intl) - - NZAA 23:50 Z VHHH 10:30 Z Planned …" at bounding box center [541, 299] width 744 height 461
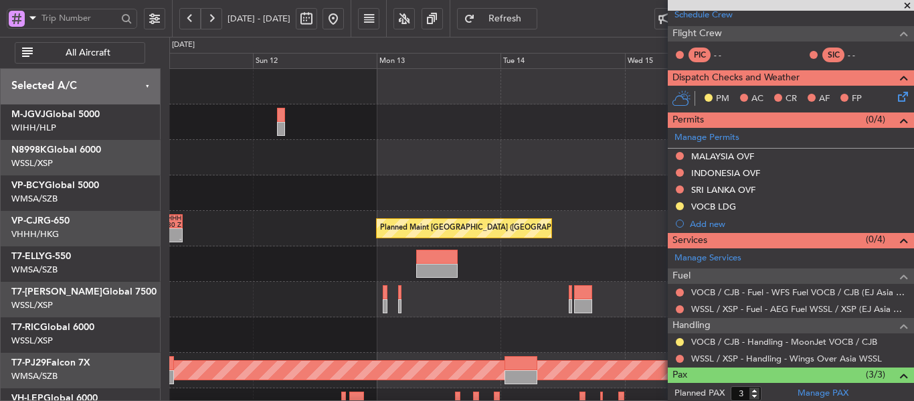
click at [157, 179] on div "Planned Maint Hong Kong (Hong Kong Intl) - - NZAA 23:50 Z VHHH 10:30 Z Planned …" at bounding box center [457, 219] width 914 height 364
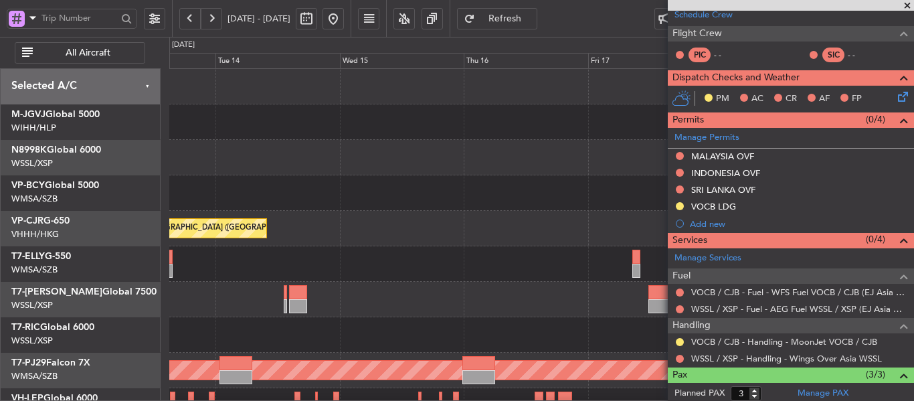
click at [151, 191] on div "Planned Maint Hong Kong (Hong Kong Intl) - - VHHH 00:50 Z LTAC 10:55 Z Planned …" at bounding box center [457, 219] width 914 height 364
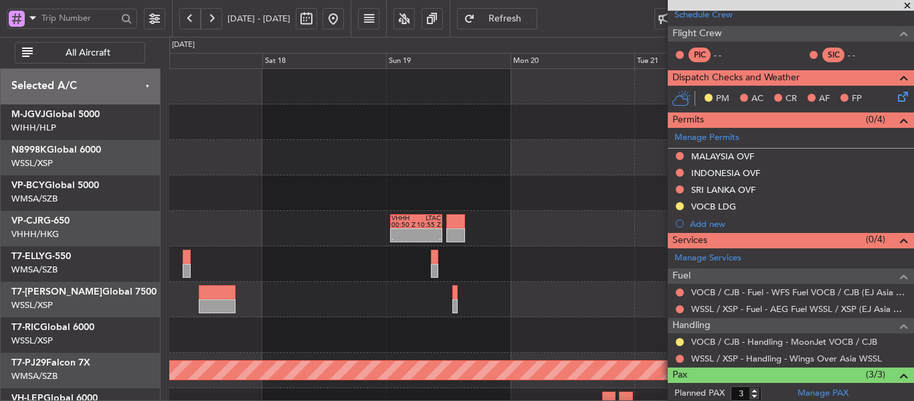
click at [106, 180] on div "- - VHHH 00:50 Z LTAC 10:55 Z - - HECA 14:20 Z WMSA 00:00 Z Planned Maint Kuala…" at bounding box center [457, 219] width 914 height 364
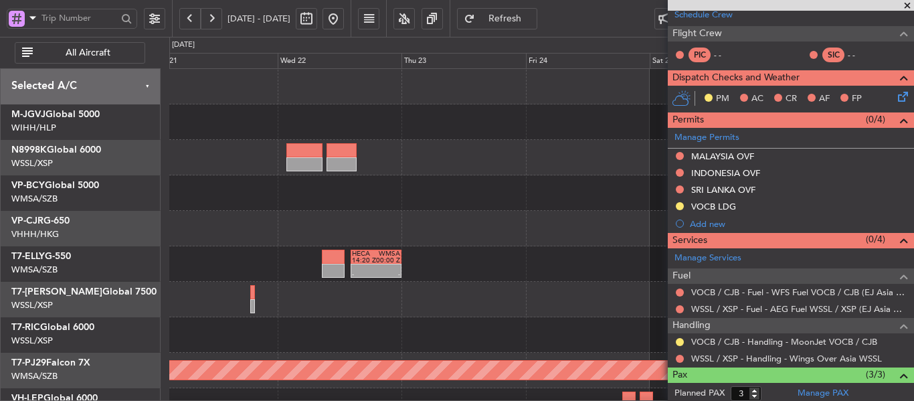
click at [297, 157] on div at bounding box center [541, 157] width 744 height 35
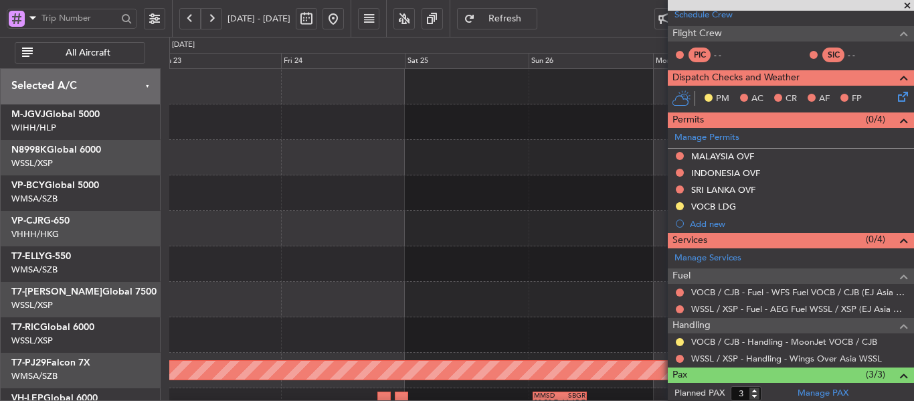
click at [290, 154] on div at bounding box center [541, 157] width 744 height 35
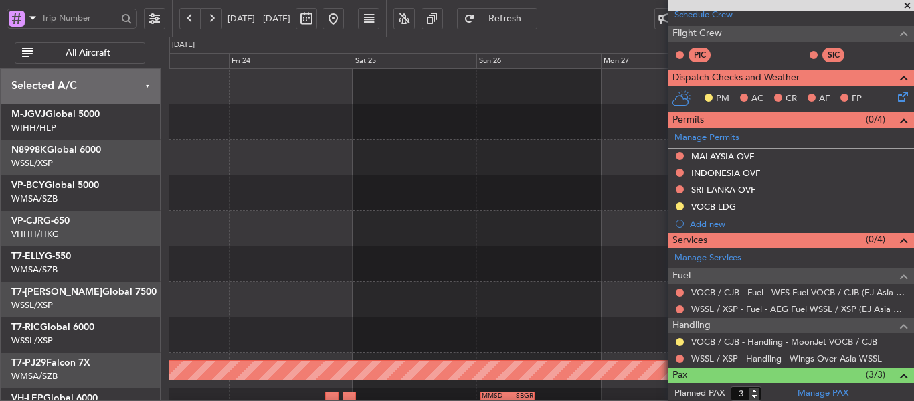
click at [195, 173] on div at bounding box center [541, 157] width 744 height 35
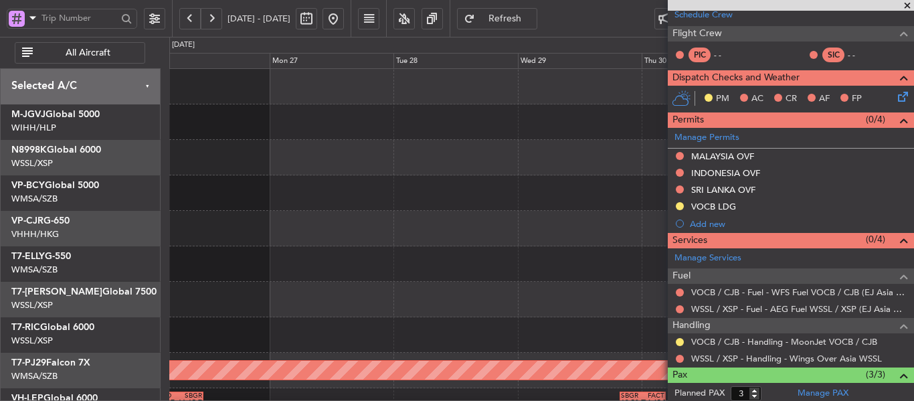
click at [180, 178] on div "Planned Maint Kuala Lumpur (Sultan Abdul Aziz Shah - Subang) - - MMSD 00:50 Z S…" at bounding box center [541, 299] width 744 height 461
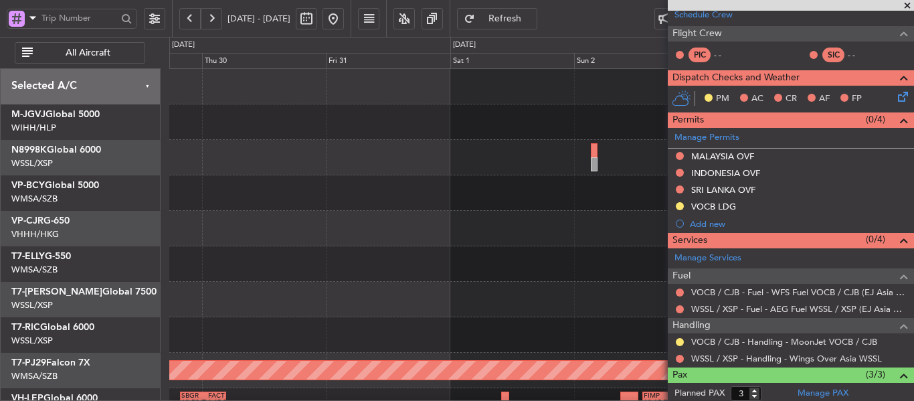
click at [187, 177] on div "Planned Maint Kuala Lumpur (Sultan Abdul Aziz Shah - Subang) - - SBGR 19:50 Z F…" at bounding box center [541, 299] width 744 height 461
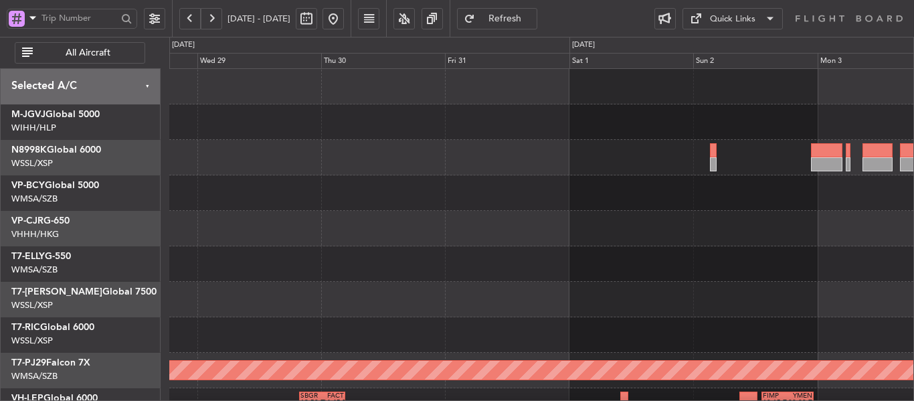
click at [579, 223] on div at bounding box center [541, 228] width 744 height 35
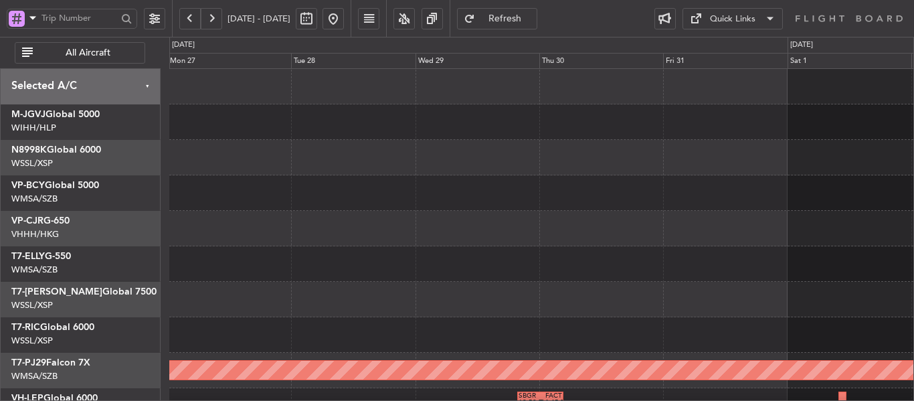
click at [561, 223] on div at bounding box center [541, 228] width 744 height 35
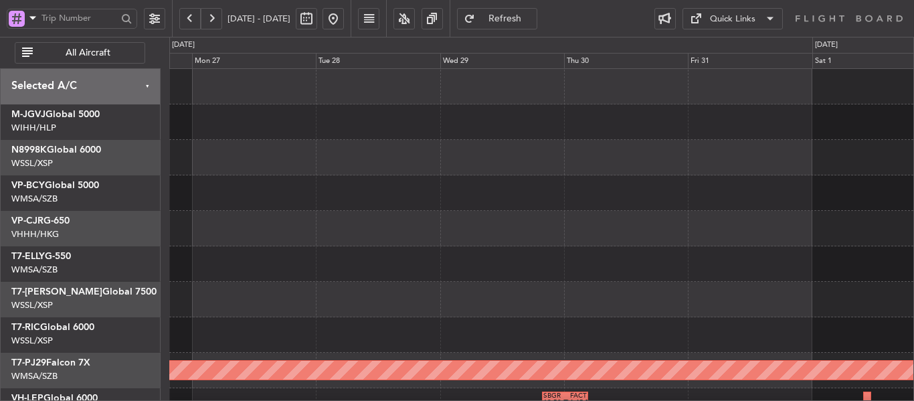
click at [646, 218] on div at bounding box center [541, 228] width 744 height 35
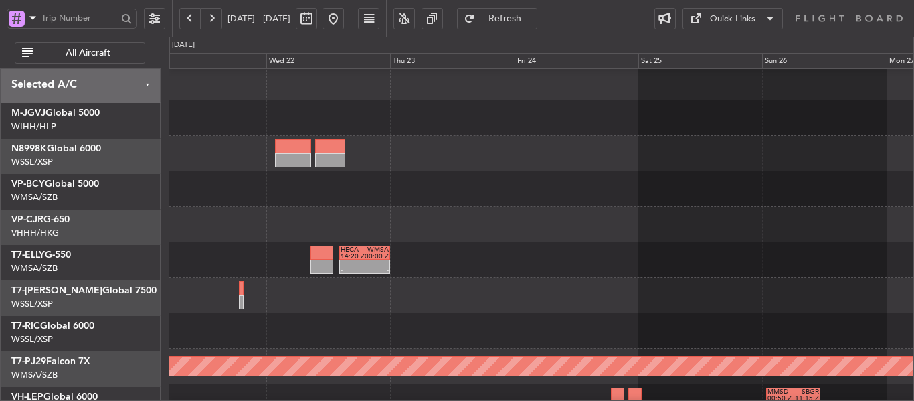
click at [677, 229] on div at bounding box center [541, 224] width 744 height 35
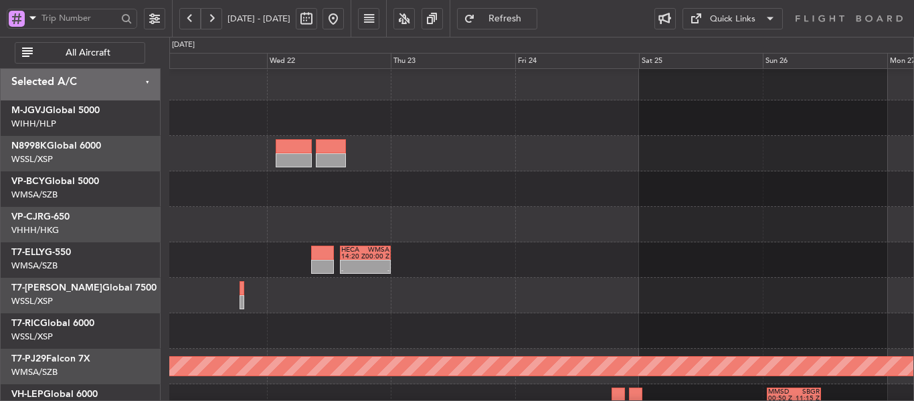
click at [344, 15] on button at bounding box center [333, 18] width 21 height 21
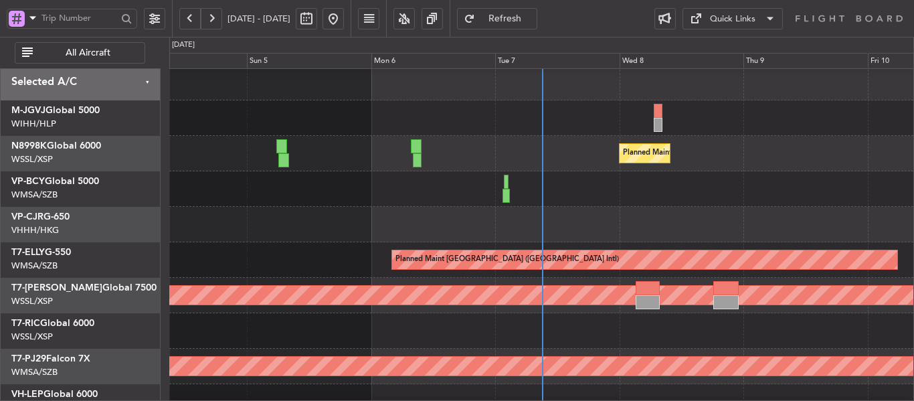
scroll to position [0, 0]
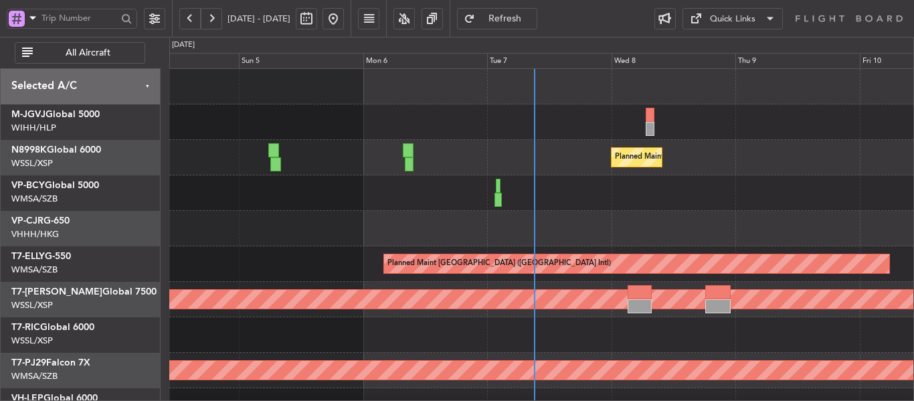
click at [543, 140] on div "Planned Maint [GEOGRAPHIC_DATA] (Seletar)" at bounding box center [541, 157] width 744 height 35
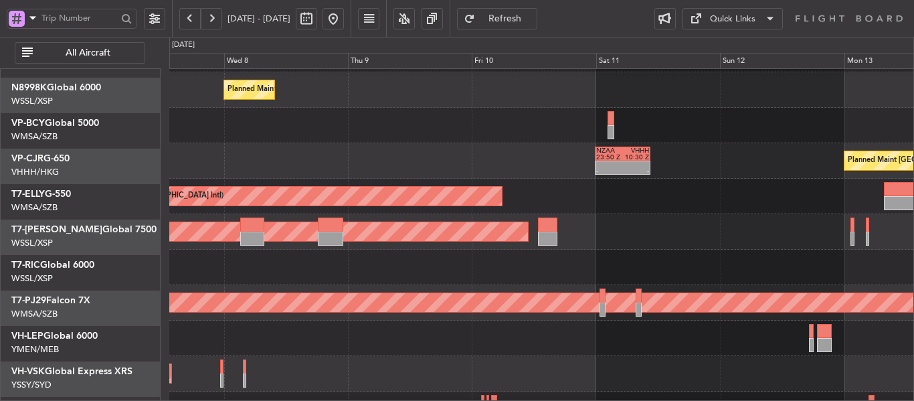
scroll to position [80, 0]
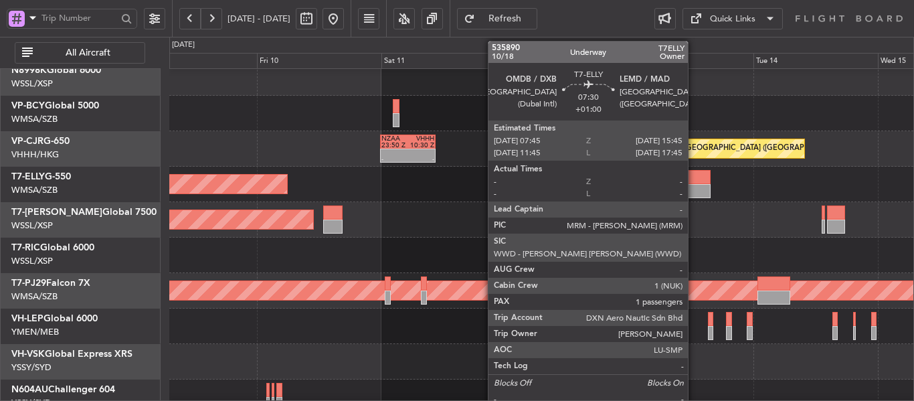
click at [694, 190] on div at bounding box center [689, 191] width 41 height 14
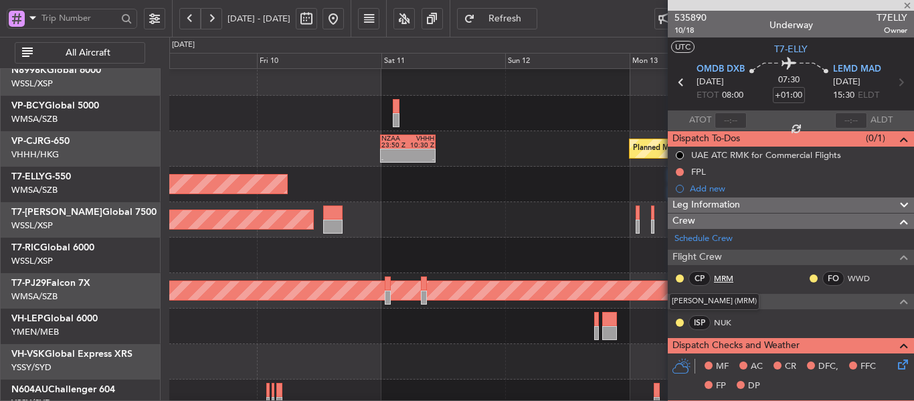
click at [721, 276] on link "MRM" at bounding box center [729, 278] width 30 height 12
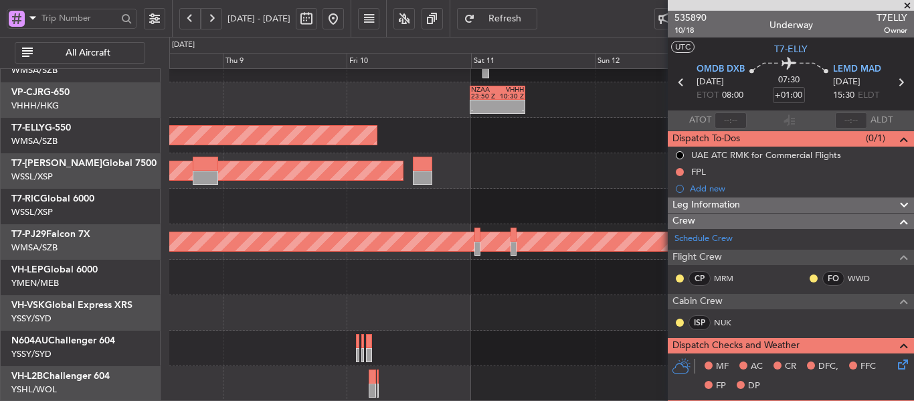
click at [367, 193] on div at bounding box center [541, 206] width 744 height 35
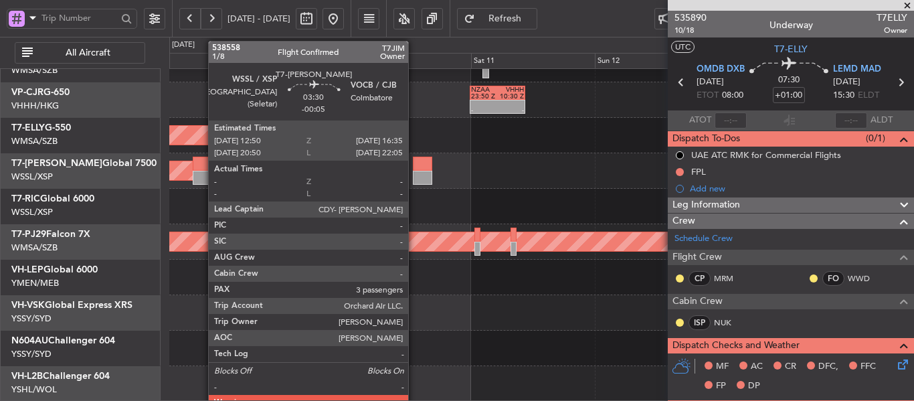
click at [415, 173] on div at bounding box center [422, 178] width 19 height 14
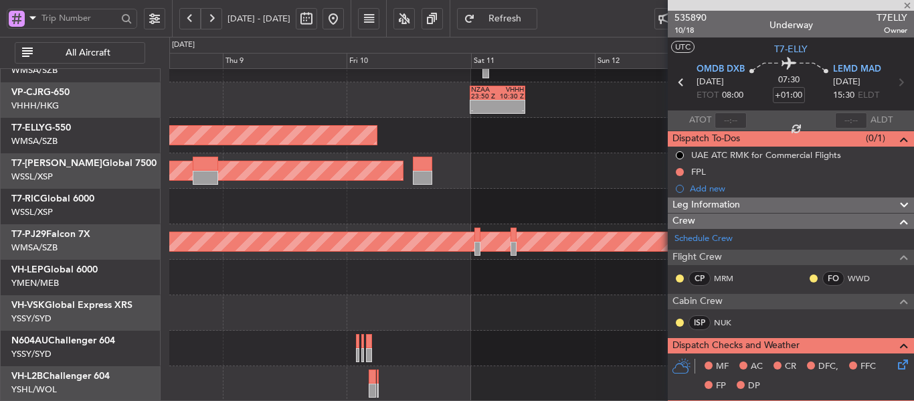
type input "-00:05"
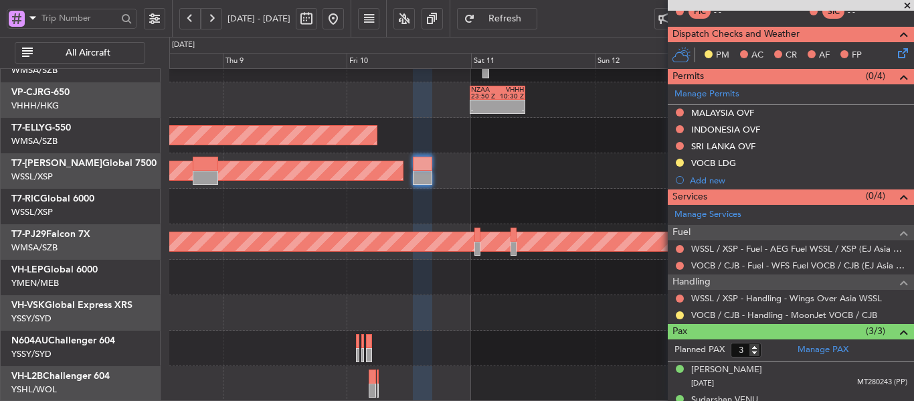
scroll to position [268, 0]
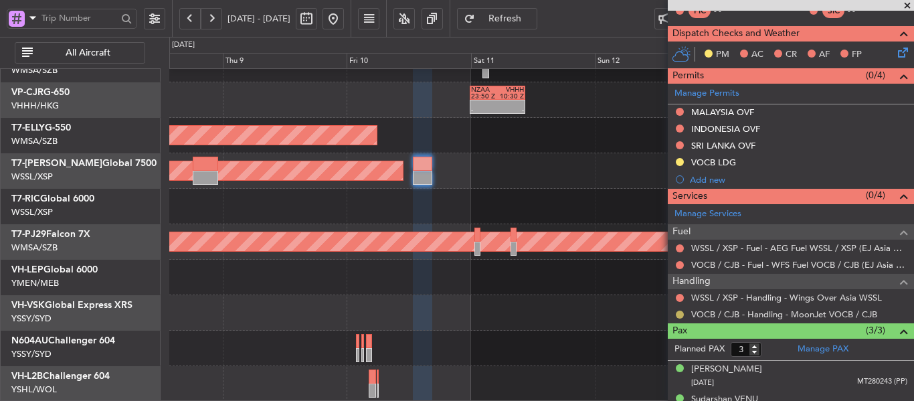
click at [678, 312] on button at bounding box center [680, 314] width 8 height 8
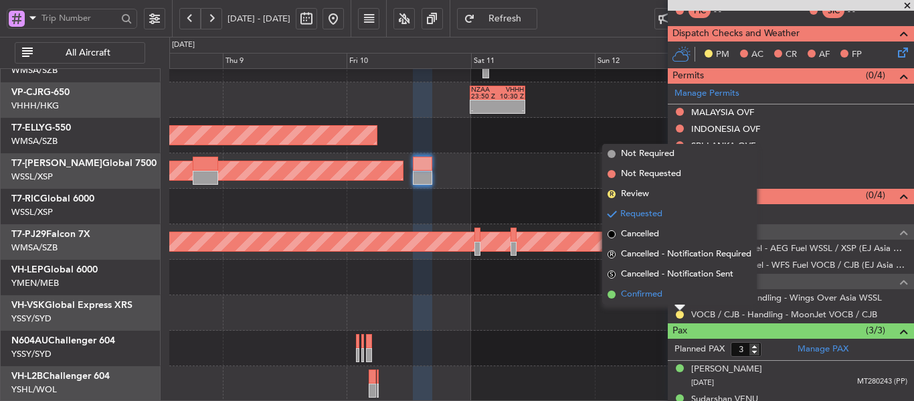
click at [613, 296] on span at bounding box center [612, 294] width 8 height 8
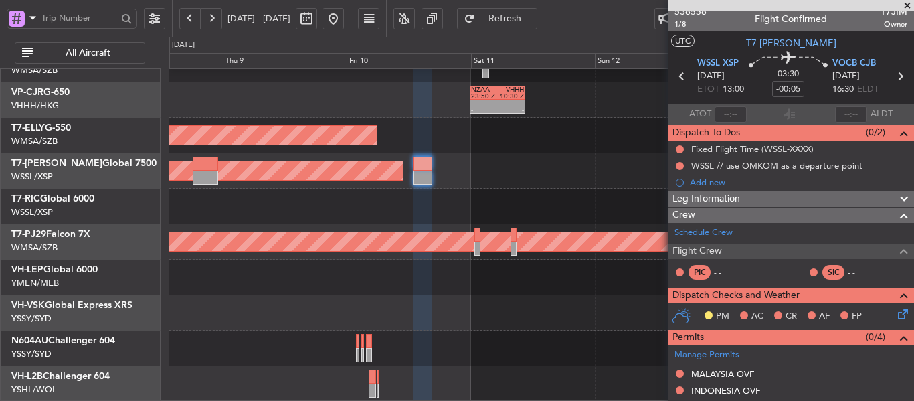
scroll to position [0, 0]
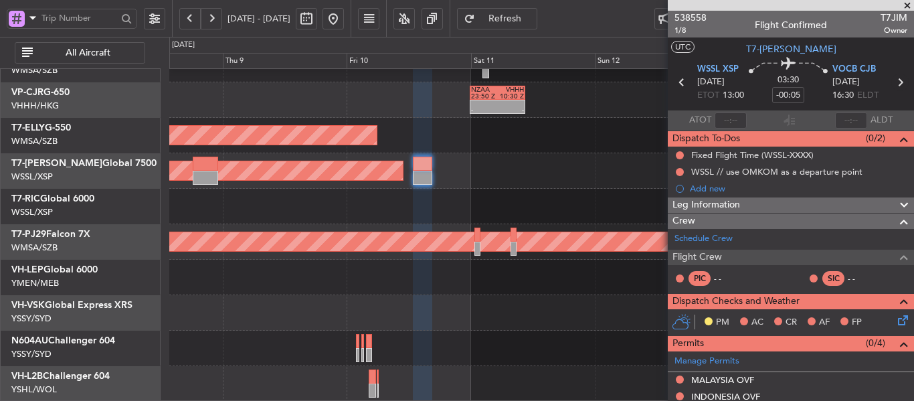
click at [895, 82] on icon at bounding box center [899, 82] width 17 height 17
type input "1"
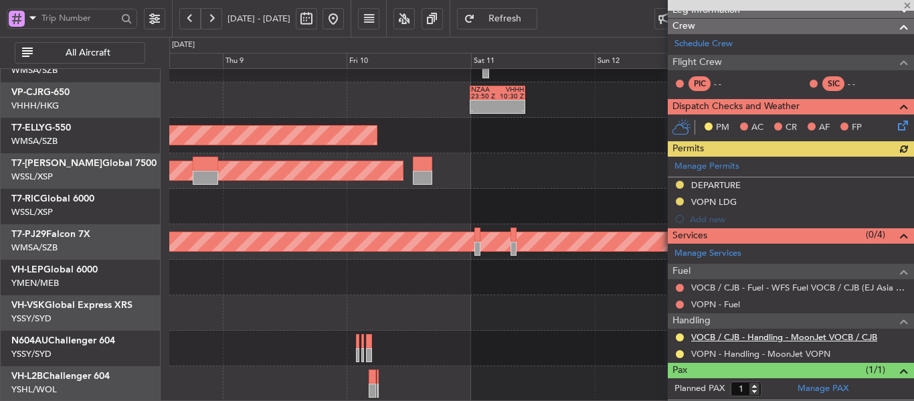
scroll to position [190, 0]
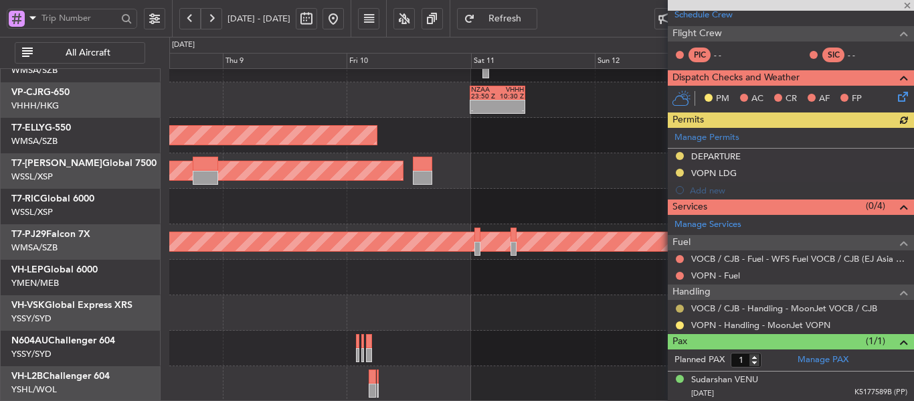
click at [682, 309] on button at bounding box center [680, 308] width 8 height 8
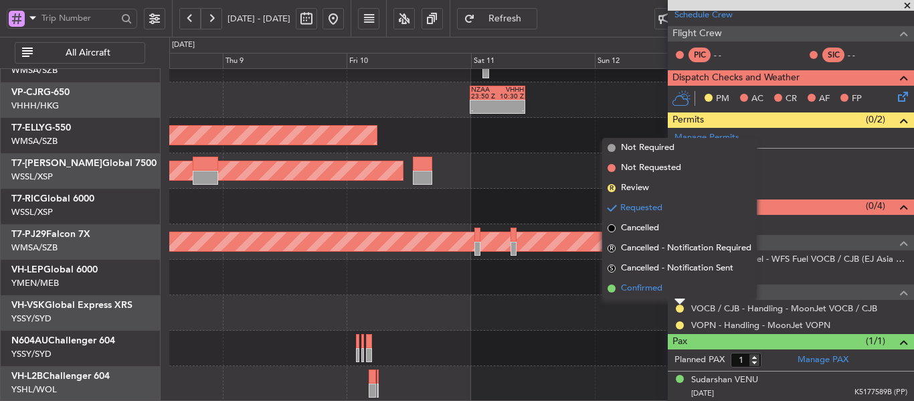
click at [610, 287] on span at bounding box center [612, 288] width 8 height 8
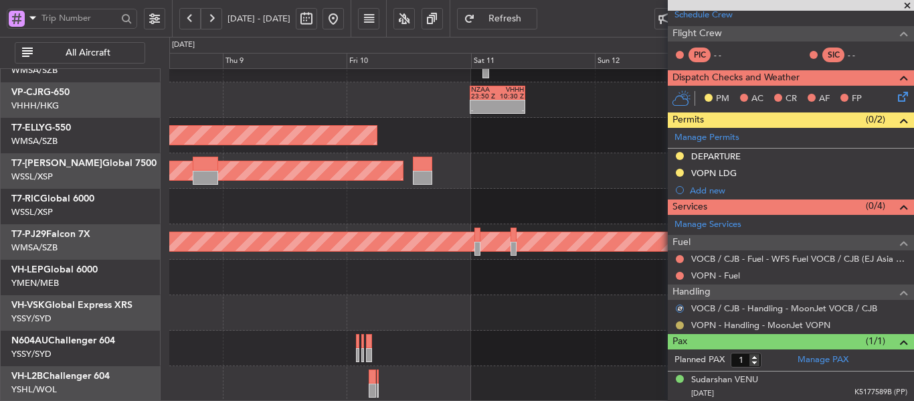
click at [678, 325] on button at bounding box center [680, 325] width 8 height 8
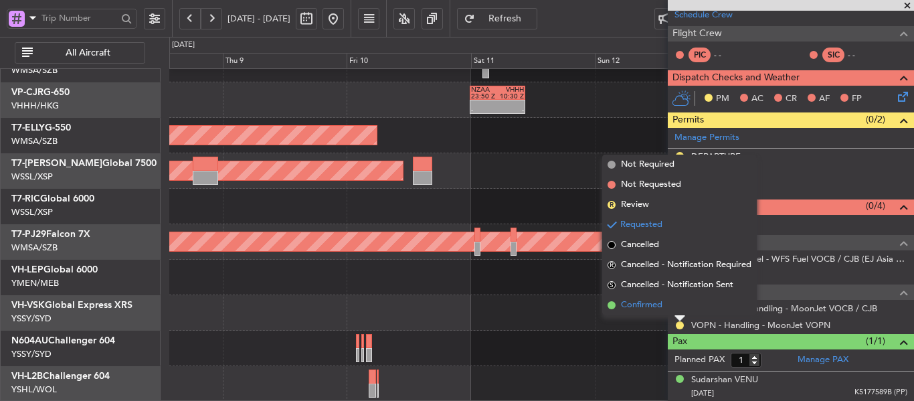
click at [610, 304] on span at bounding box center [612, 305] width 8 height 8
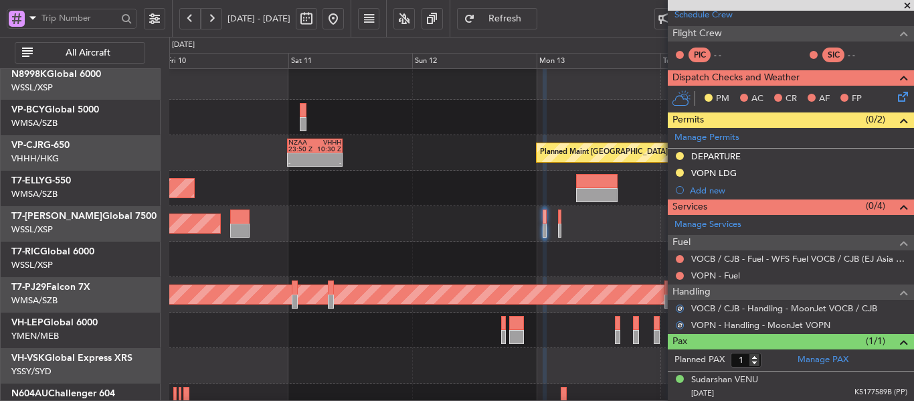
scroll to position [48, 0]
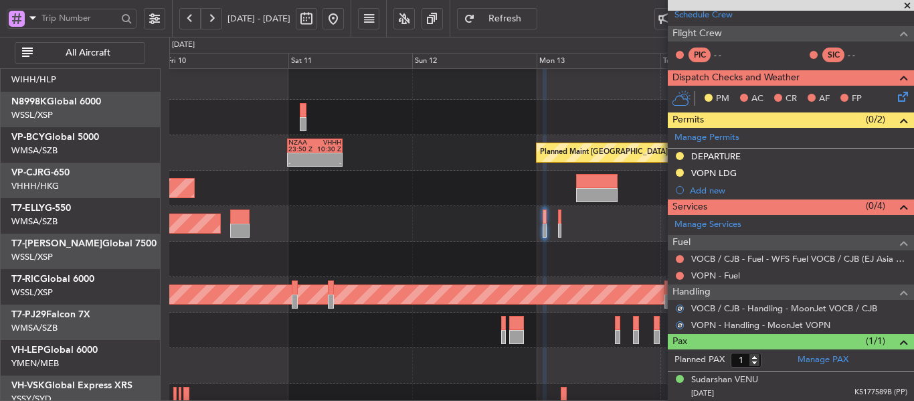
click at [319, 277] on div at bounding box center [541, 259] width 744 height 35
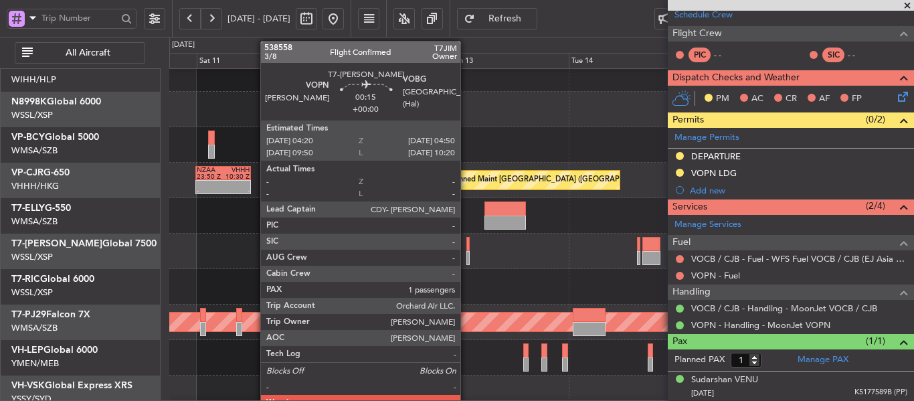
click at [466, 258] on div at bounding box center [467, 258] width 3 height 14
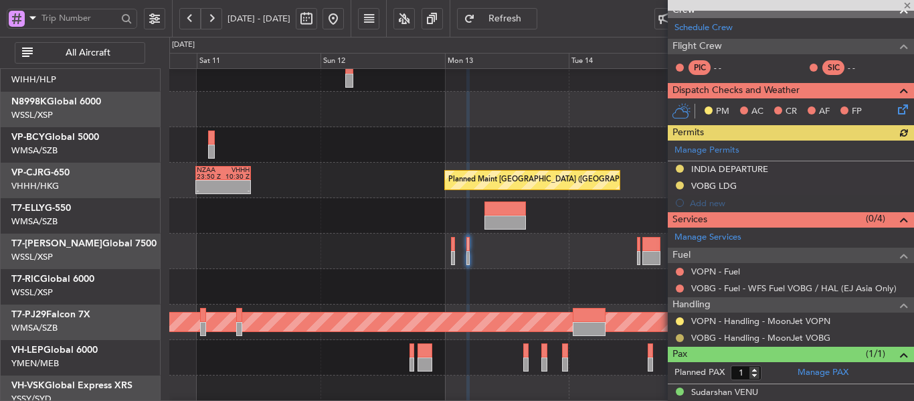
scroll to position [190, 0]
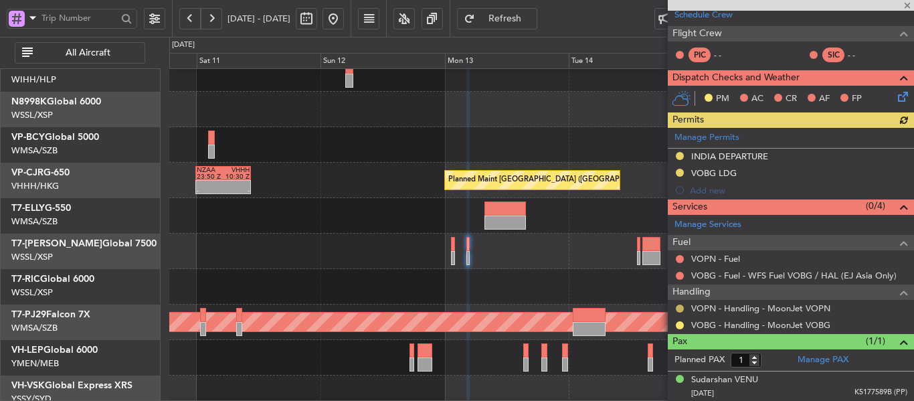
click at [680, 308] on button at bounding box center [680, 308] width 8 height 8
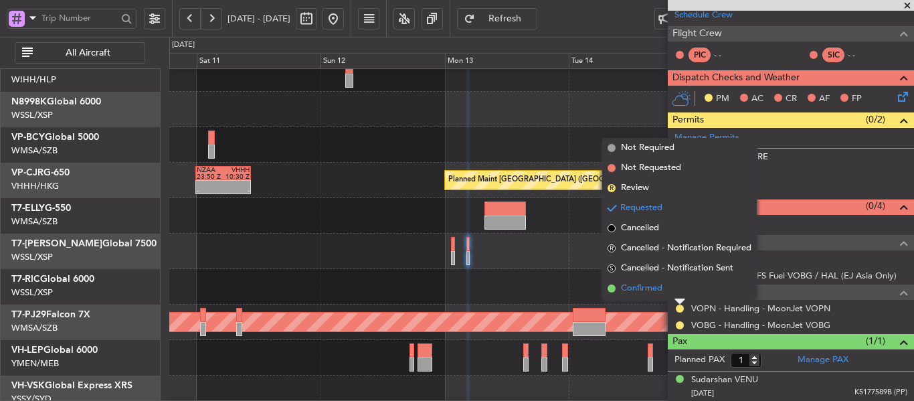
click at [612, 290] on span at bounding box center [612, 288] width 8 height 8
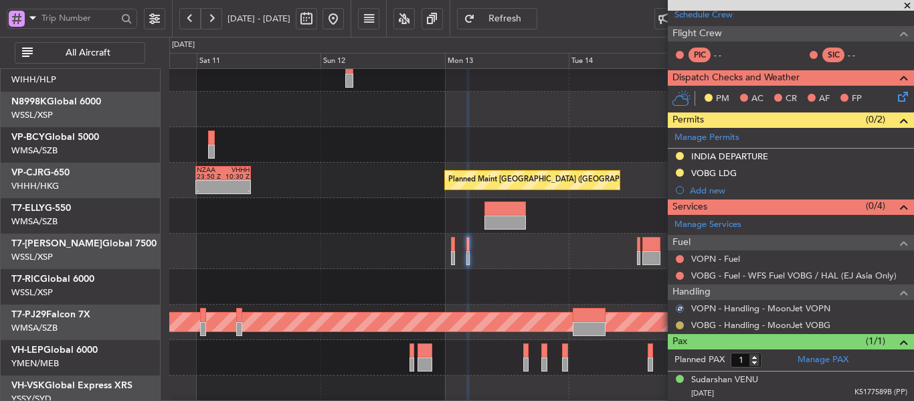
click at [680, 324] on button at bounding box center [680, 325] width 8 height 8
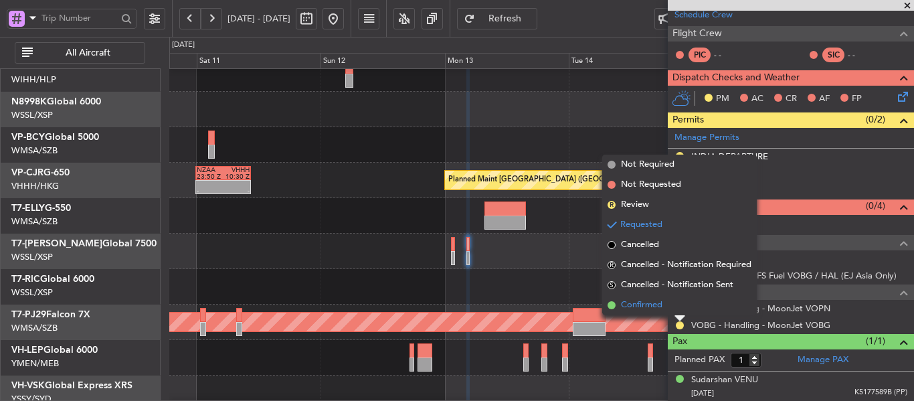
click at [612, 306] on span at bounding box center [612, 305] width 8 height 8
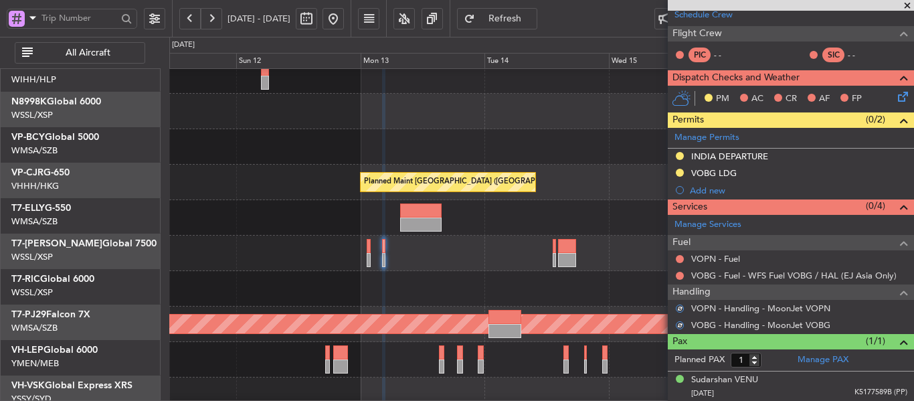
scroll to position [43, 0]
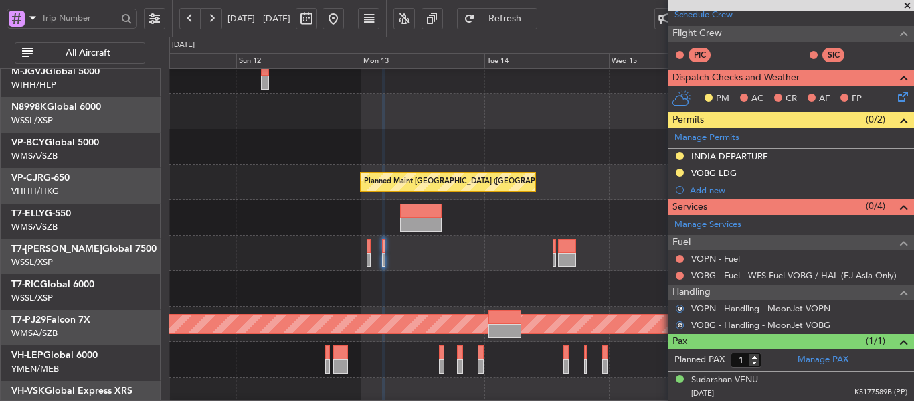
click at [449, 256] on div "Planned Maint [GEOGRAPHIC_DATA] (Seletar)" at bounding box center [541, 253] width 744 height 35
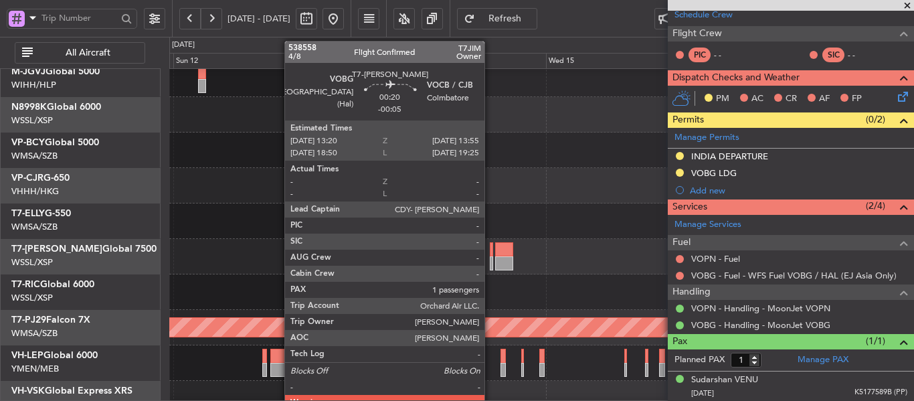
click at [490, 260] on div at bounding box center [491, 263] width 3 height 14
type input "-00:05"
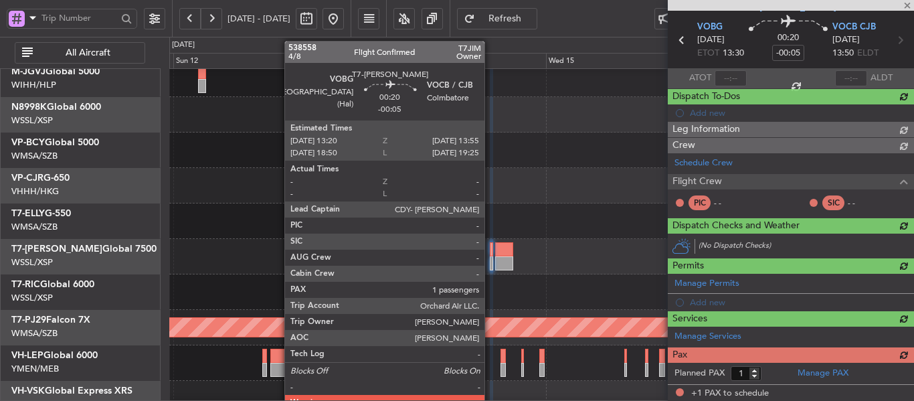
click at [490, 260] on div at bounding box center [491, 263] width 3 height 14
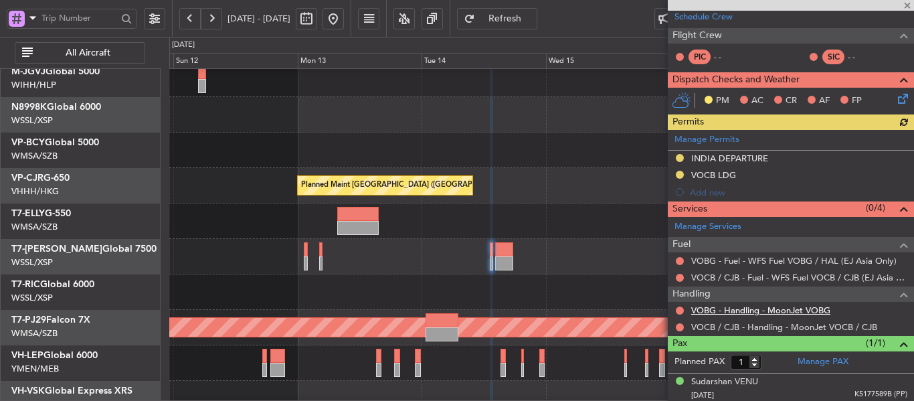
scroll to position [190, 0]
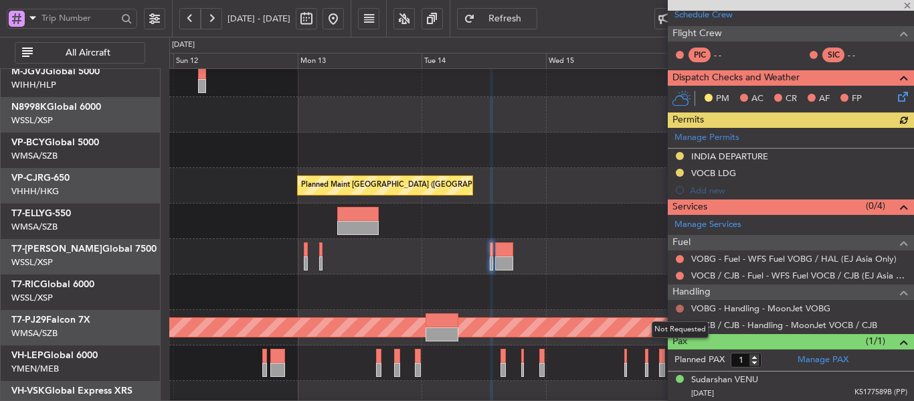
click at [677, 306] on button at bounding box center [680, 308] width 8 height 8
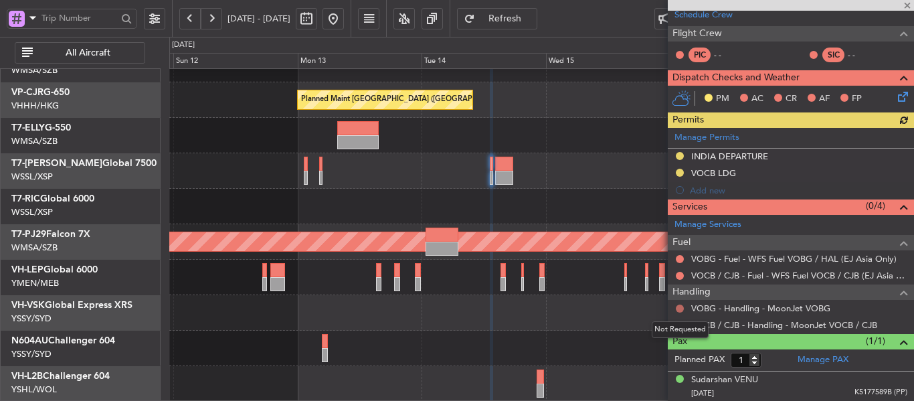
click at [679, 306] on button at bounding box center [680, 308] width 8 height 8
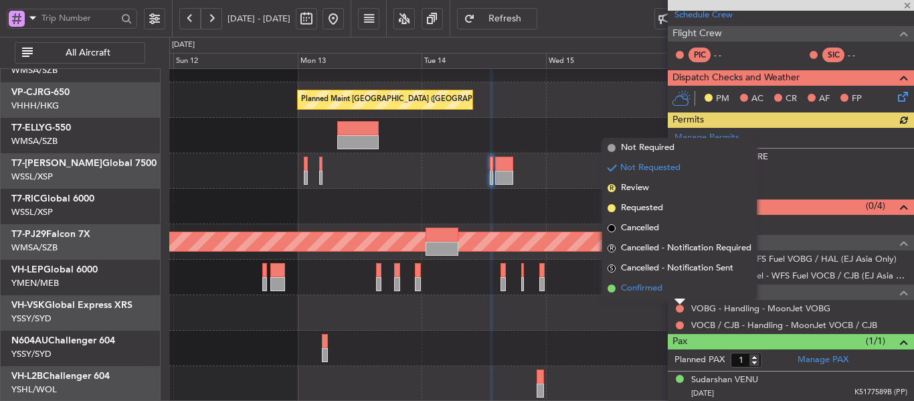
click at [611, 289] on span at bounding box center [612, 288] width 8 height 8
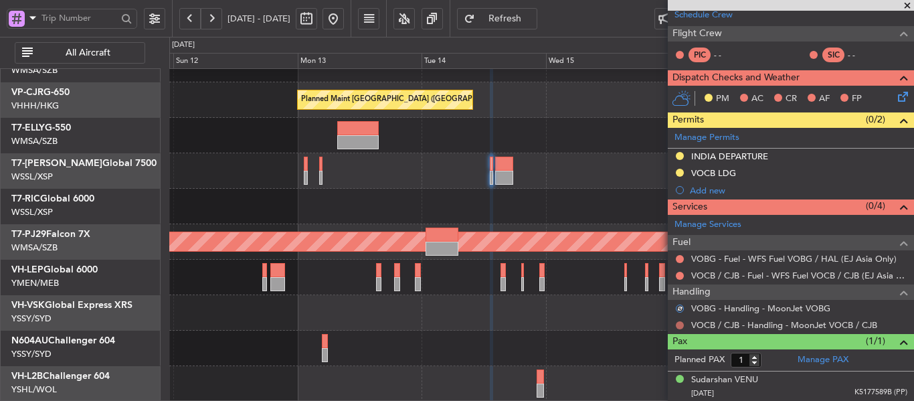
click at [683, 326] on button at bounding box center [680, 325] width 8 height 8
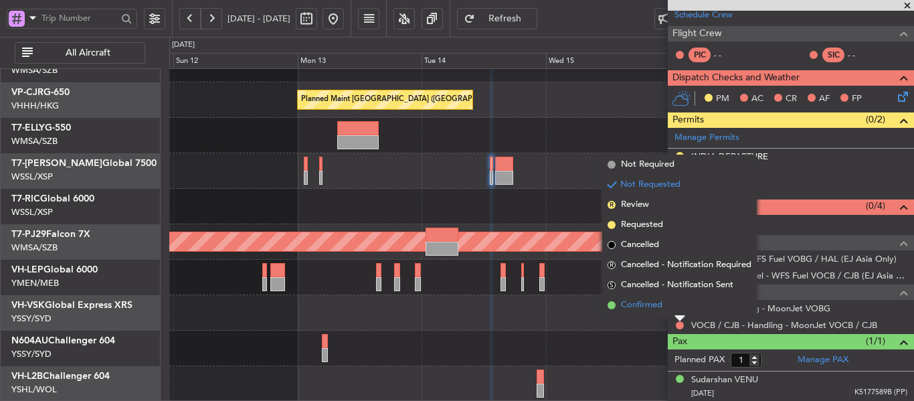
click at [614, 304] on span at bounding box center [612, 305] width 8 height 8
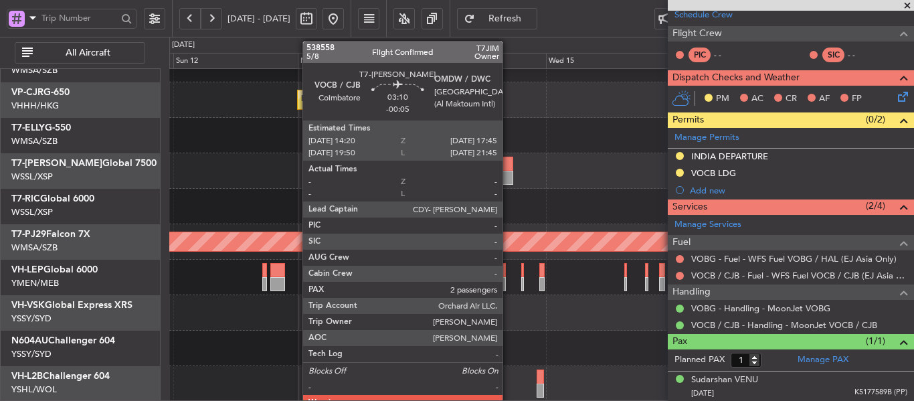
click at [509, 174] on div at bounding box center [504, 178] width 18 height 14
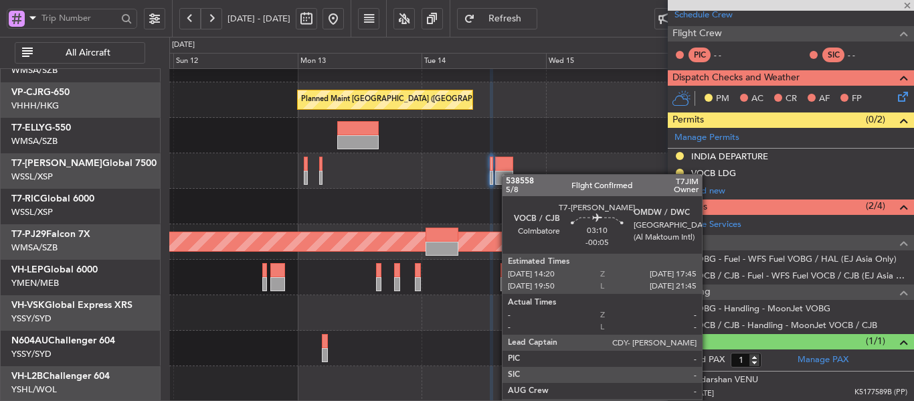
type input "2"
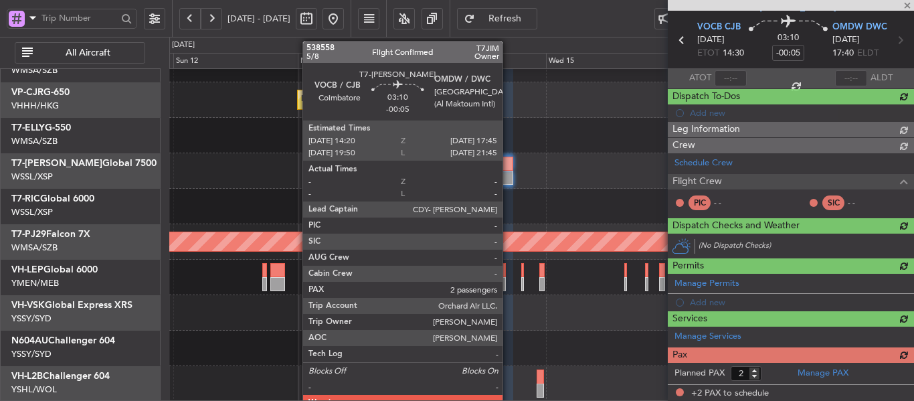
scroll to position [207, 0]
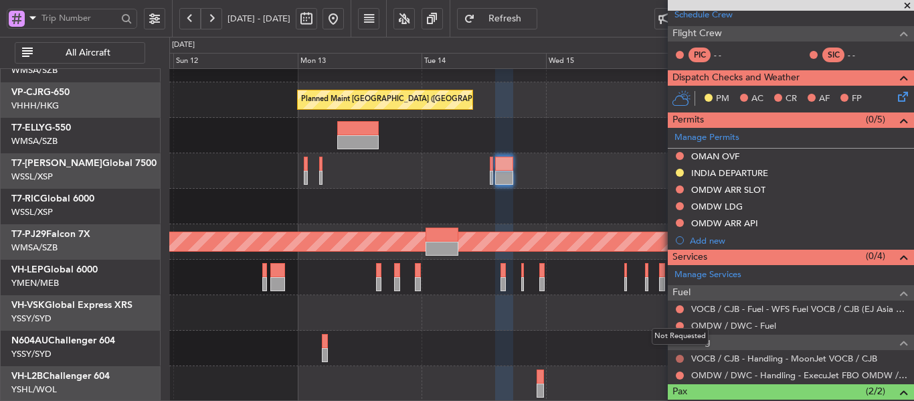
click at [680, 357] on button at bounding box center [680, 359] width 8 height 8
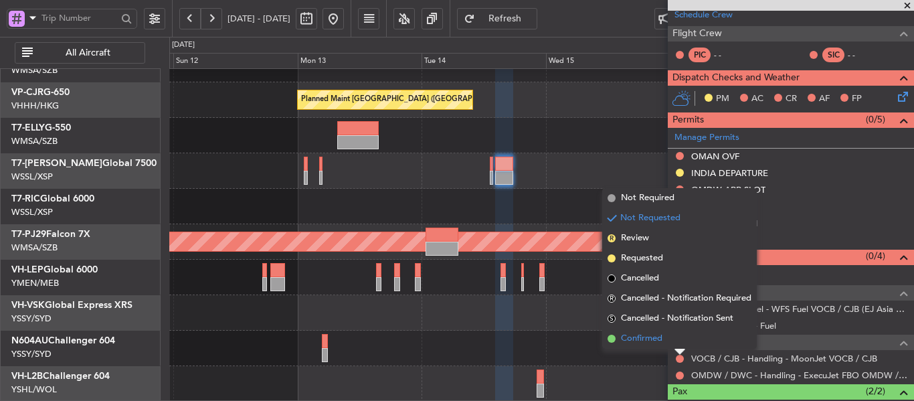
click at [610, 339] on span at bounding box center [612, 339] width 8 height 8
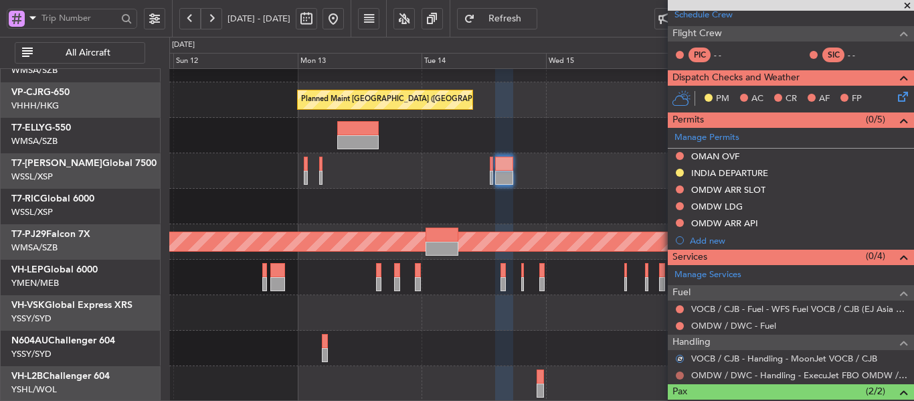
click at [682, 374] on button at bounding box center [680, 375] width 8 height 8
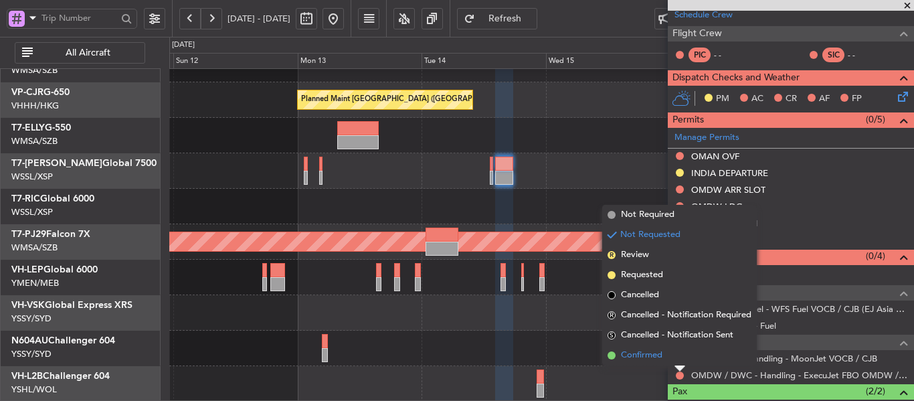
click at [608, 354] on span at bounding box center [612, 355] width 8 height 8
